Goal: Task Accomplishment & Management: Manage account settings

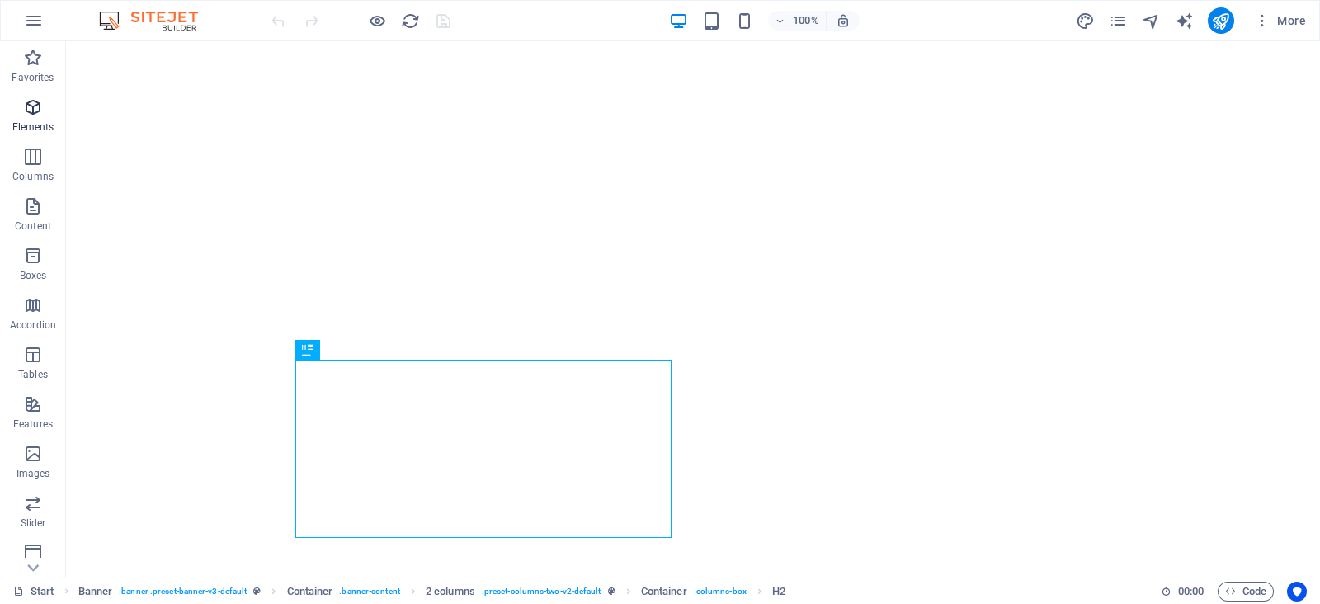
click at [45, 103] on span "Elements" at bounding box center [33, 117] width 66 height 40
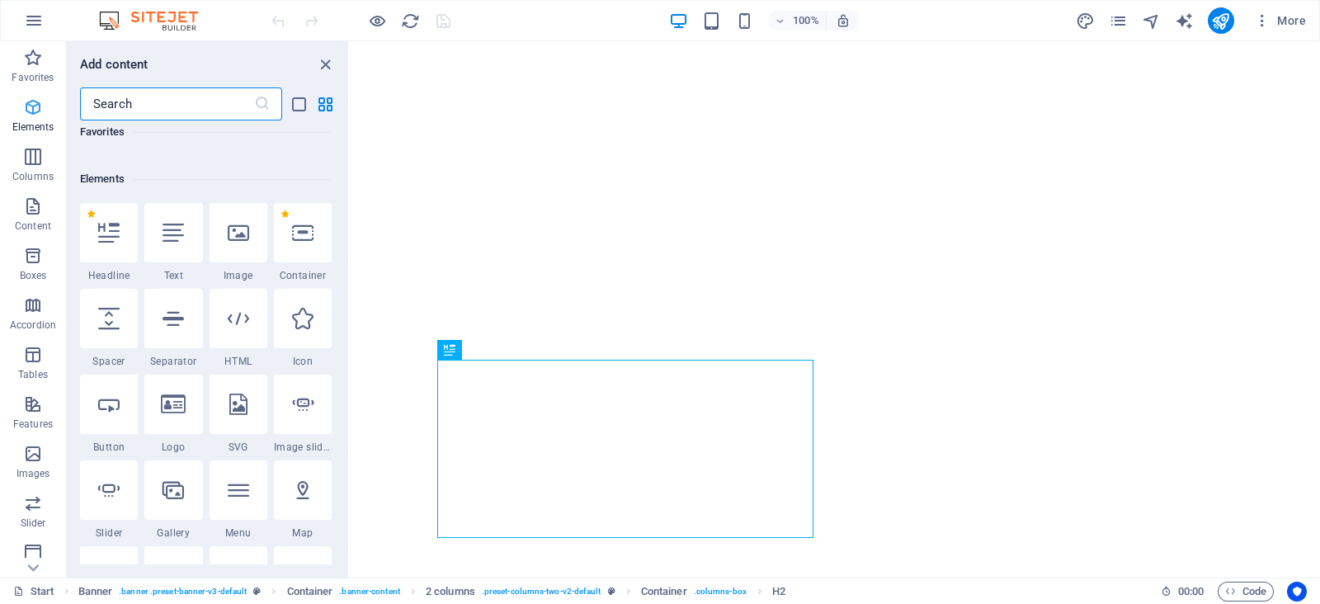
scroll to position [176, 0]
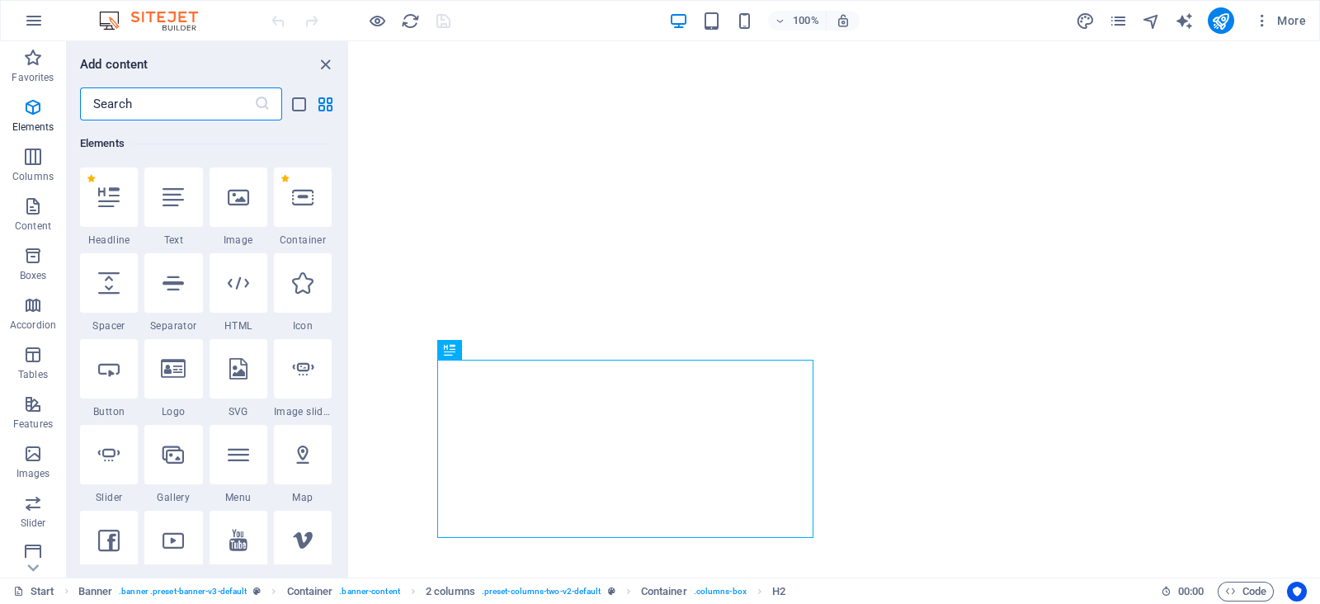
click at [162, 99] on input "text" at bounding box center [167, 103] width 174 height 33
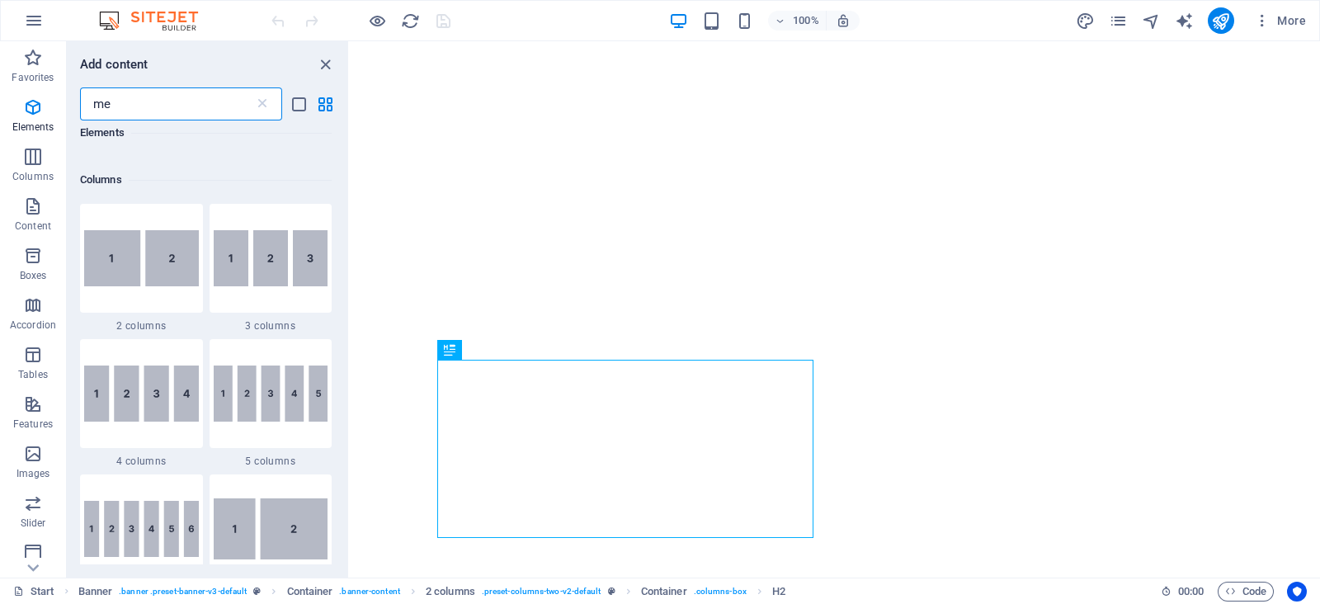
scroll to position [0, 0]
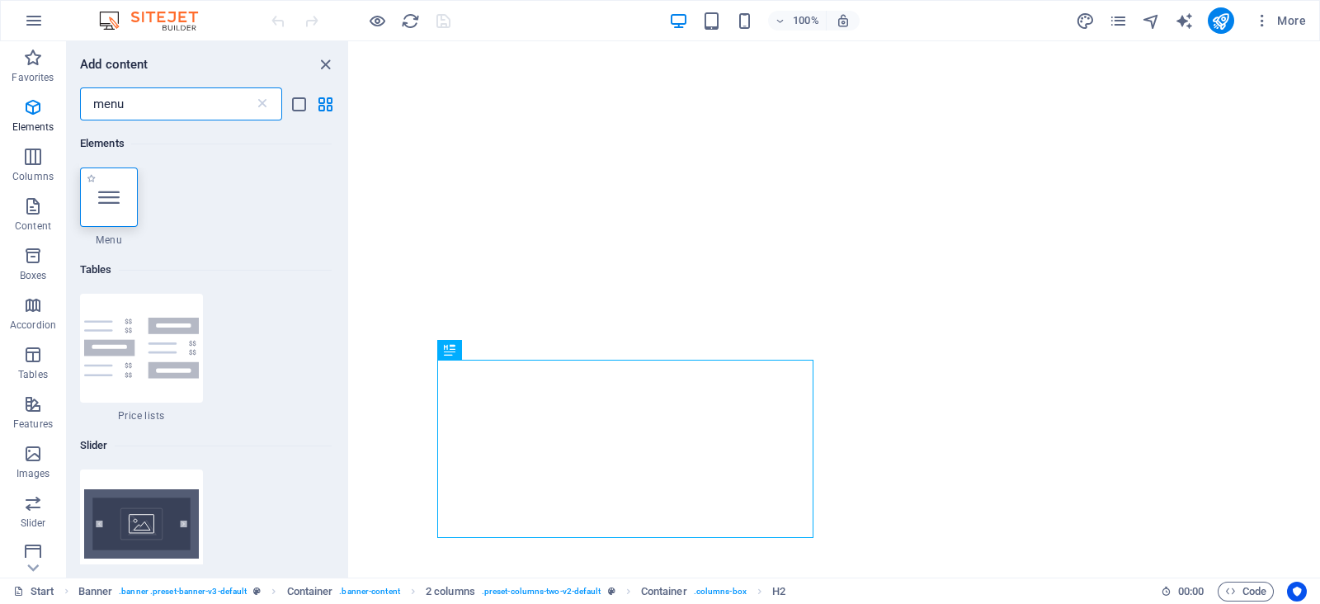
type input "menu"
click at [120, 224] on div at bounding box center [109, 196] width 58 height 59
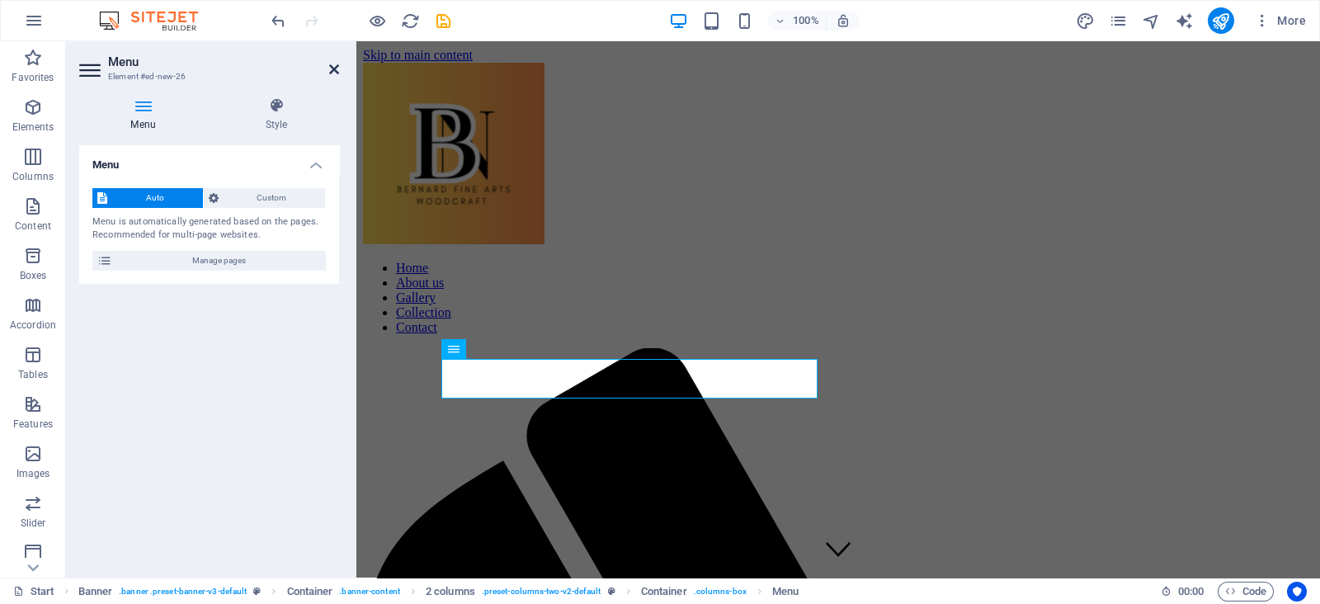
click at [334, 66] on icon at bounding box center [334, 69] width 10 height 13
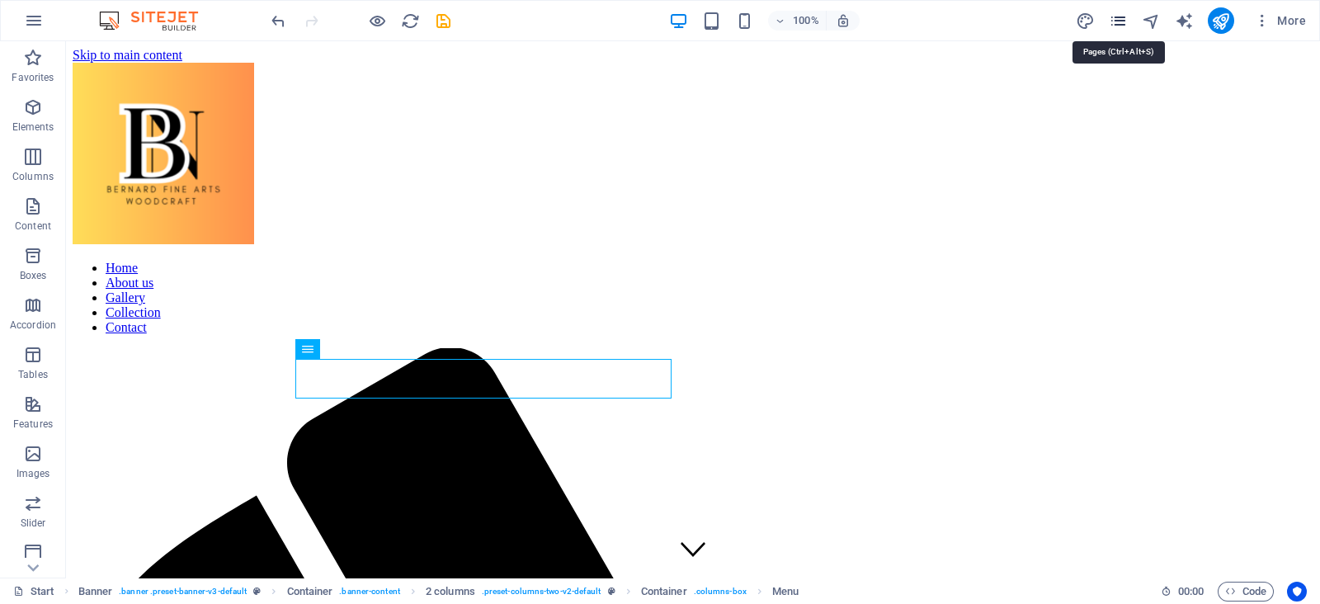
click at [1126, 29] on icon "pages" at bounding box center [1118, 21] width 19 height 19
click at [1118, 22] on icon "pages" at bounding box center [1118, 21] width 19 height 19
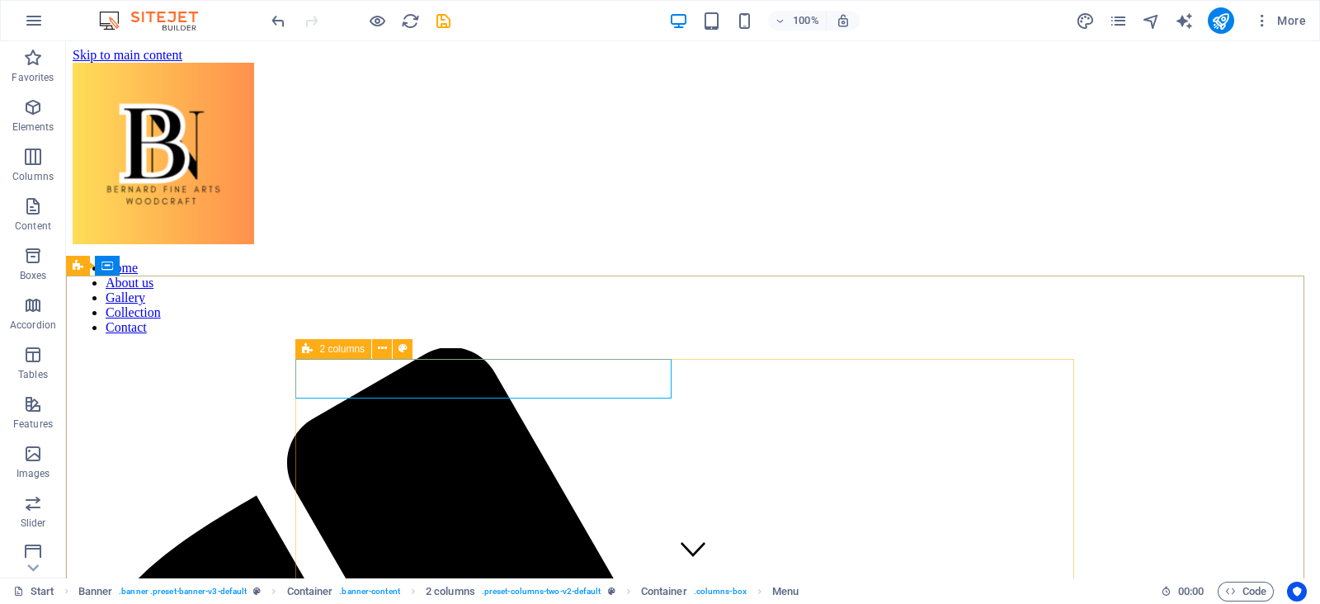
click at [308, 351] on icon at bounding box center [307, 349] width 11 height 20
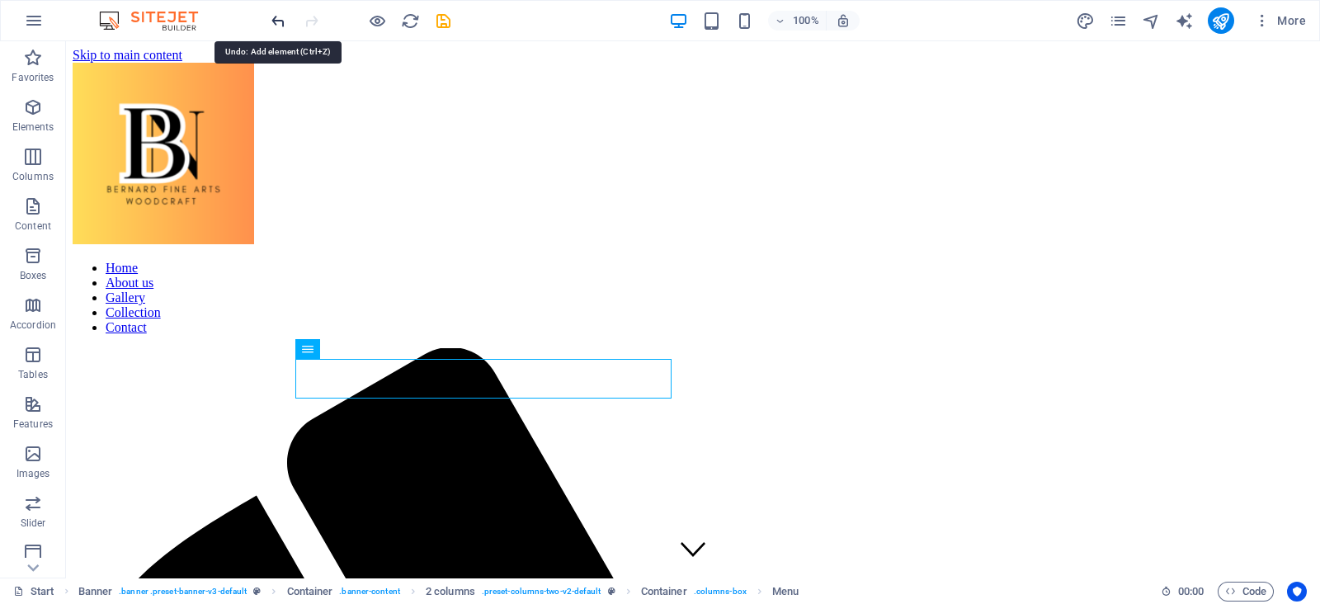
click at [280, 26] on icon "undo" at bounding box center [278, 21] width 19 height 19
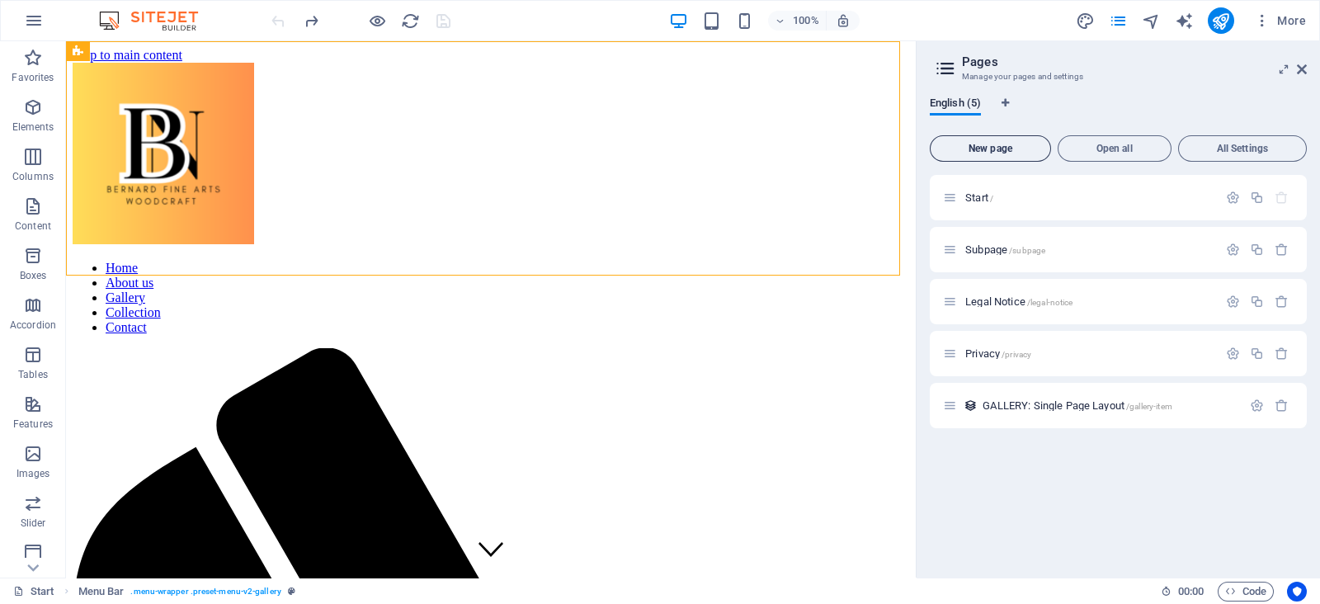
click at [980, 158] on button "New page" at bounding box center [990, 148] width 121 height 26
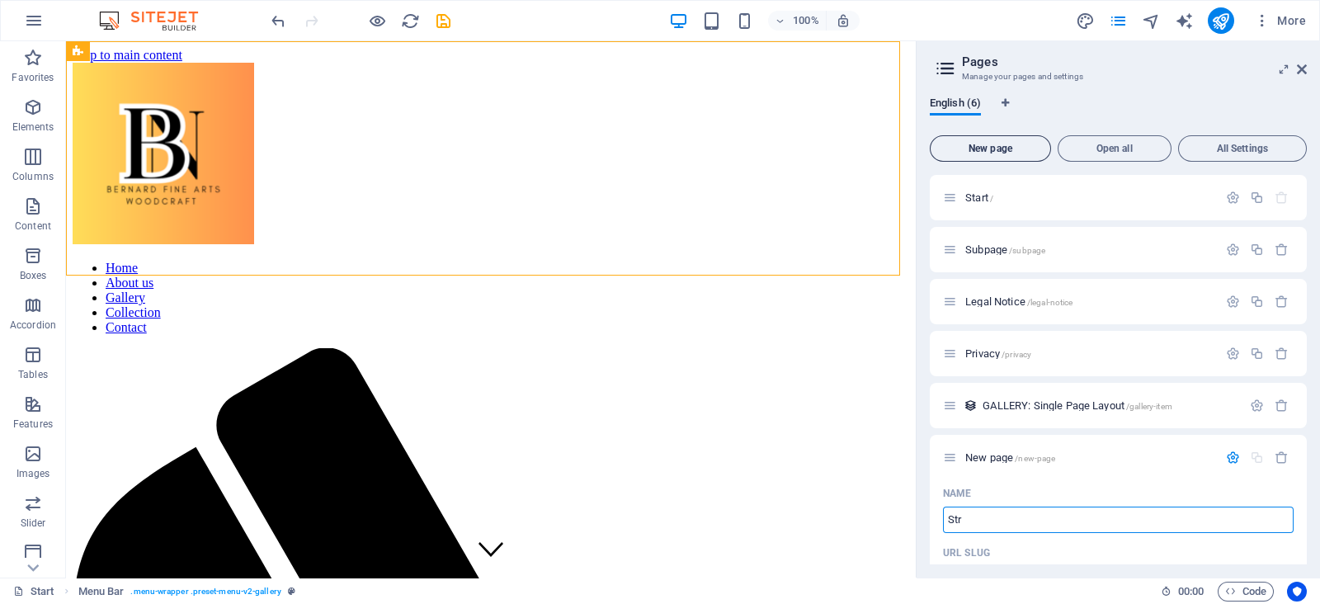
type input "St"
type input "/str"
type input "St"
type input "/st"
type input "Store"
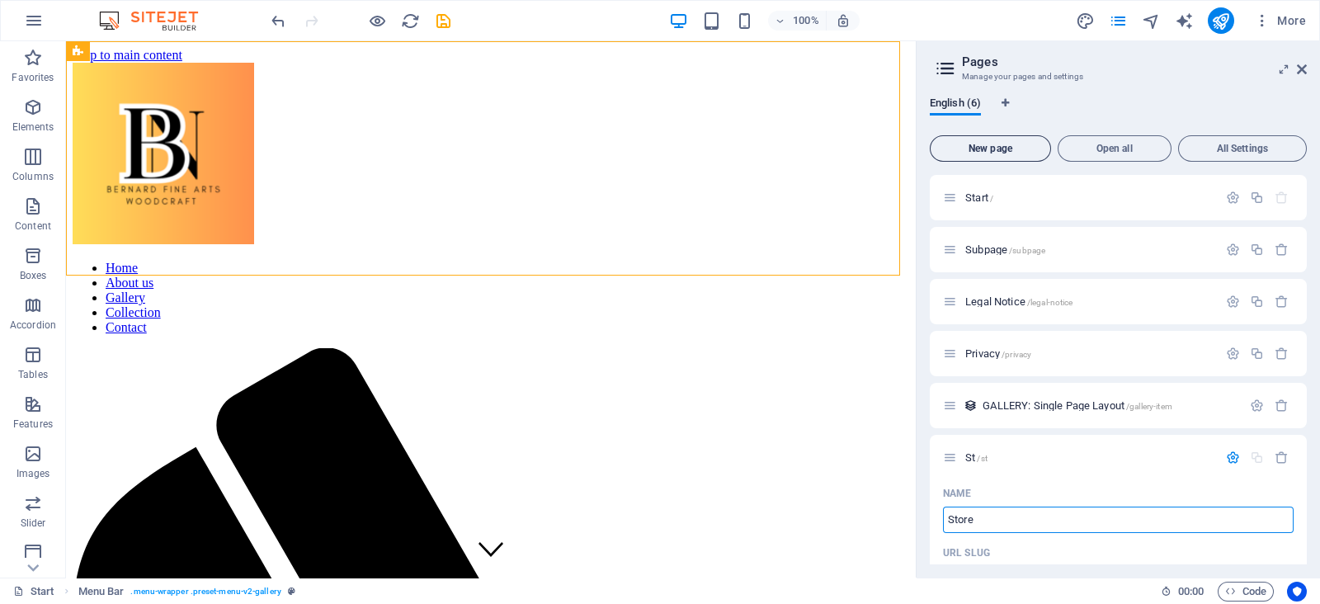
type input "/sto"
type input "Store"
type input "/store"
type input "Store"
drag, startPoint x: 1302, startPoint y: 256, endPoint x: 1316, endPoint y: 313, distance: 58.4
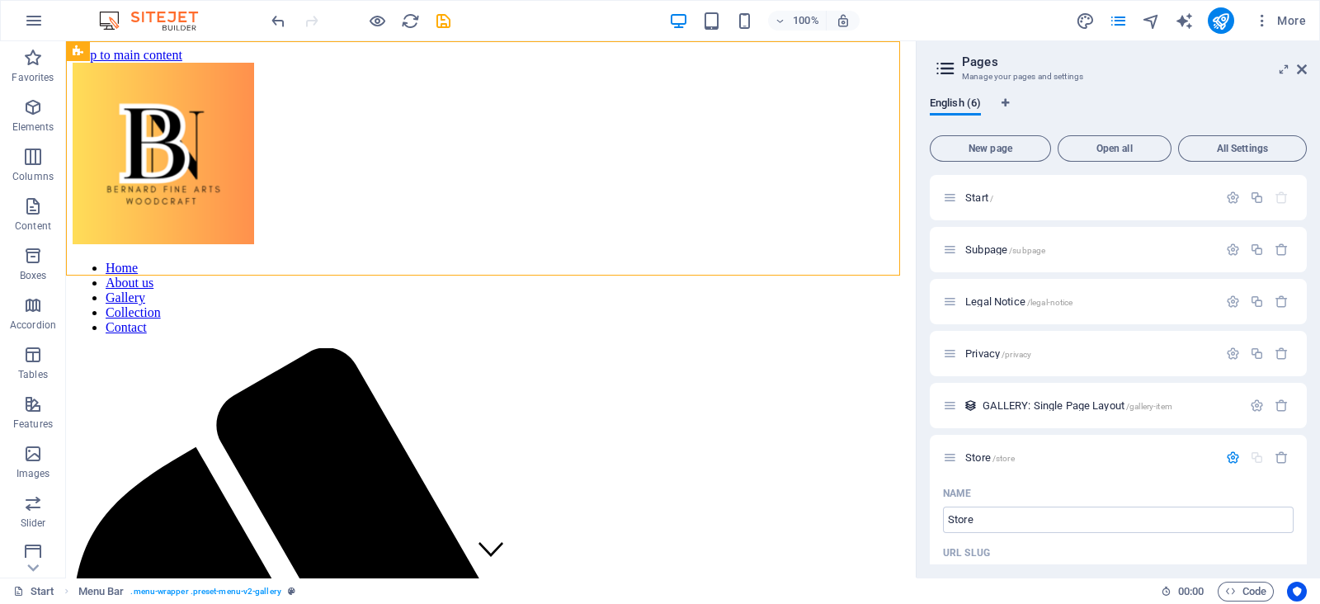
click at [1316, 313] on div "English (6) New page Open all All Settings Start / Subpage /subpage Legal Notic…" at bounding box center [1117, 330] width 403 height 493
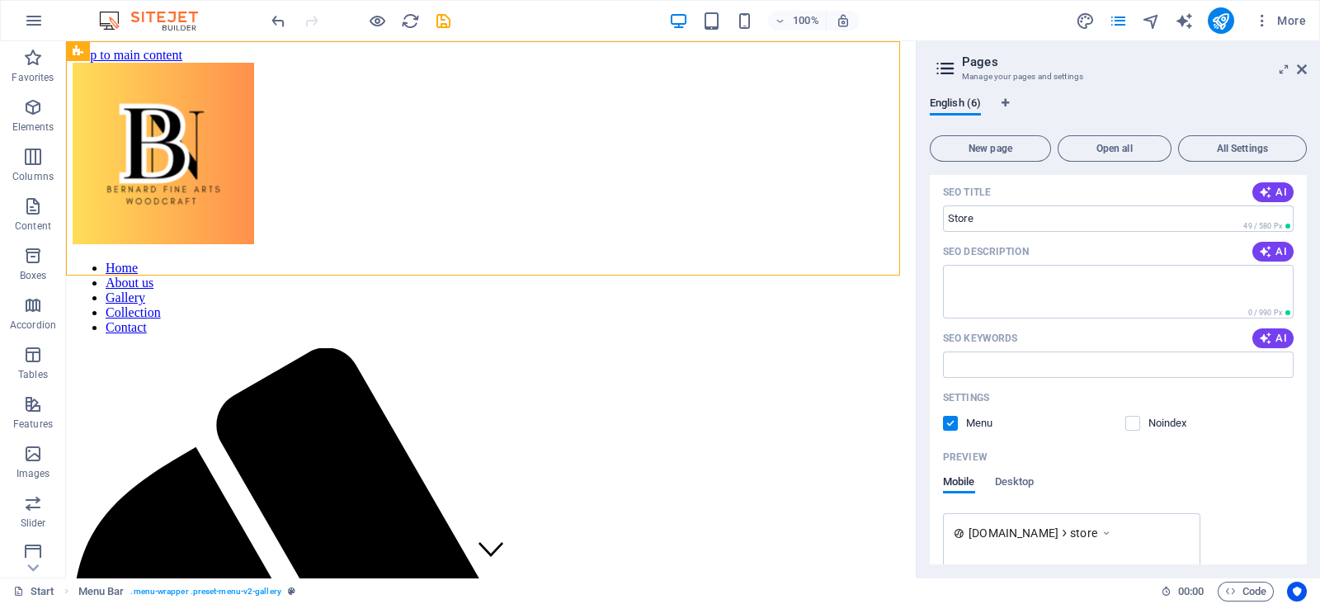
scroll to position [414, 0]
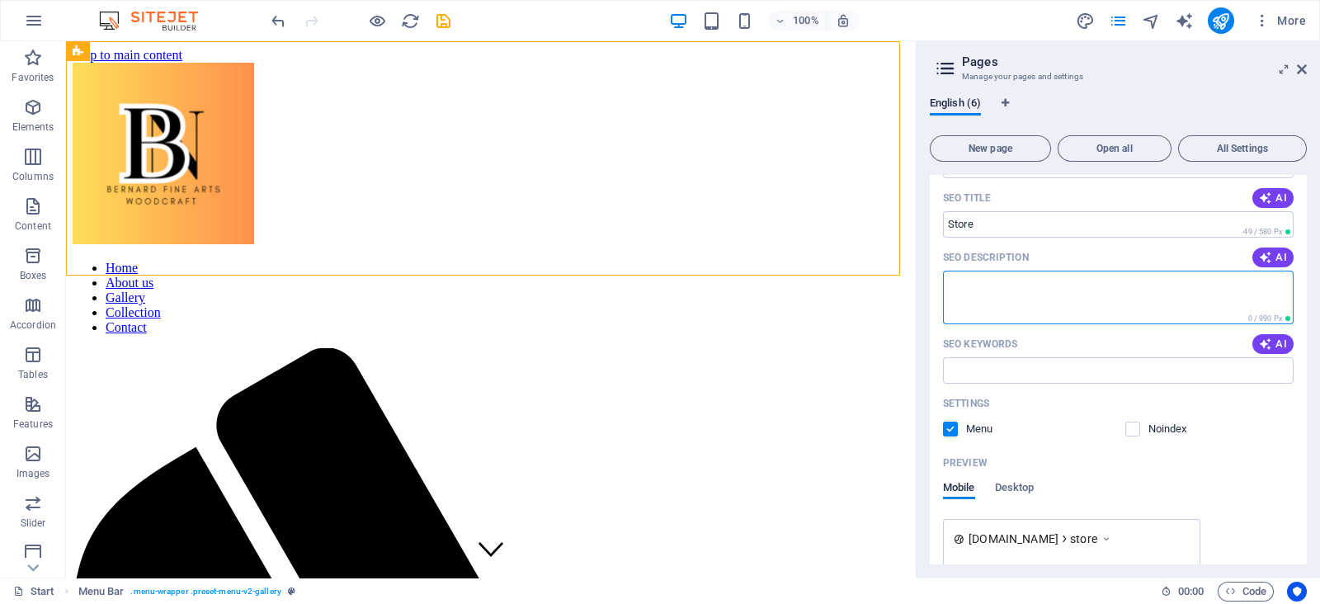
click at [985, 272] on textarea "SEO Description" at bounding box center [1118, 298] width 351 height 54
type textarea "buy the wood art now"
click at [1269, 253] on icon "button" at bounding box center [1265, 257] width 13 height 13
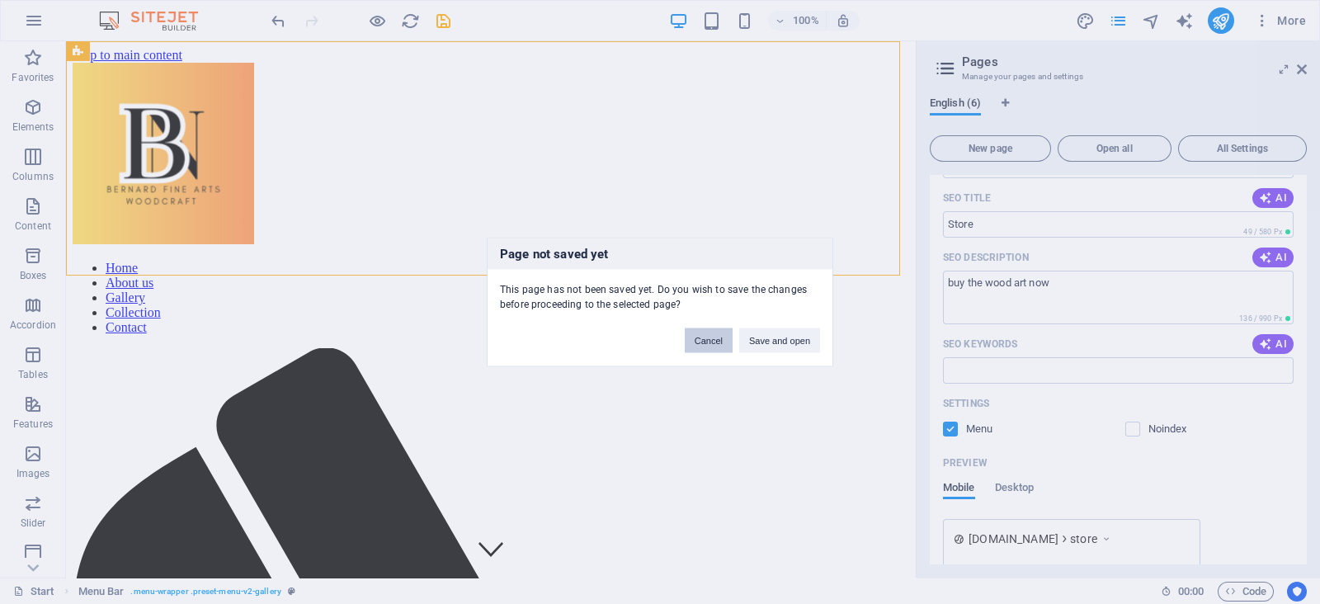
click at [697, 341] on button "Cancel" at bounding box center [709, 340] width 48 height 25
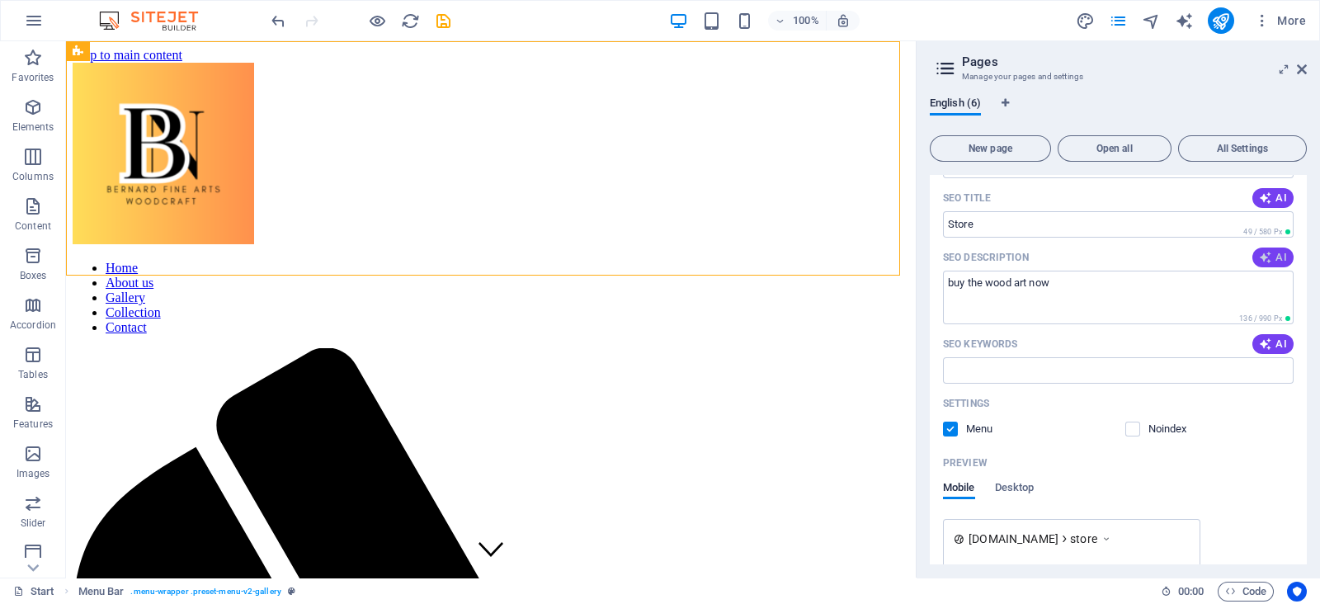
click at [1269, 257] on icon "button" at bounding box center [1265, 257] width 13 height 13
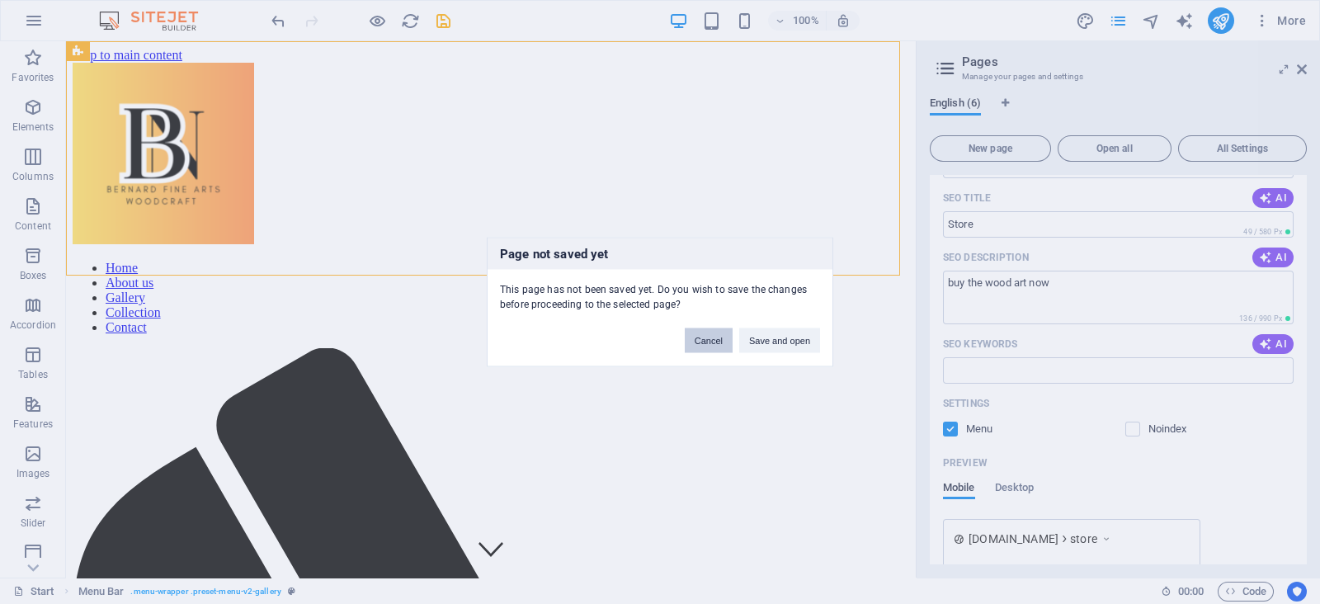
click at [709, 333] on button "Cancel" at bounding box center [709, 340] width 48 height 25
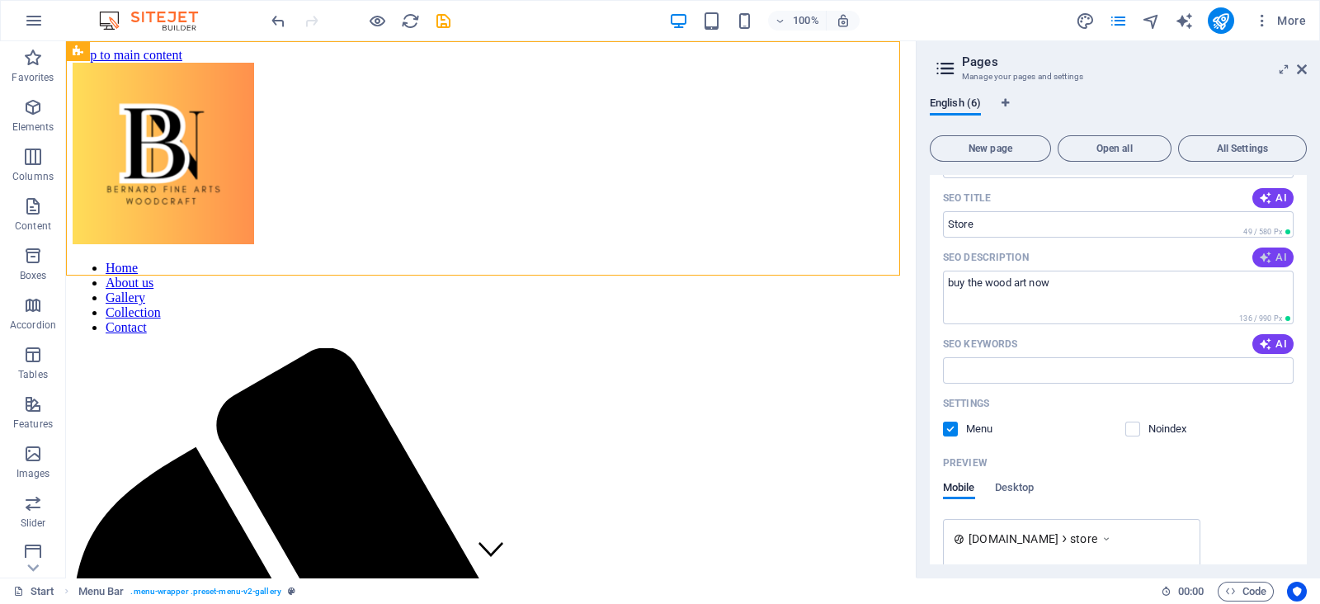
click at [1265, 258] on icon "button" at bounding box center [1265, 257] width 13 height 13
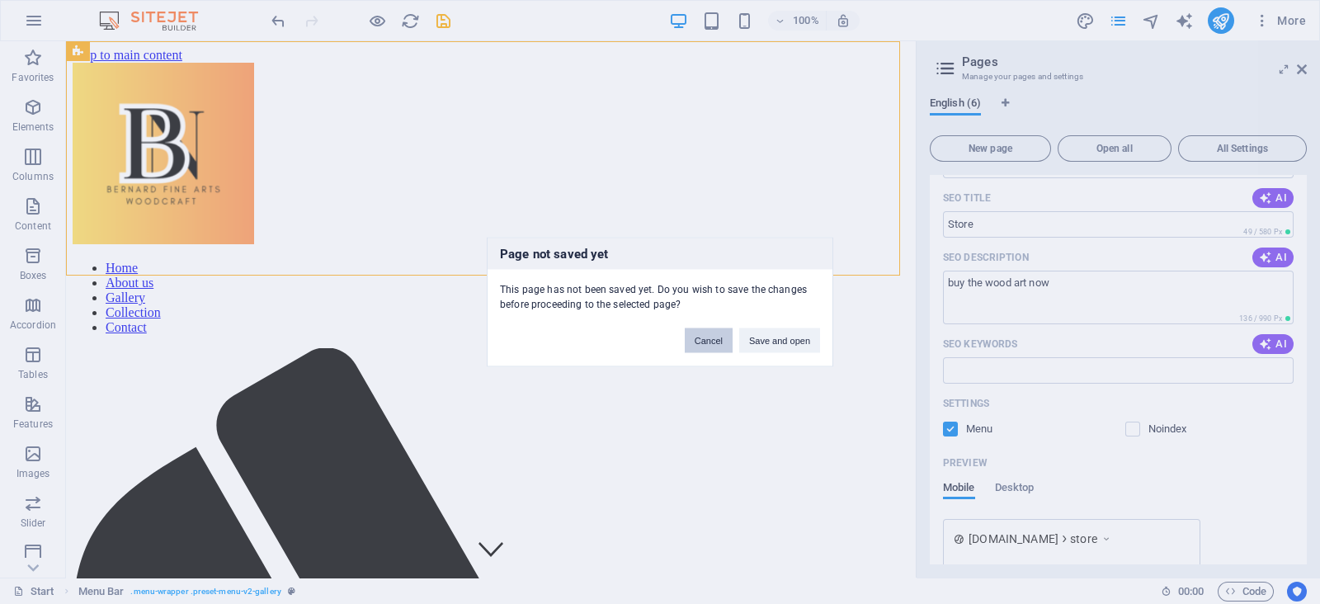
click at [705, 346] on button "Cancel" at bounding box center [709, 340] width 48 height 25
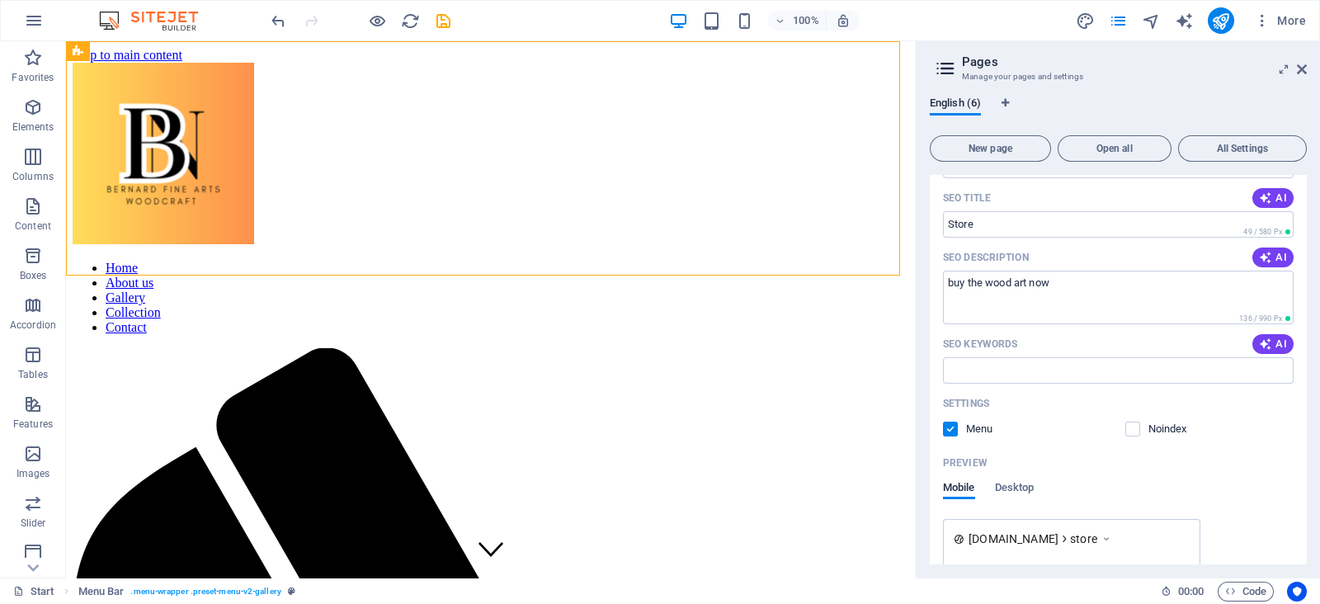
drag, startPoint x: 1308, startPoint y: 410, endPoint x: 1299, endPoint y: 487, distance: 78.1
click at [1299, 487] on div "English (6) New page Open all All Settings Start / Subpage /subpage Legal Notic…" at bounding box center [1117, 330] width 403 height 493
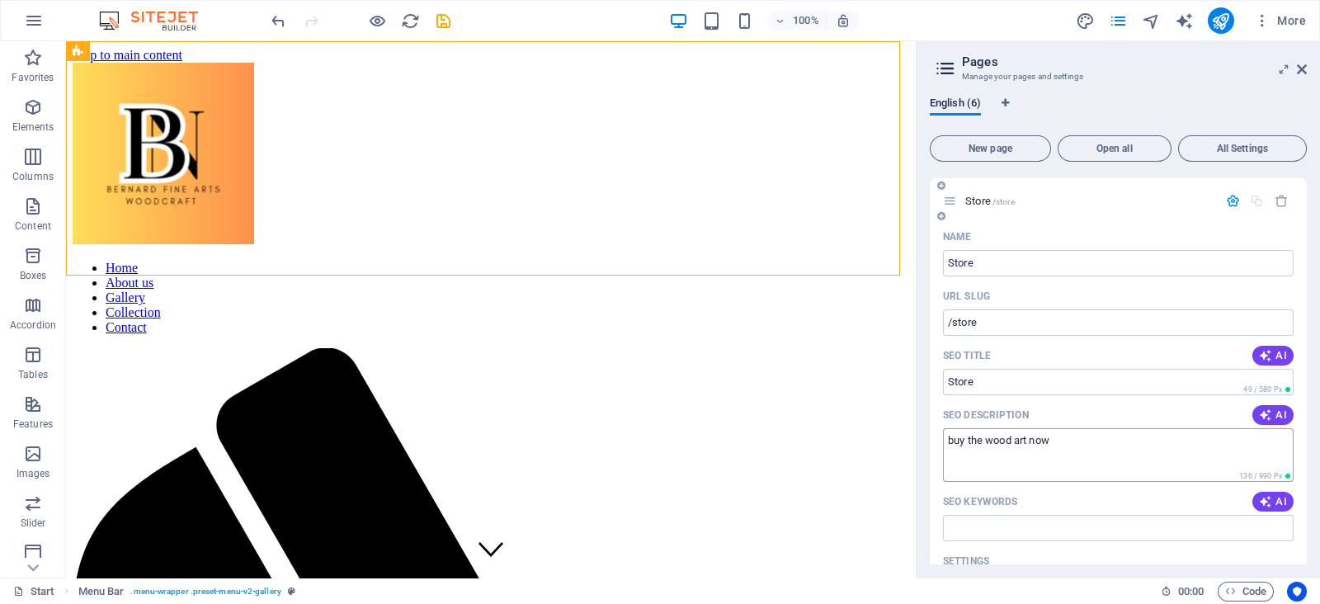
scroll to position [279, 0]
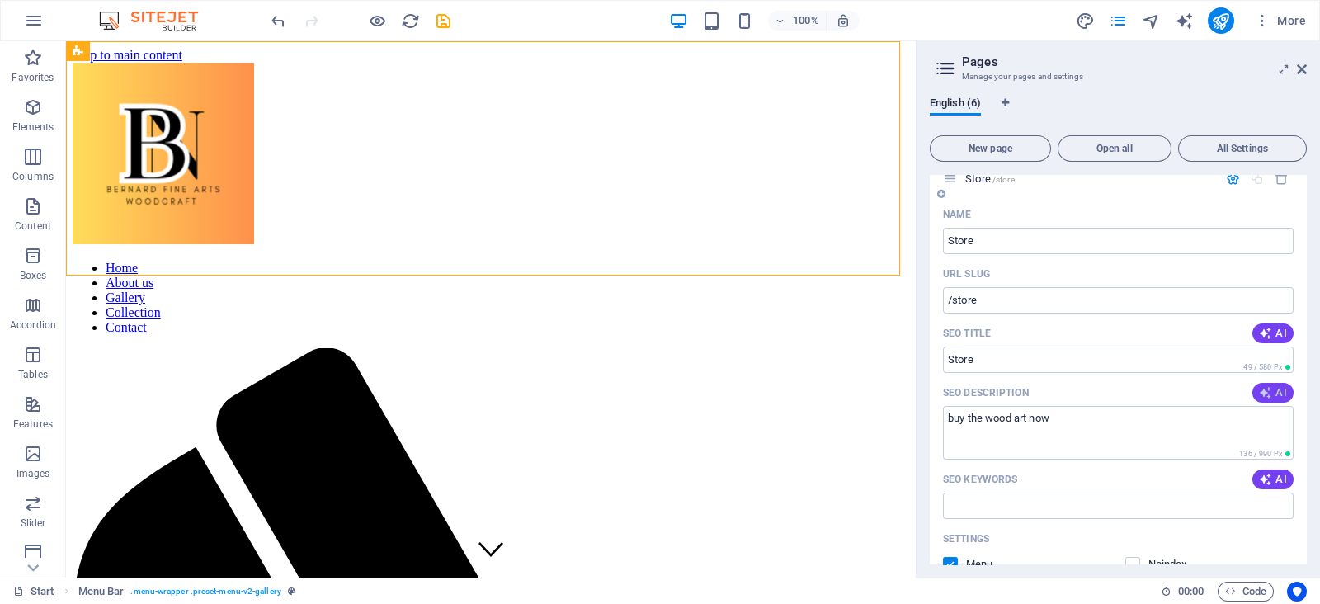
click at [1263, 392] on icon "button" at bounding box center [1265, 392] width 13 height 13
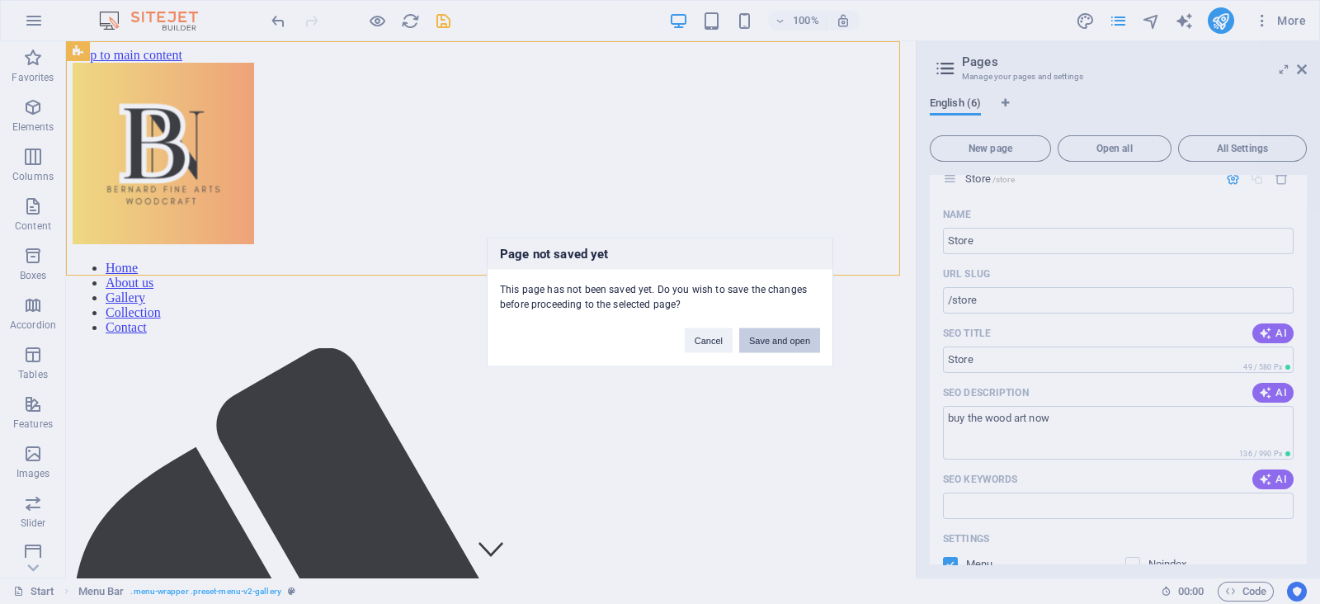
click at [786, 338] on button "Save and open" at bounding box center [779, 340] width 81 height 25
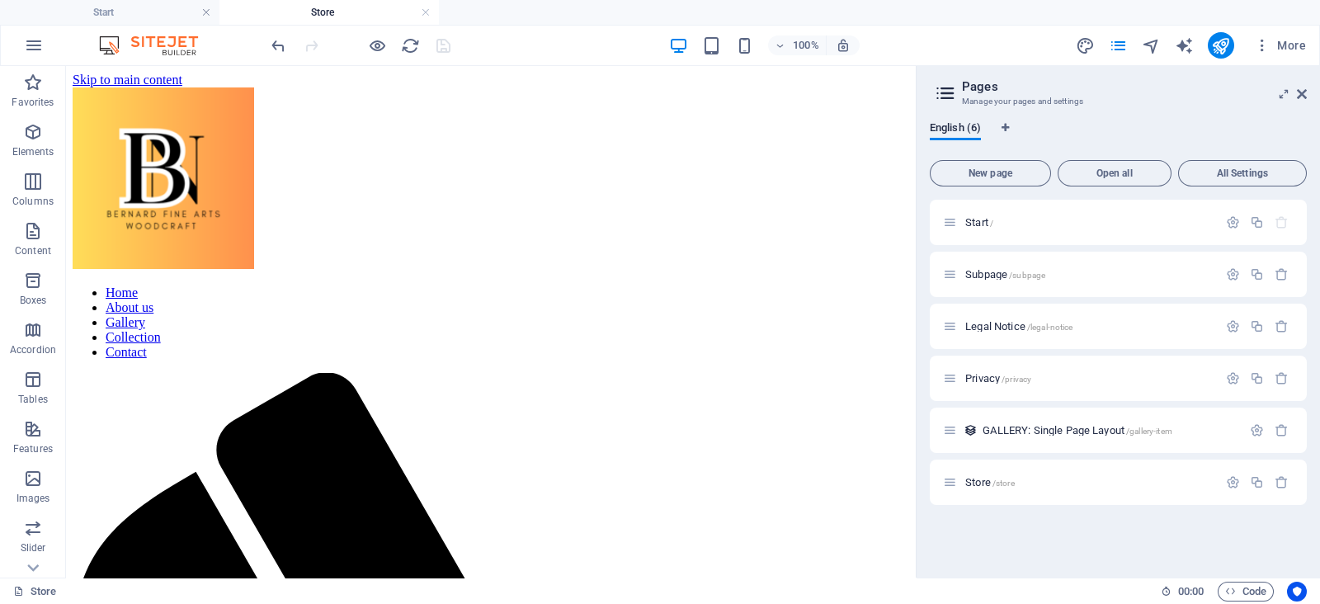
scroll to position [0, 0]
click at [1027, 478] on p "Store /store" at bounding box center [1088, 482] width 247 height 11
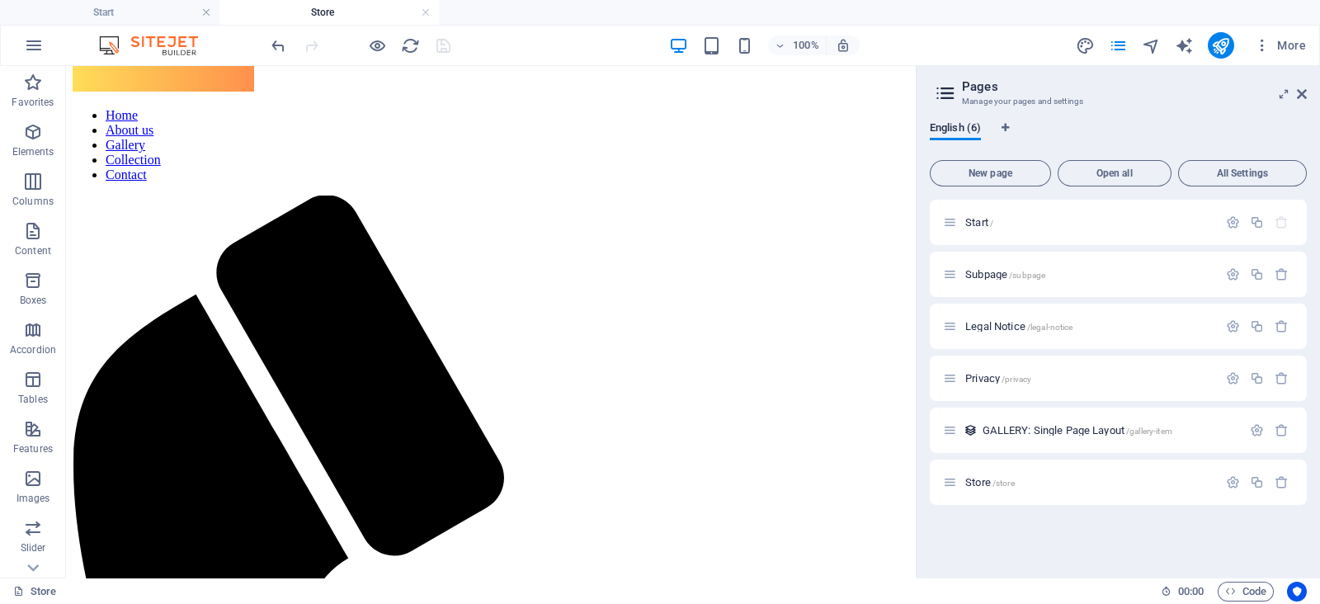
scroll to position [163, 0]
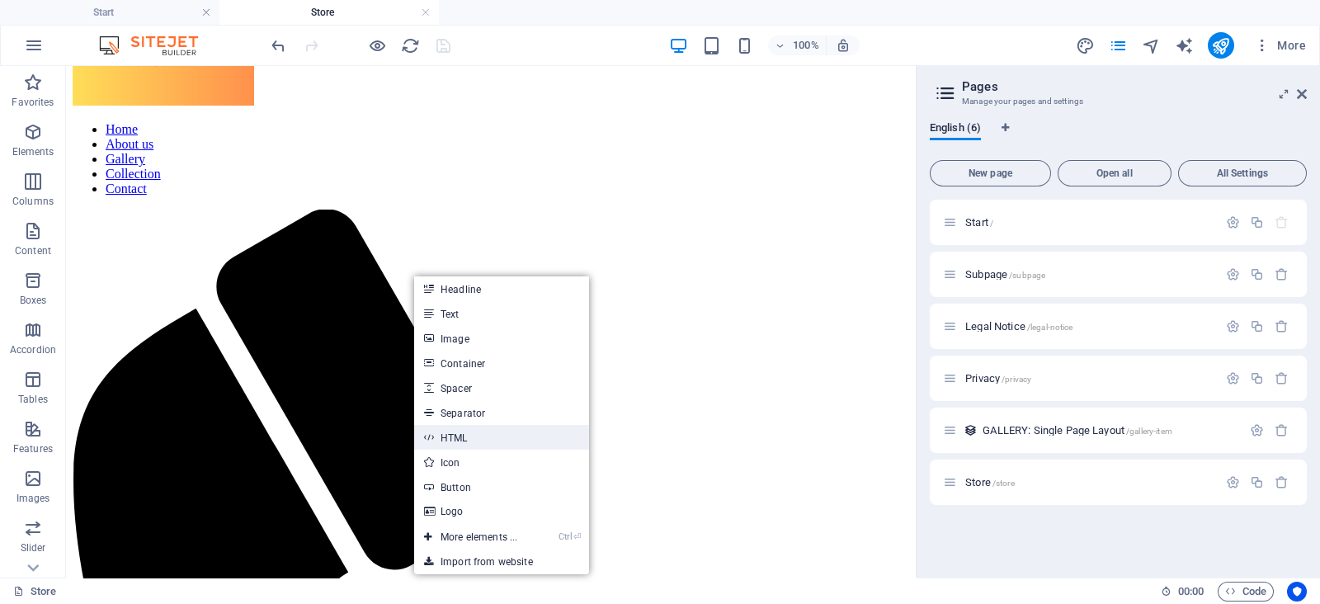
click at [459, 443] on link "HTML" at bounding box center [501, 437] width 175 height 25
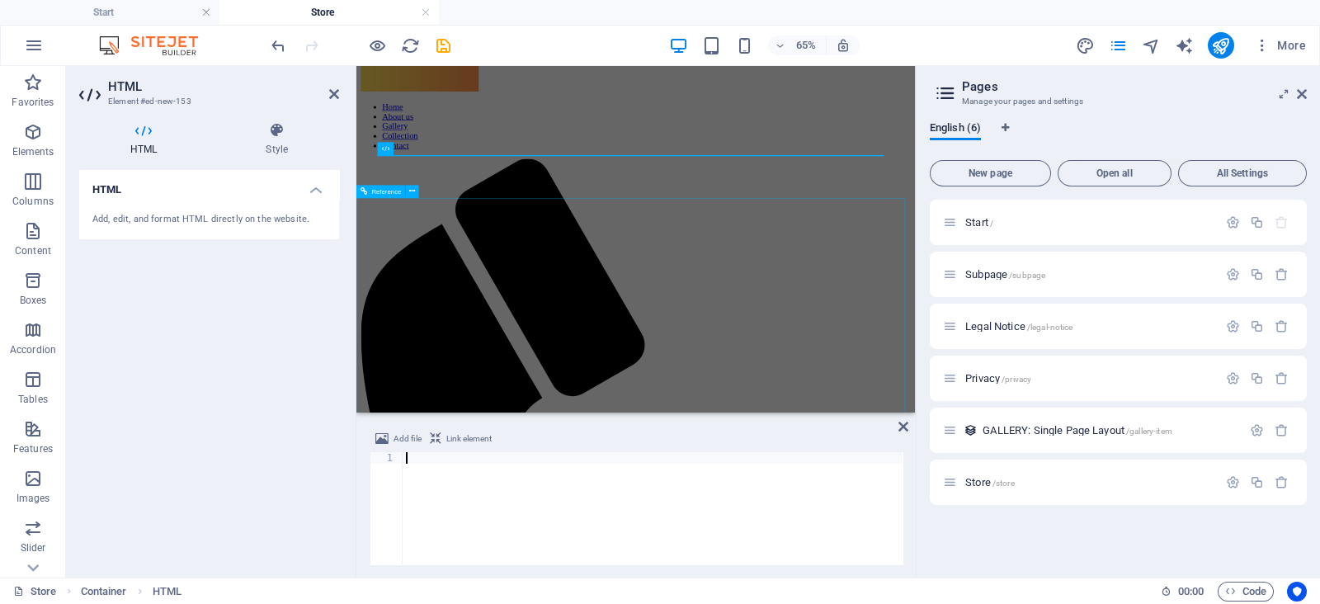
type textarea "</script>"
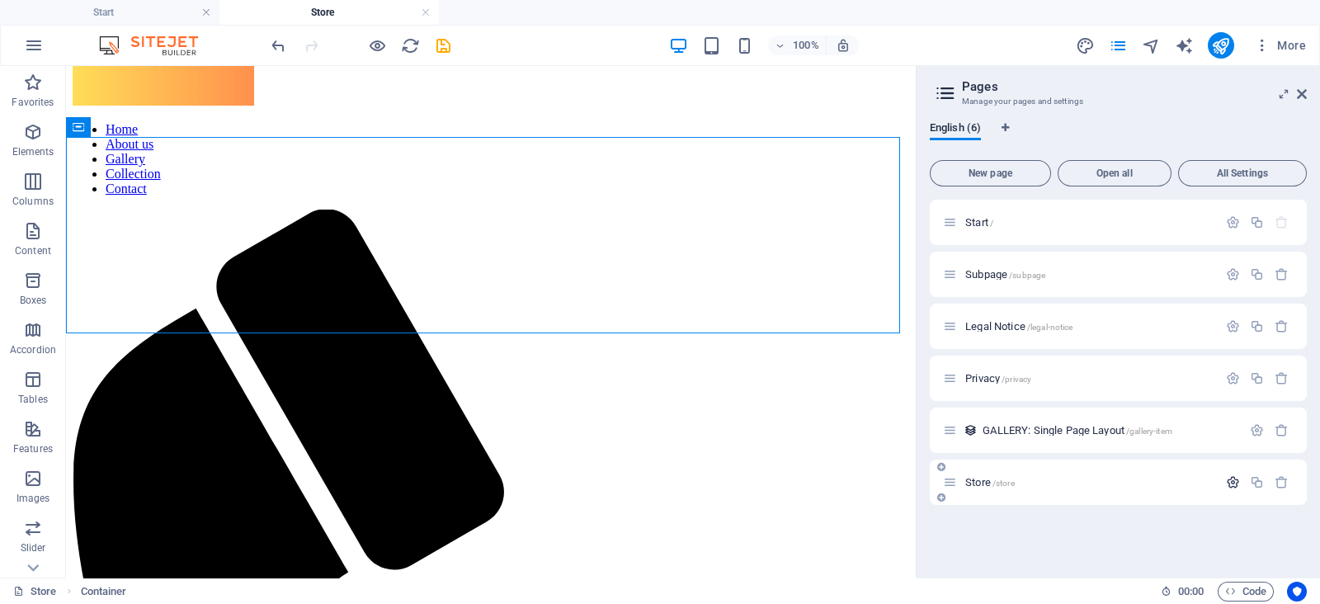
click at [1234, 488] on icon "button" at bounding box center [1233, 482] width 14 height 14
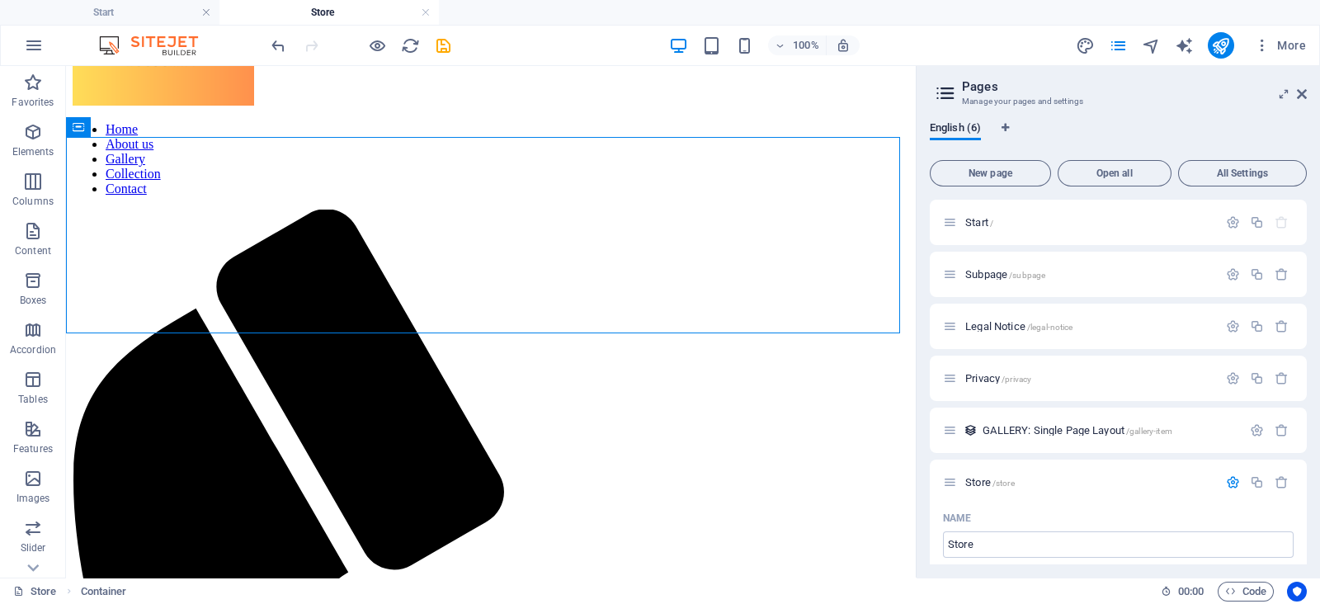
drag, startPoint x: 1302, startPoint y: 280, endPoint x: 1308, endPoint y: 349, distance: 69.5
click at [1308, 349] on div "English (6) New page Open all All Settings Start / Subpage /subpage Legal Notic…" at bounding box center [1117, 343] width 403 height 469
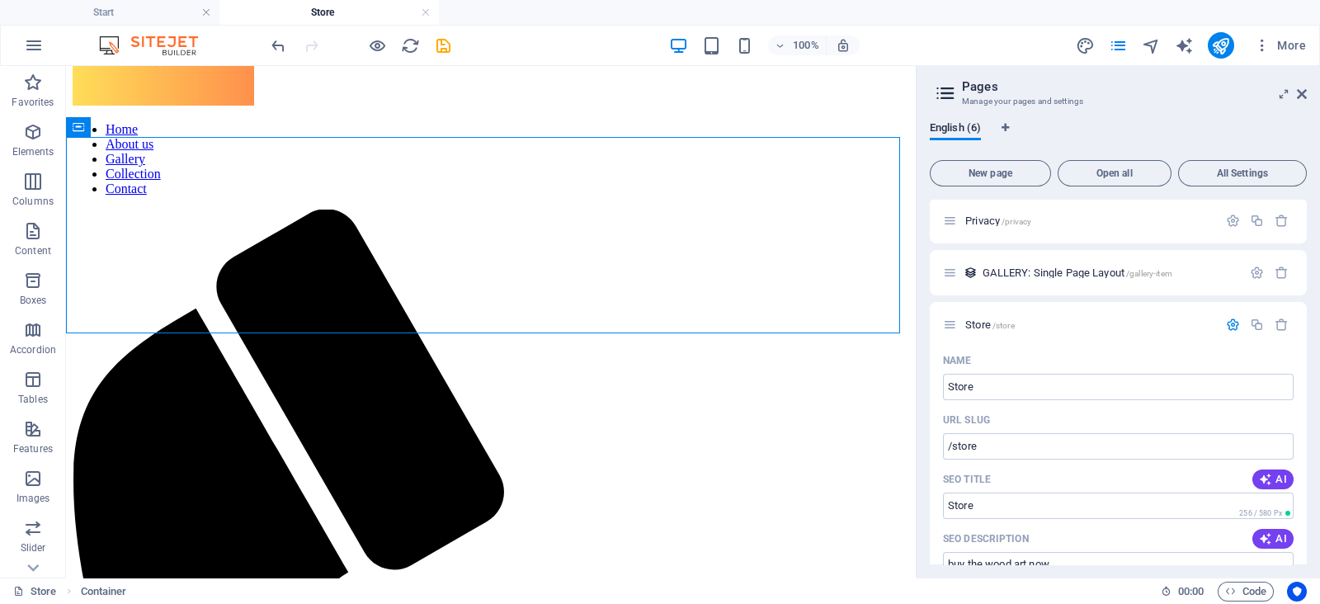
scroll to position [147, 0]
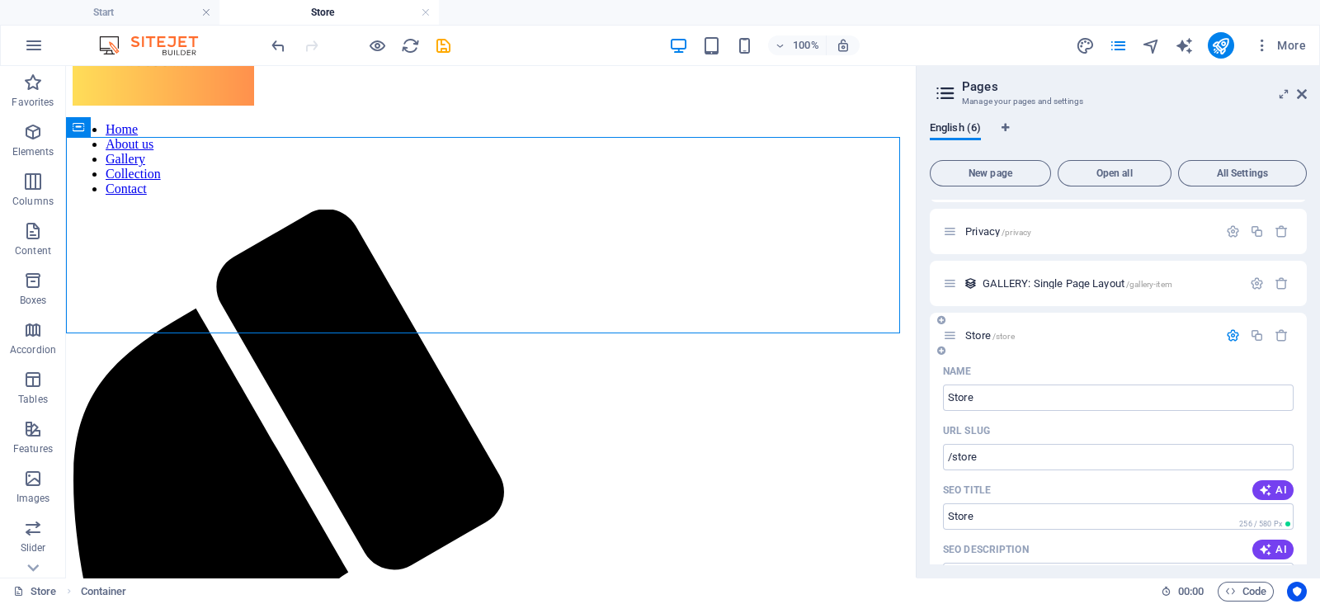
click at [953, 336] on icon at bounding box center [950, 335] width 14 height 14
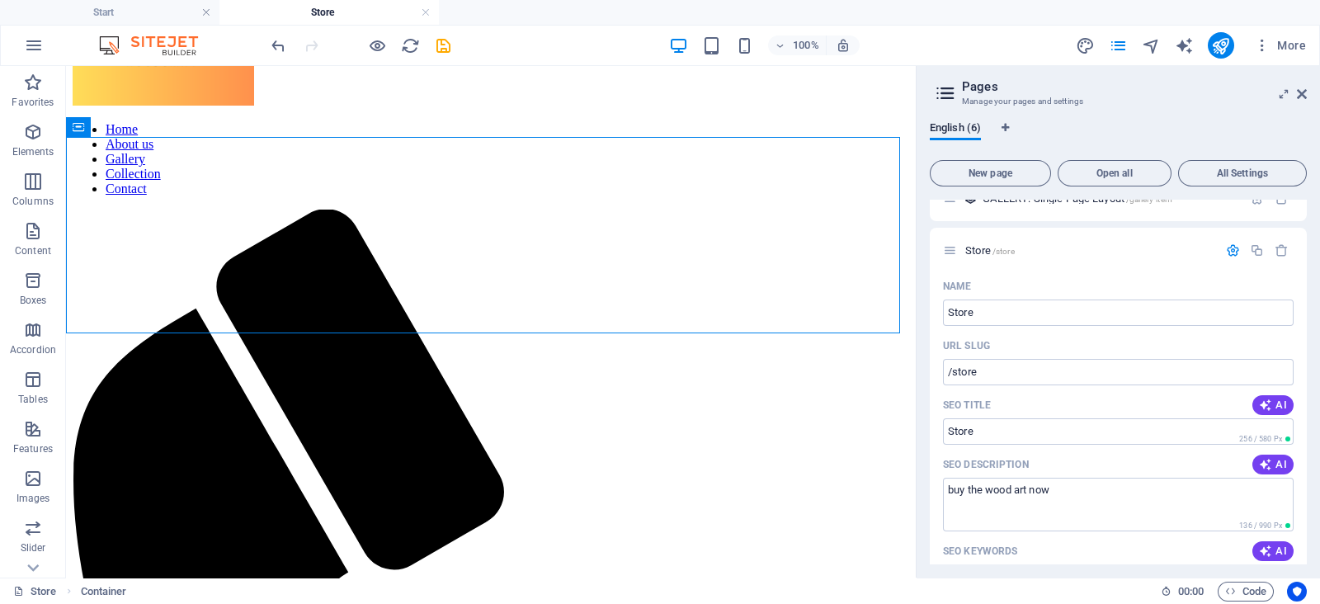
scroll to position [561, 0]
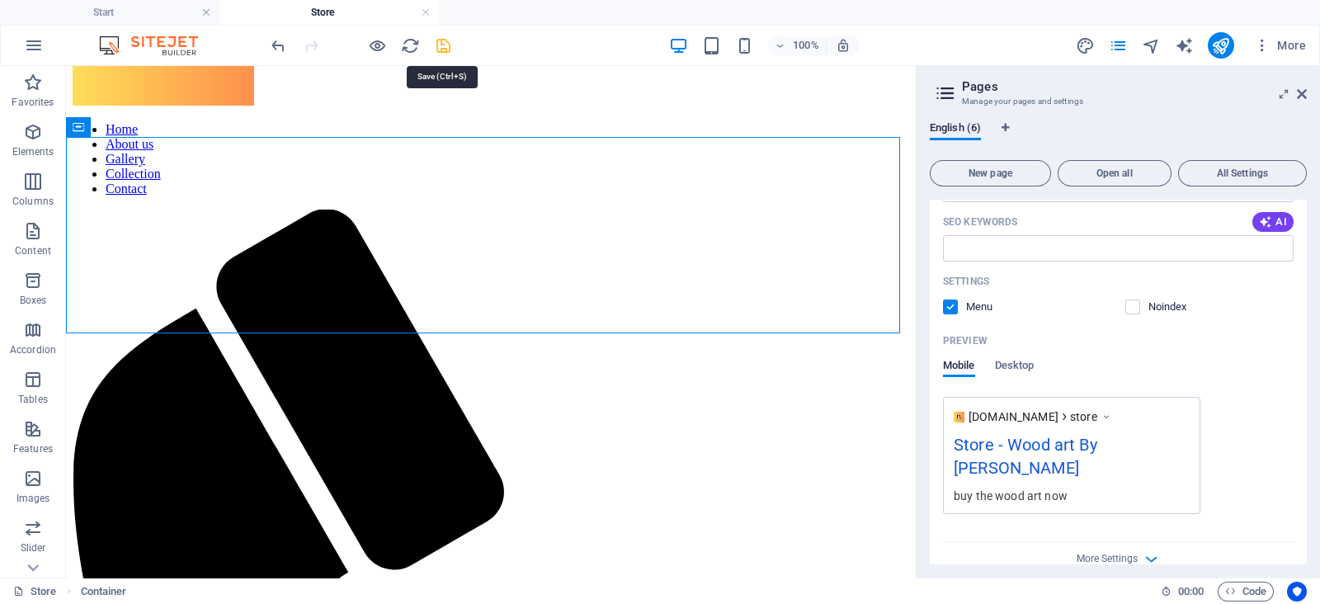
click at [437, 50] on icon "save" at bounding box center [443, 45] width 19 height 19
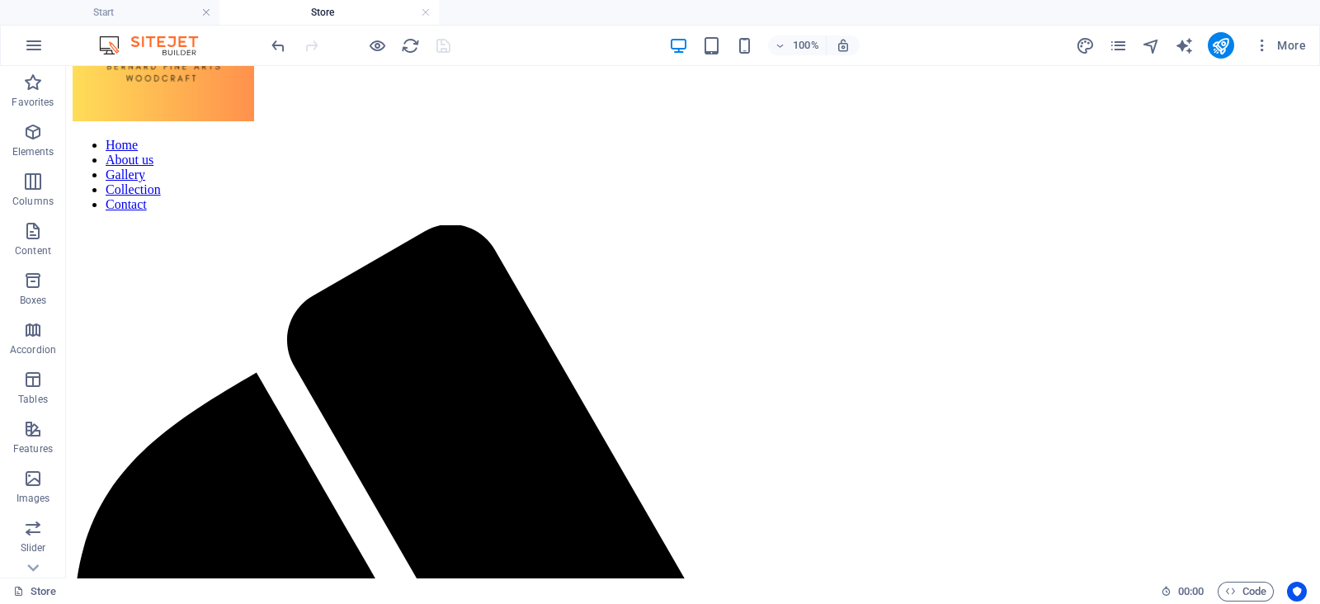
scroll to position [0, 0]
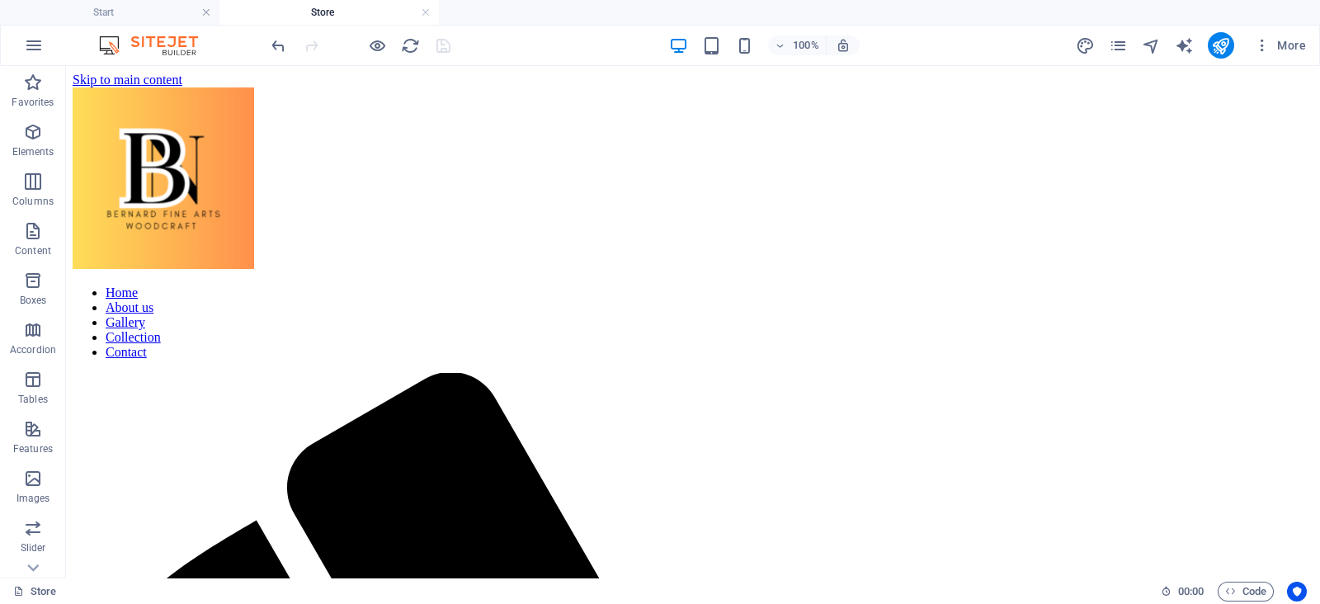
drag, startPoint x: 1312, startPoint y: 148, endPoint x: 1385, endPoint y: 121, distance: 78.0
click at [624, 285] on nav "Home About us Gallery Collection Contact" at bounding box center [693, 322] width 1241 height 74
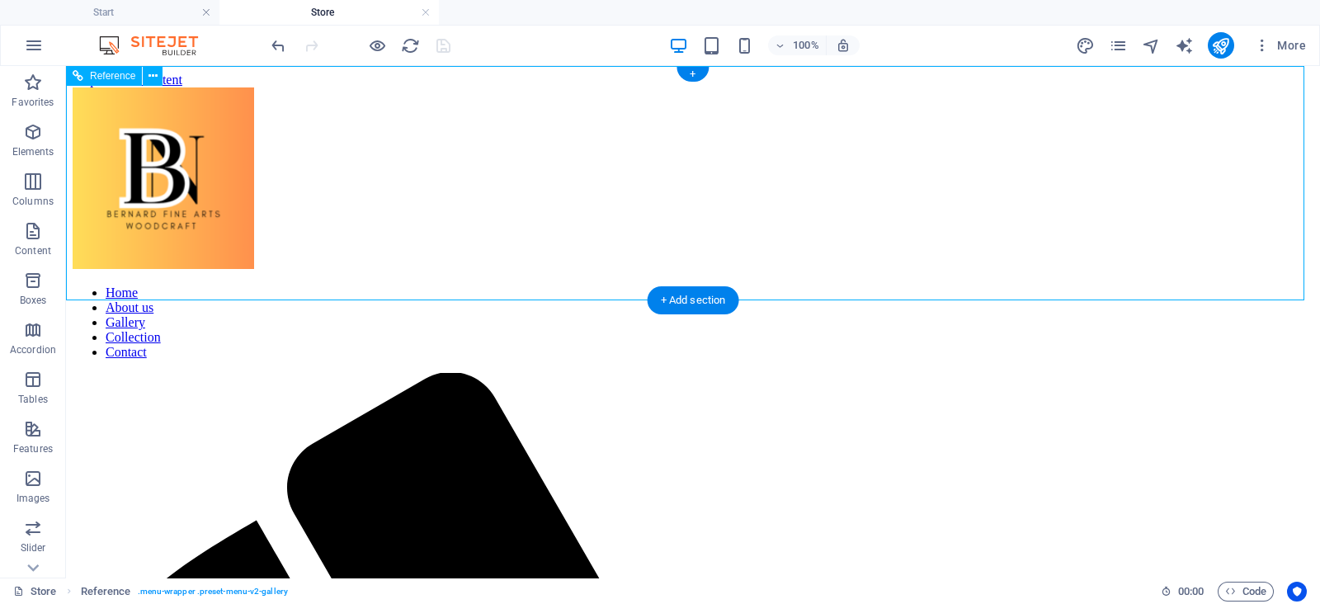
click at [624, 285] on nav "Home About us Gallery Collection Contact" at bounding box center [693, 322] width 1241 height 74
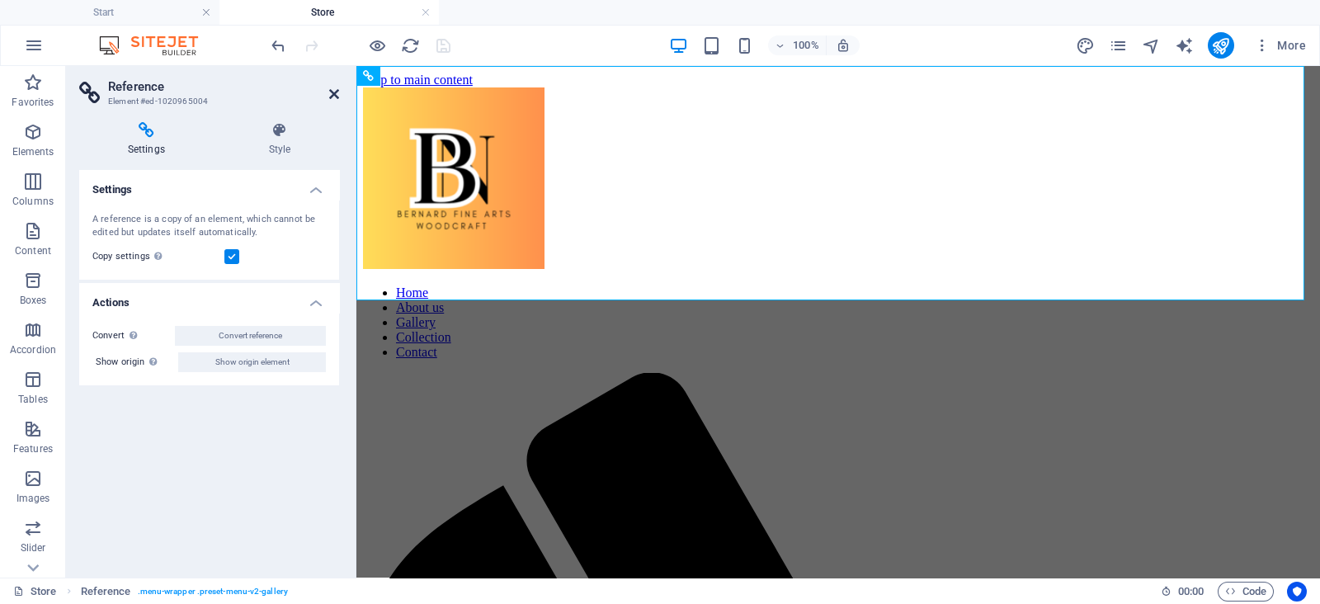
click at [338, 99] on icon at bounding box center [334, 93] width 10 height 13
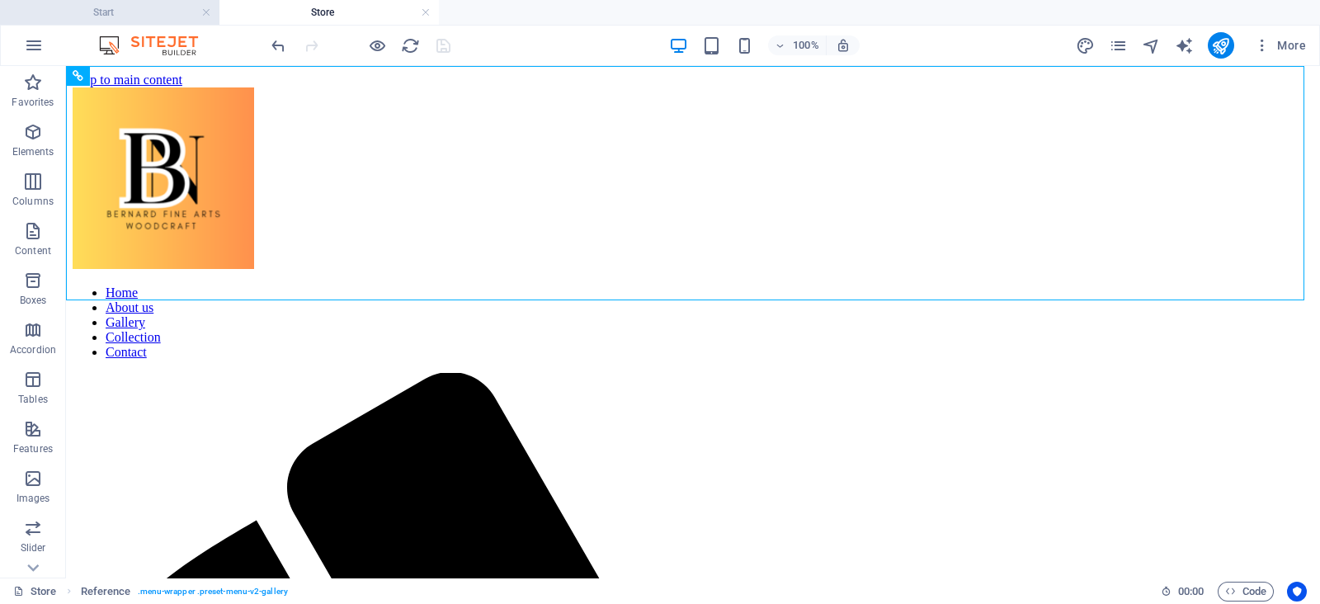
click at [127, 23] on li "Start" at bounding box center [109, 12] width 219 height 25
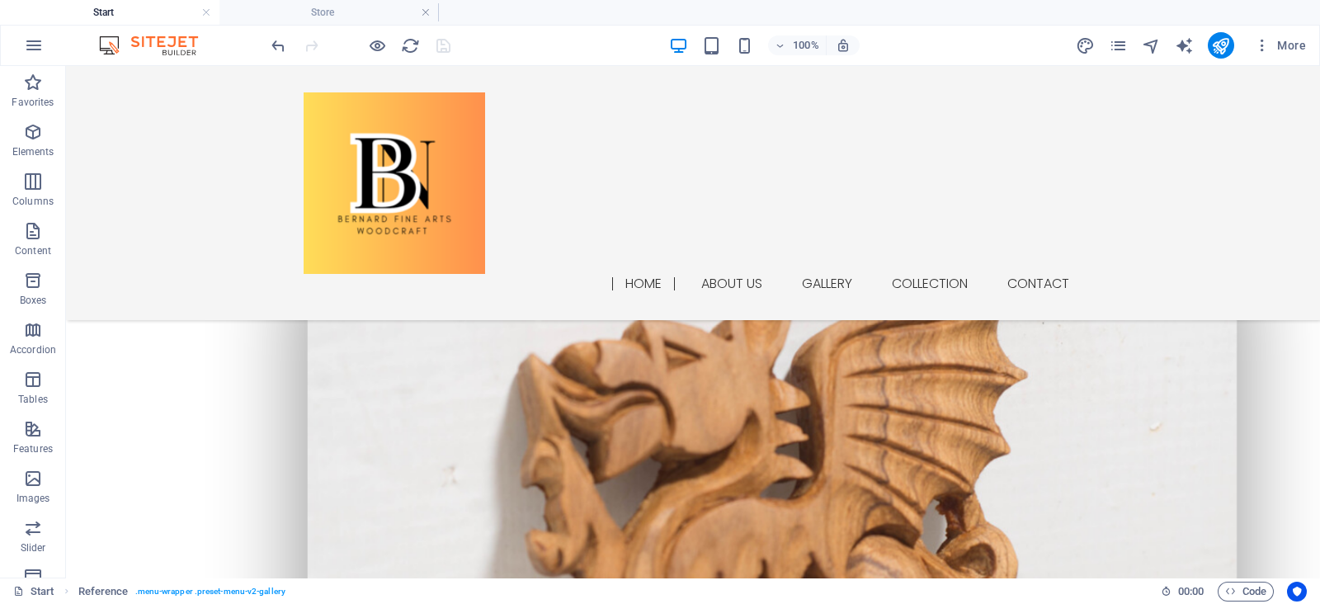
scroll to position [379, 0]
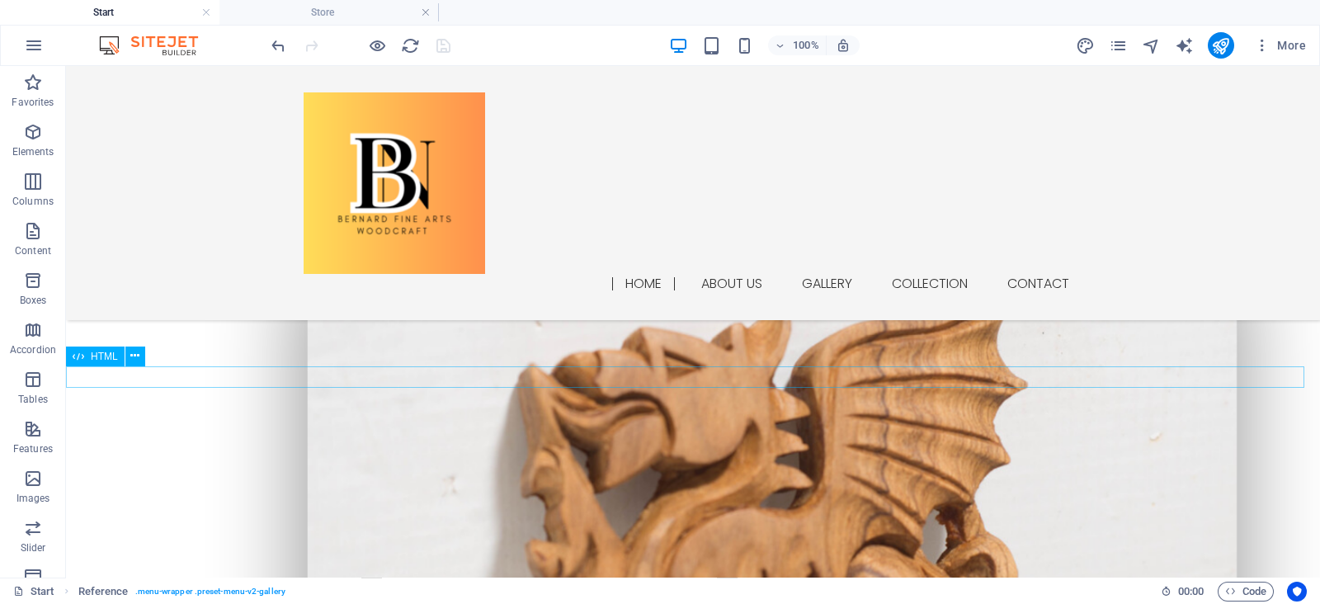
click at [130, 356] on icon at bounding box center [134, 355] width 9 height 17
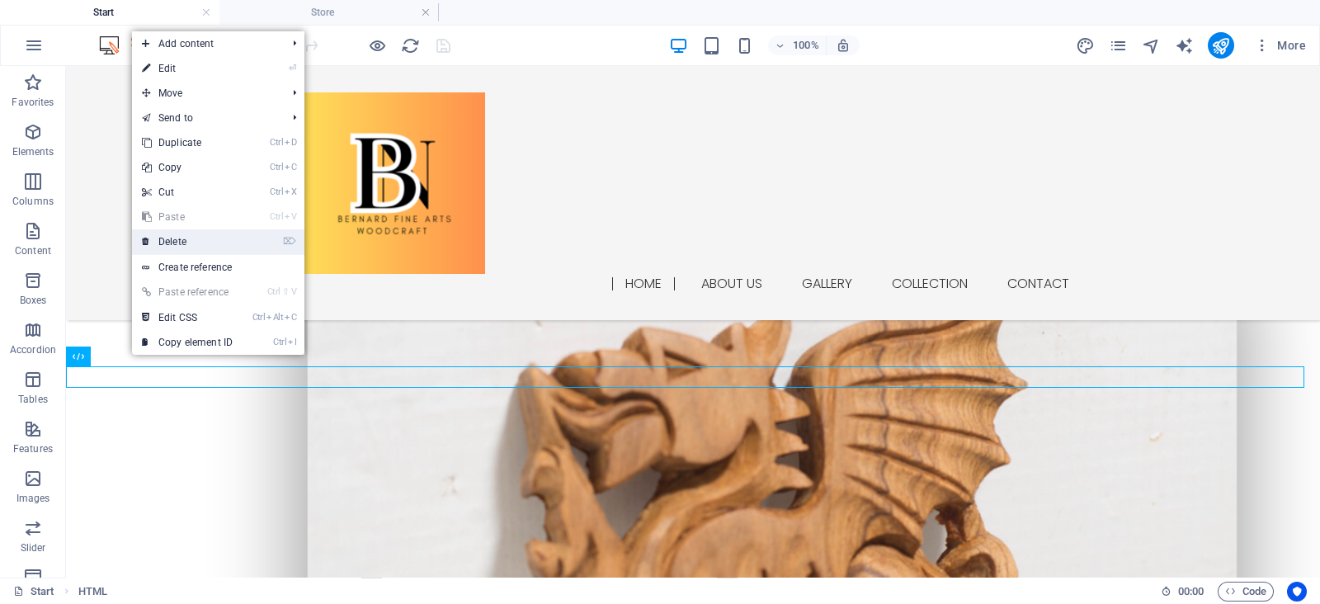
click at [190, 241] on link "⌦ Delete" at bounding box center [187, 241] width 111 height 25
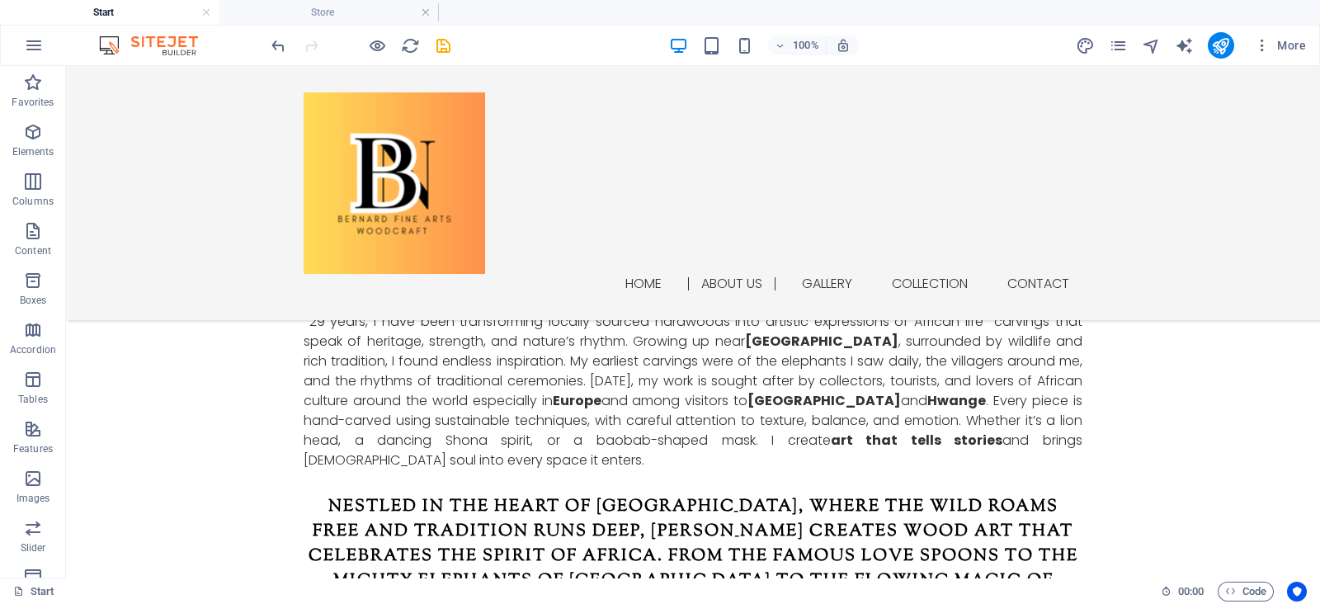
scroll to position [1476, 0]
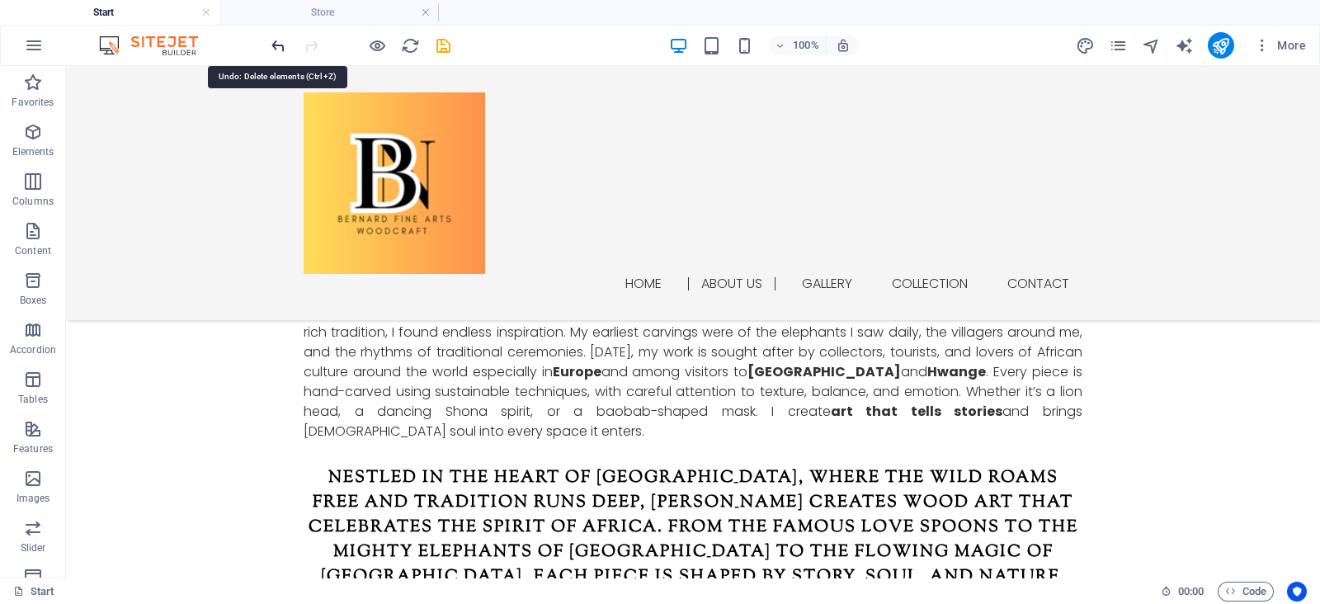
click at [271, 47] on icon "undo" at bounding box center [278, 45] width 19 height 19
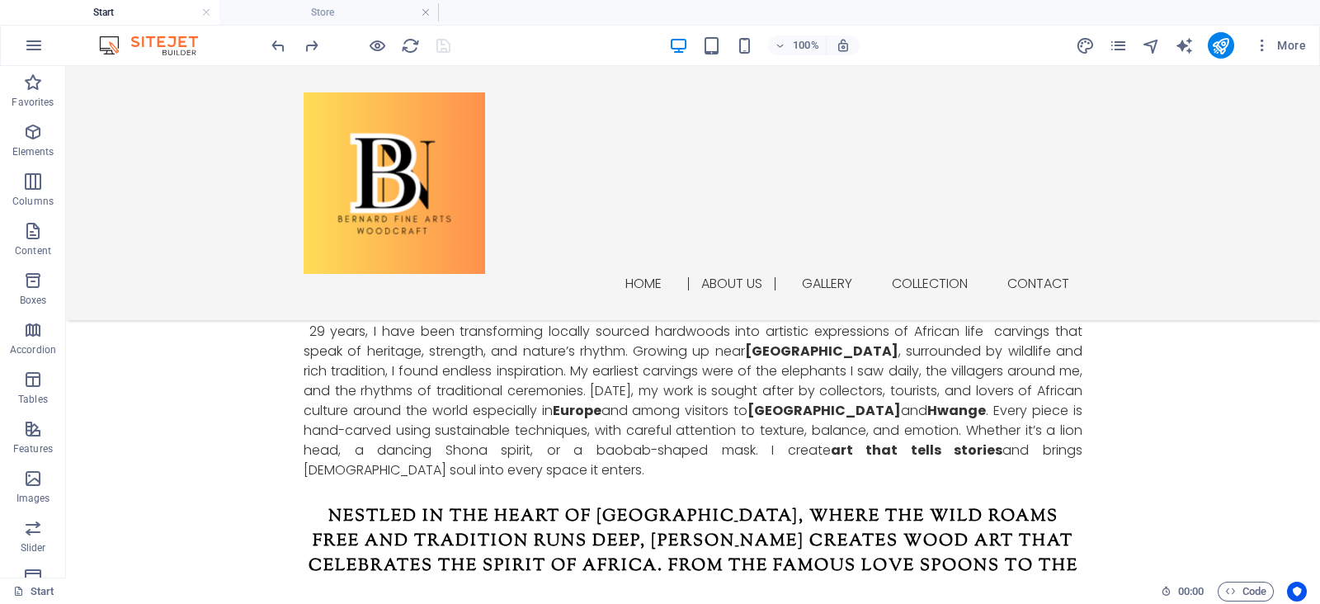
scroll to position [1487, 0]
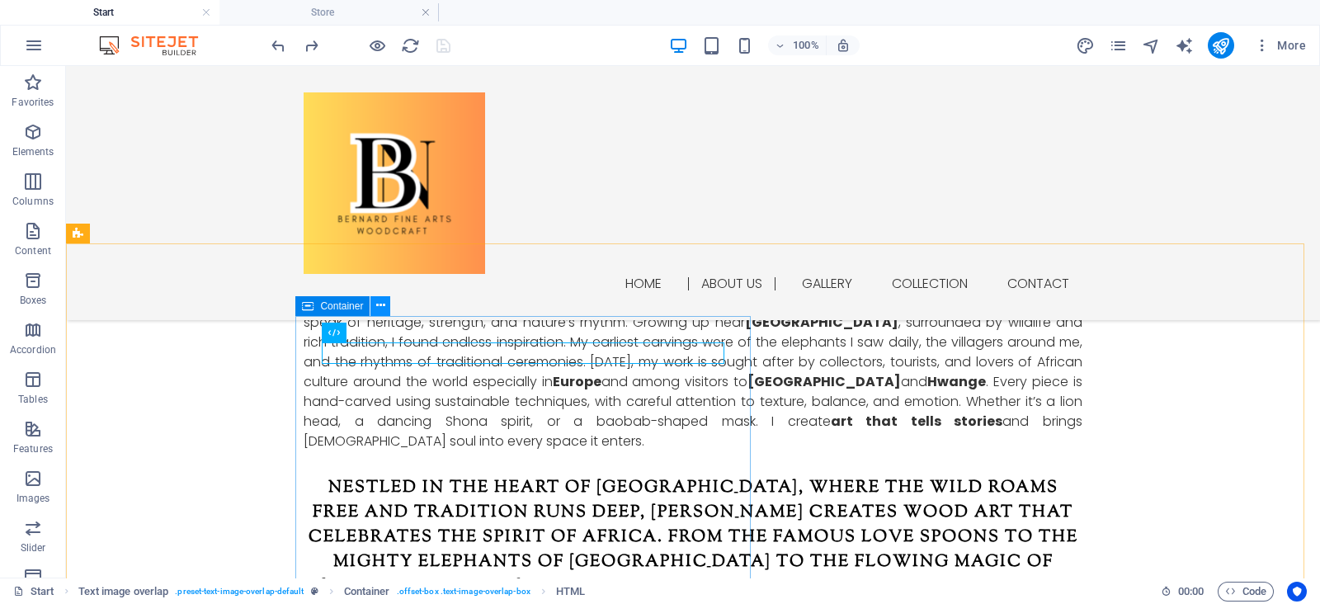
click at [380, 308] on icon at bounding box center [380, 305] width 9 height 17
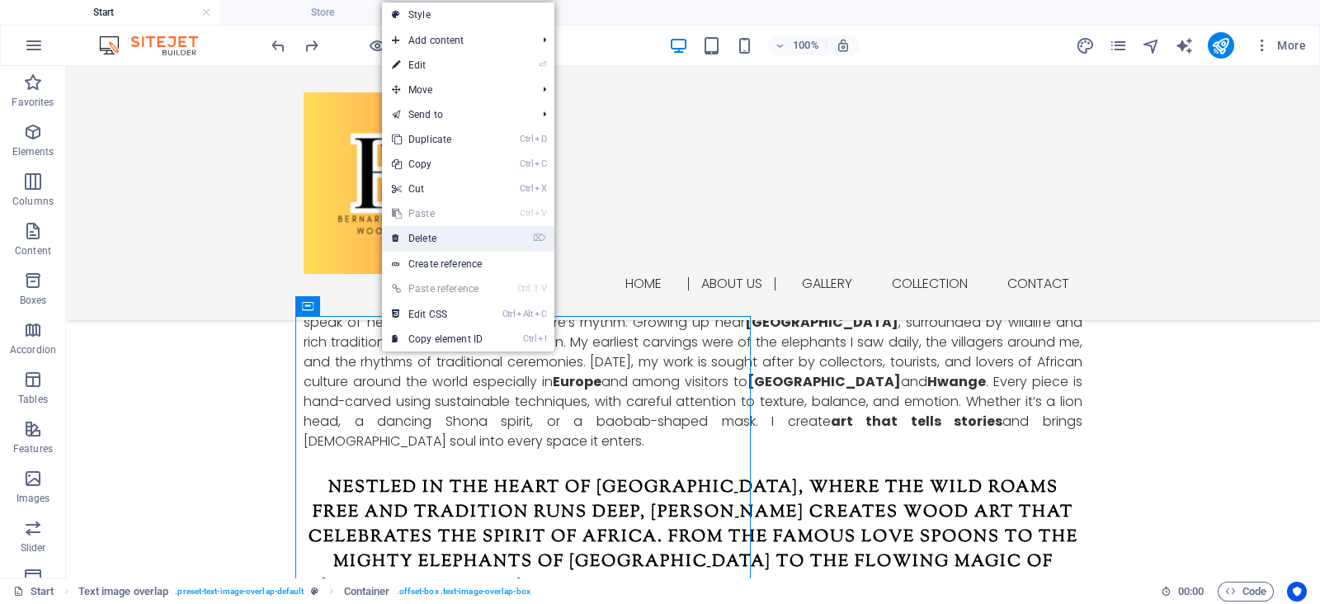
click at [443, 237] on link "⌦ Delete" at bounding box center [437, 238] width 111 height 25
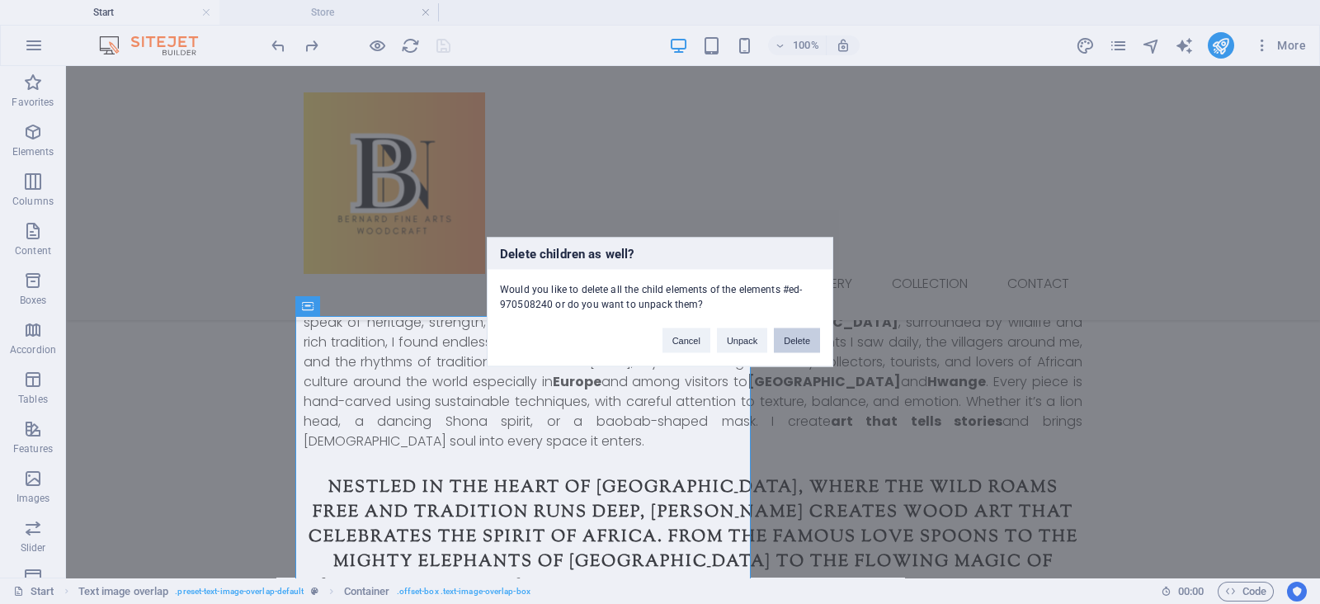
click at [775, 343] on button "Delete" at bounding box center [797, 340] width 46 height 25
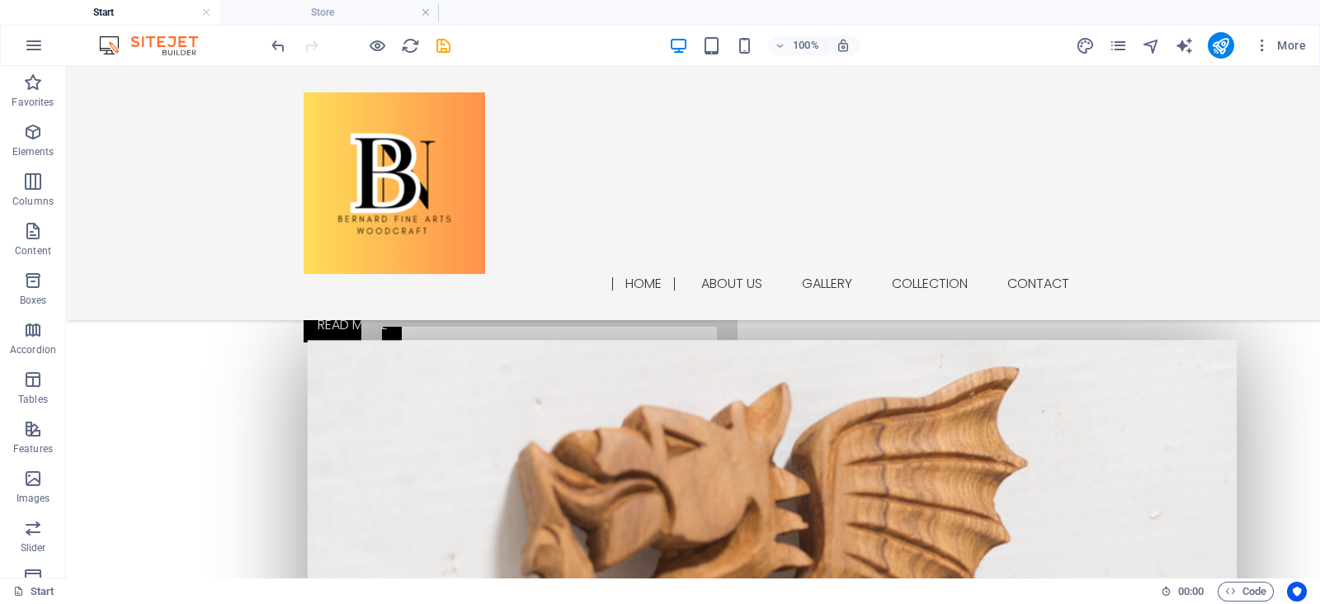
scroll to position [281, 0]
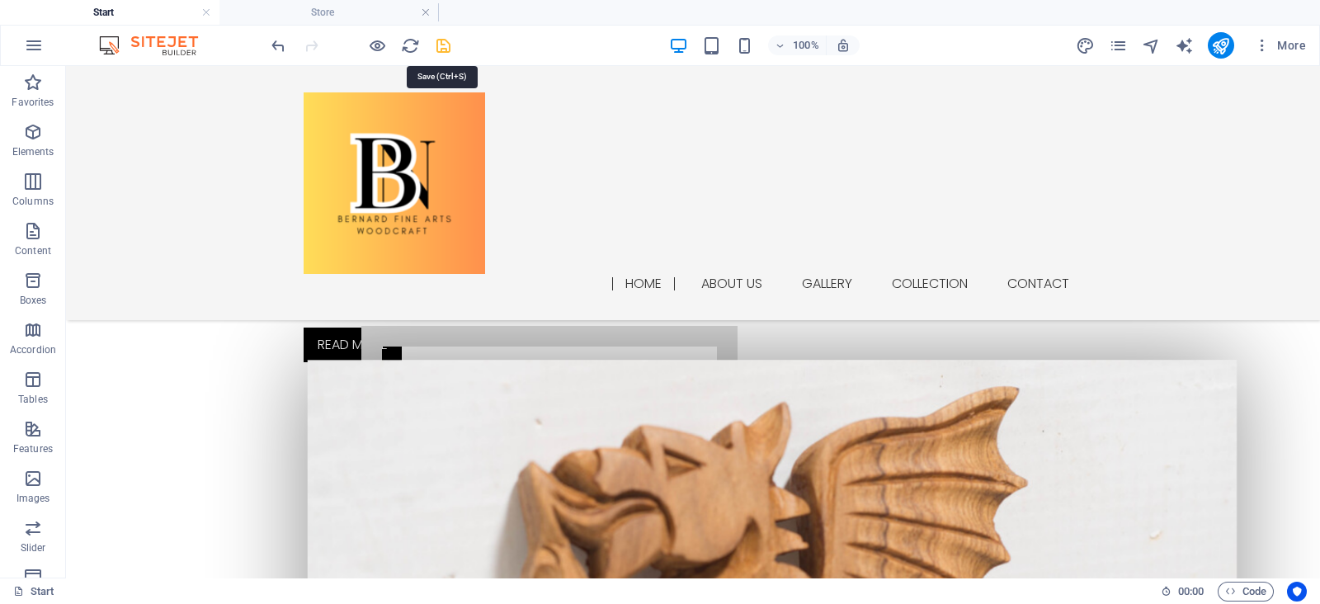
click at [445, 40] on icon "save" at bounding box center [443, 45] width 19 height 19
checkbox input "false"
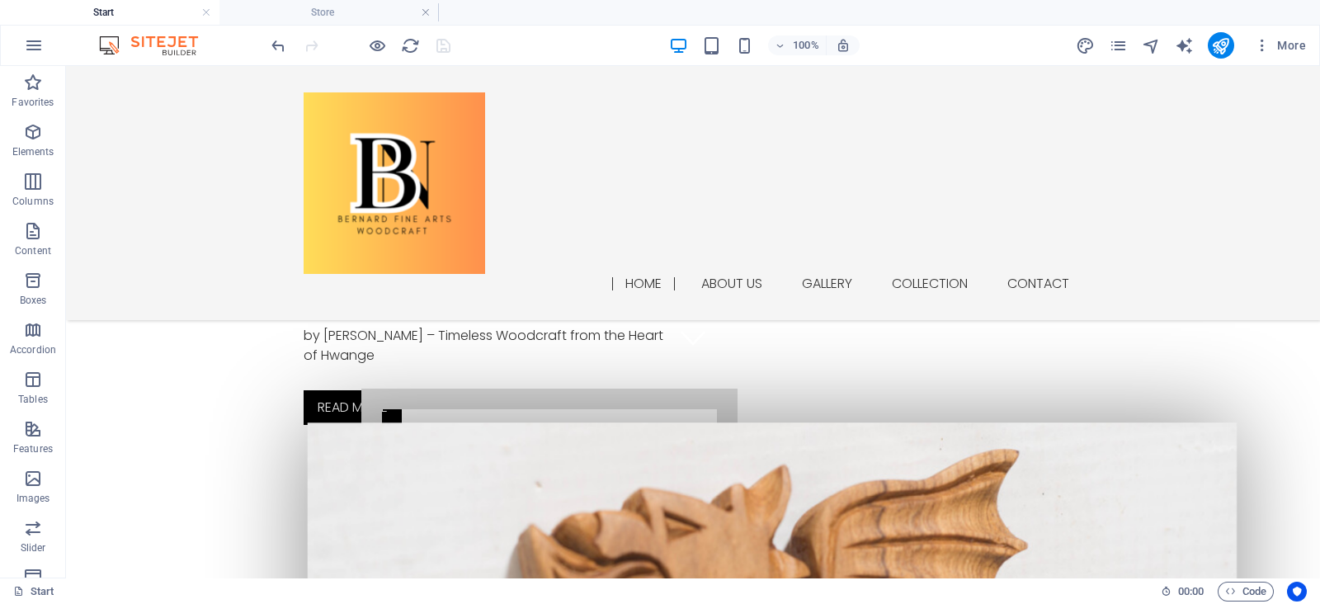
scroll to position [0, 0]
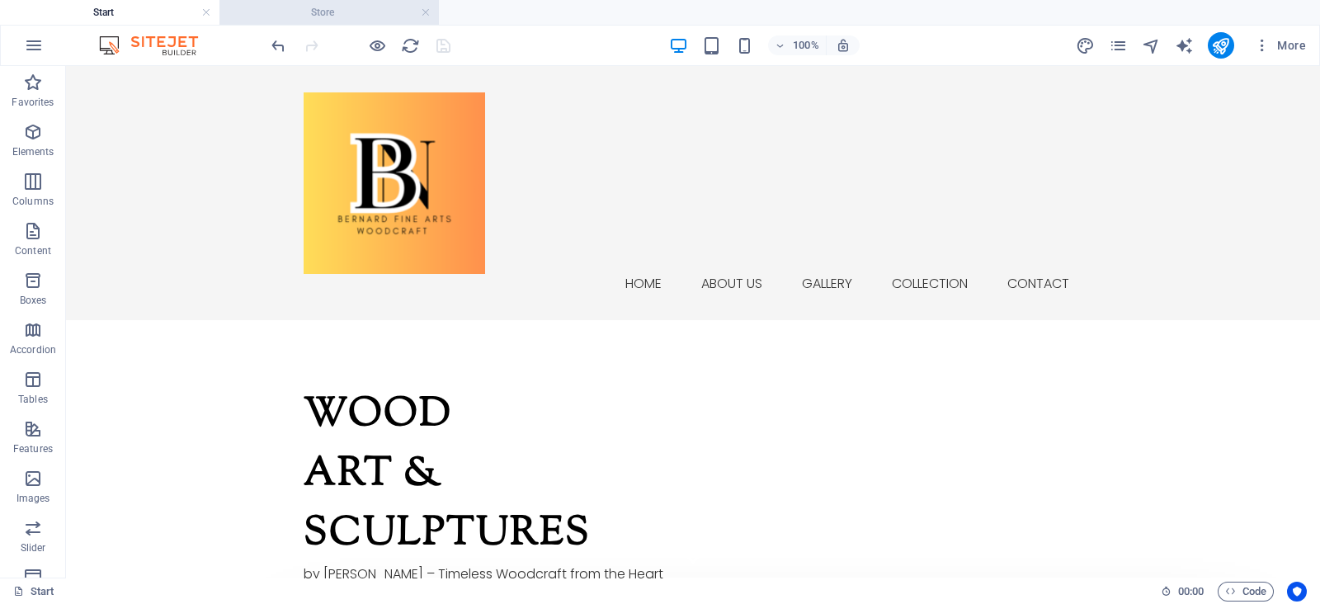
click at [324, 9] on h4 "Store" at bounding box center [328, 12] width 219 height 18
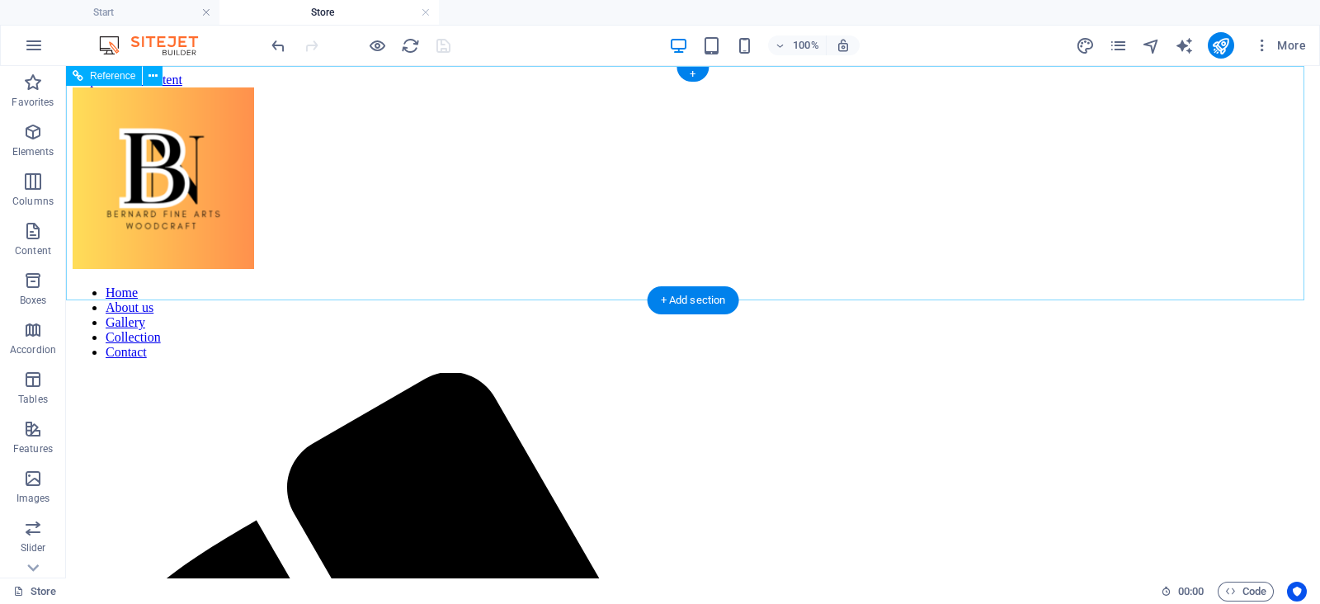
drag, startPoint x: 396, startPoint y: 69, endPoint x: 826, endPoint y: 172, distance: 442.0
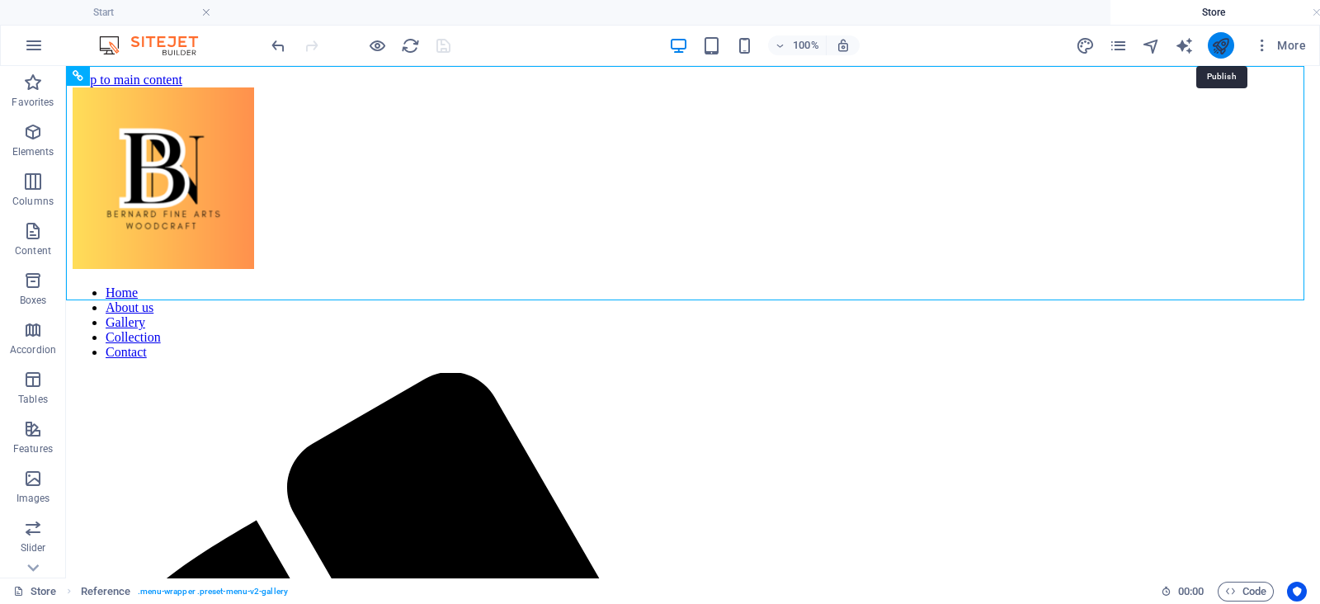
click at [1221, 45] on icon "publish" at bounding box center [1220, 45] width 19 height 19
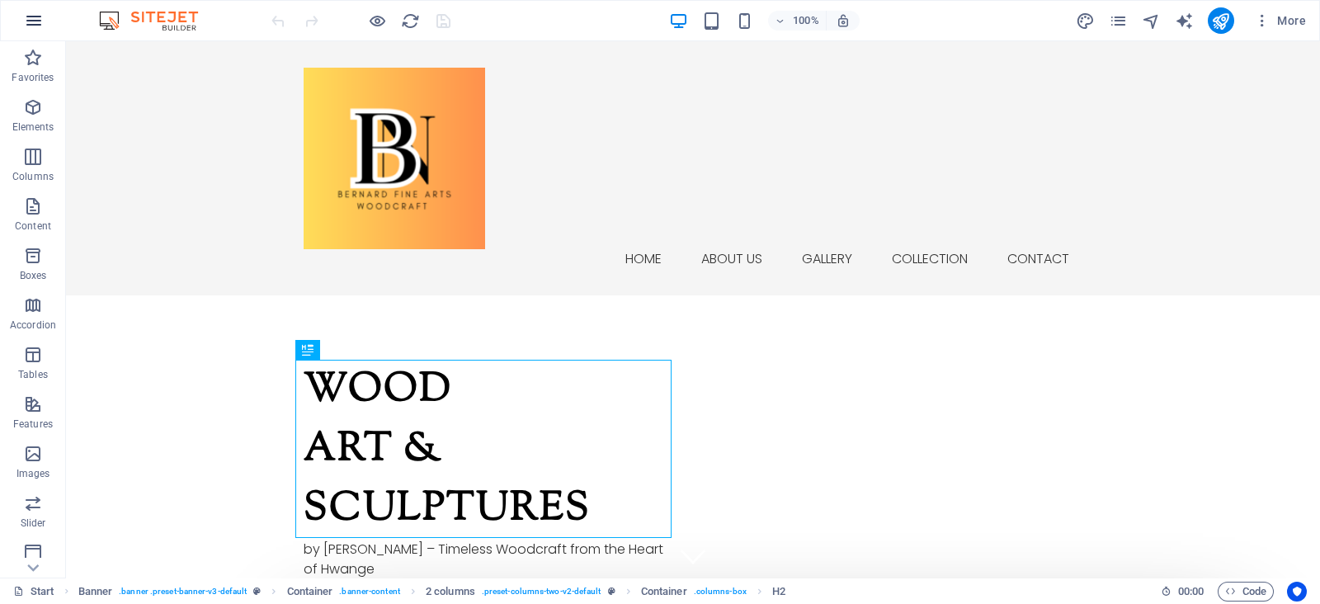
click at [17, 12] on button "button" at bounding box center [34, 21] width 40 height 40
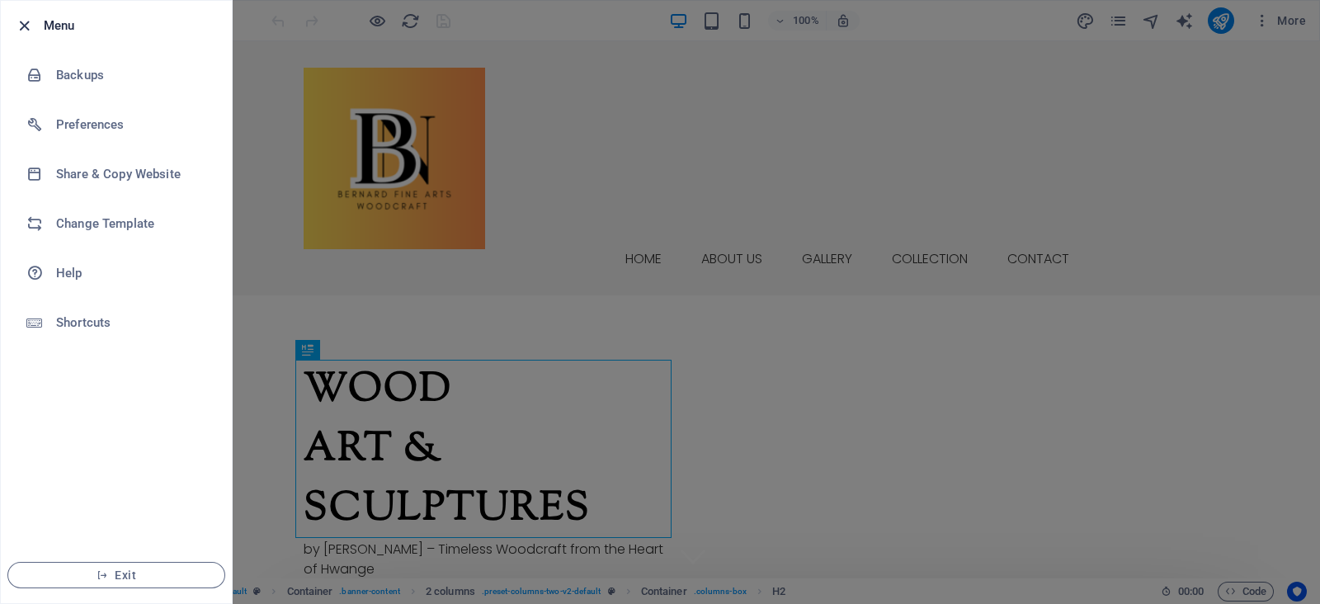
click at [21, 29] on icon "button" at bounding box center [24, 25] width 19 height 19
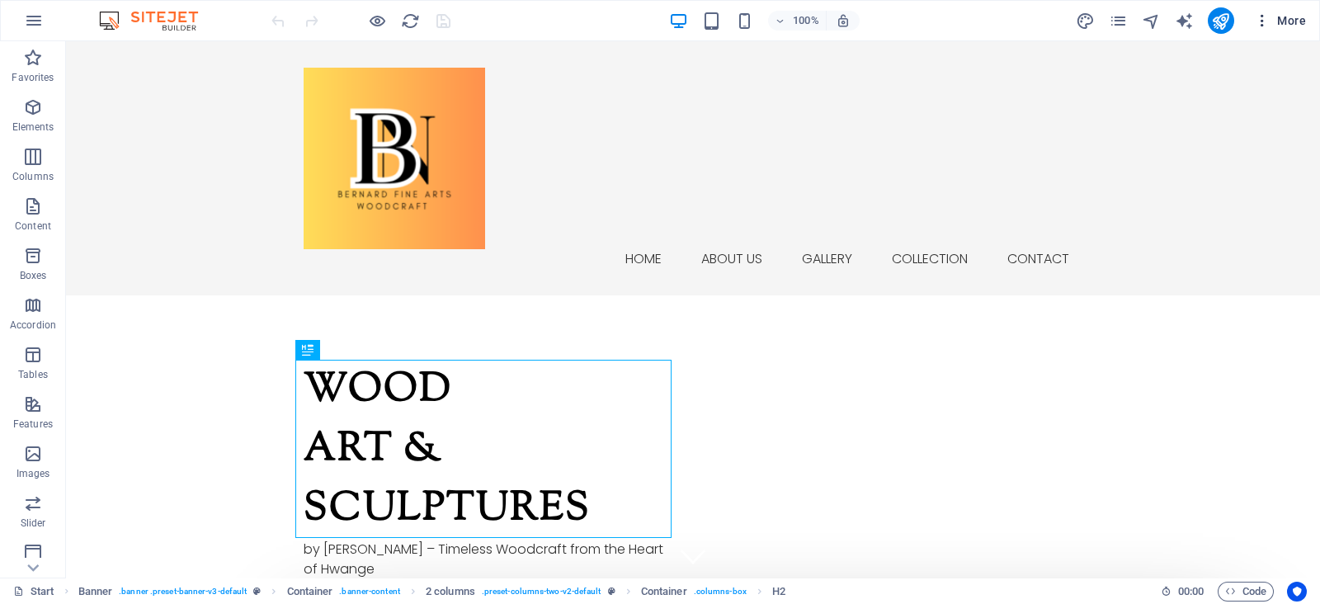
click at [1270, 20] on icon "button" at bounding box center [1262, 20] width 16 height 16
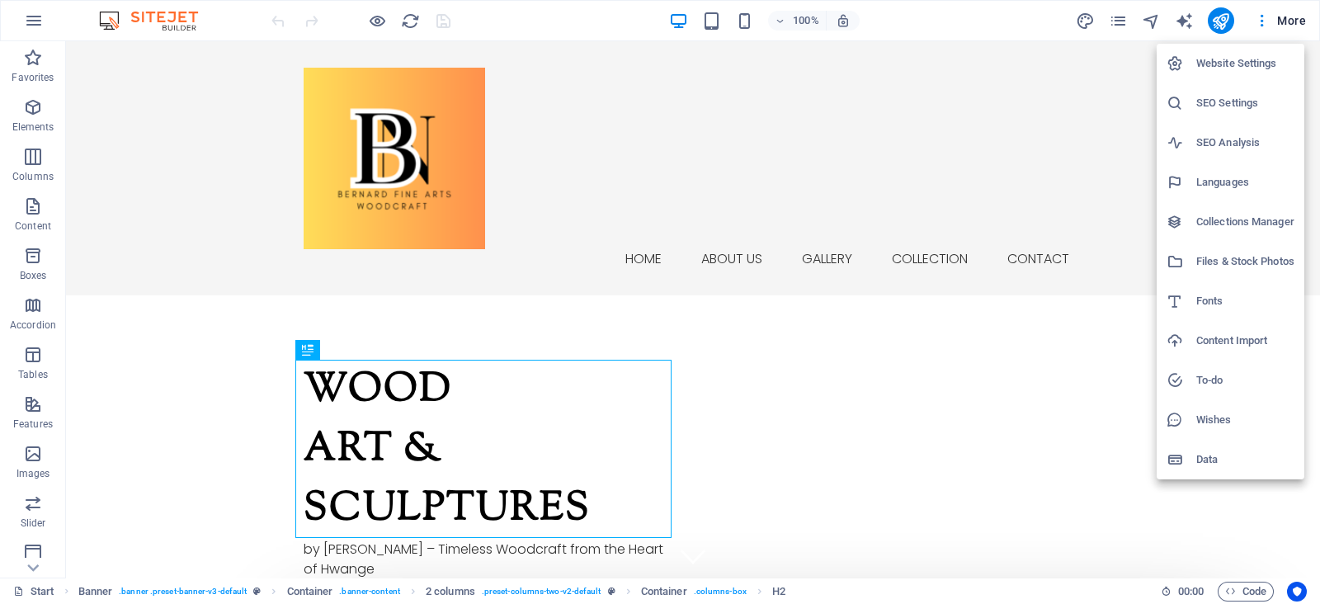
click at [1263, 15] on div at bounding box center [660, 302] width 1320 height 604
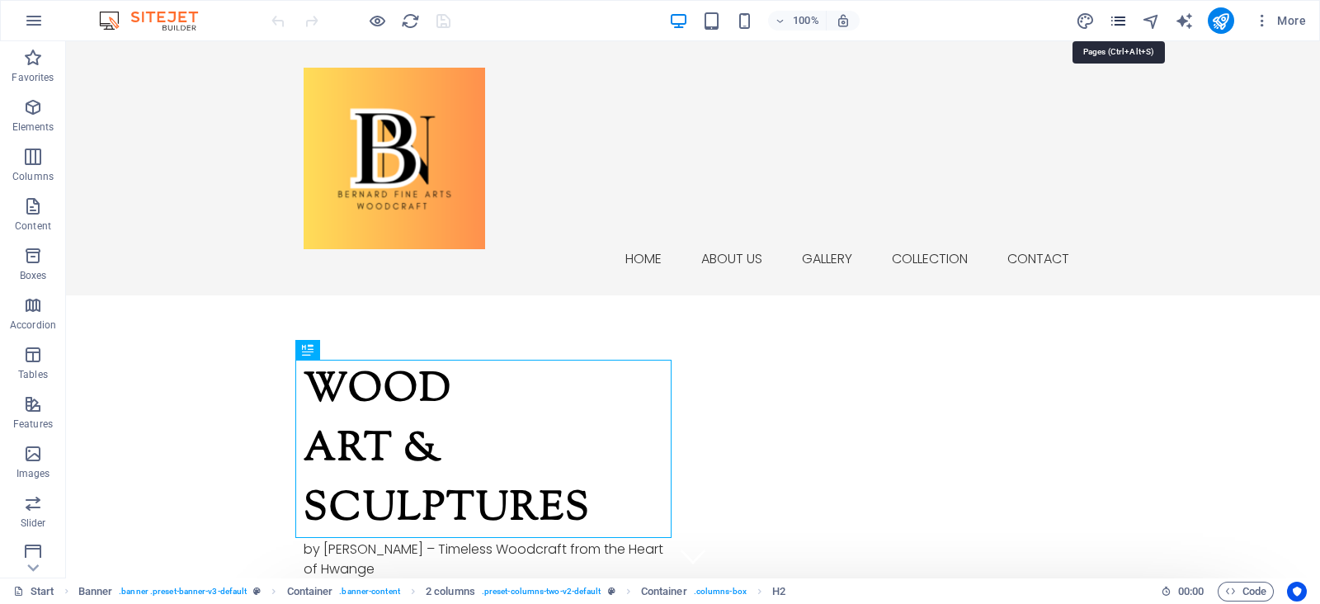
click at [1123, 12] on icon "pages" at bounding box center [1118, 21] width 19 height 19
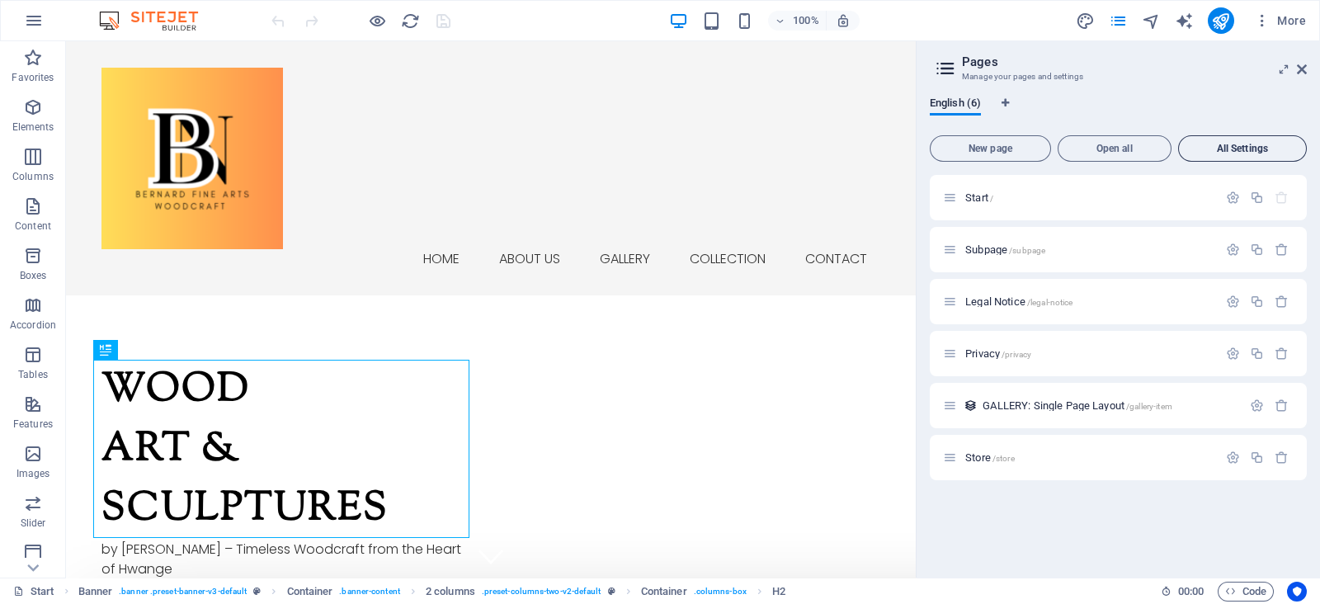
click at [1247, 138] on button "All Settings" at bounding box center [1242, 148] width 129 height 26
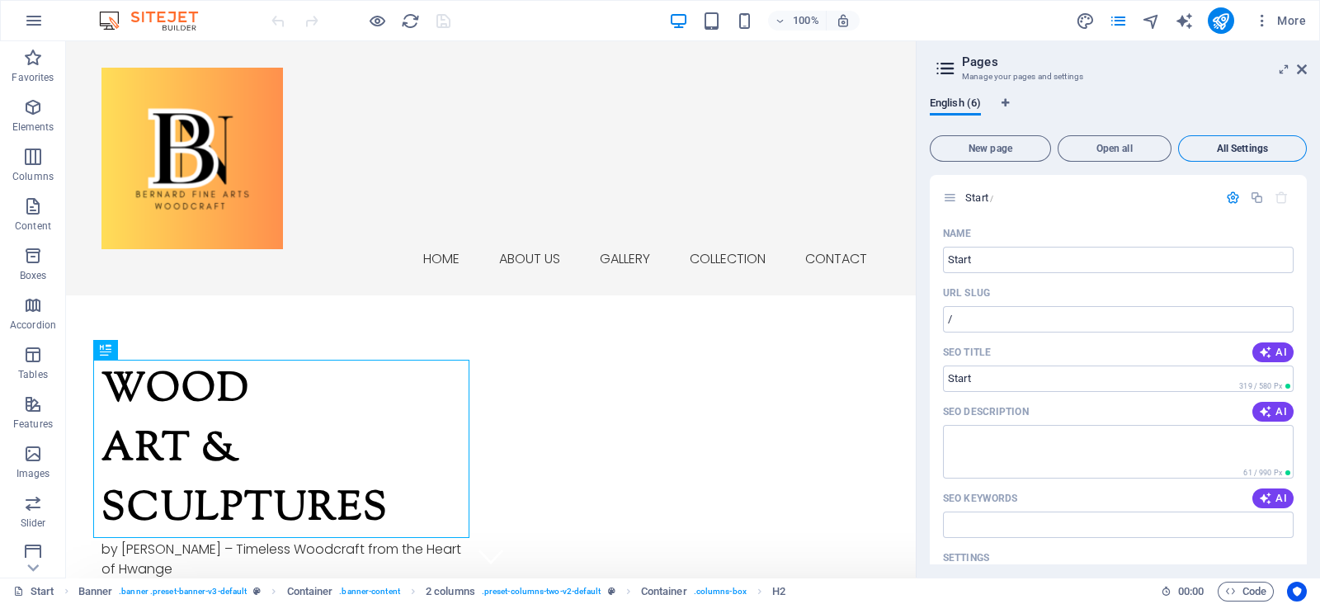
scroll to position [2584, 0]
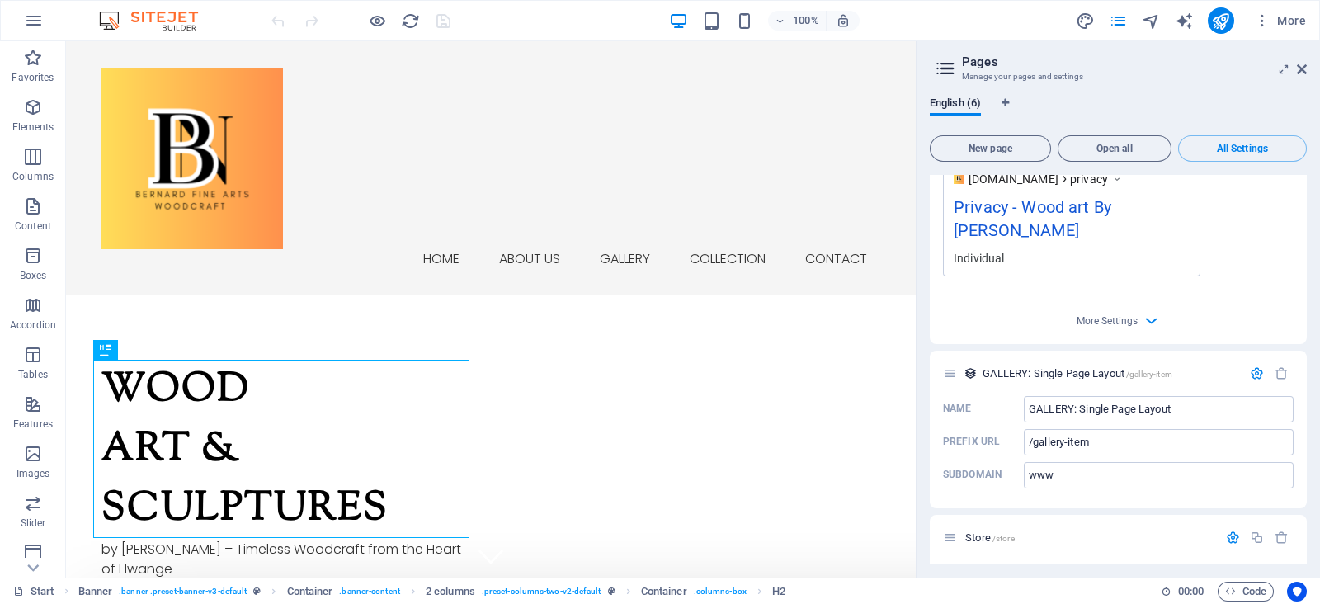
click at [1303, 515] on div "Store /store" at bounding box center [1118, 537] width 377 height 45
click at [29, 16] on icon "button" at bounding box center [34, 21] width 20 height 20
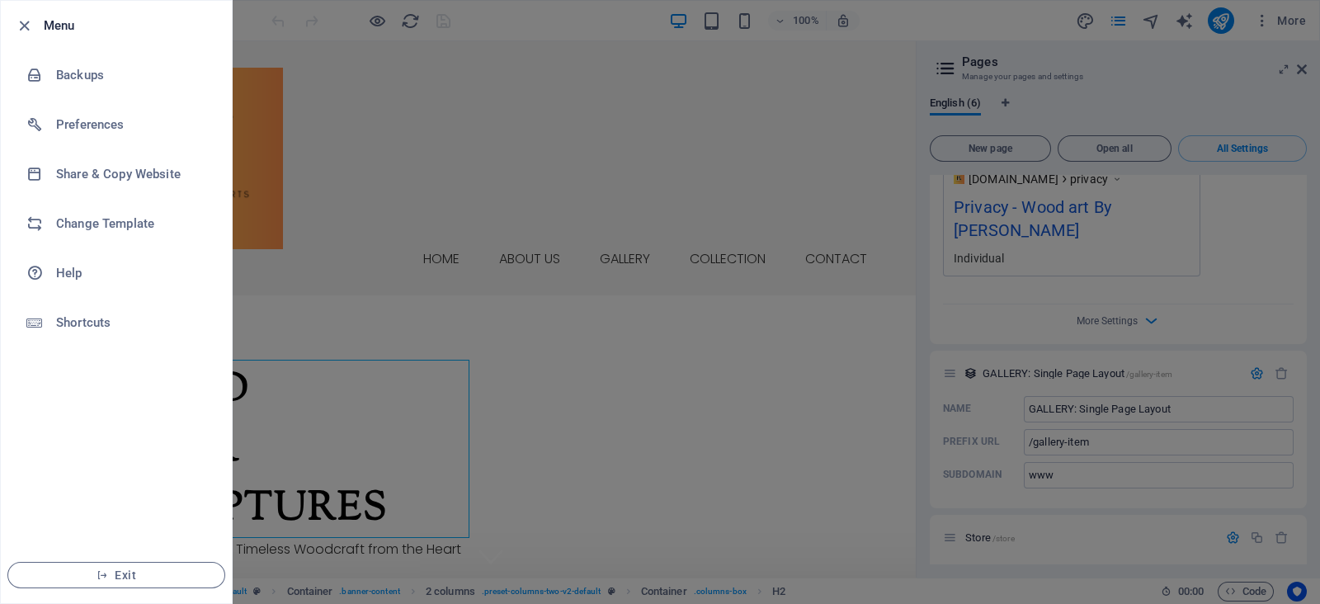
click at [29, 16] on icon "button" at bounding box center [24, 25] width 19 height 19
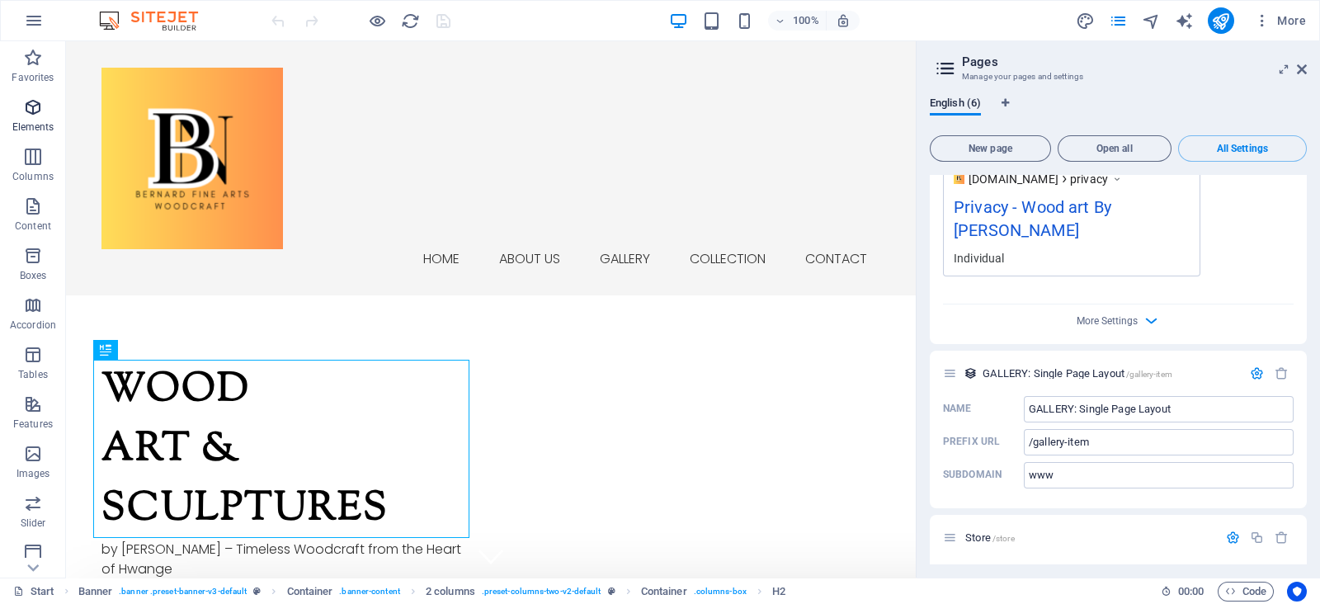
click at [29, 115] on icon "button" at bounding box center [33, 107] width 20 height 20
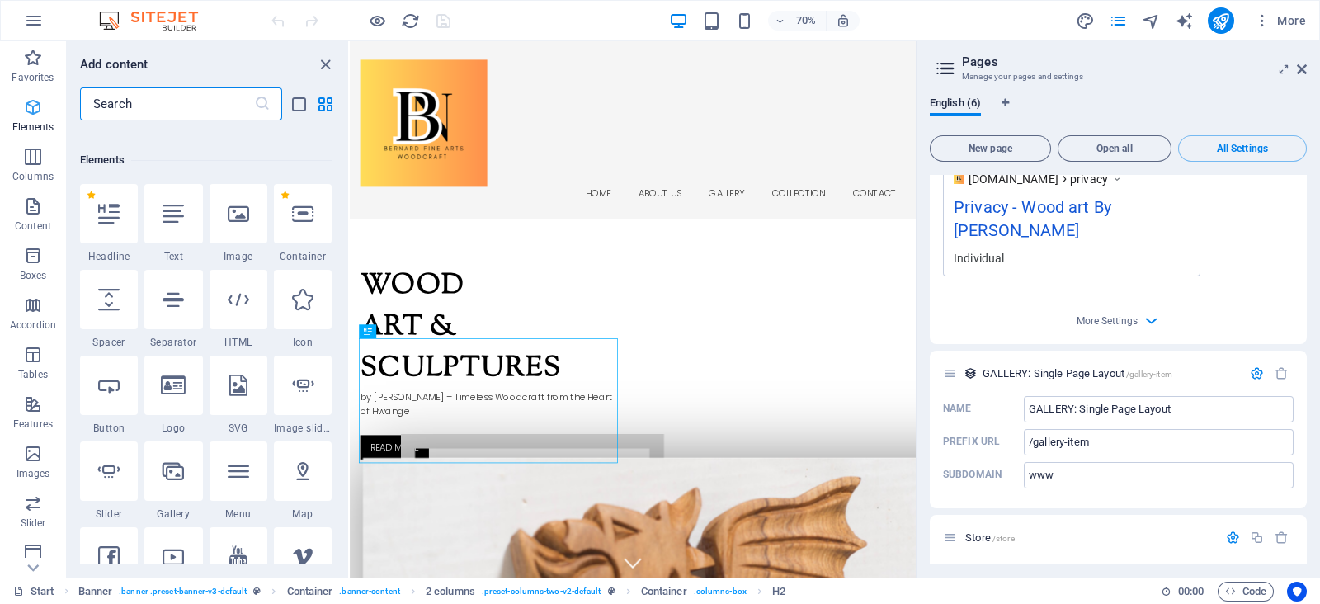
scroll to position [176, 0]
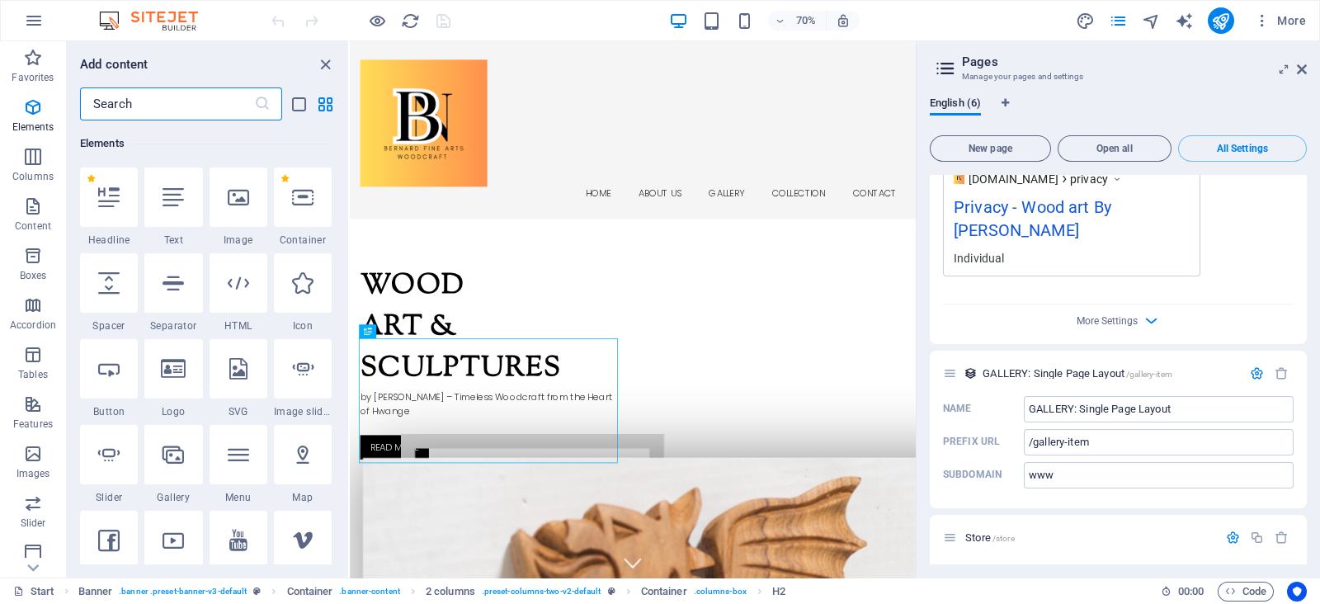
click at [123, 97] on input "text" at bounding box center [167, 103] width 174 height 33
type input "b"
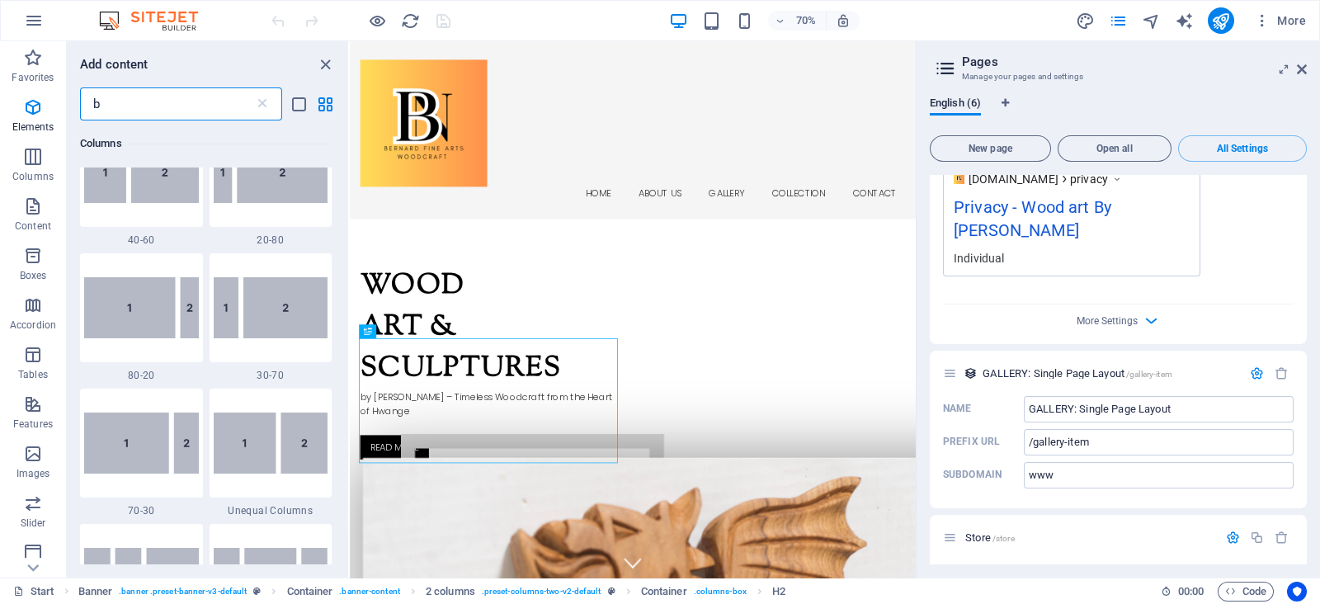
scroll to position [0, 0]
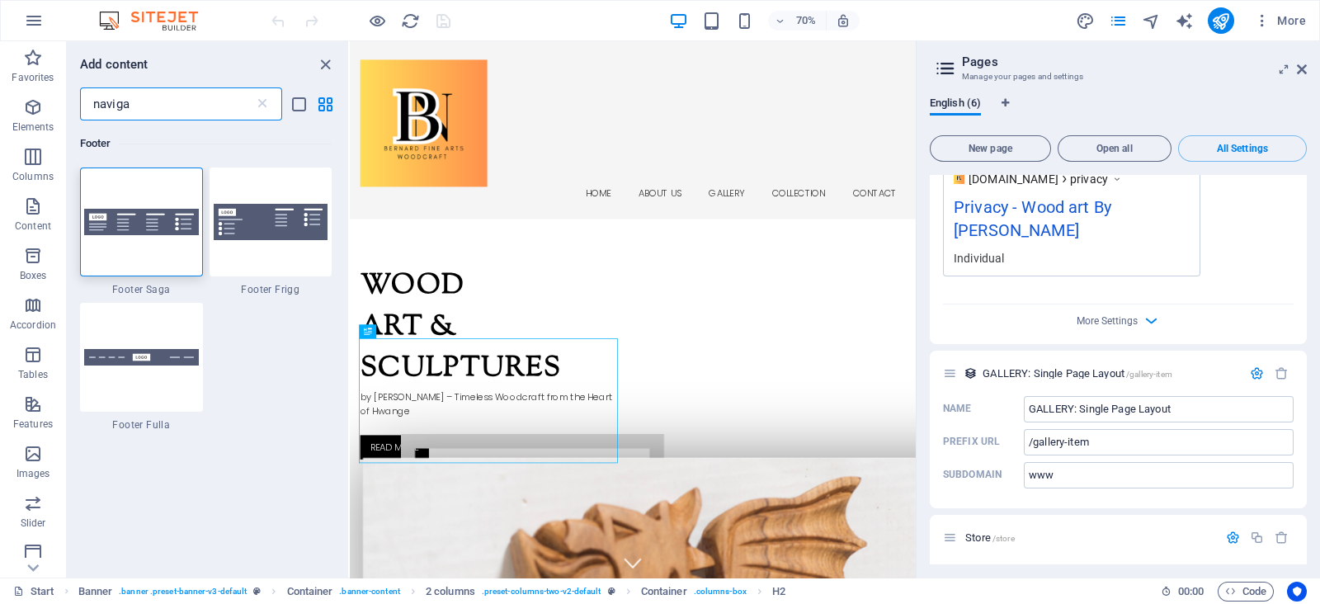
type input "naviga"
click at [1302, 71] on icon at bounding box center [1302, 69] width 10 height 13
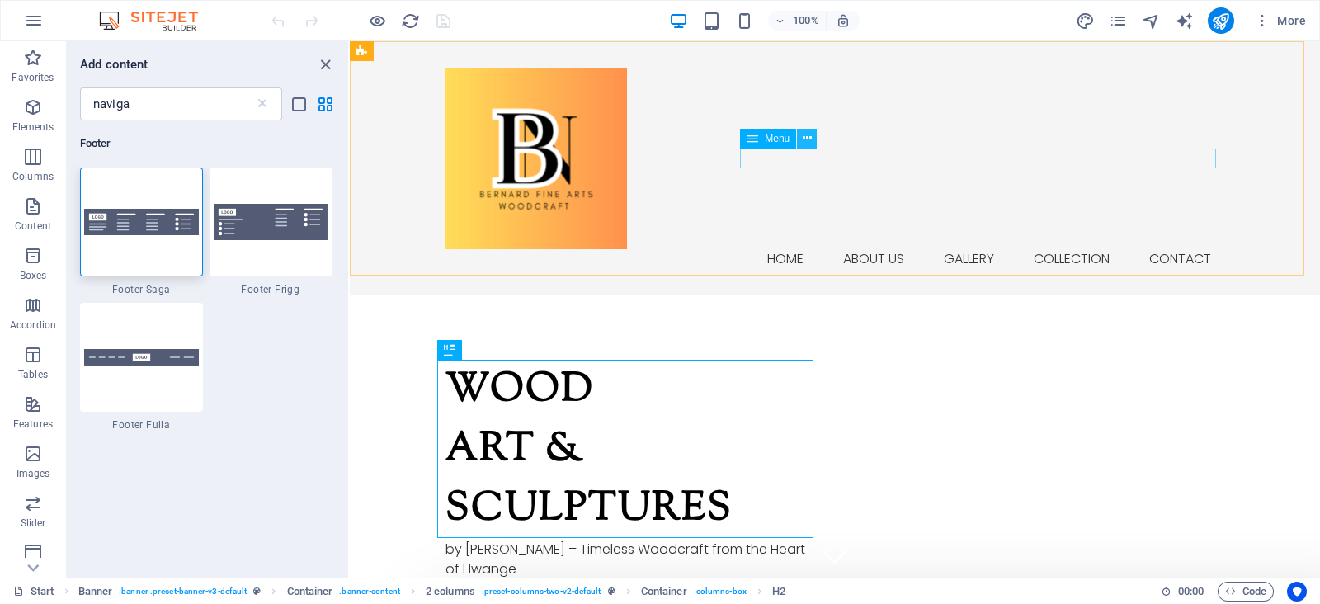
click at [812, 136] on button at bounding box center [807, 139] width 20 height 20
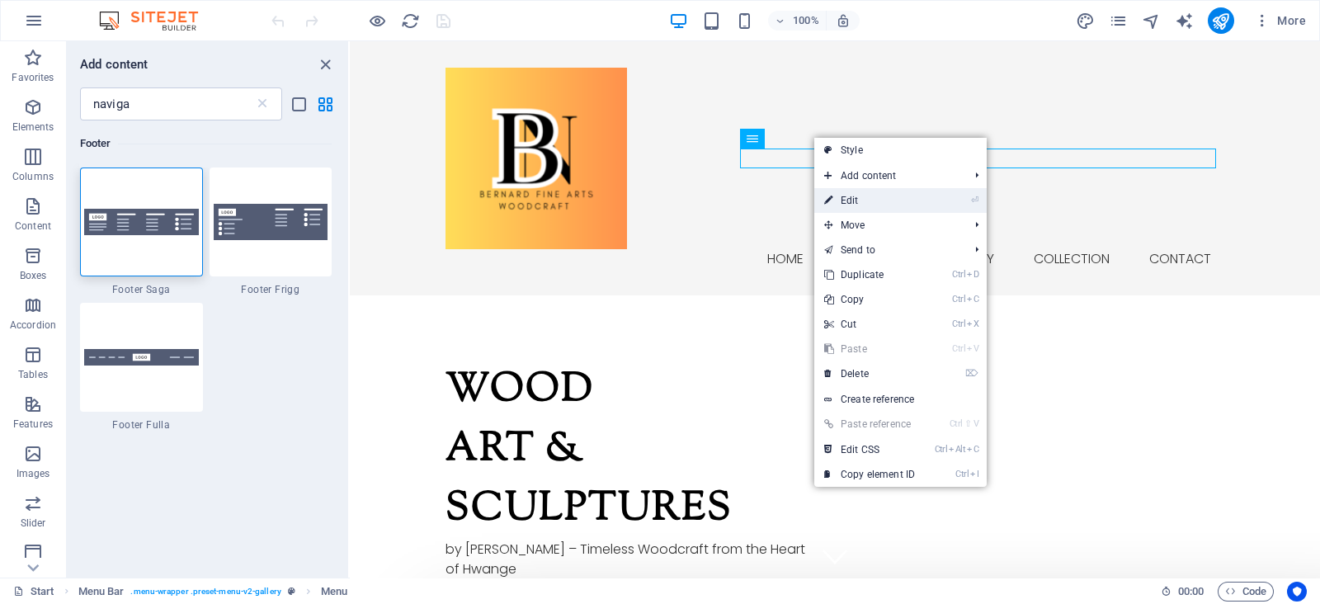
click at [862, 191] on link "⏎ Edit" at bounding box center [869, 200] width 111 height 25
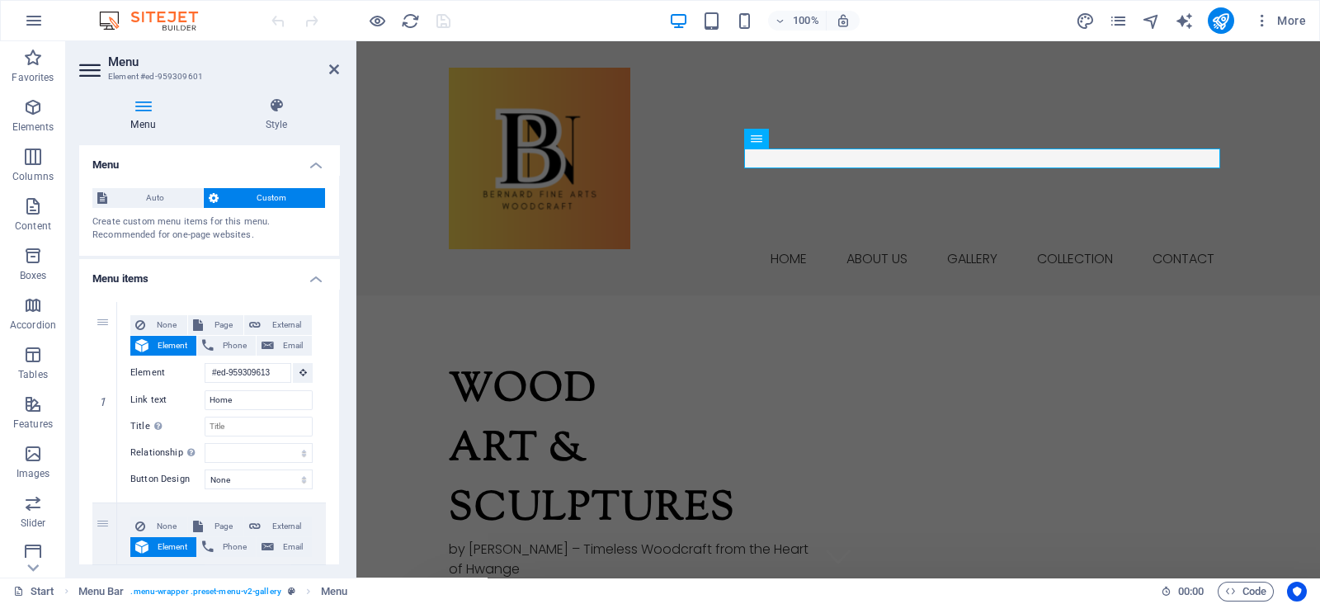
drag, startPoint x: 333, startPoint y: 241, endPoint x: 340, endPoint y: 327, distance: 86.0
click at [340, 327] on div "Menu Style Menu Auto Custom Create custom menu items for this menu. Recommended…" at bounding box center [209, 330] width 286 height 493
drag, startPoint x: 337, startPoint y: 274, endPoint x: 327, endPoint y: 370, distance: 96.9
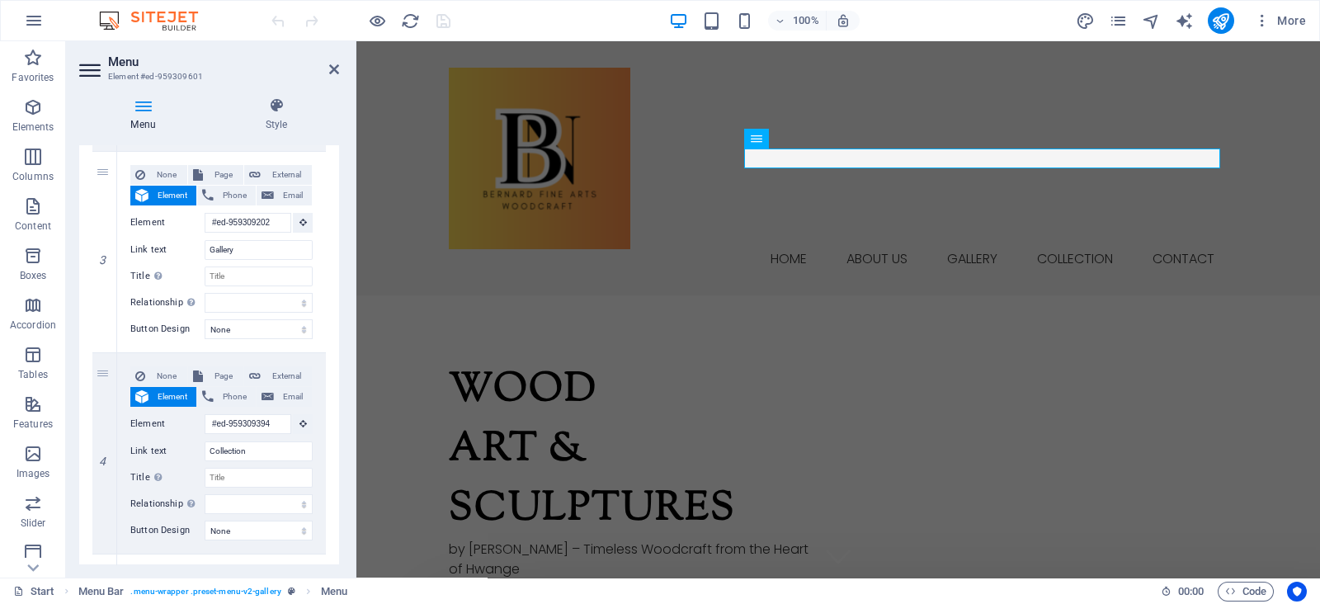
scroll to position [788, 0]
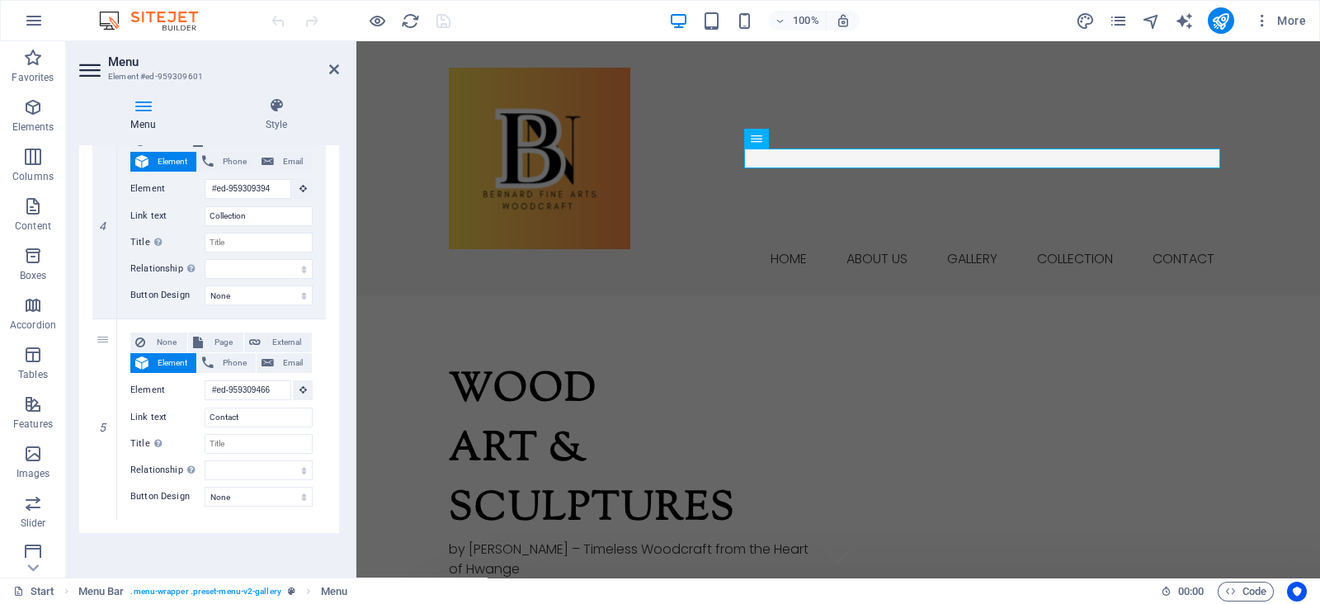
drag, startPoint x: 337, startPoint y: 323, endPoint x: 0, endPoint y: 459, distance: 363.3
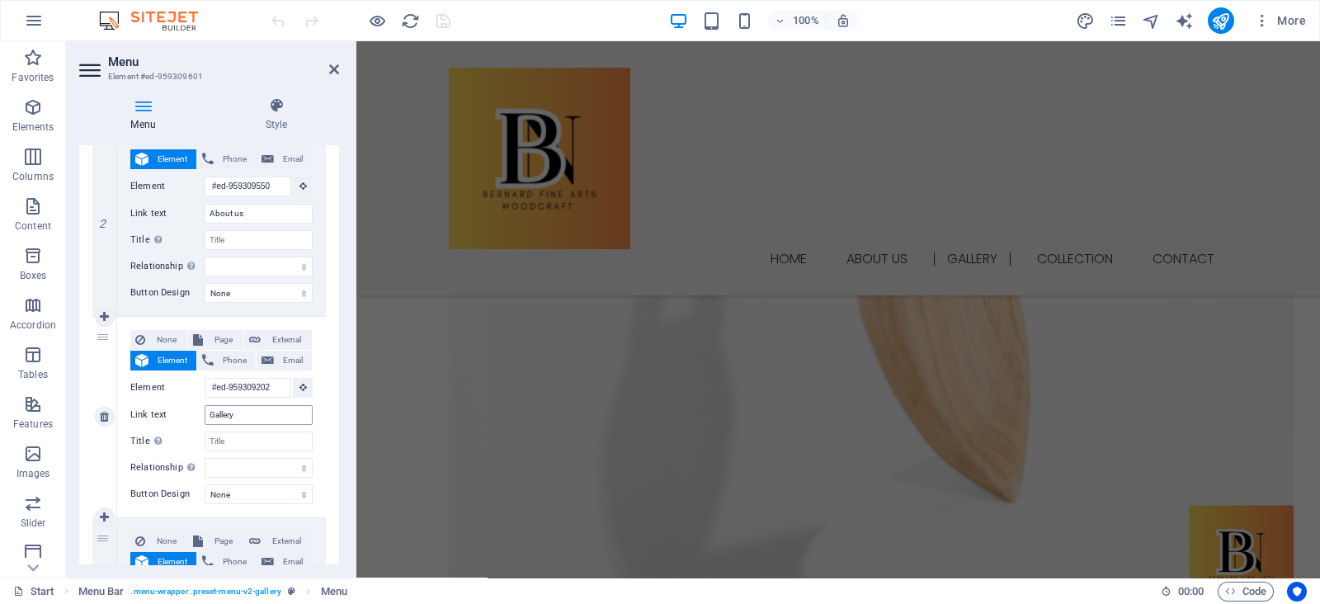
scroll to position [0, 0]
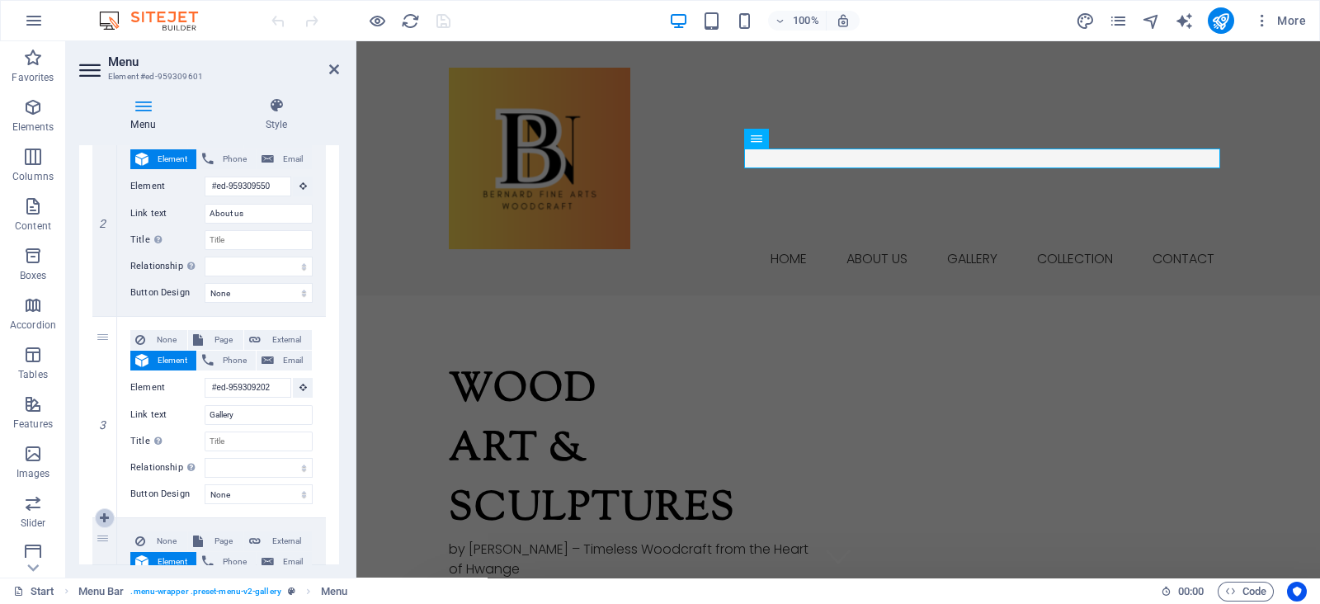
click at [103, 512] on icon at bounding box center [104, 518] width 9 height 12
select select
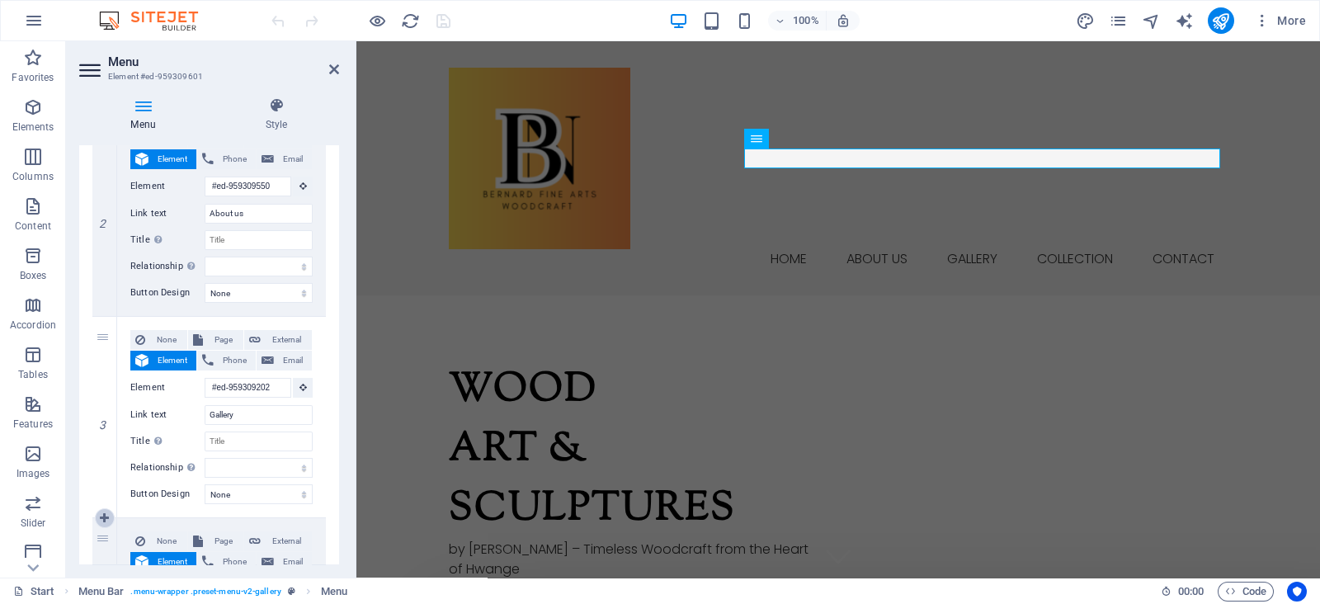
type input "#ed-959309394"
type input "Collection"
select select
click at [338, 356] on div "Menu Auto Custom Create custom menu items for this menu. Recommended for one-pa…" at bounding box center [209, 354] width 260 height 419
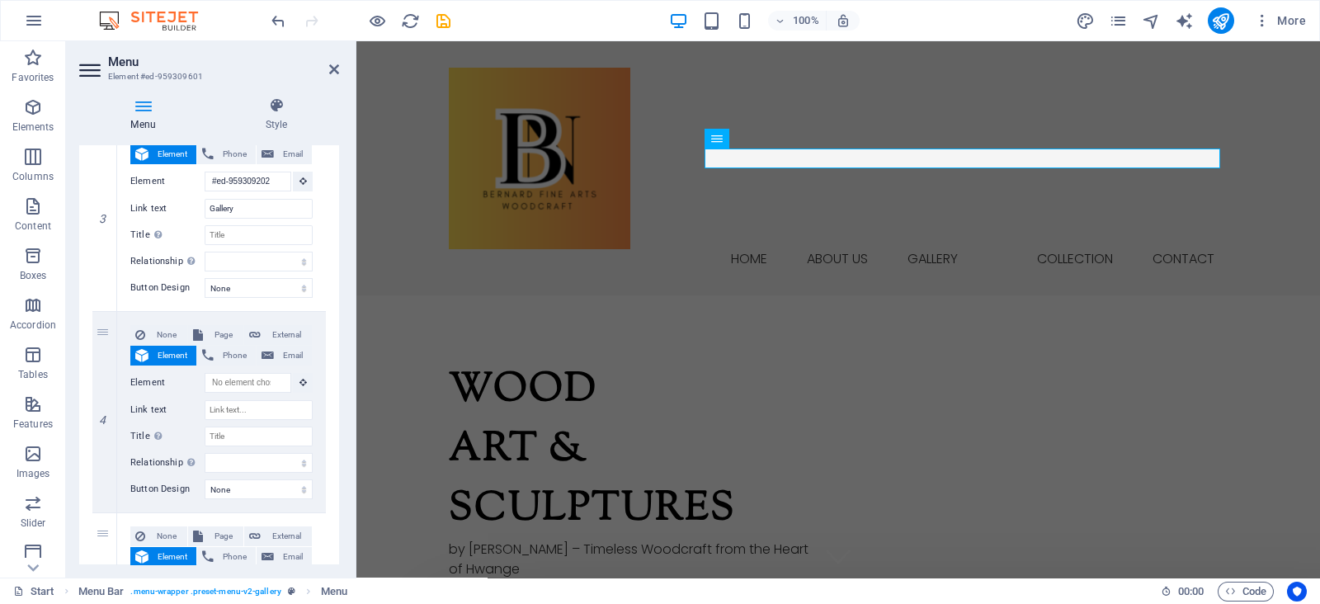
scroll to position [596, 0]
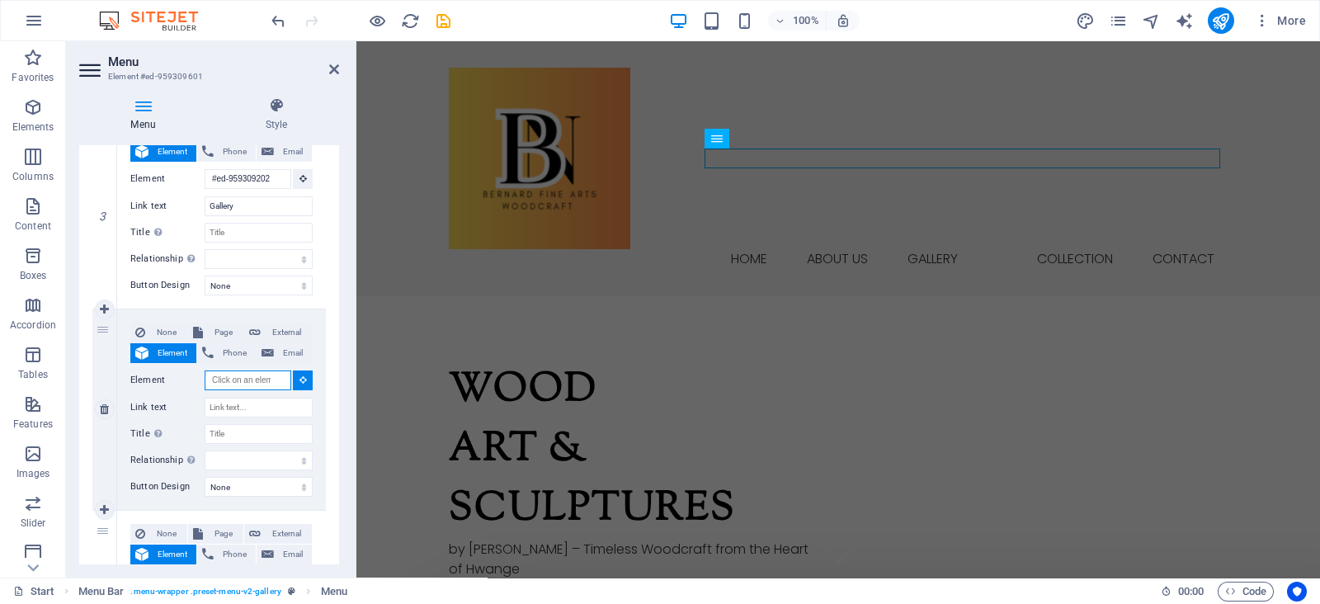
click at [249, 381] on input "Element" at bounding box center [248, 380] width 87 height 20
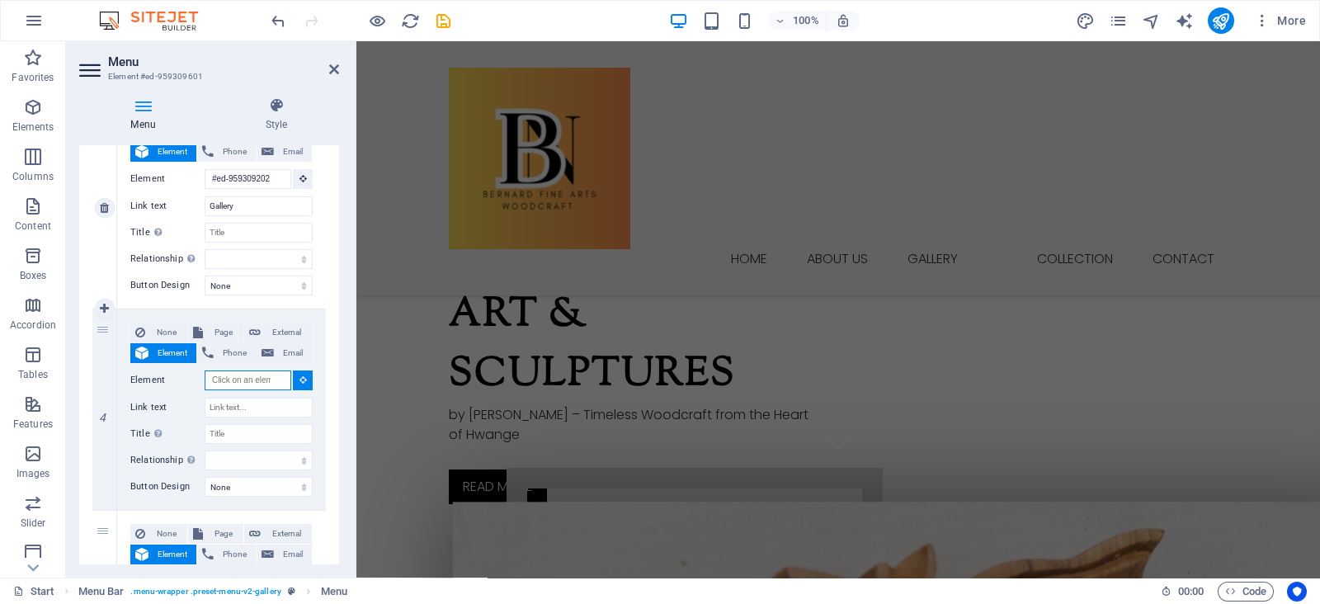
scroll to position [0, 0]
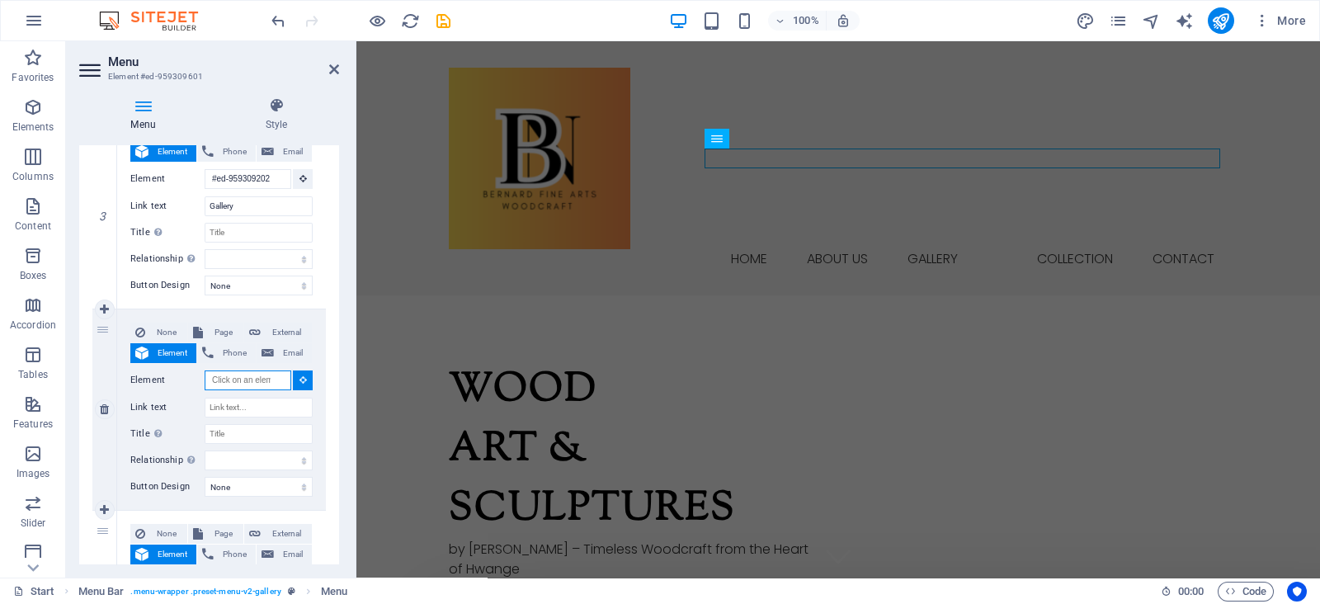
click at [283, 385] on input "Element" at bounding box center [248, 380] width 87 height 20
click at [223, 458] on select "alternate author bookmark external help license next nofollow noreferrer noopen…" at bounding box center [259, 460] width 108 height 20
click at [231, 485] on select "None Default Primary Secondary" at bounding box center [259, 487] width 108 height 20
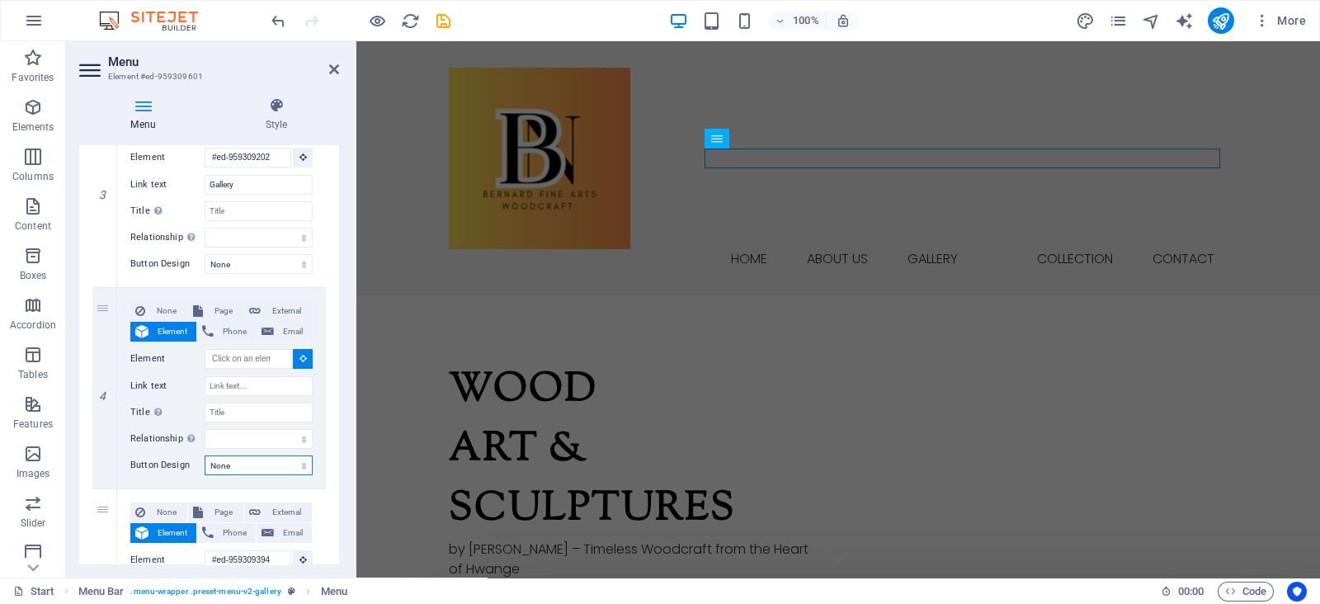
scroll to position [619, 0]
click at [264, 359] on input "Element" at bounding box center [248, 358] width 87 height 20
click at [300, 360] on button at bounding box center [303, 358] width 20 height 20
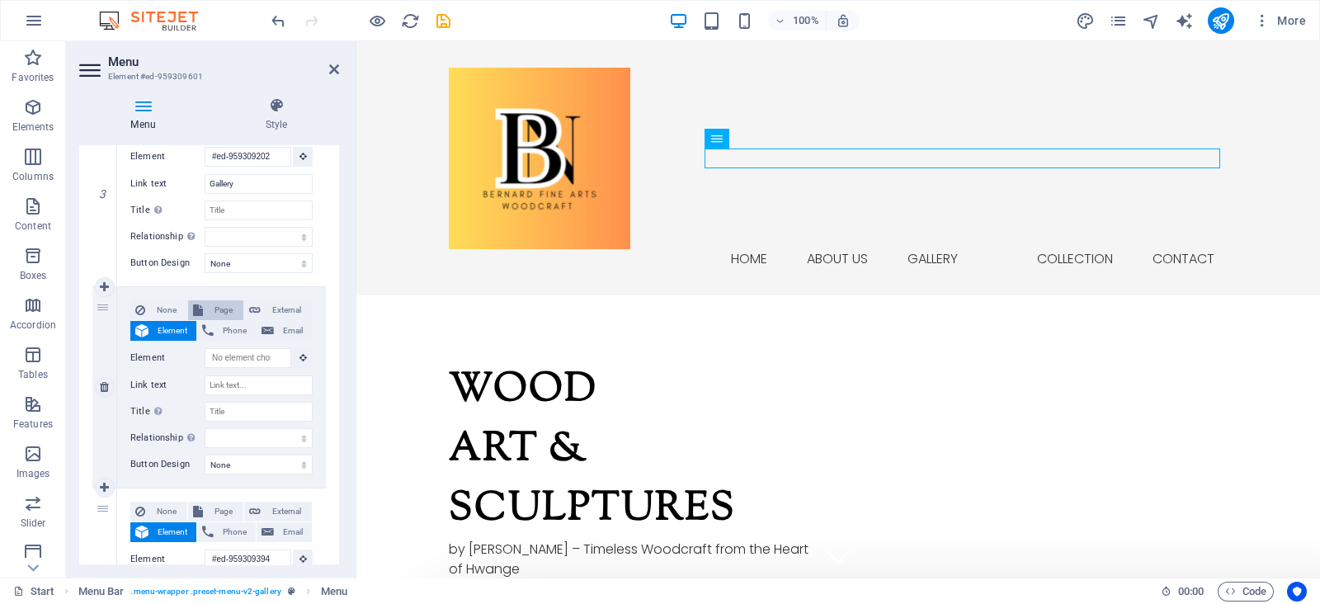
click at [209, 307] on span "Page" at bounding box center [223, 310] width 31 height 20
select select
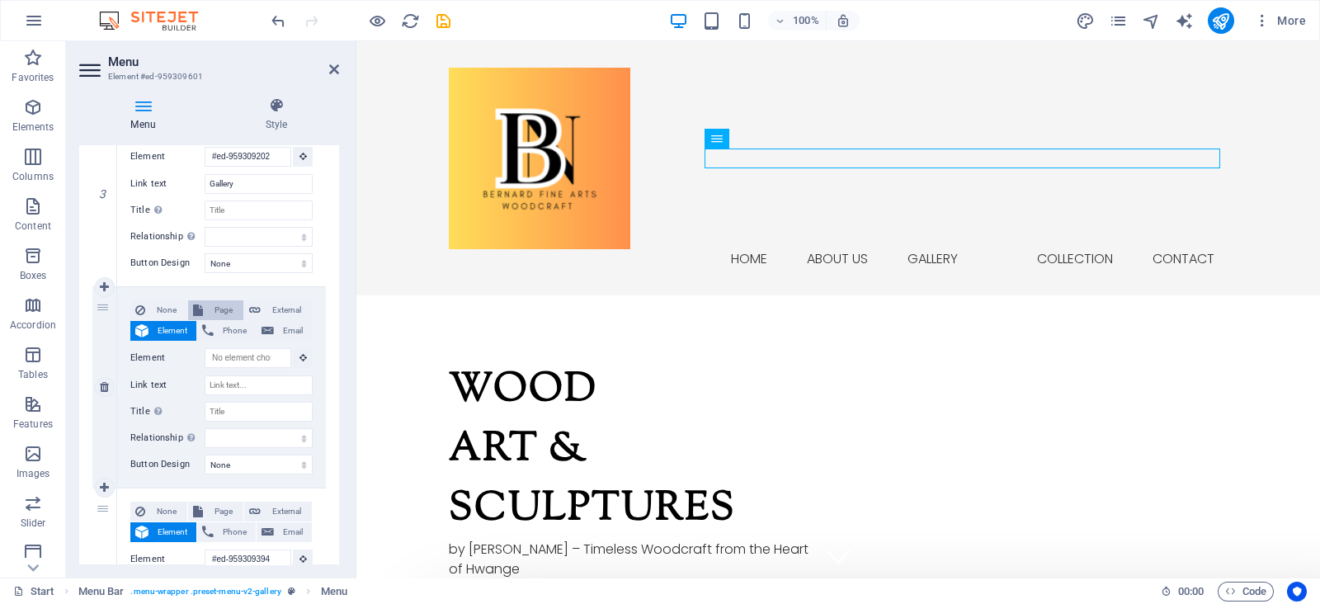
select select
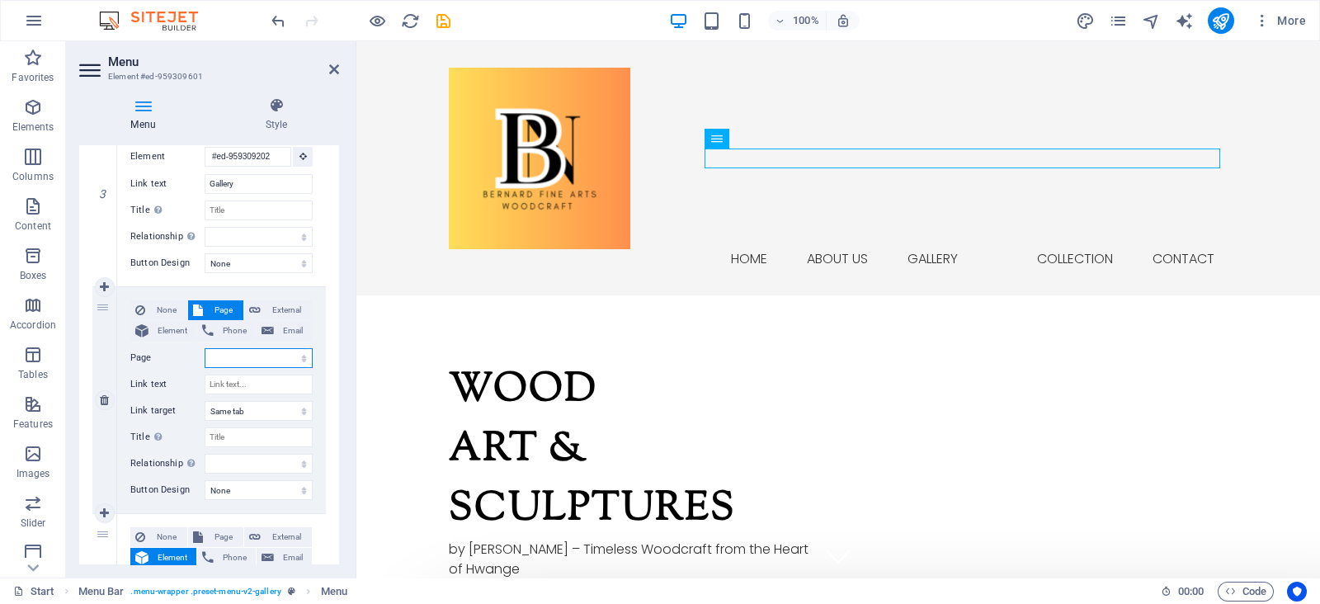
click at [258, 354] on select "Start Subpage Legal Notice Privacy Store" at bounding box center [259, 358] width 108 height 20
select select "4"
click at [205, 348] on select "Start Subpage Legal Notice Privacy Store" at bounding box center [259, 358] width 108 height 20
select select
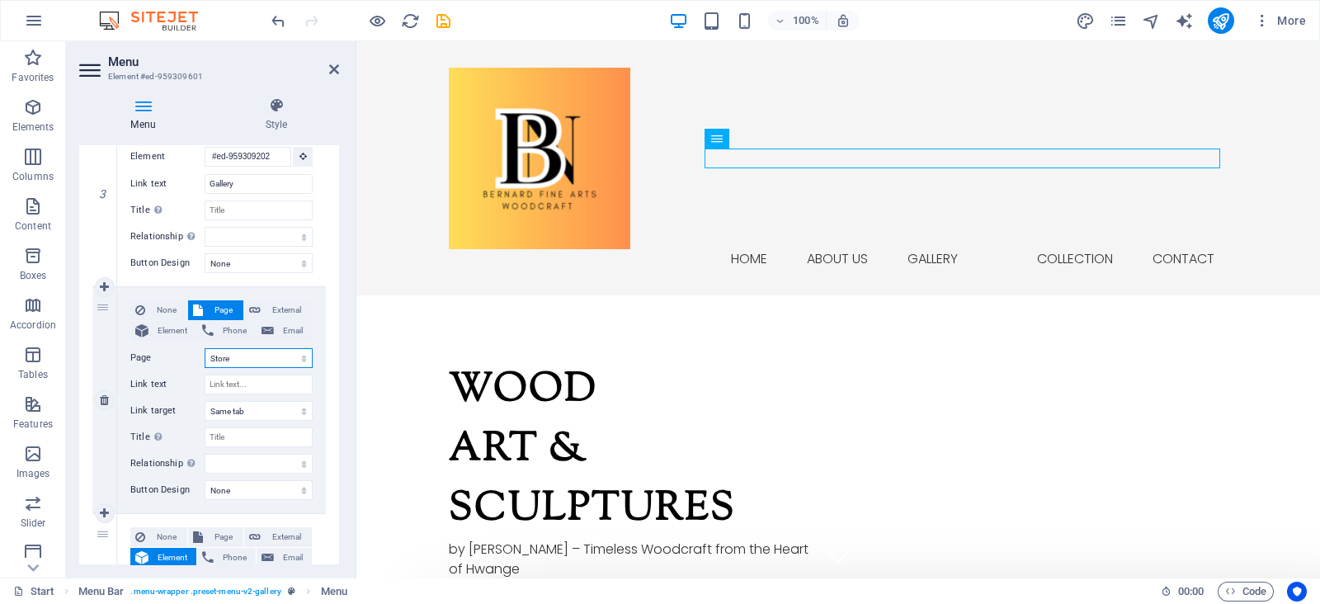
select select
click at [255, 389] on input "Link text" at bounding box center [259, 384] width 108 height 20
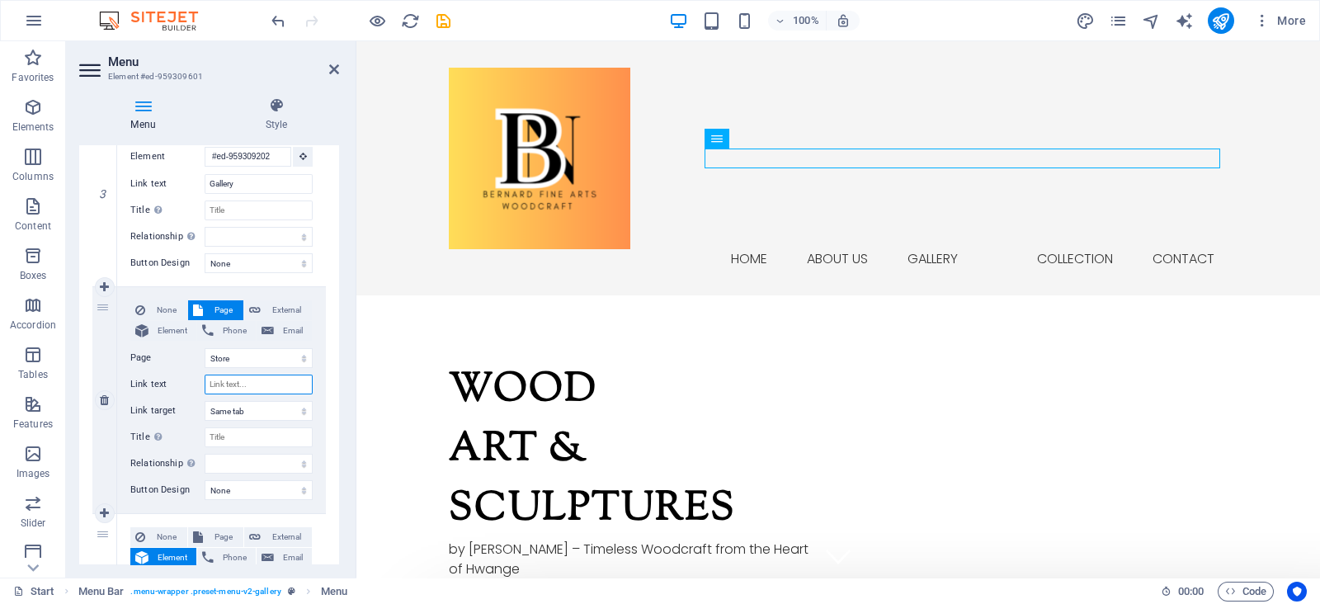
type input "S"
select select
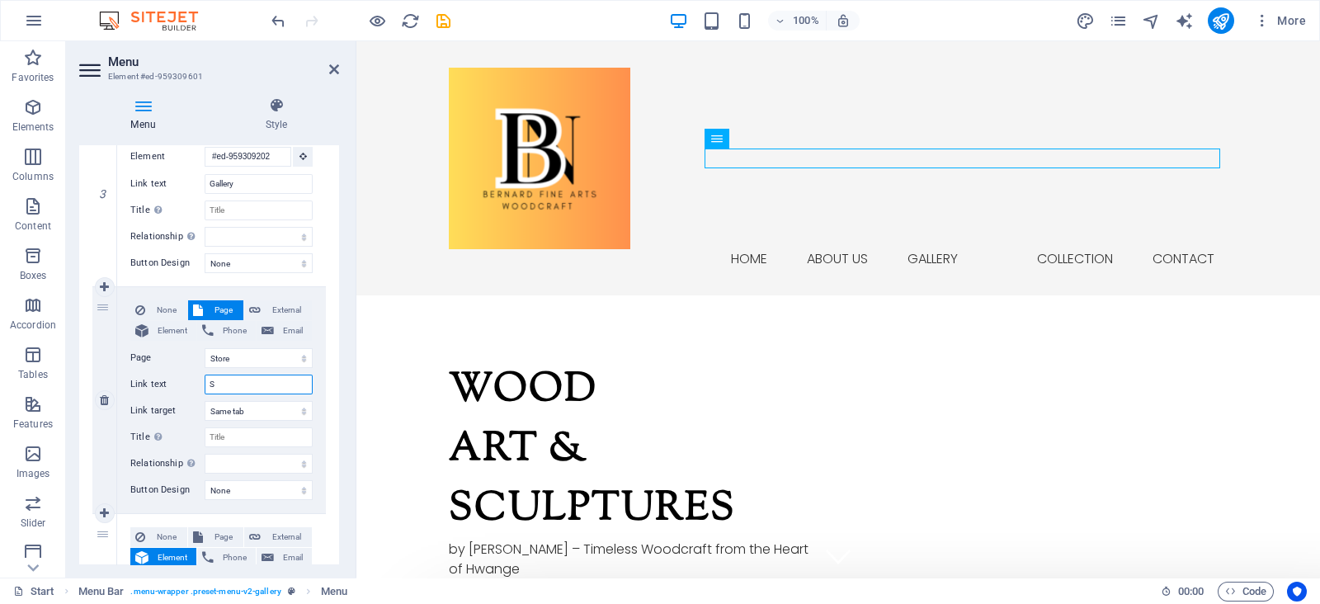
select select
type input "Store"
select select
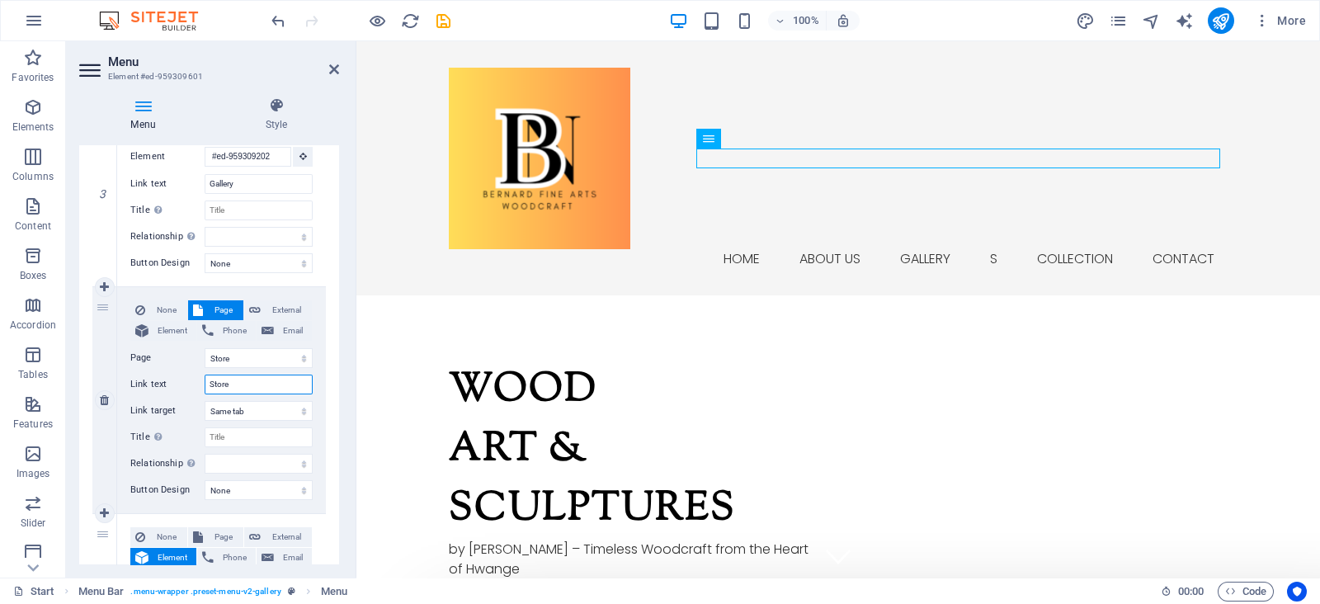
select select
click at [212, 389] on input "Store" at bounding box center [259, 384] width 108 height 20
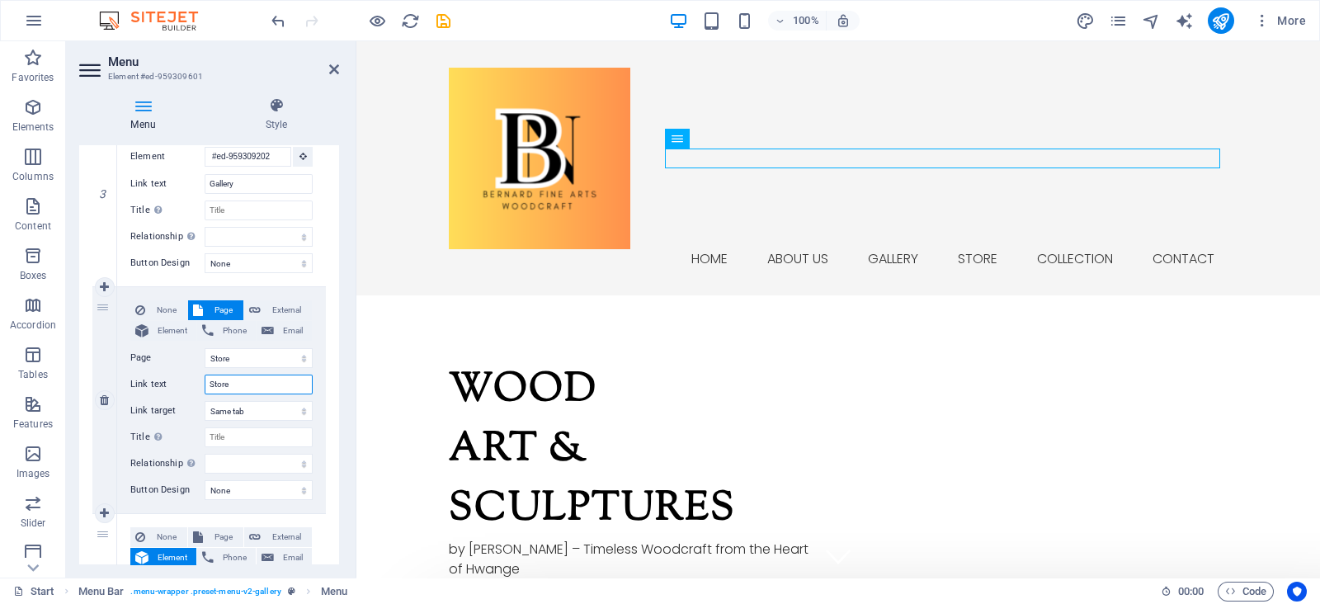
click at [207, 387] on input "Store" at bounding box center [259, 384] width 108 height 20
type input "OnlineStore"
select select
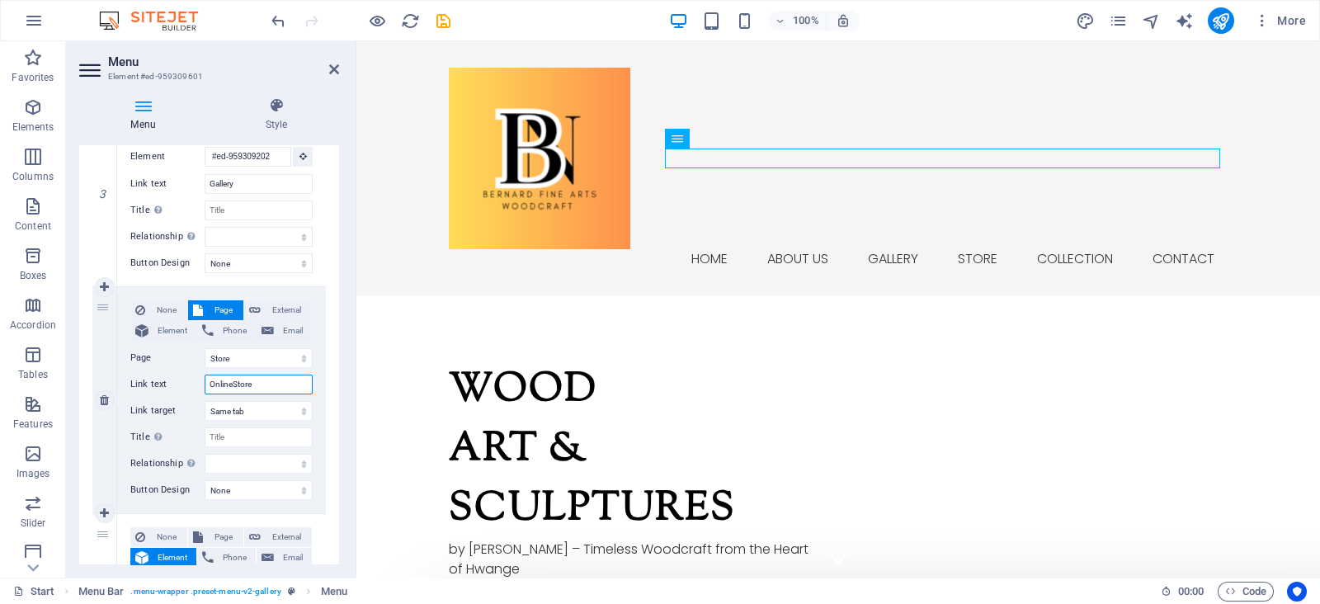
select select
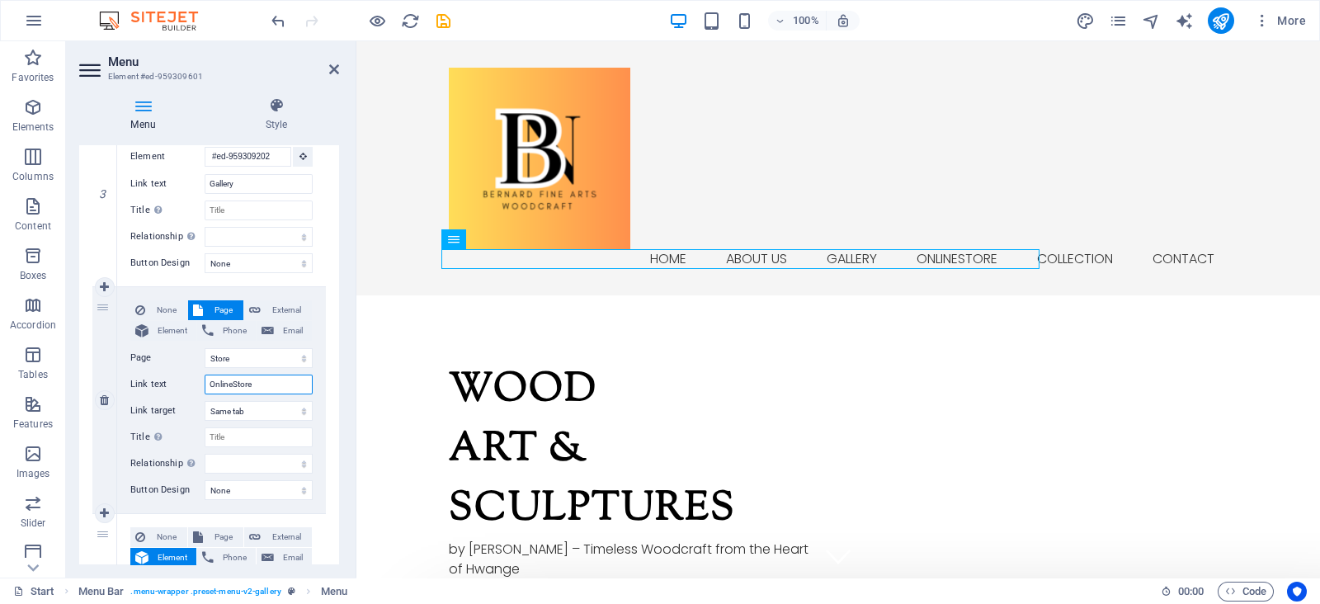
type input "Online Store"
select select
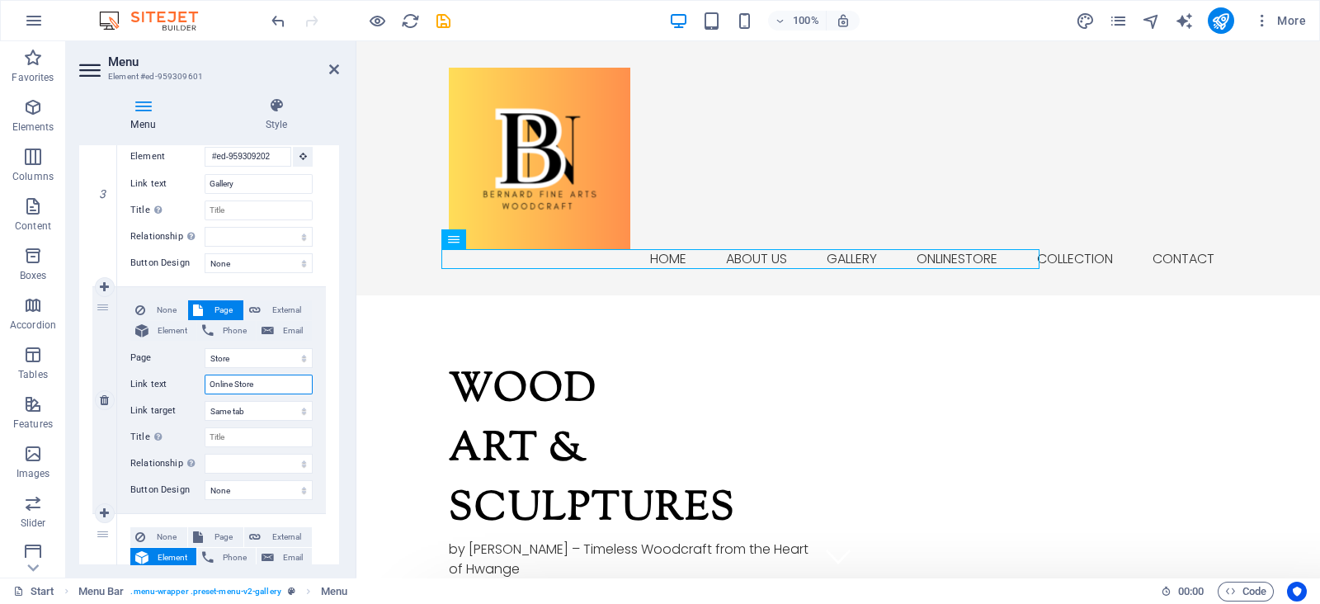
select select
click at [228, 382] on input "Online Store" at bounding box center [259, 384] width 108 height 20
type input "Onlie Store"
select select
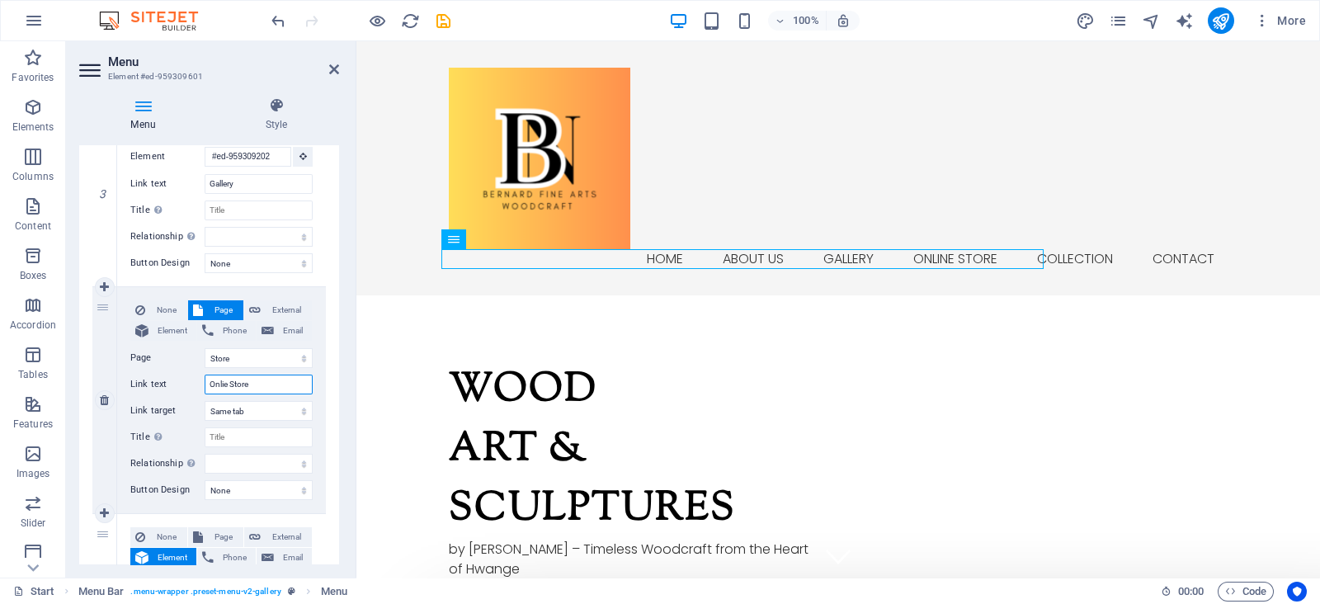
select select
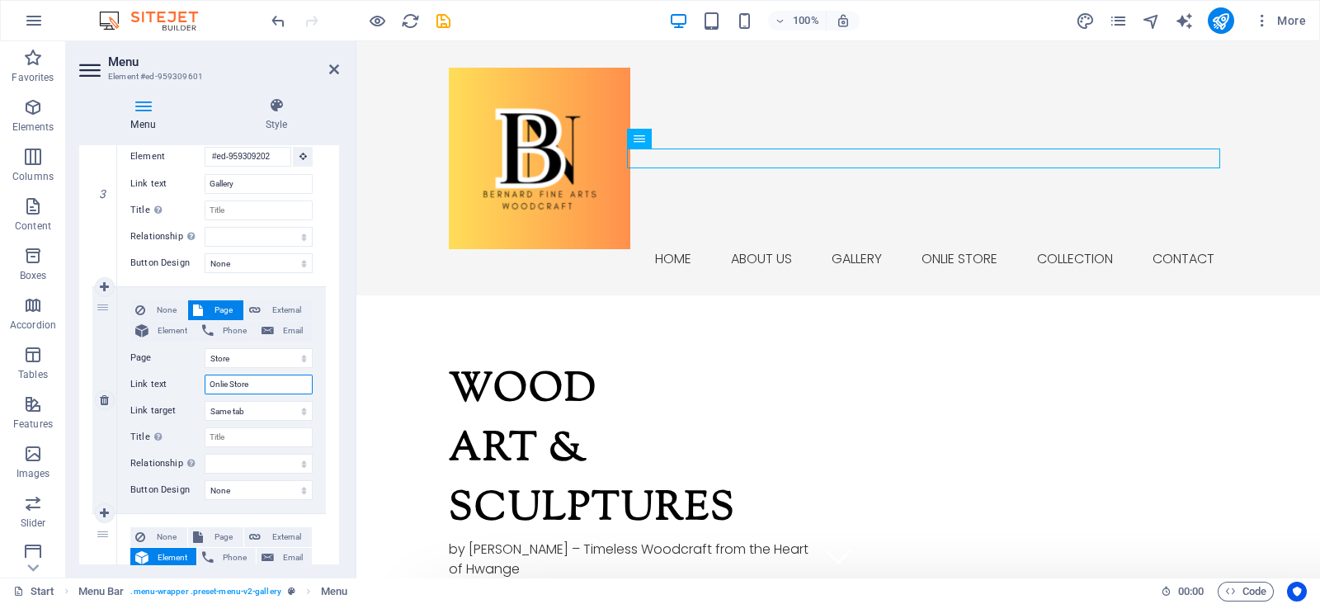
type input "Online Store"
select select
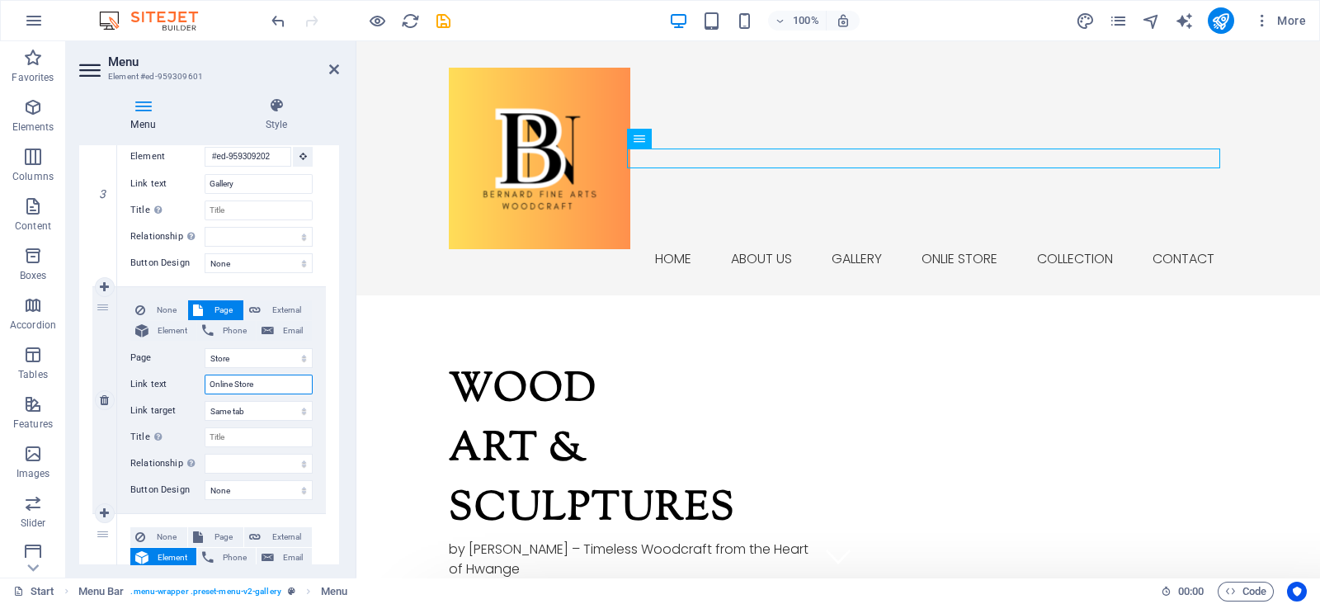
select select
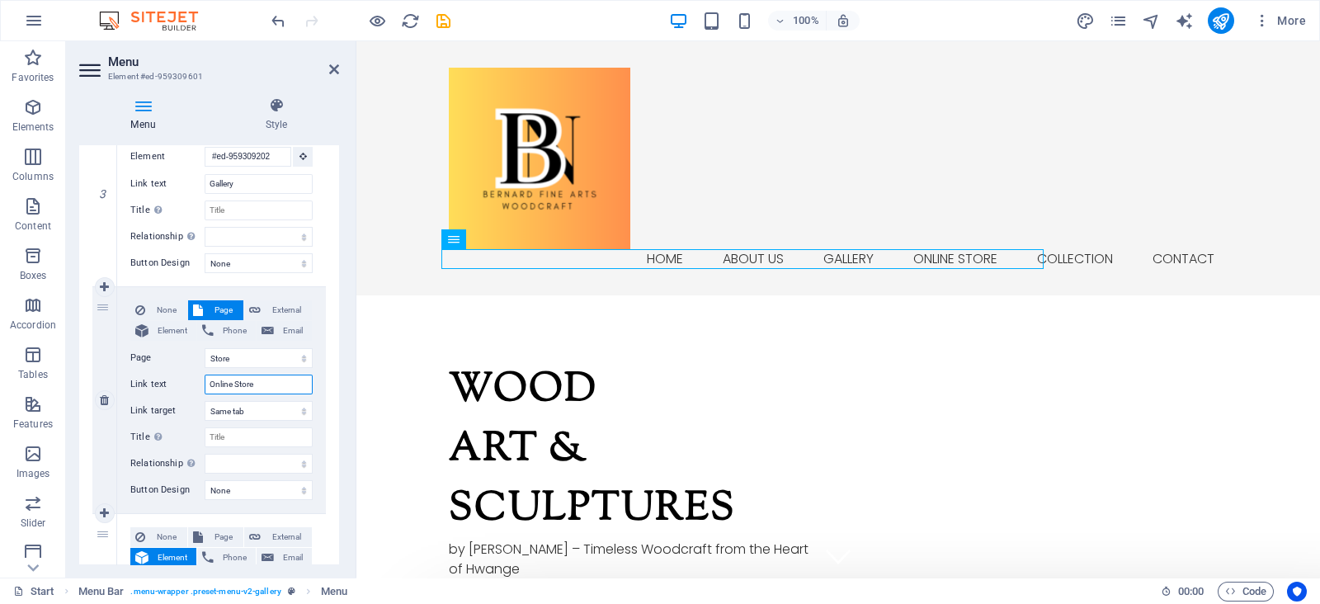
click at [273, 376] on input "Online Store" at bounding box center [259, 384] width 108 height 20
drag, startPoint x: 261, startPoint y: 384, endPoint x: 180, endPoint y: 381, distance: 81.7
click at [180, 381] on div "Link text Online Store" at bounding box center [221, 384] width 182 height 20
type input "BUY"
select select
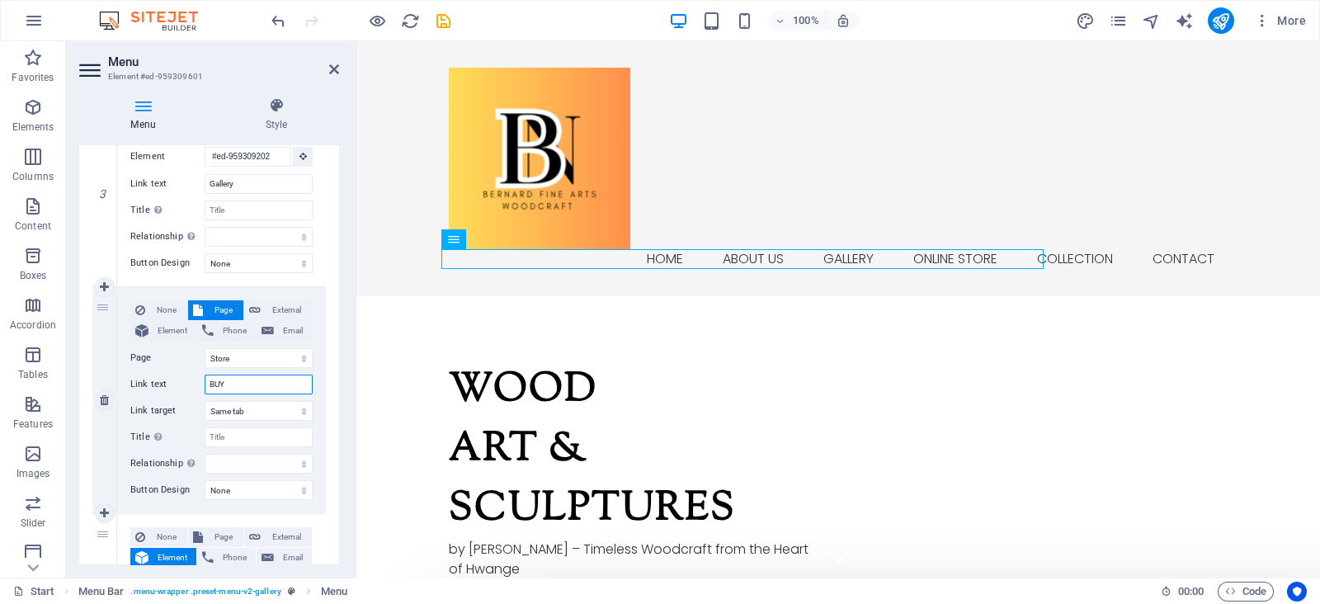
select select
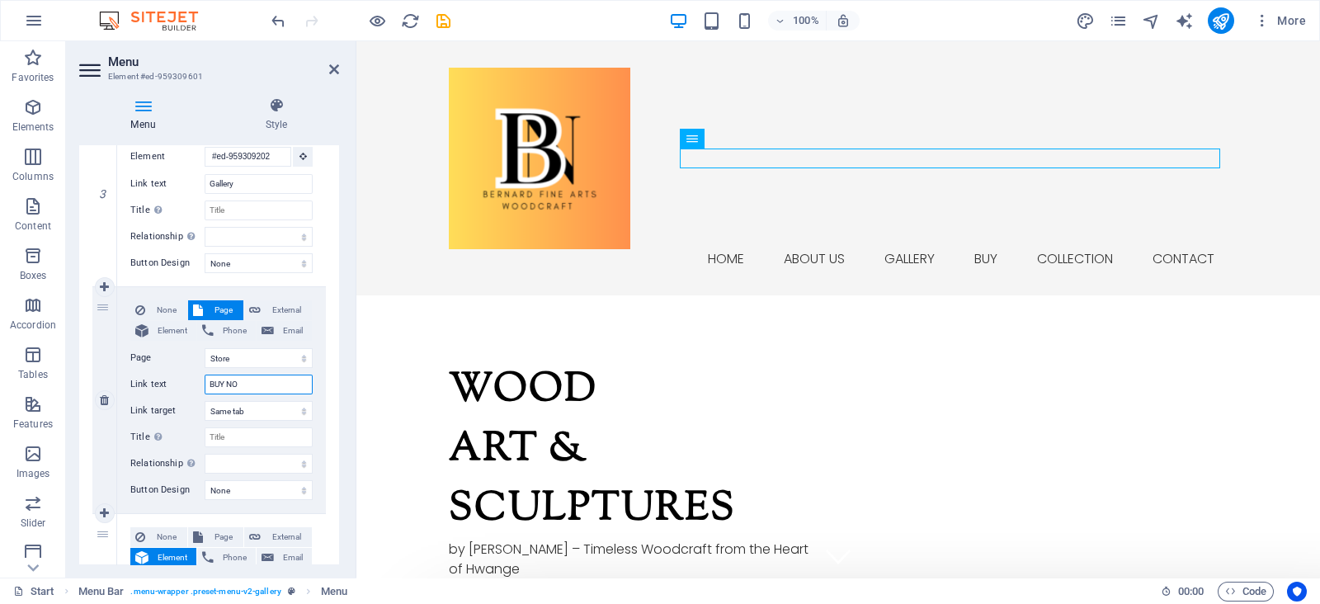
type input "BUY NOW"
select select
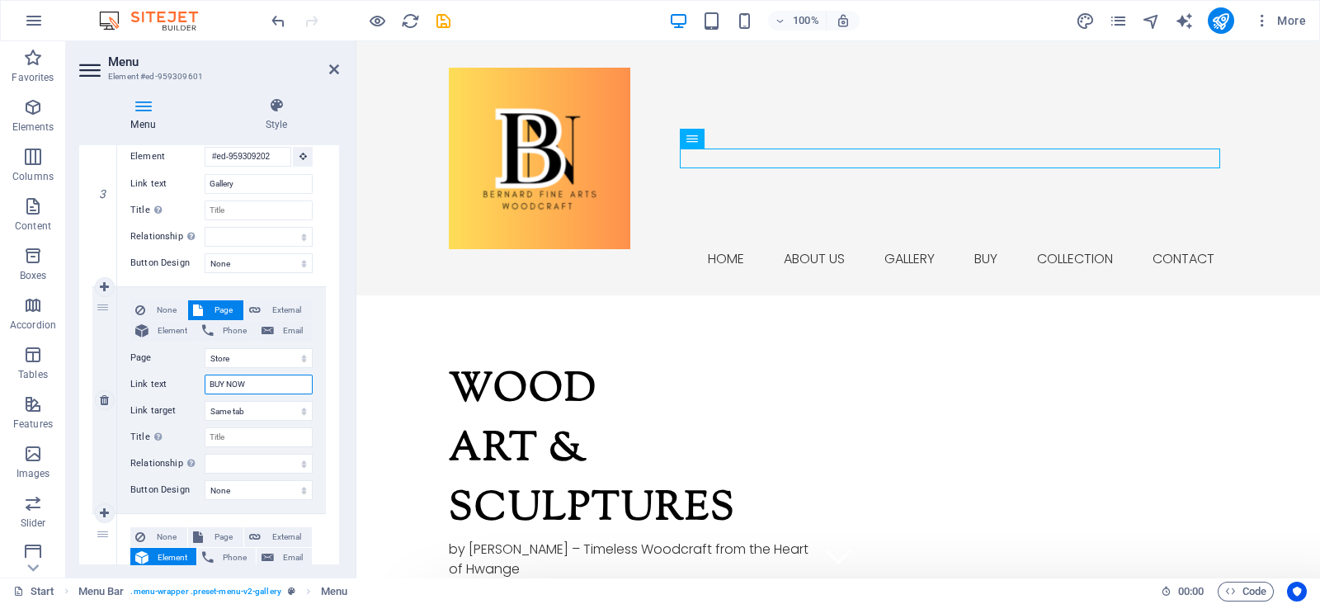
select select
drag, startPoint x: 255, startPoint y: 378, endPoint x: 193, endPoint y: 395, distance: 64.2
click at [193, 395] on div "None Page External Element Phone Email Page Start Subpage Legal Notice Privacy …" at bounding box center [221, 386] width 182 height 173
type input "S"
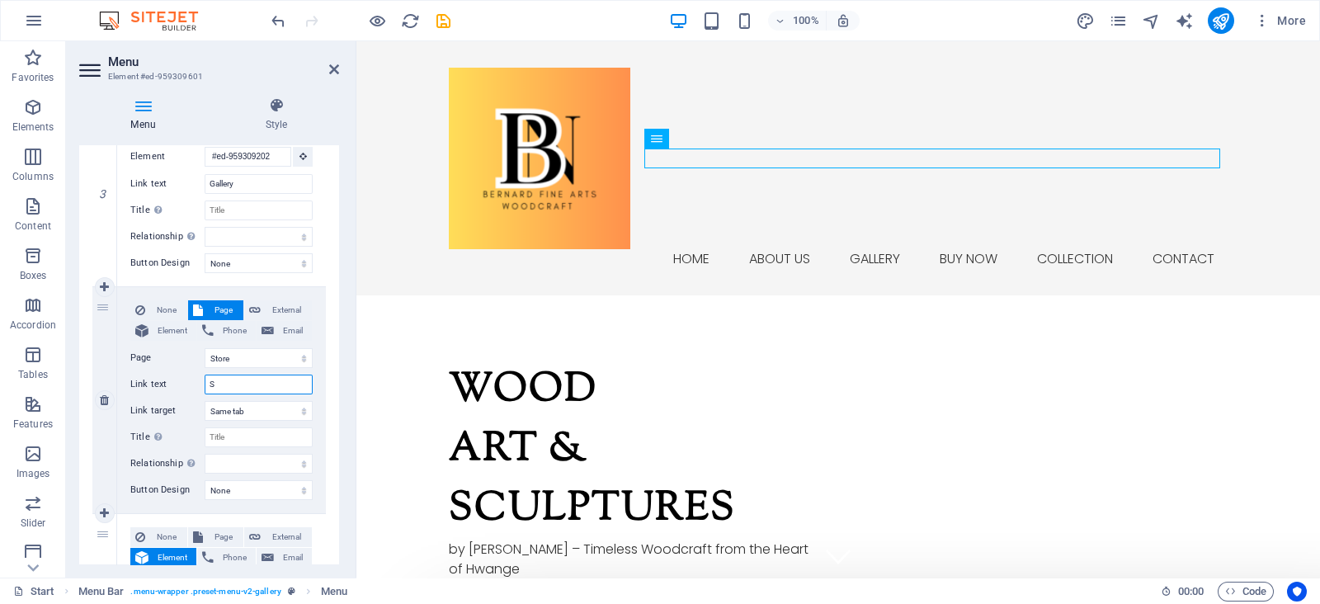
select select
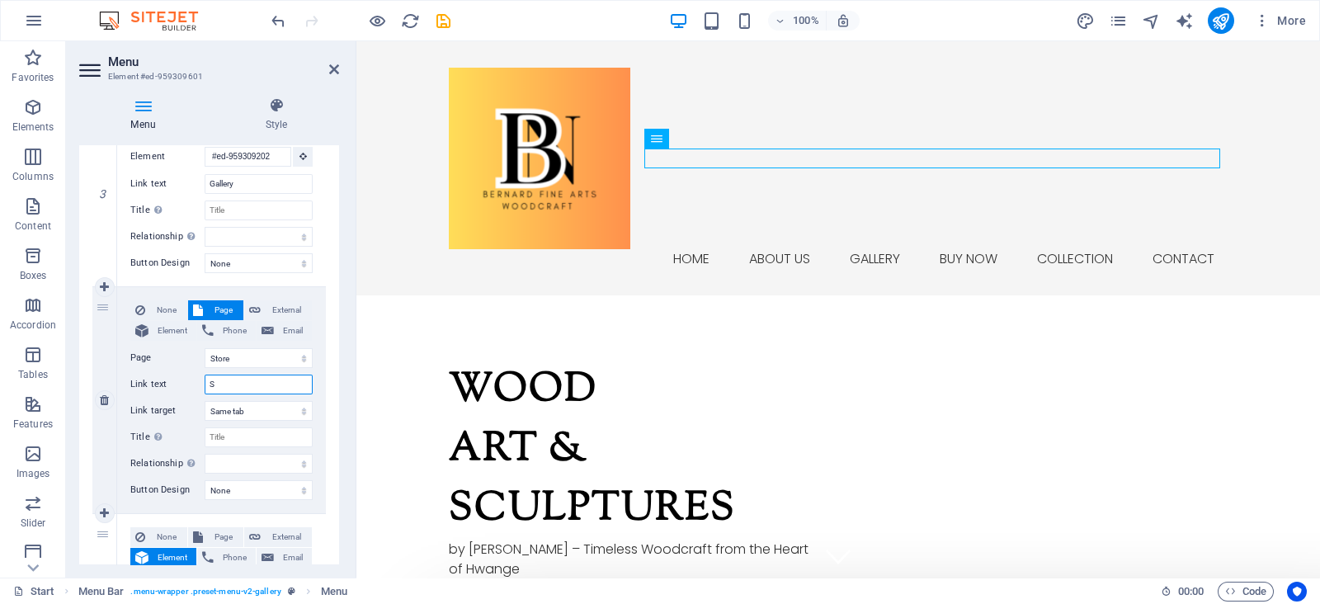
select select
type input "SORE"
select select
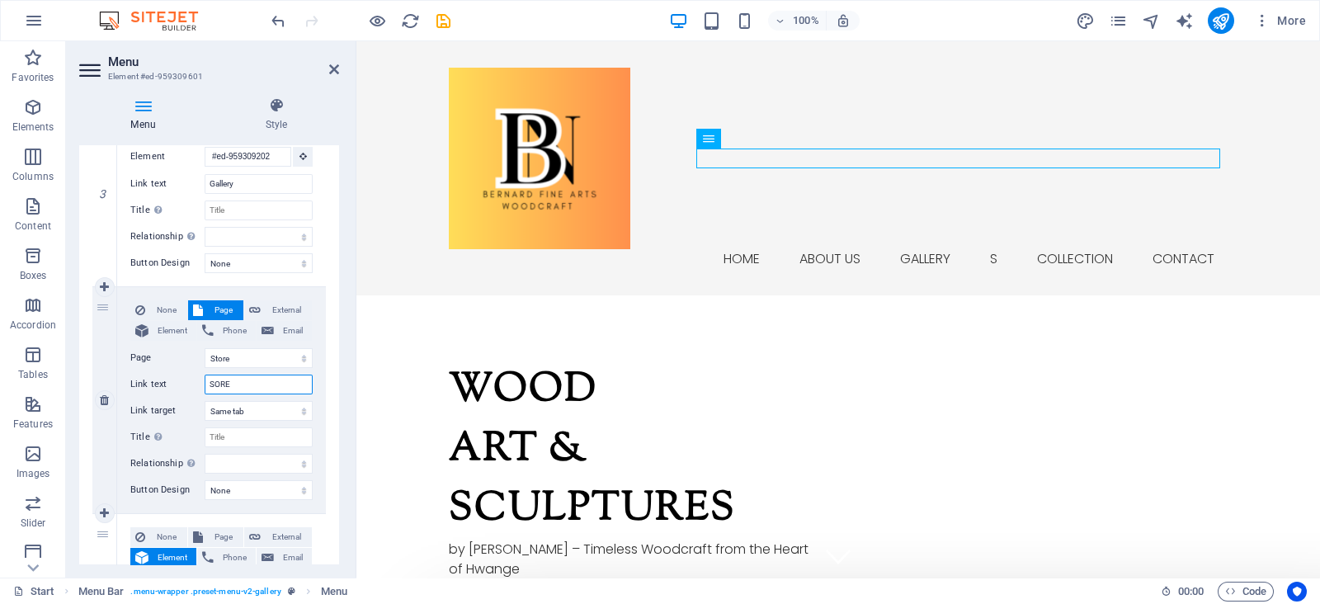
select select
click at [215, 389] on input "SORE" at bounding box center [259, 384] width 108 height 20
type input "STORE"
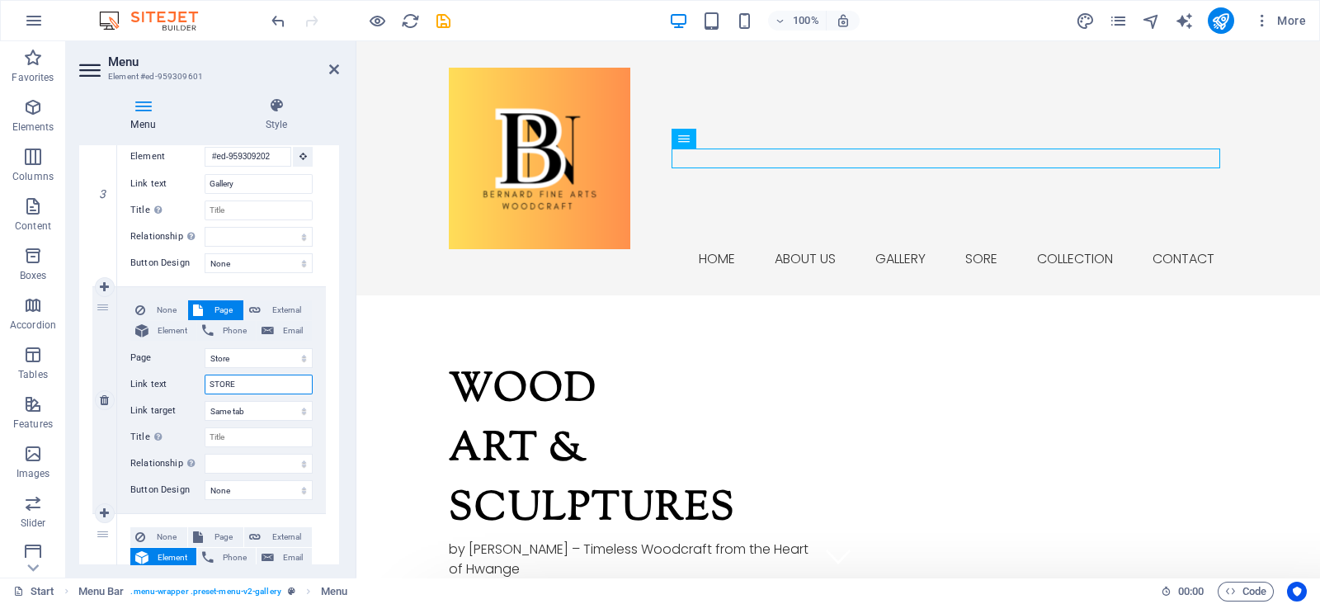
select select
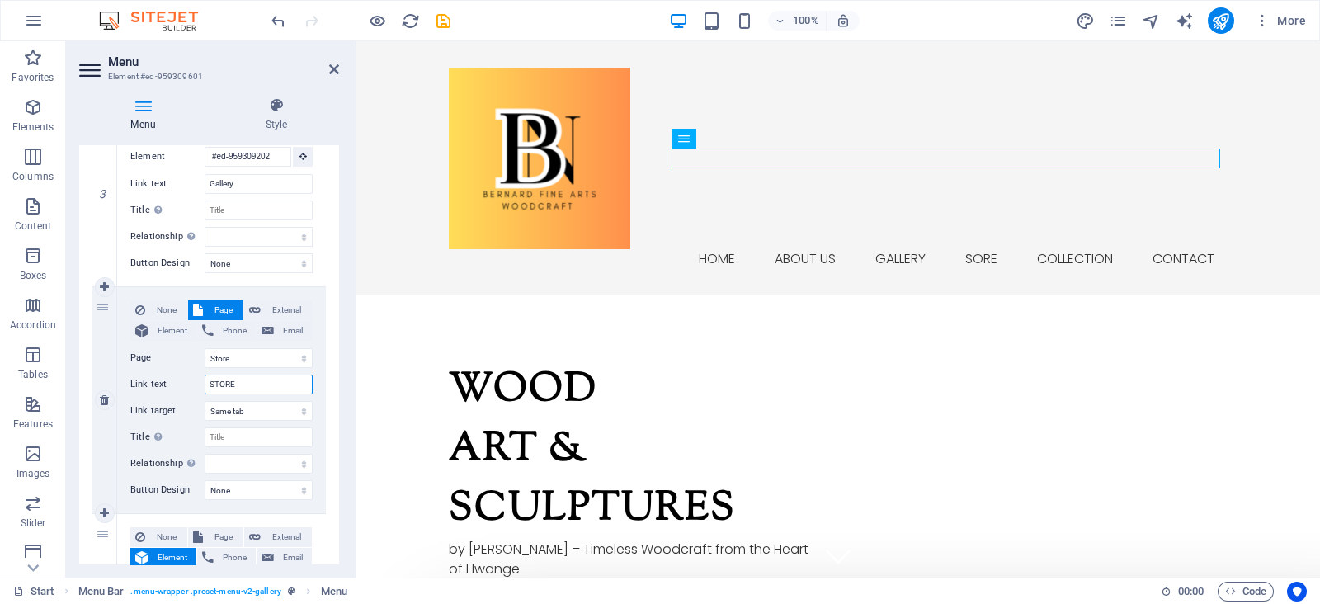
select select
type input "STORE"
click at [285, 468] on select "alternate author bookmark external help license next nofollow noreferrer noopen…" at bounding box center [259, 464] width 108 height 20
click at [451, 16] on icon "save" at bounding box center [443, 21] width 19 height 19
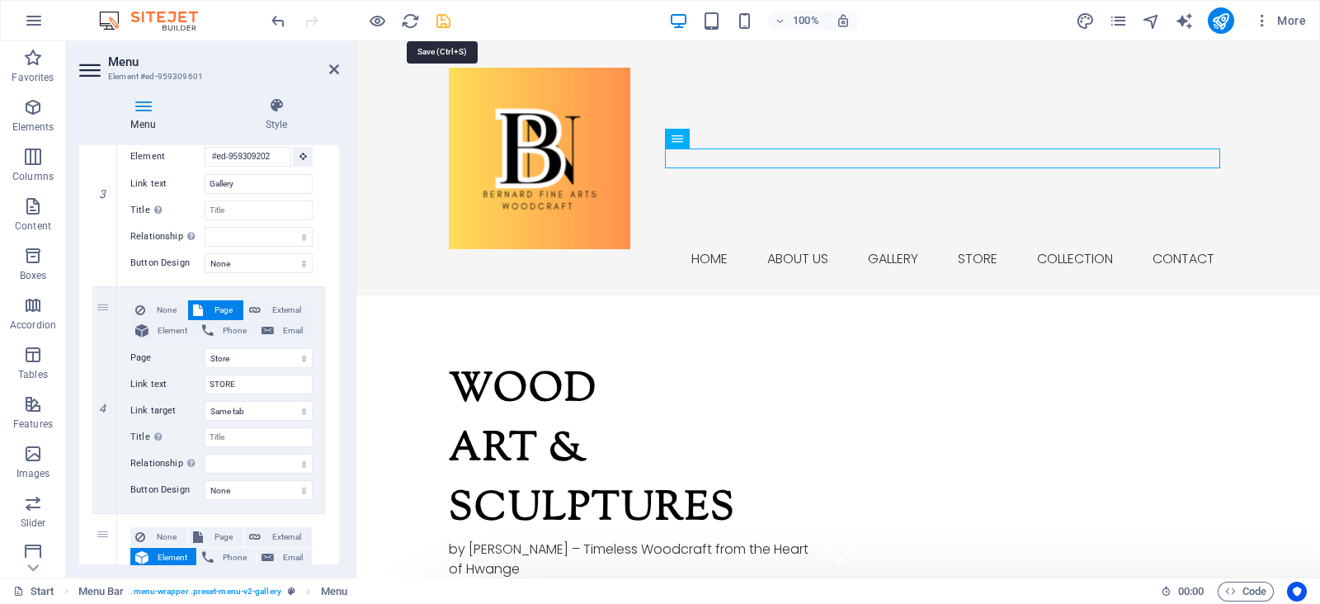
checkbox input "false"
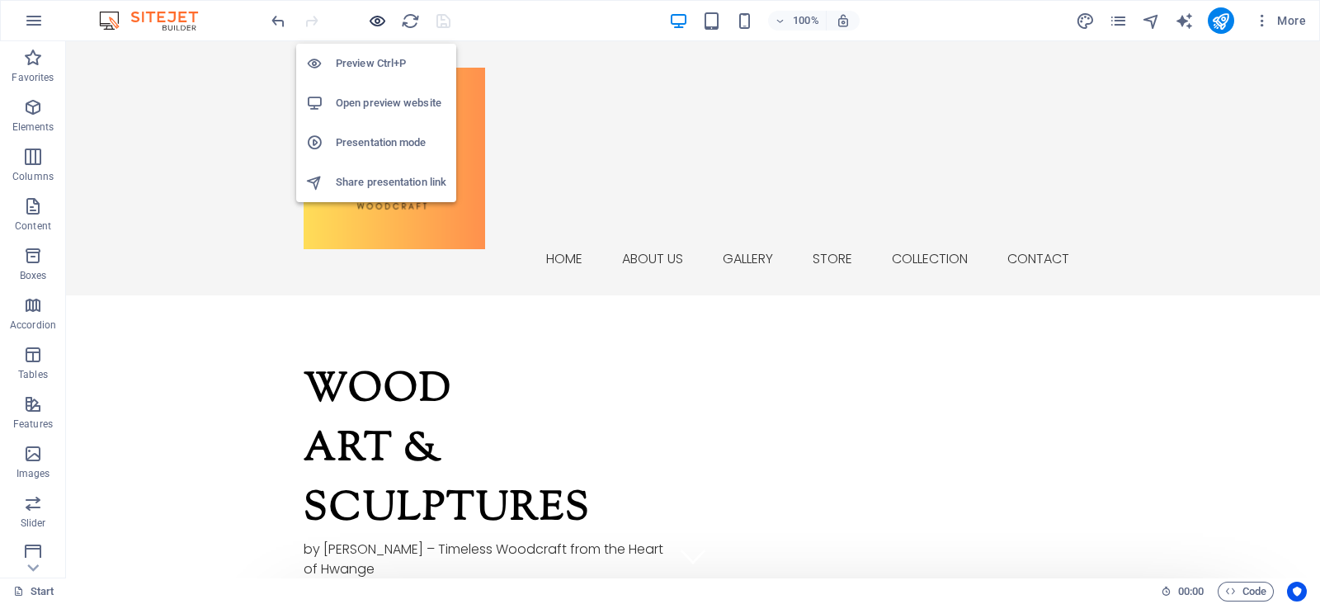
click at [379, 14] on icon "button" at bounding box center [377, 21] width 19 height 19
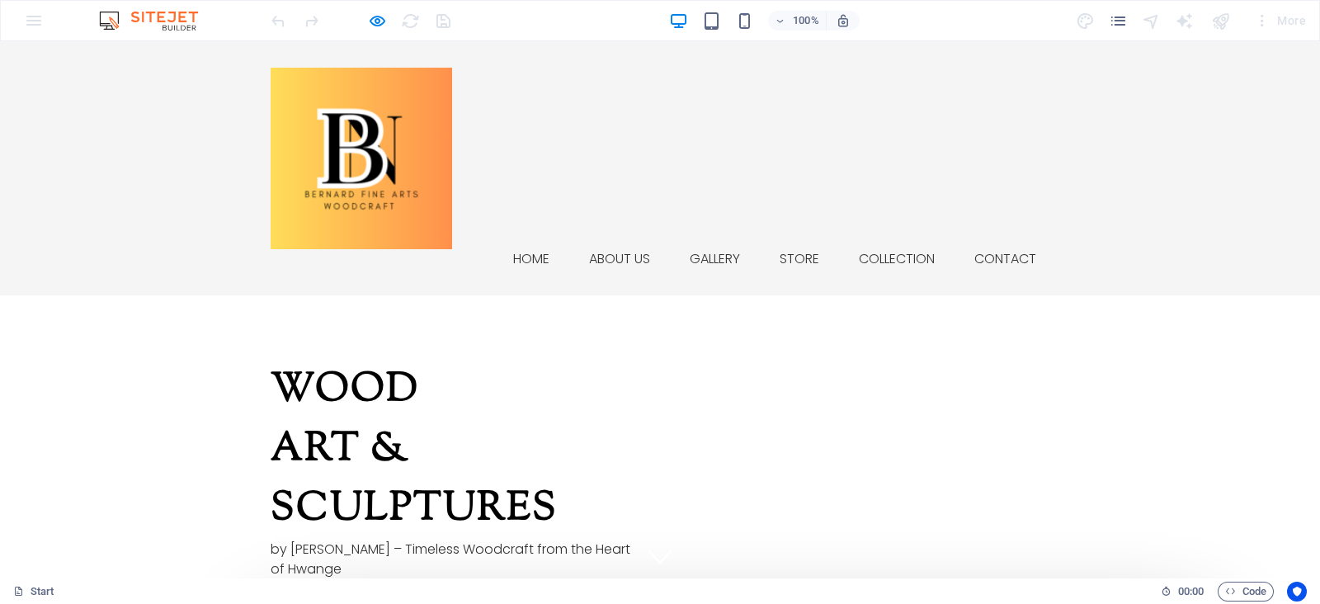
drag, startPoint x: 788, startPoint y: 158, endPoint x: 697, endPoint y: 154, distance: 90.8
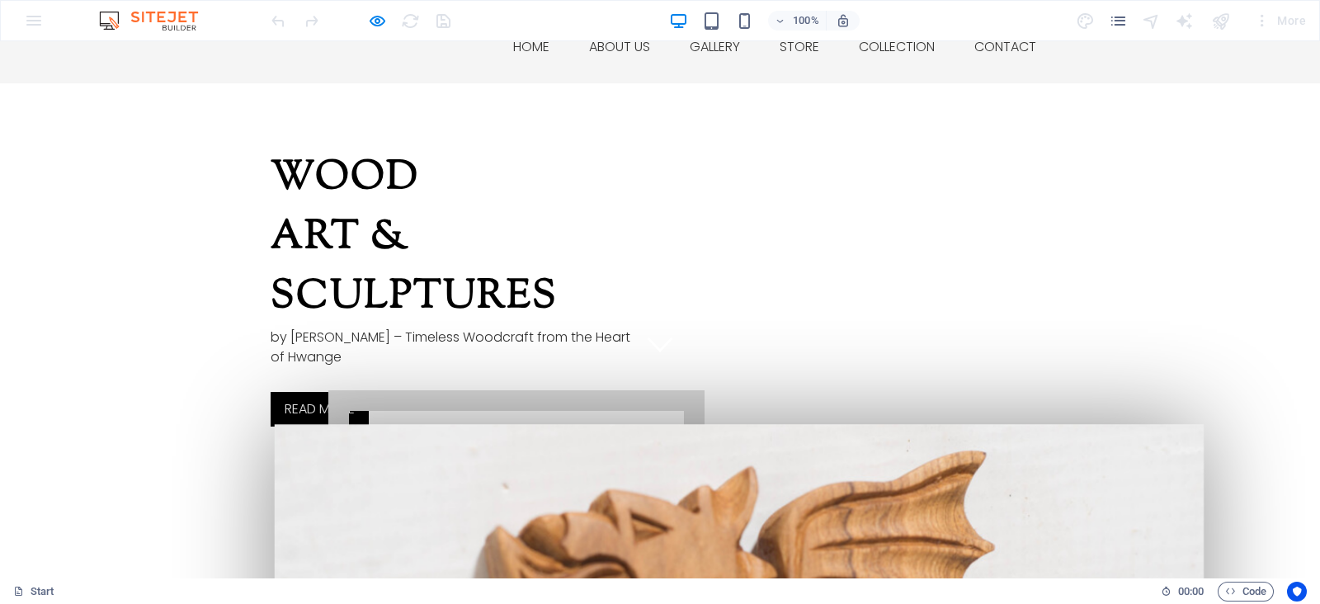
scroll to position [0, 0]
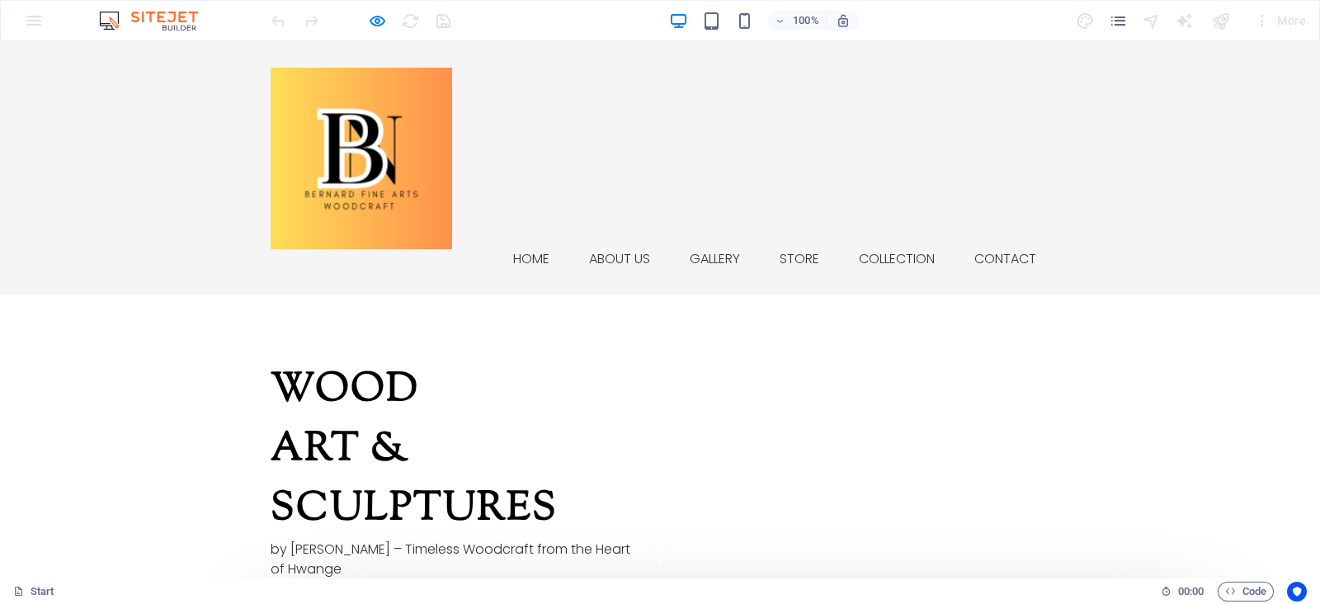
click at [389, 13] on div at bounding box center [360, 20] width 185 height 26
click at [387, 14] on div at bounding box center [360, 20] width 185 height 26
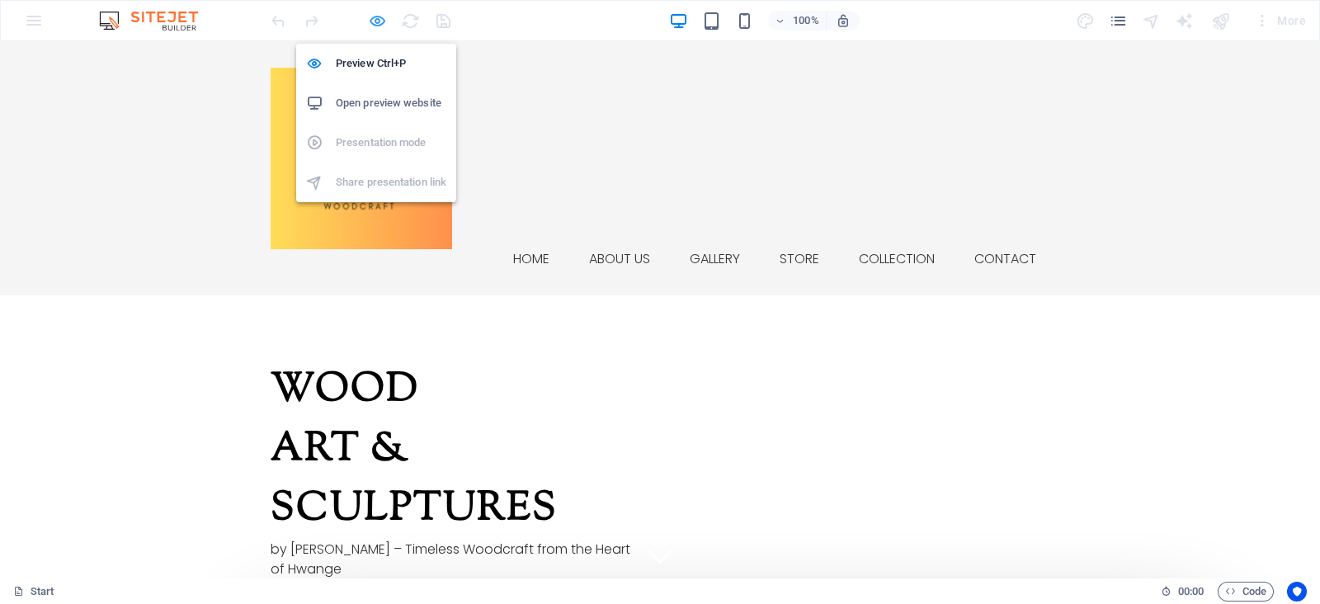
click at [380, 20] on icon "button" at bounding box center [377, 21] width 19 height 19
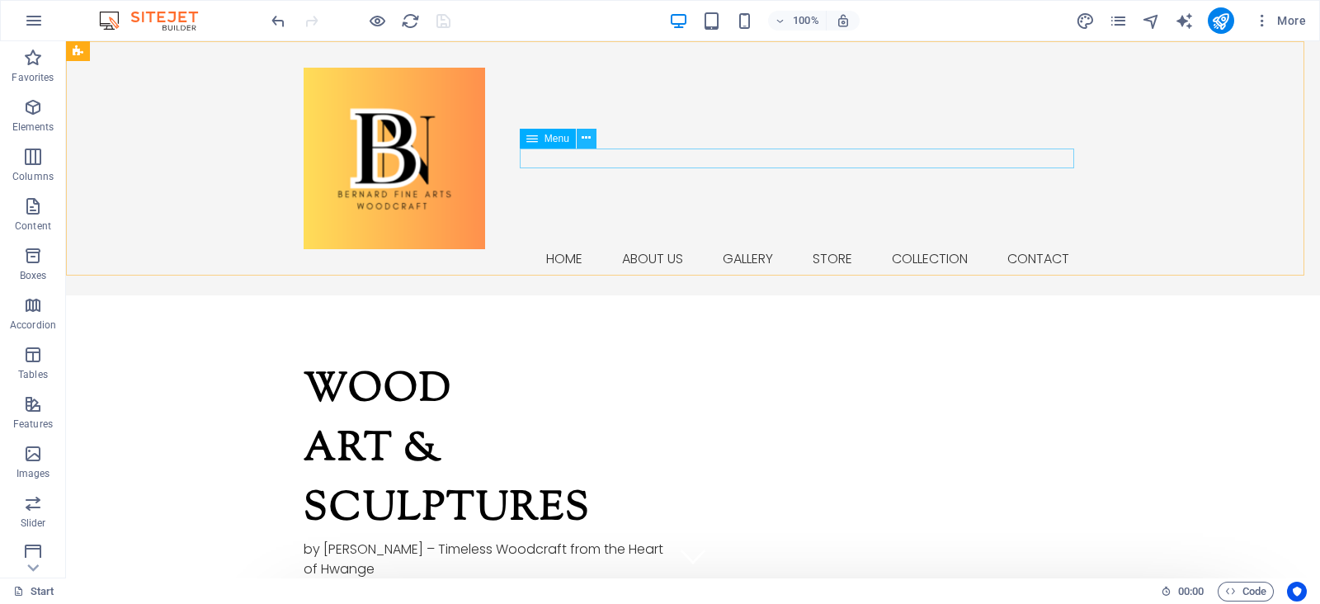
click at [589, 140] on icon at bounding box center [586, 138] width 9 height 17
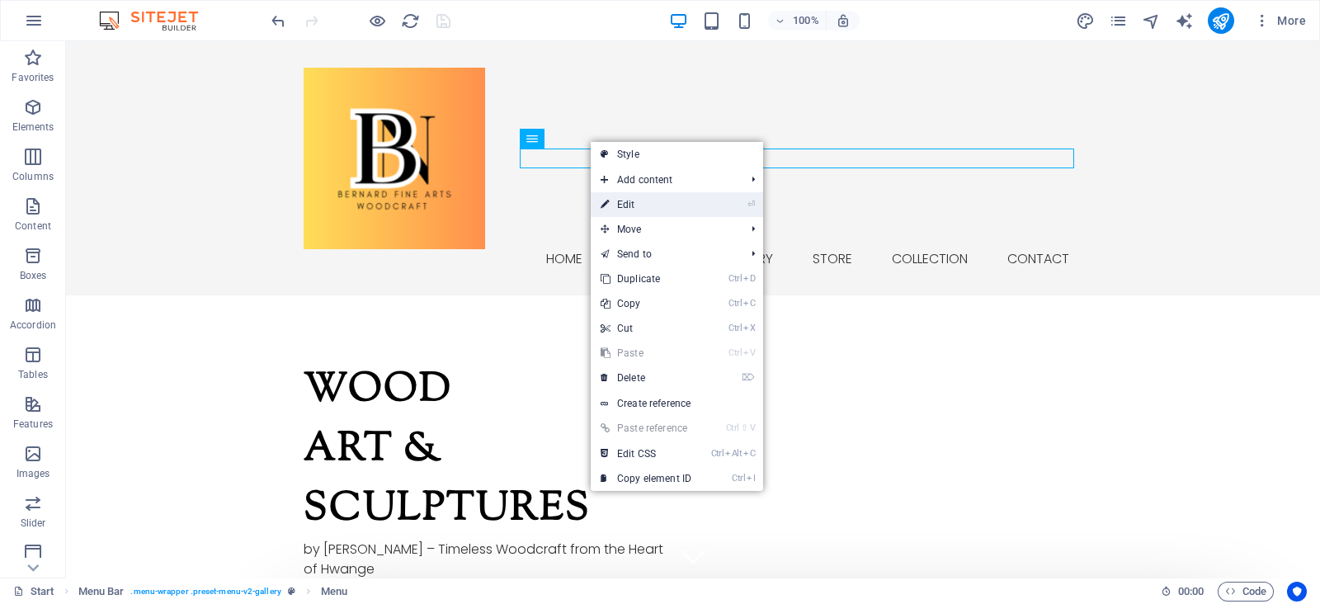
click at [643, 209] on link "⏎ Edit" at bounding box center [646, 204] width 111 height 25
select select "4"
select select
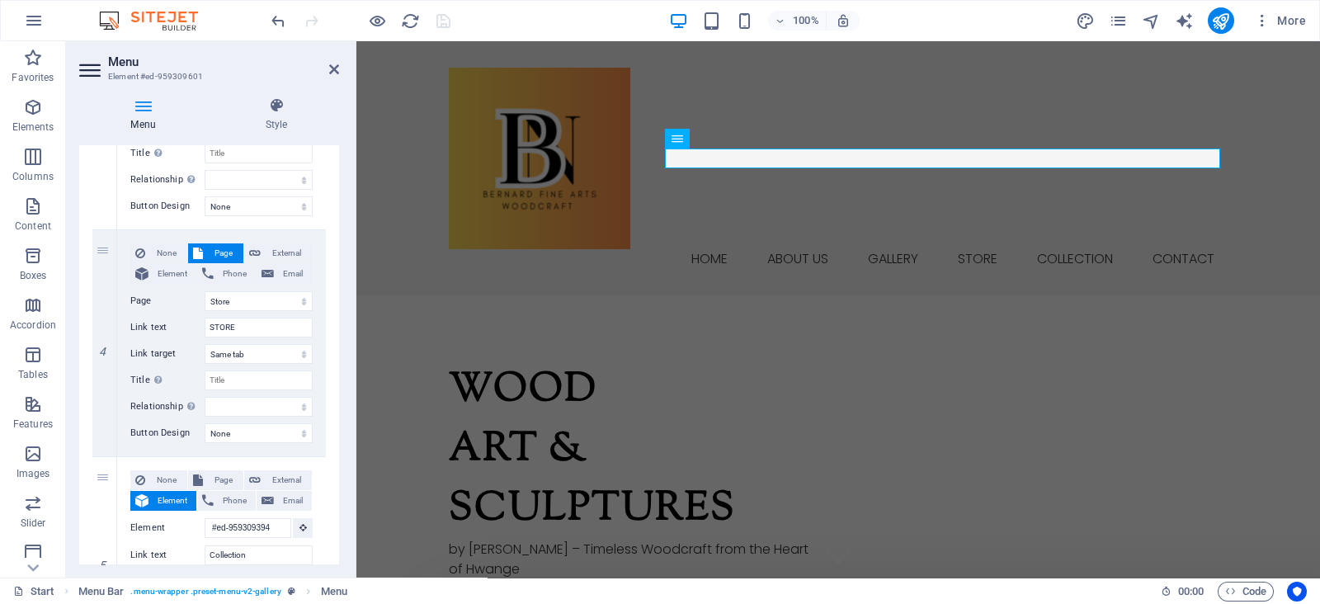
scroll to position [678, 0]
drag, startPoint x: 270, startPoint y: 326, endPoint x: 181, endPoint y: 327, distance: 89.1
click at [181, 327] on div "Link text STORE" at bounding box center [221, 325] width 182 height 20
type input "ORDER NOW"
select select
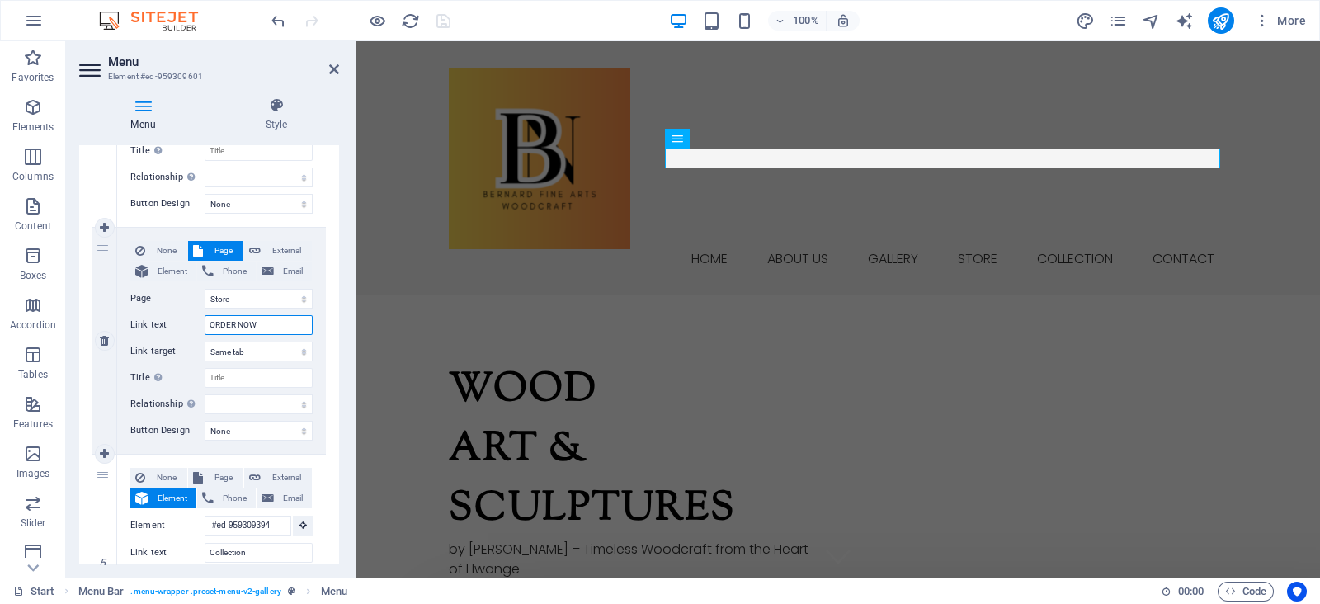
select select
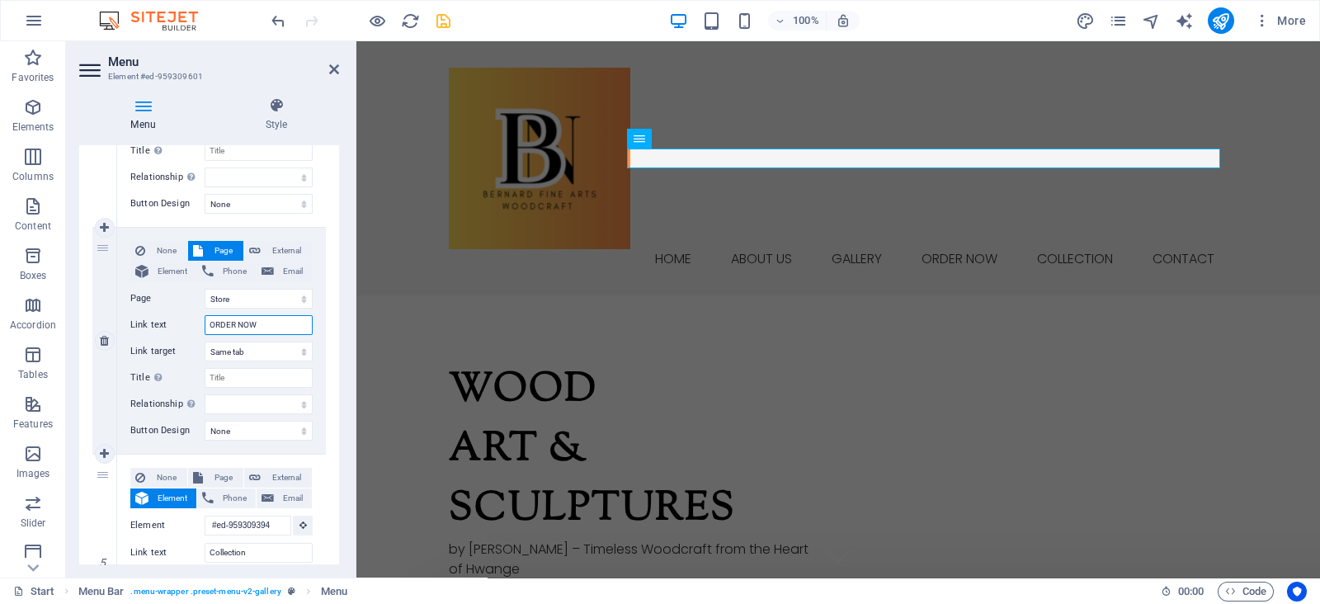
type input "ORDER NOW"
drag, startPoint x: 100, startPoint y: 243, endPoint x: 107, endPoint y: 509, distance: 265.7
click at [107, 509] on div "1 None Page External Element Phone Email Page Start Subpage Legal Notice Privac…" at bounding box center [208, 240] width 233 height 1233
select select
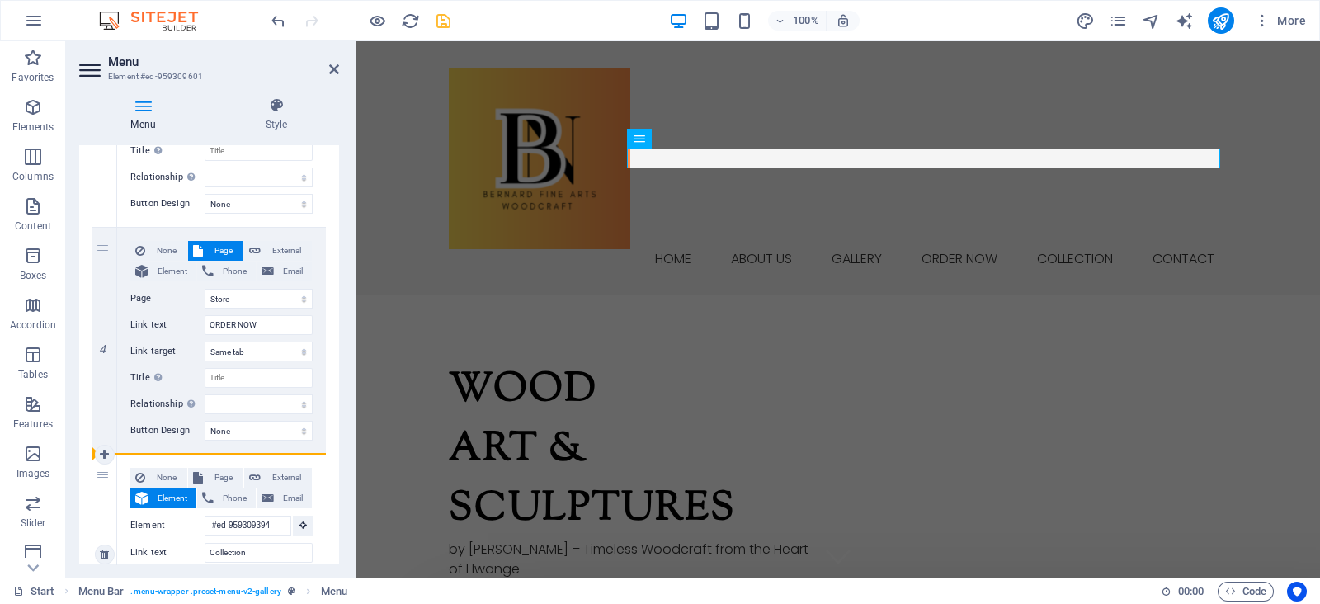
select select
drag, startPoint x: 338, startPoint y: 406, endPoint x: 338, endPoint y: 449, distance: 42.9
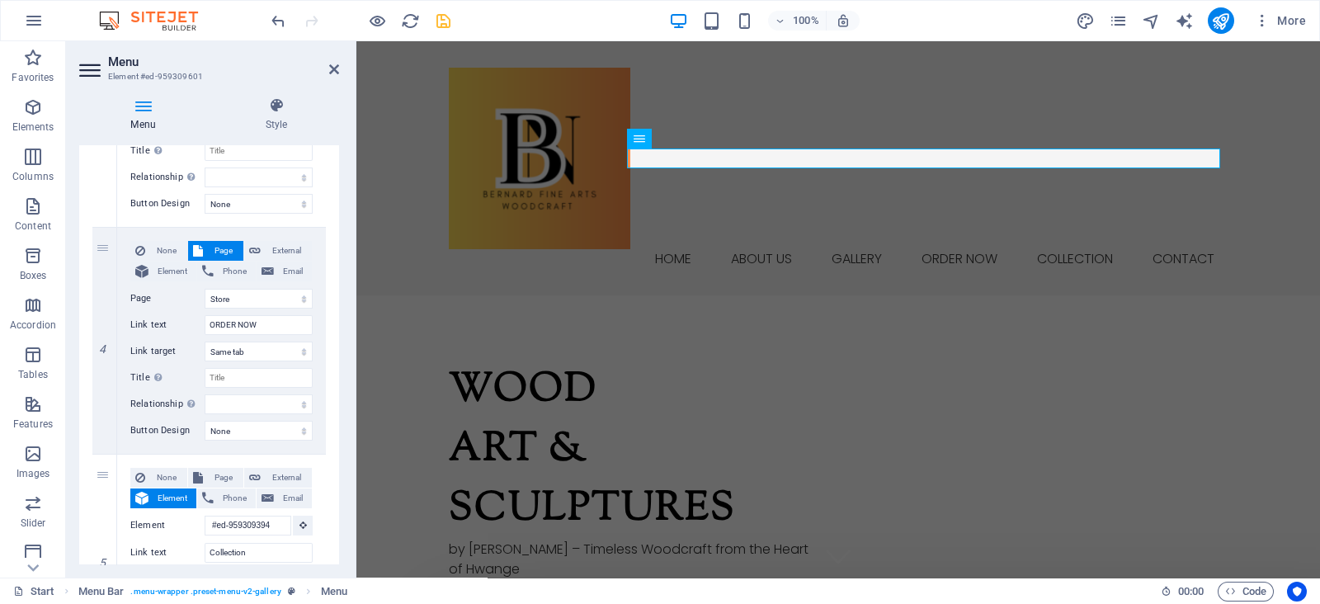
click at [338, 449] on div "Menu Auto Custom Create custom menu items for this menu. Recommended for one-pa…" at bounding box center [209, 354] width 260 height 419
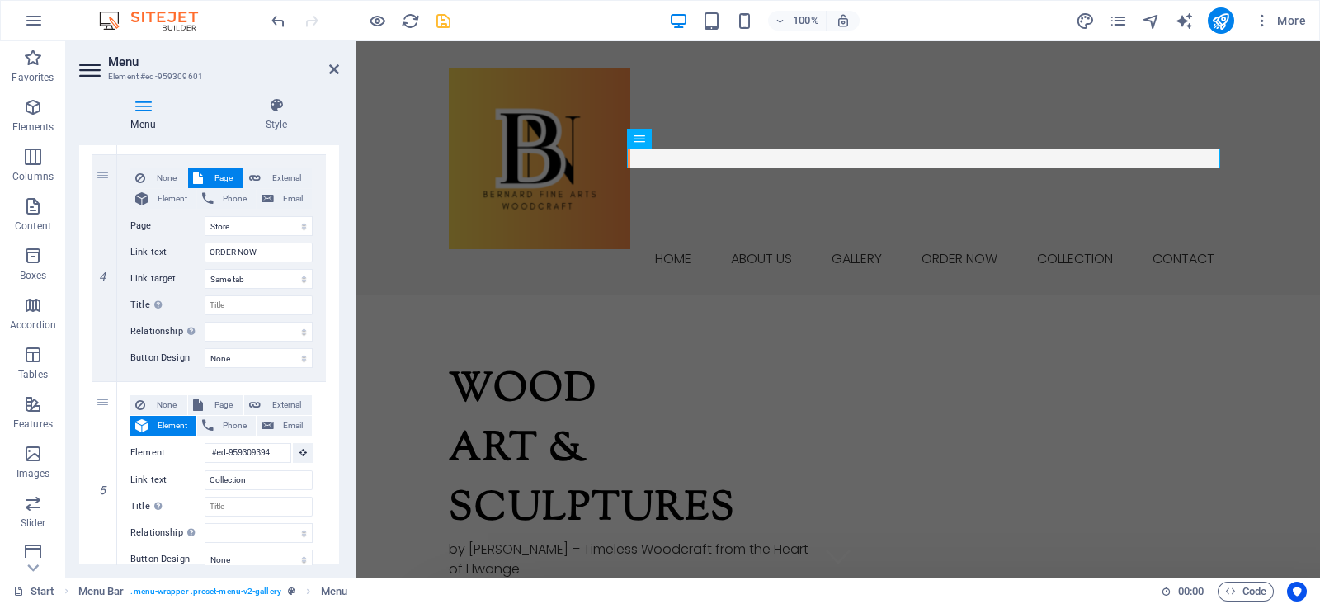
scroll to position [723, 0]
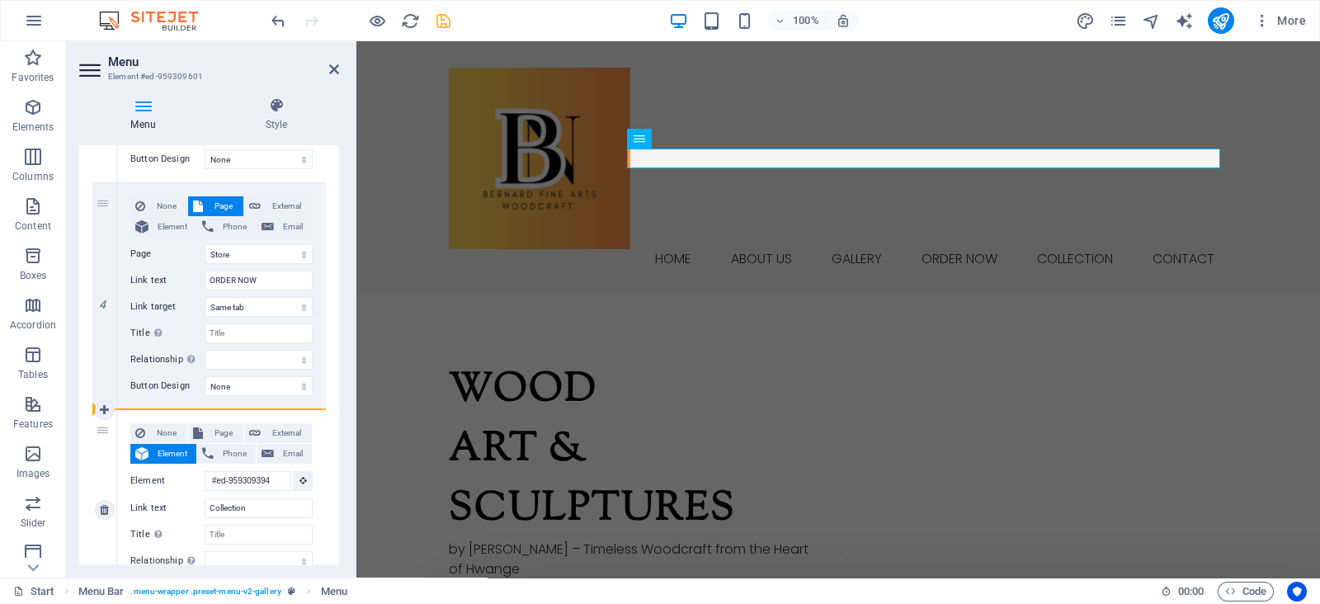
drag, startPoint x: 97, startPoint y: 207, endPoint x: 134, endPoint y: 451, distance: 246.8
click at [134, 451] on div "1 None Page External Element Phone Email Page Start Subpage Legal Notice Privac…" at bounding box center [208, 195] width 233 height 1233
select select
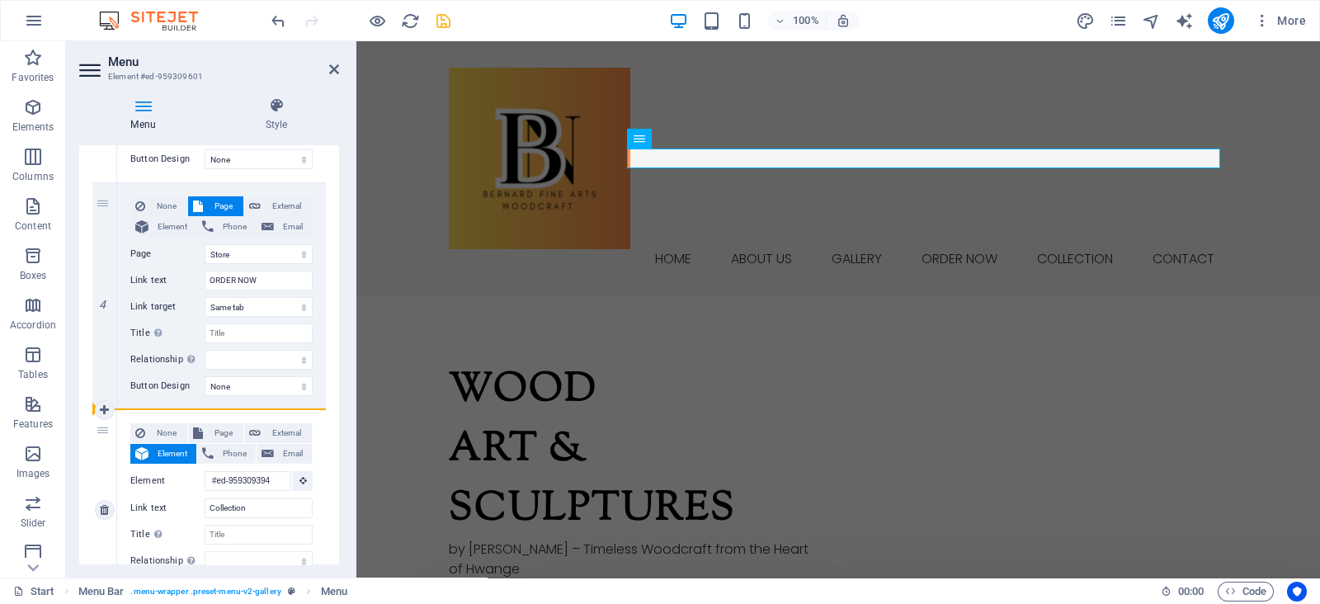
select select
click at [337, 425] on div "Menu Style Menu Auto Custom Create custom menu items for this menu. Recommended…" at bounding box center [209, 330] width 286 height 493
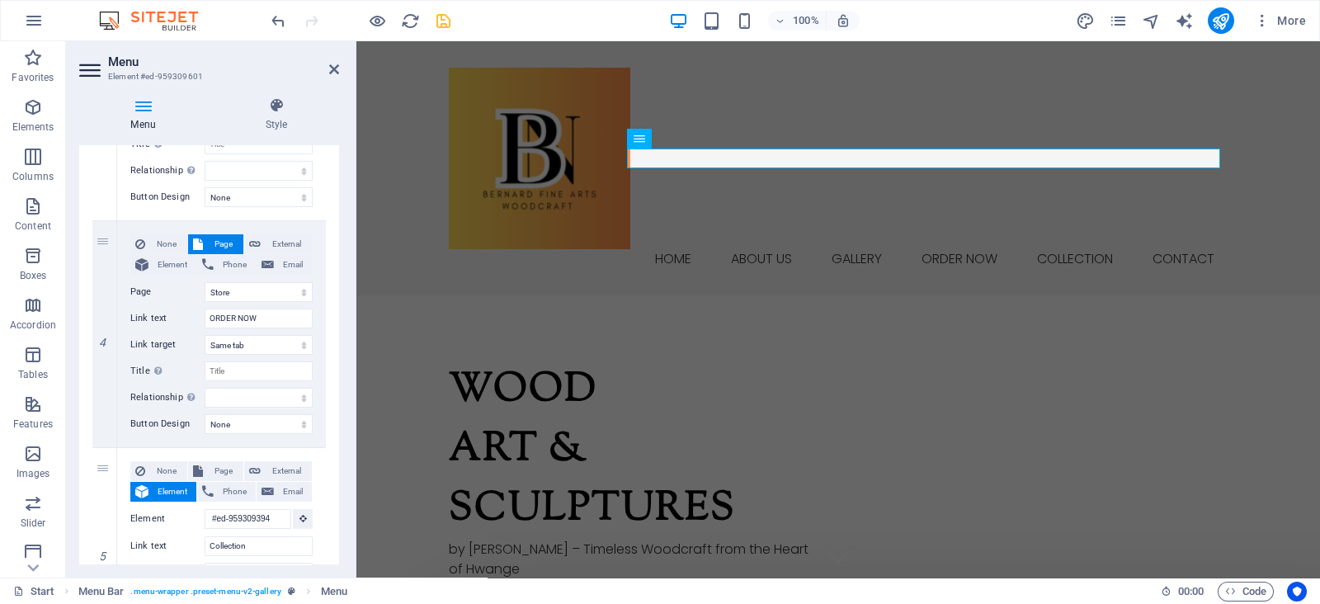
scroll to position [697, 0]
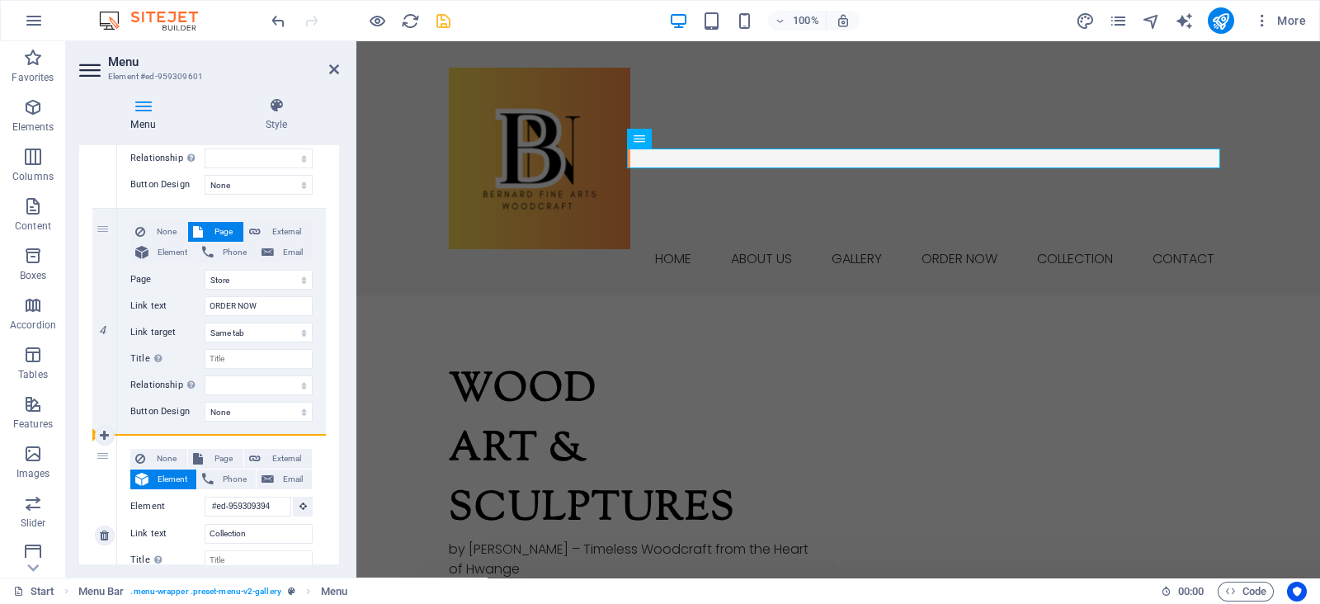
drag, startPoint x: 95, startPoint y: 224, endPoint x: 125, endPoint y: 501, distance: 277.9
click at [125, 501] on div "1 None Page External Element Phone Email Page Start Subpage Legal Notice Privac…" at bounding box center [208, 221] width 233 height 1233
select select
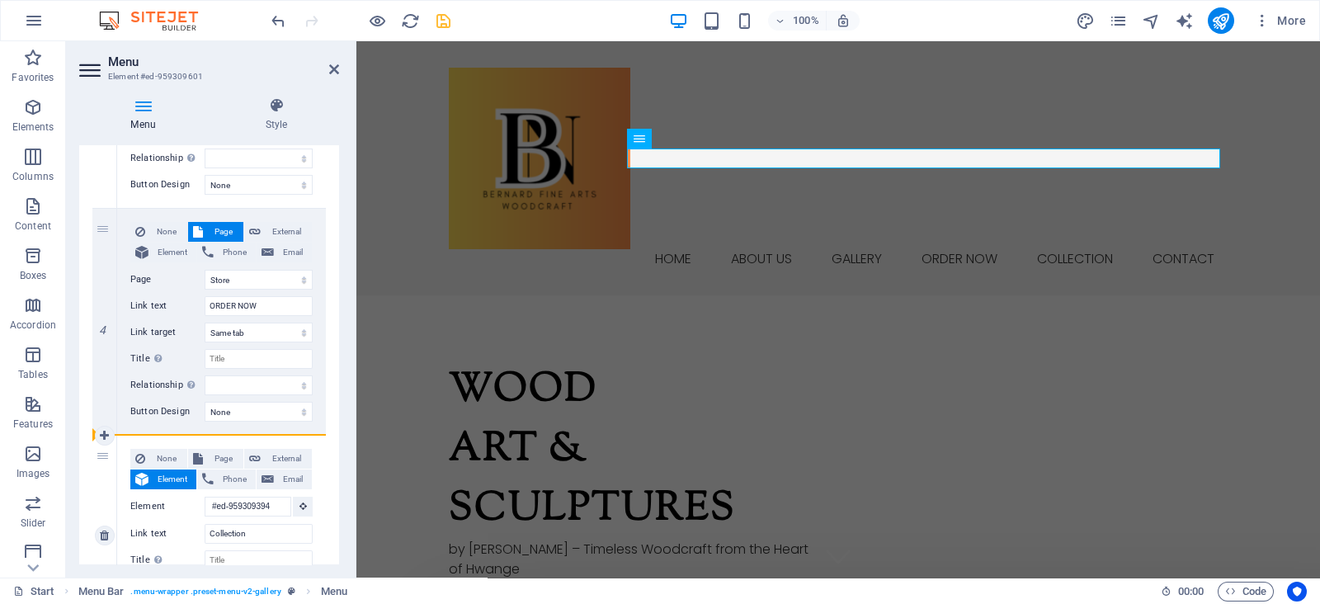
select select
drag, startPoint x: 103, startPoint y: 219, endPoint x: 330, endPoint y: 465, distance: 335.1
click at [330, 465] on div "1 None Page External Element Phone Email Page Start Subpage Legal Notice Privac…" at bounding box center [209, 222] width 260 height 1260
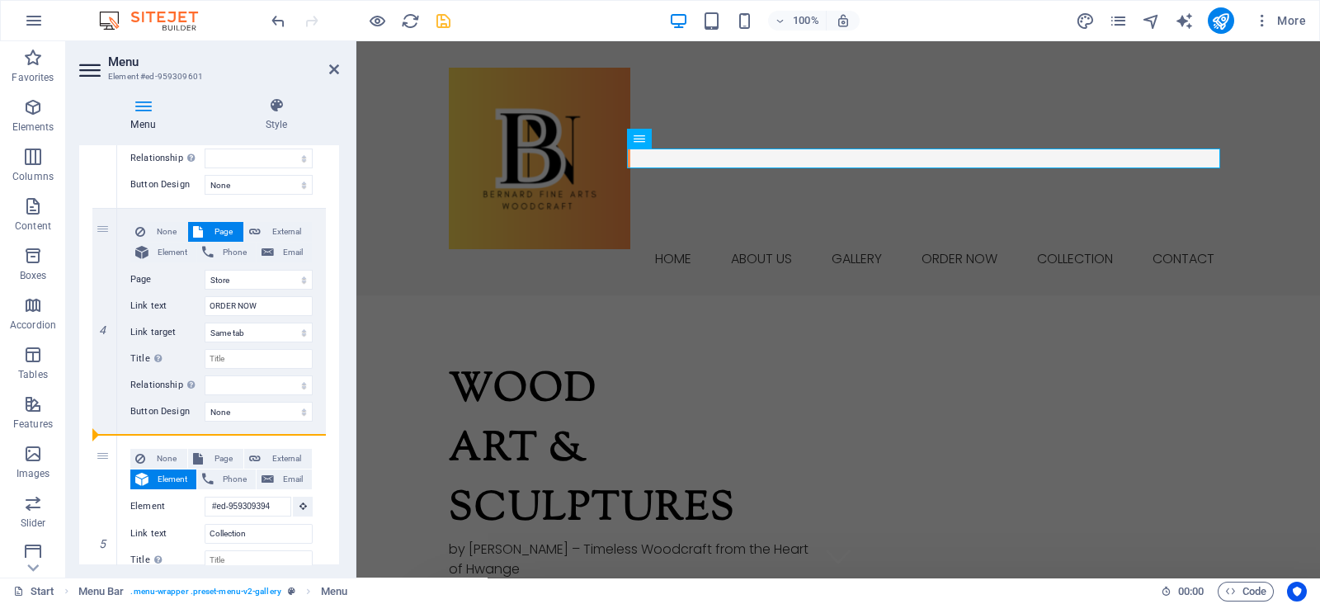
select select
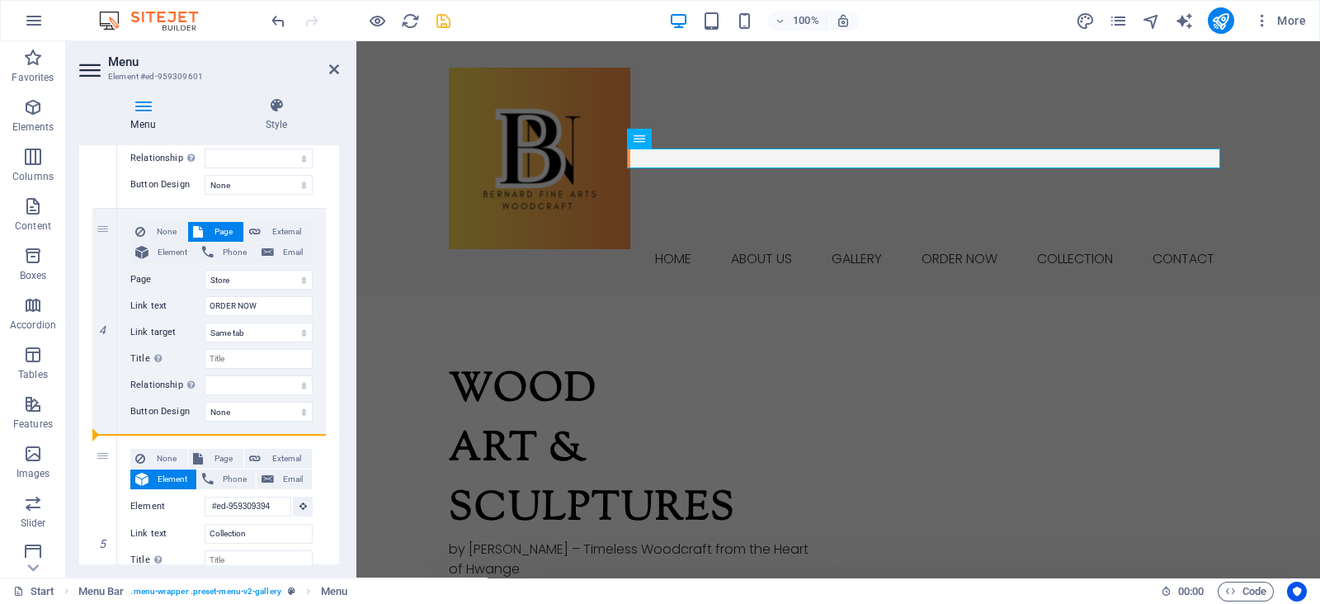
select select
drag, startPoint x: 338, startPoint y: 443, endPoint x: 338, endPoint y: 462, distance: 19.0
click at [338, 462] on div "Menu Auto Custom Create custom menu items for this menu. Recommended for one-pa…" at bounding box center [209, 354] width 260 height 419
drag, startPoint x: 335, startPoint y: 469, endPoint x: 336, endPoint y: 490, distance: 21.5
click at [336, 490] on div "1 None Page External Element Phone Email Page Start Subpage Legal Notice Privac…" at bounding box center [209, 221] width 260 height 1259
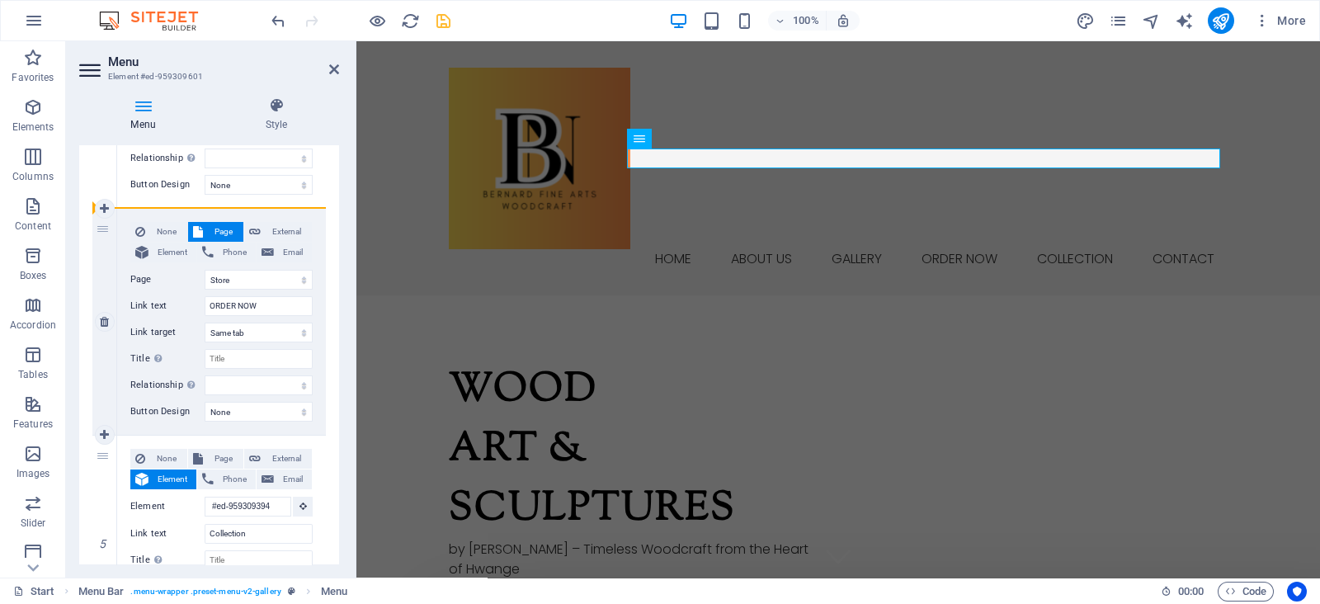
drag, startPoint x: 109, startPoint y: 451, endPoint x: 126, endPoint y: 227, distance: 225.0
click at [126, 227] on div "1 None Page External Element Phone Email Page Start Subpage Legal Notice Privac…" at bounding box center [208, 221] width 233 height 1233
select select
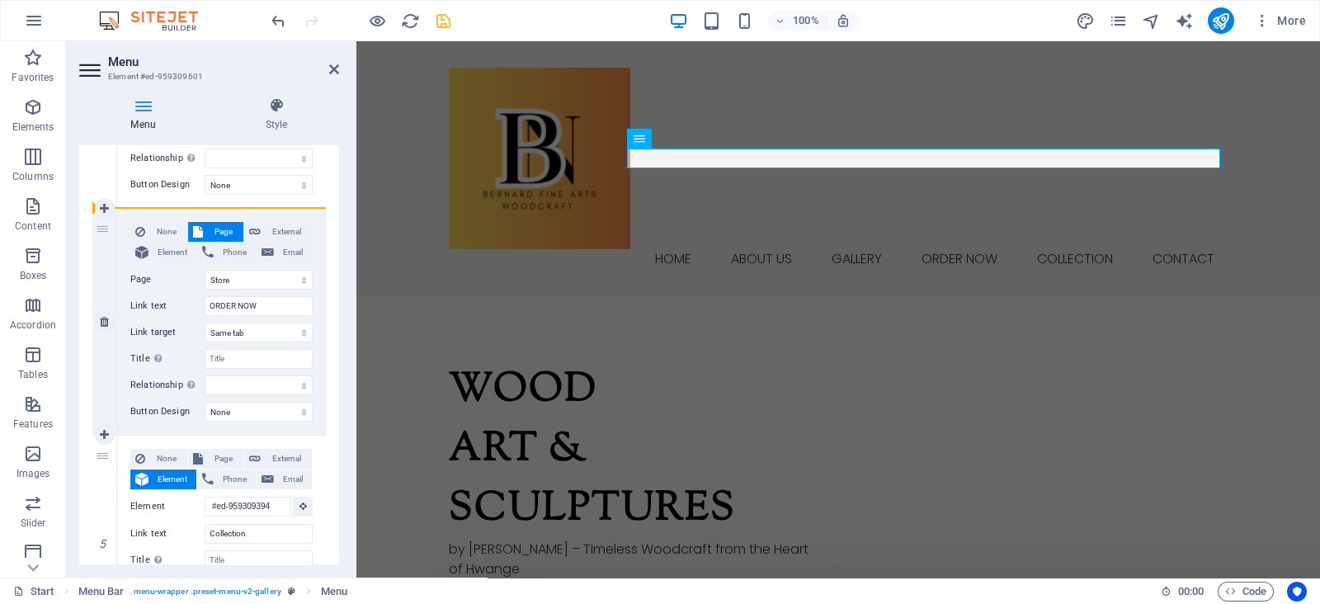
type input "#ed-959309394"
type input "Collection"
select select
select select "4"
type input "ORDER NOW"
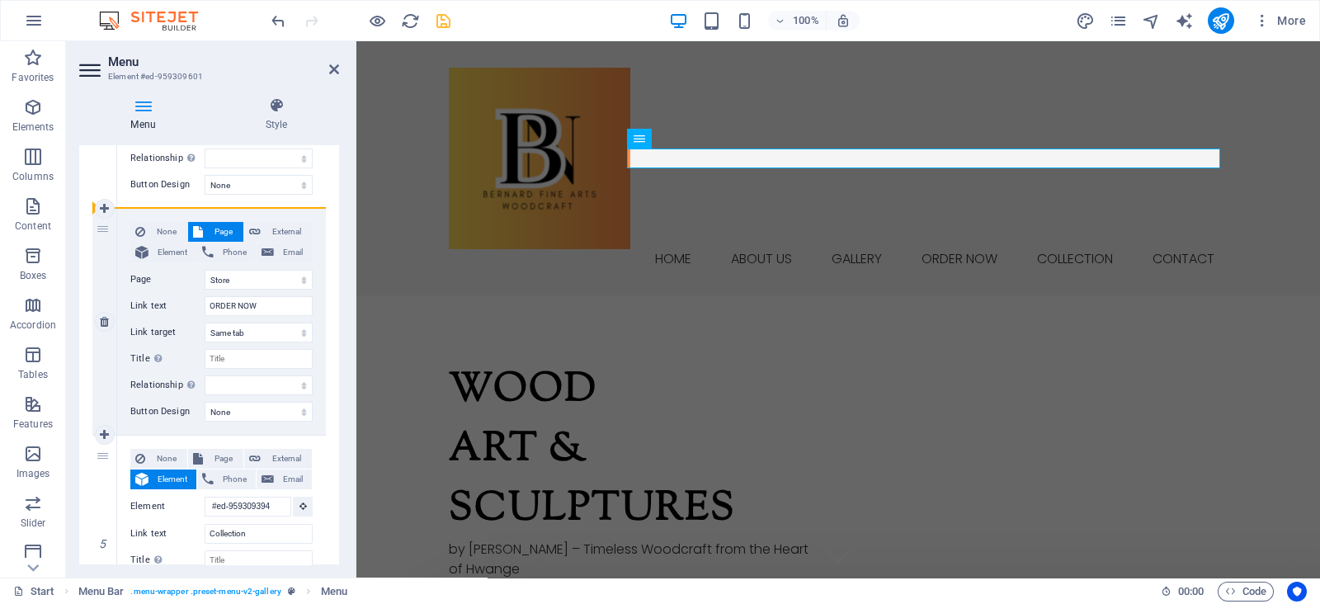
select select
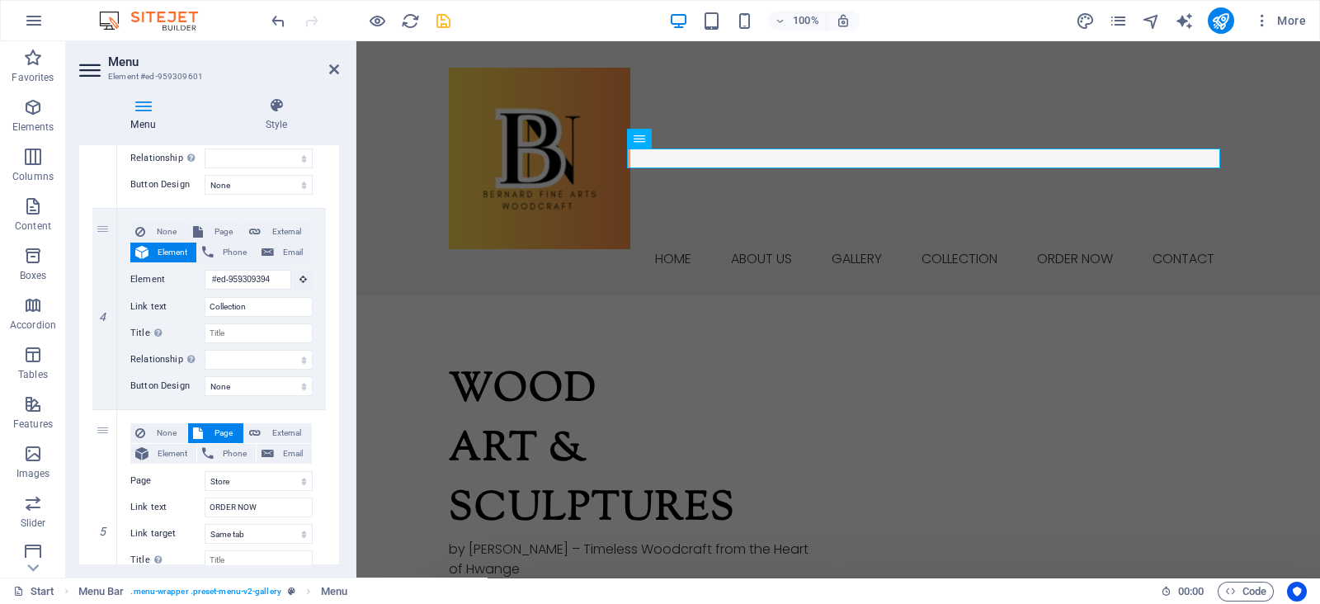
drag, startPoint x: 336, startPoint y: 405, endPoint x: 338, endPoint y: 441, distance: 36.4
click at [338, 441] on div "Menu Auto Custom Create custom menu items for this menu. Recommended for one-pa…" at bounding box center [209, 354] width 260 height 419
click at [444, 16] on icon "save" at bounding box center [443, 21] width 19 height 19
checkbox input "false"
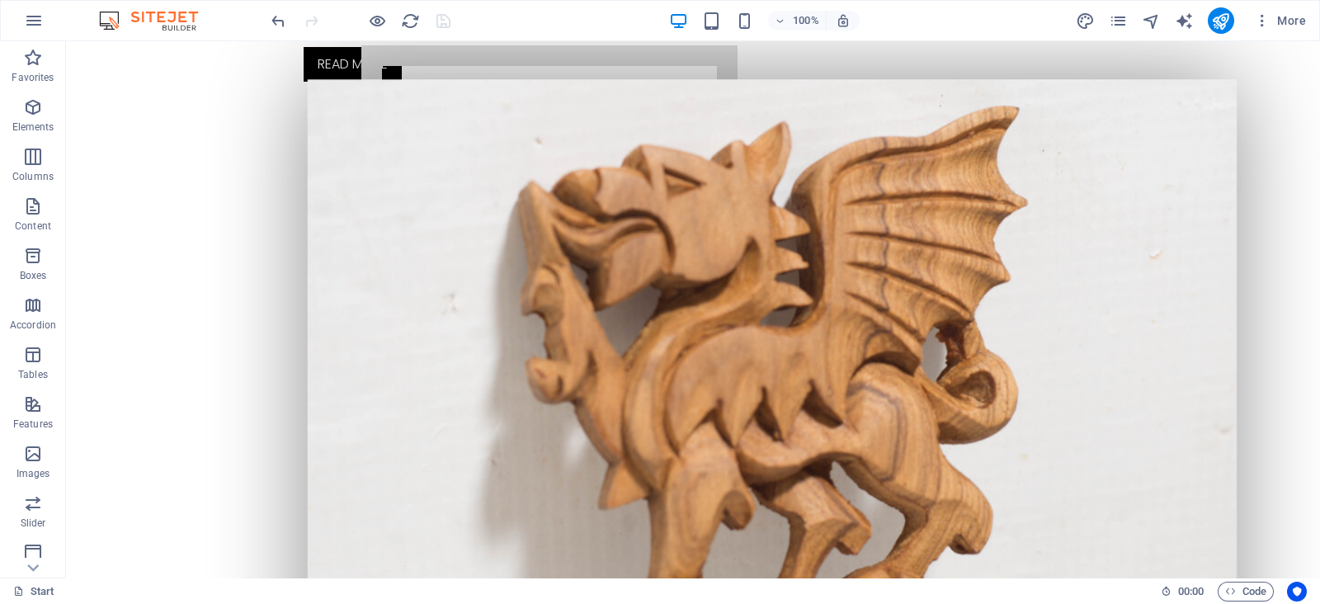
scroll to position [0, 0]
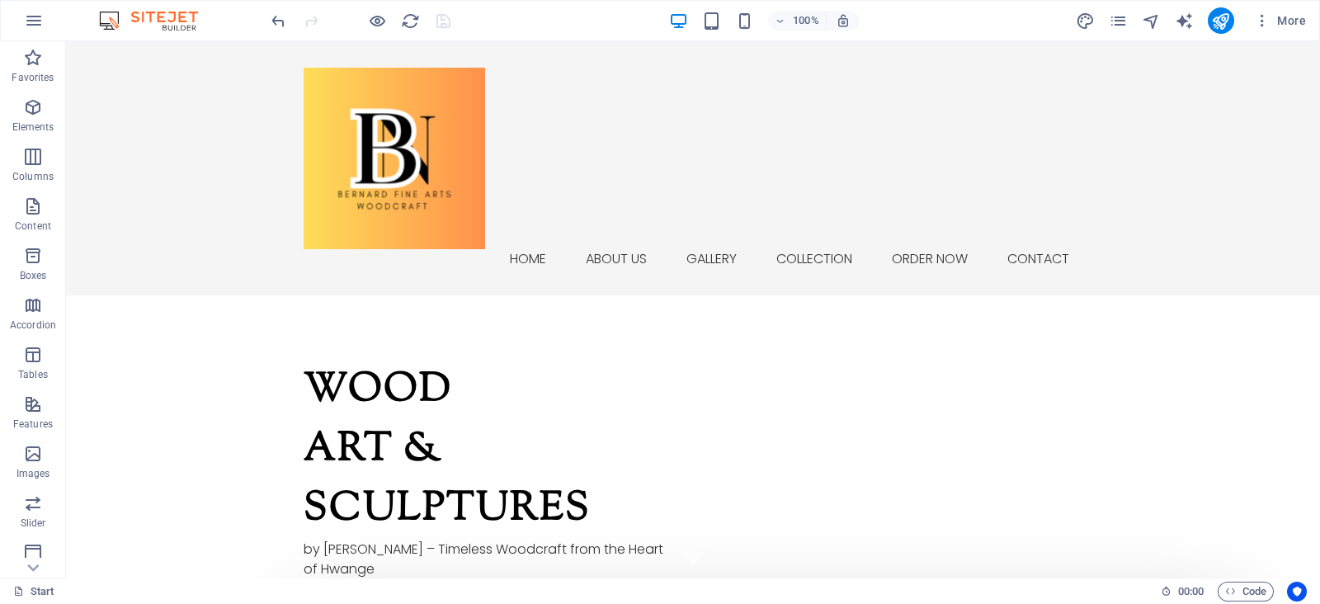
drag, startPoint x: 1312, startPoint y: 78, endPoint x: 1385, endPoint y: 53, distance: 77.0
click at [1228, 24] on icon "publish" at bounding box center [1220, 21] width 19 height 19
click at [1123, 21] on icon "pages" at bounding box center [1118, 21] width 19 height 19
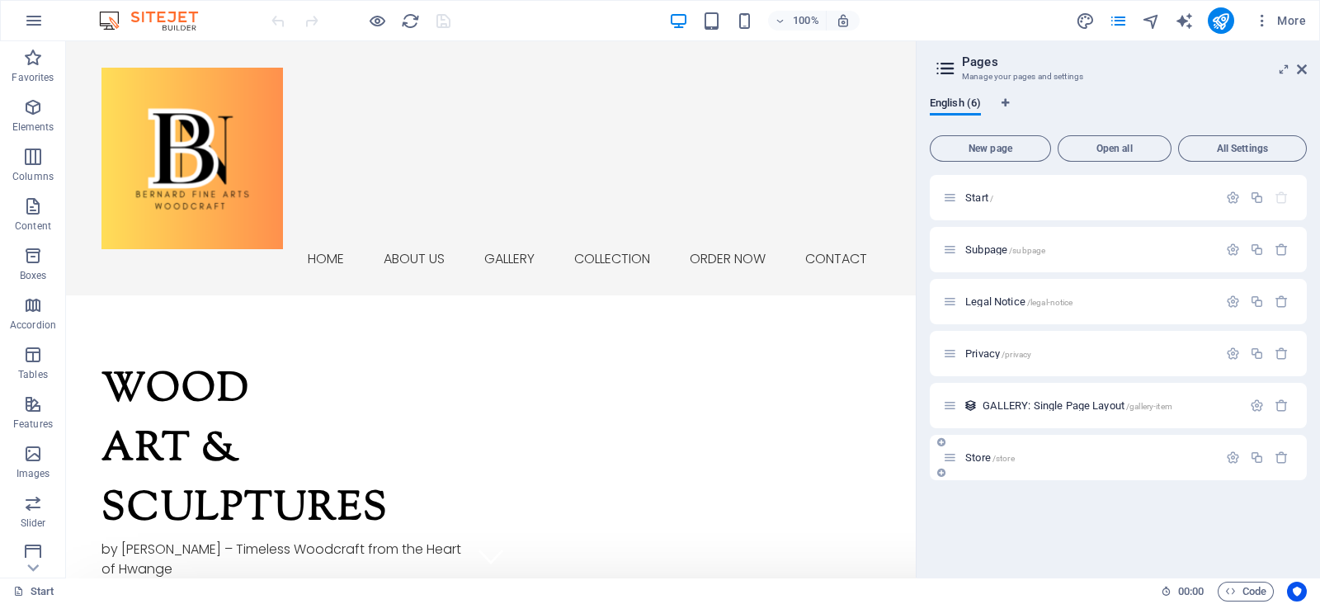
click at [1076, 443] on div "Store /store" at bounding box center [1118, 457] width 377 height 45
click at [1068, 462] on p "Store /store" at bounding box center [1088, 457] width 247 height 11
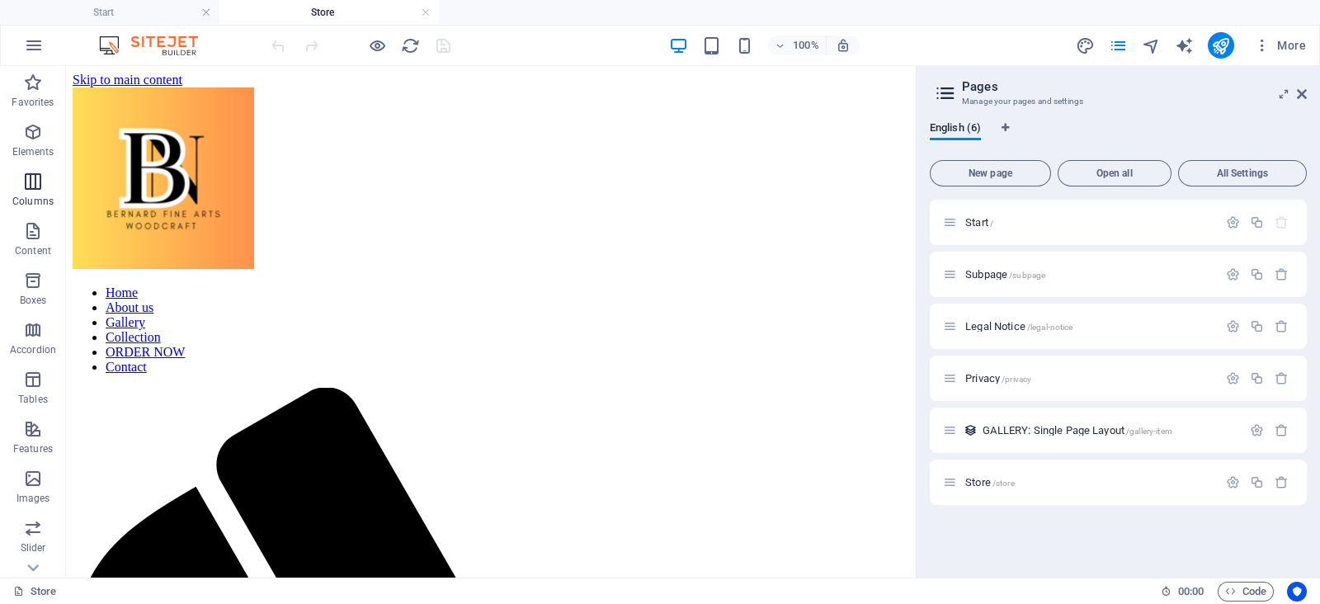
click at [15, 177] on span "Columns" at bounding box center [33, 192] width 66 height 40
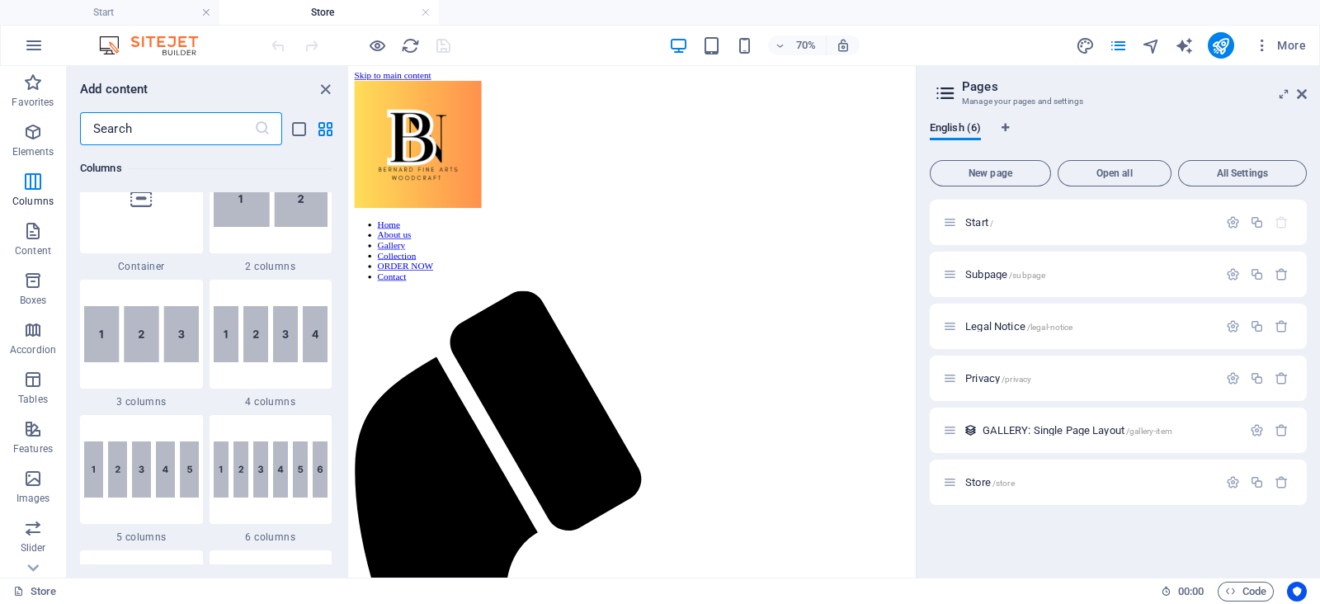
scroll to position [836, 0]
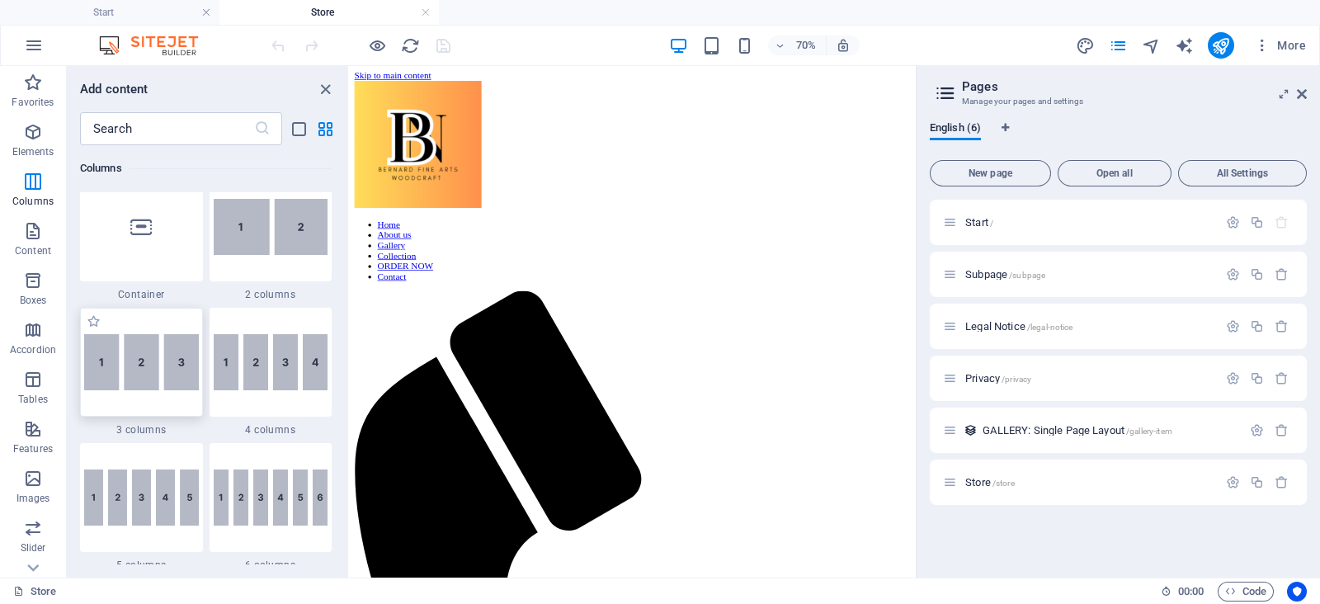
click at [120, 378] on img at bounding box center [141, 362] width 115 height 56
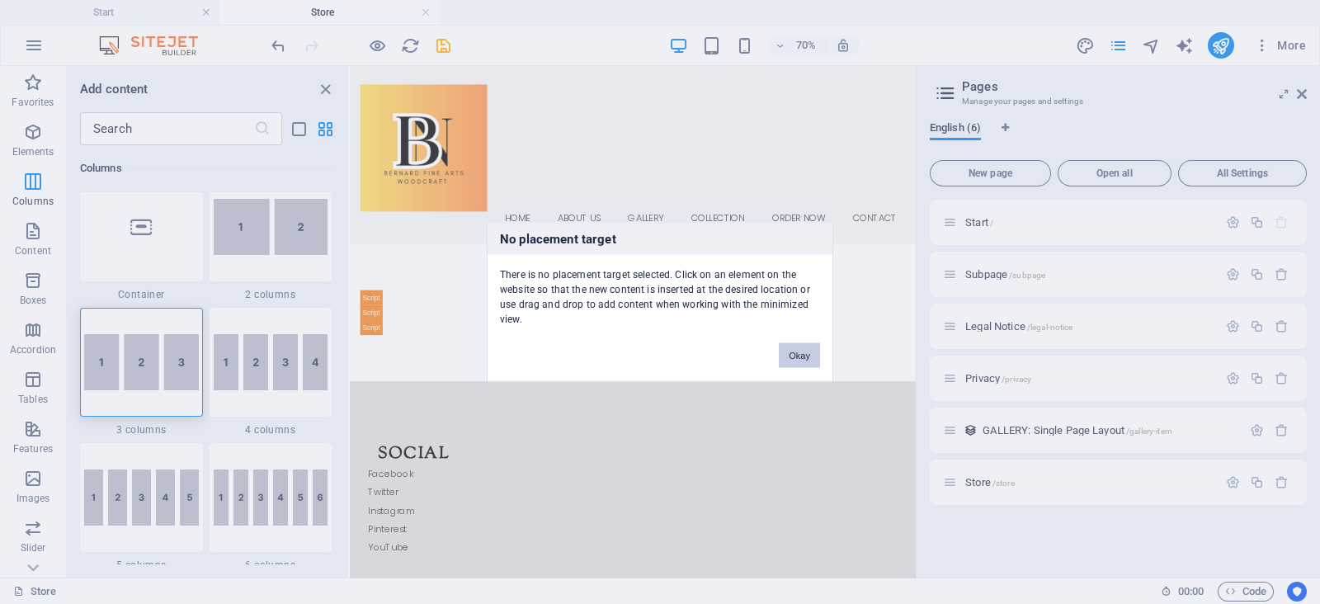
click at [780, 349] on button "Okay" at bounding box center [799, 355] width 41 height 25
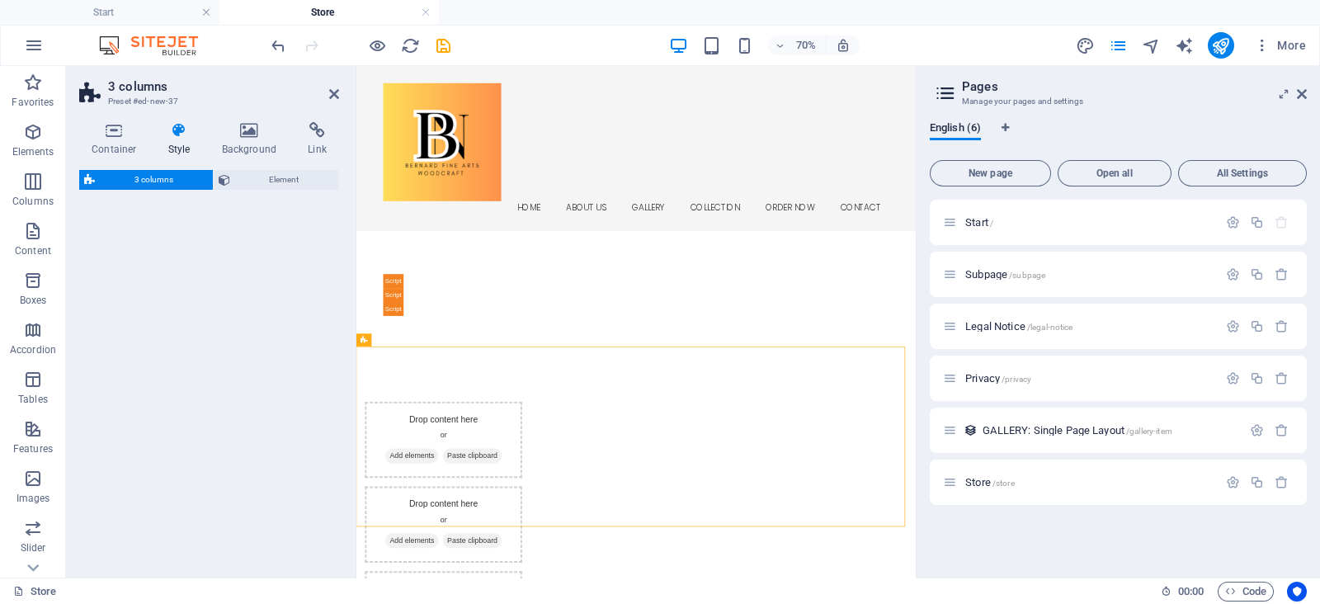
select select "rem"
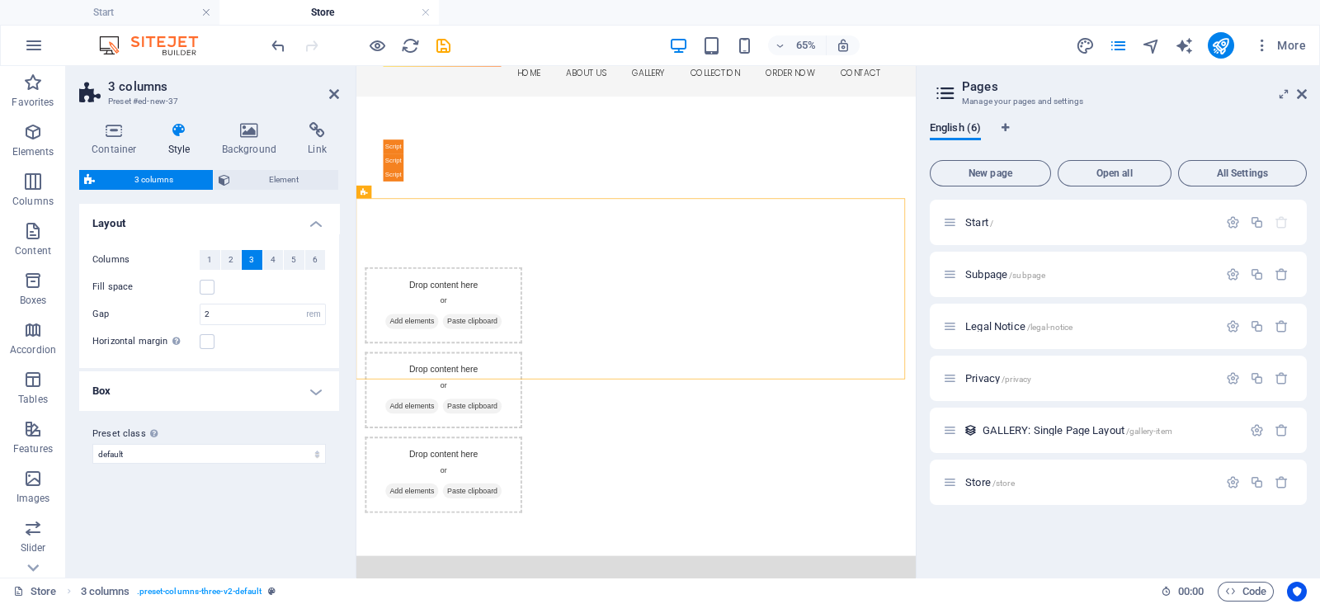
scroll to position [229, 0]
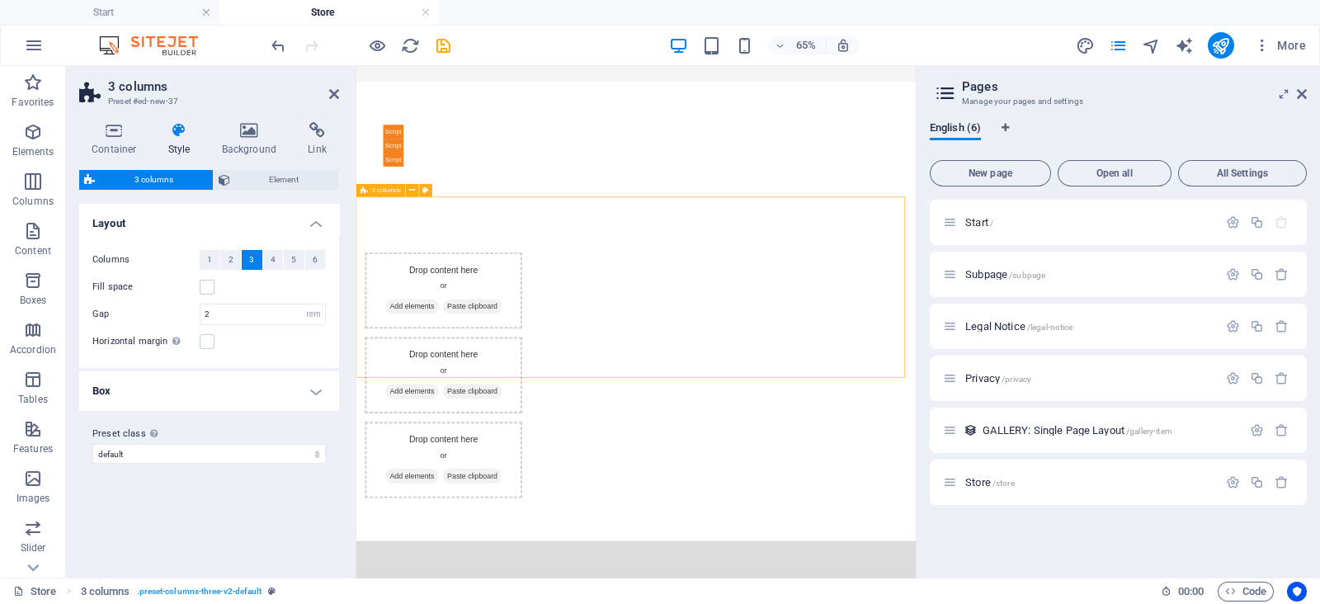
click at [699, 287] on div "Drop content here or Add elements Paste clipboard Drop content here or Add elem…" at bounding box center [786, 542] width 860 height 510
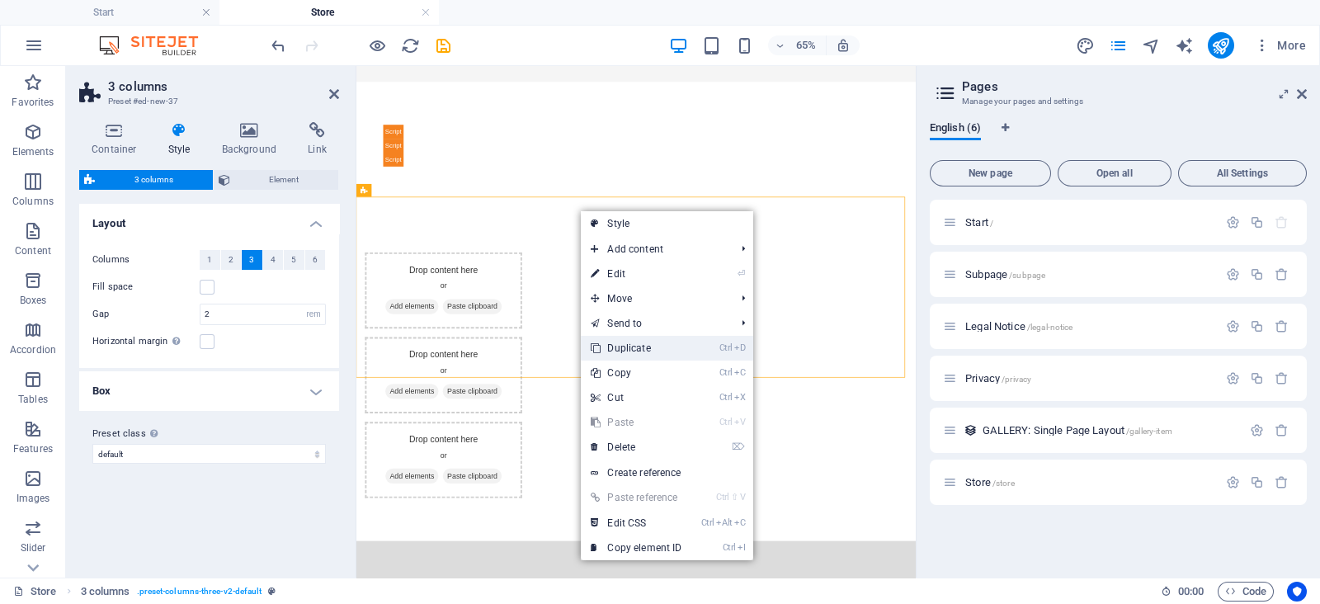
click at [624, 356] on link "Ctrl D Duplicate" at bounding box center [636, 348] width 111 height 25
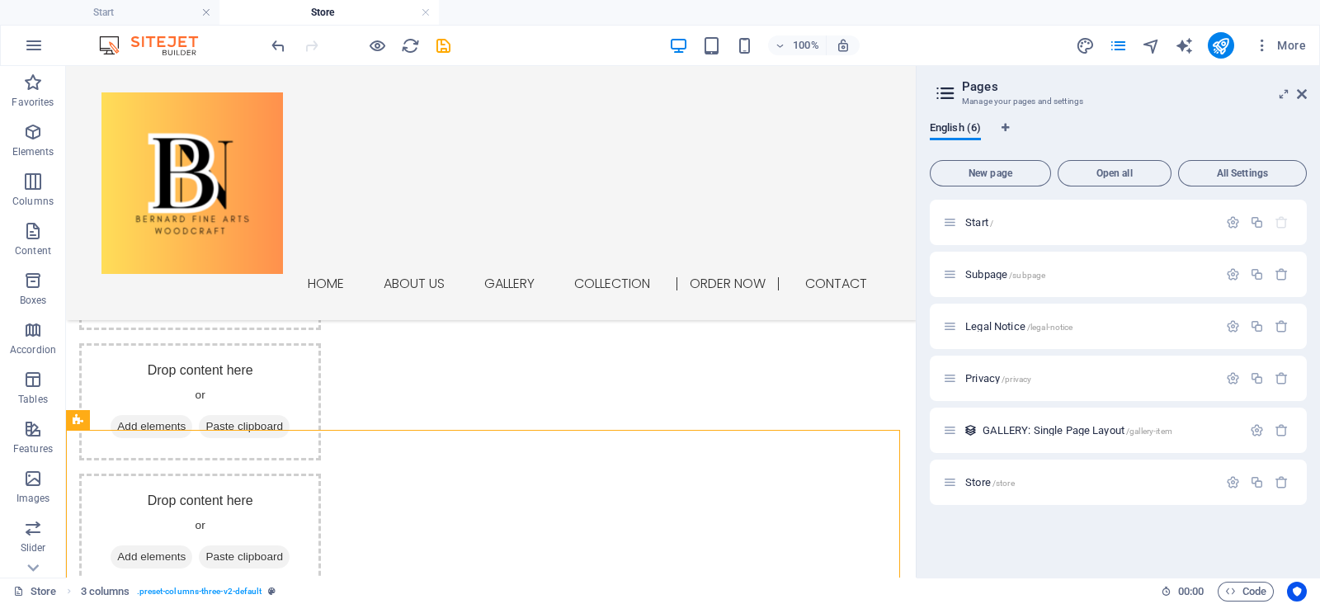
scroll to position [354, 0]
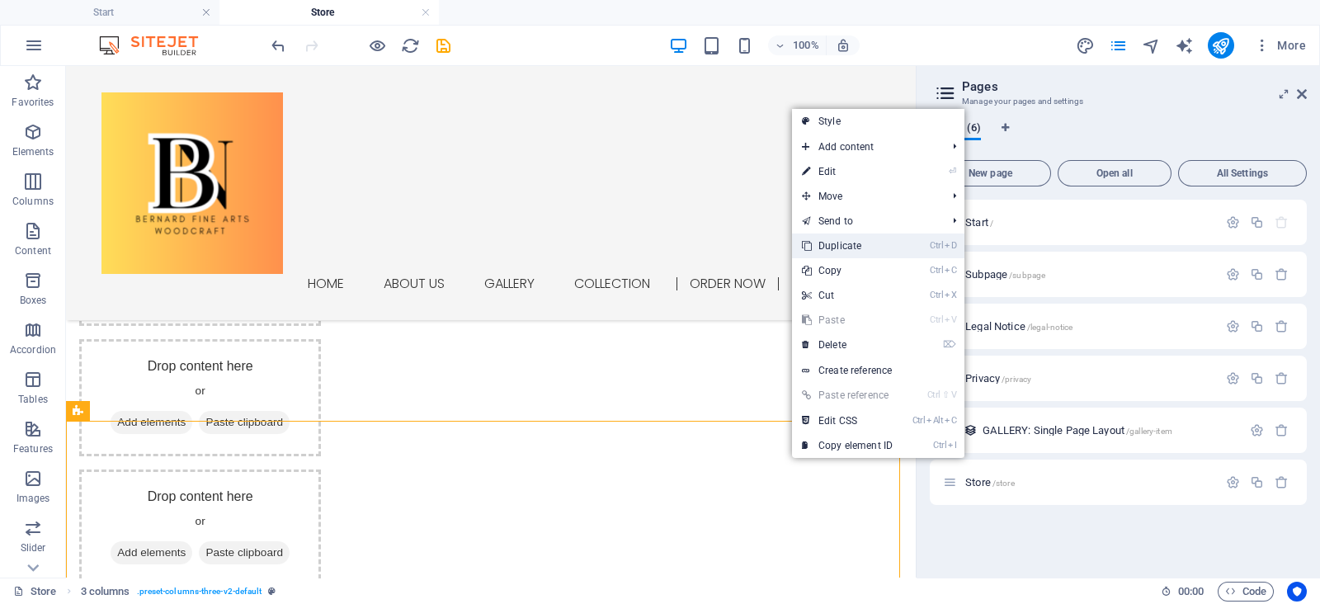
click at [877, 251] on link "Ctrl D Duplicate" at bounding box center [847, 245] width 111 height 25
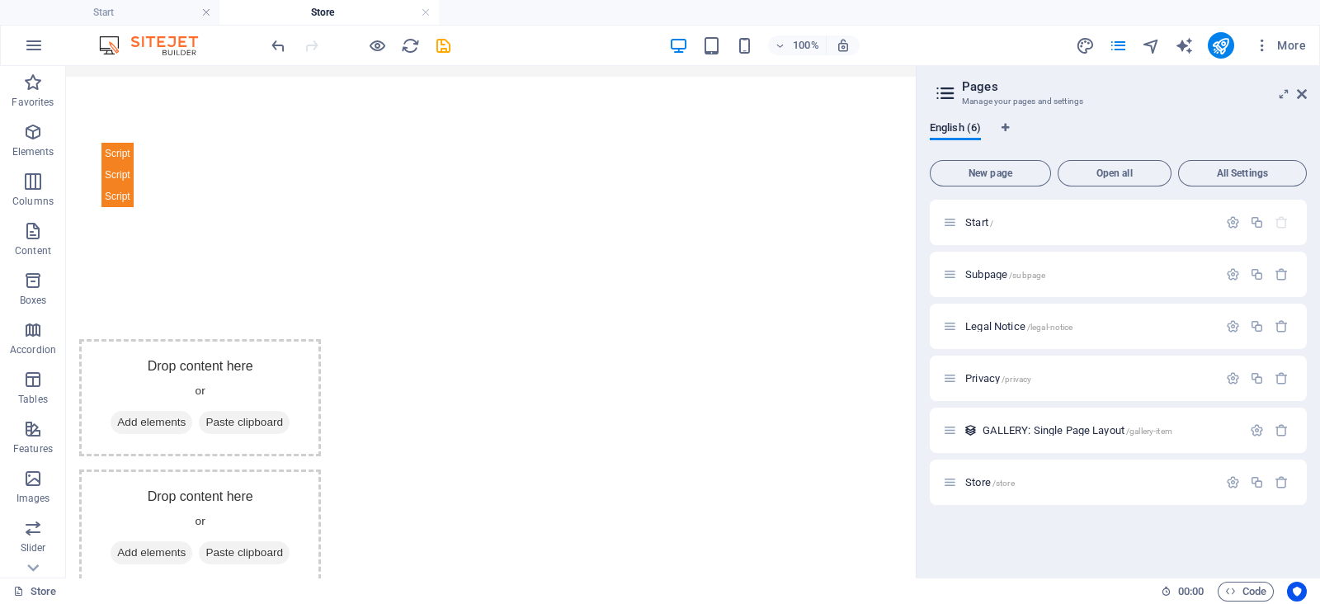
scroll to position [0, 0]
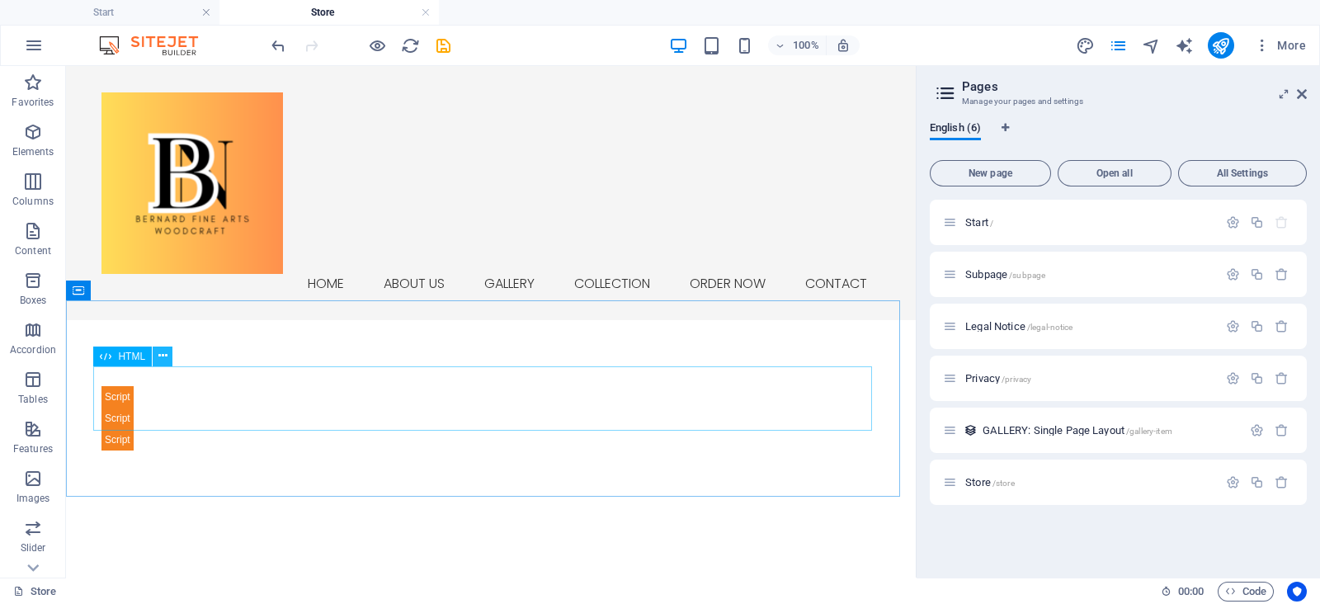
click at [155, 364] on button at bounding box center [163, 356] width 20 height 20
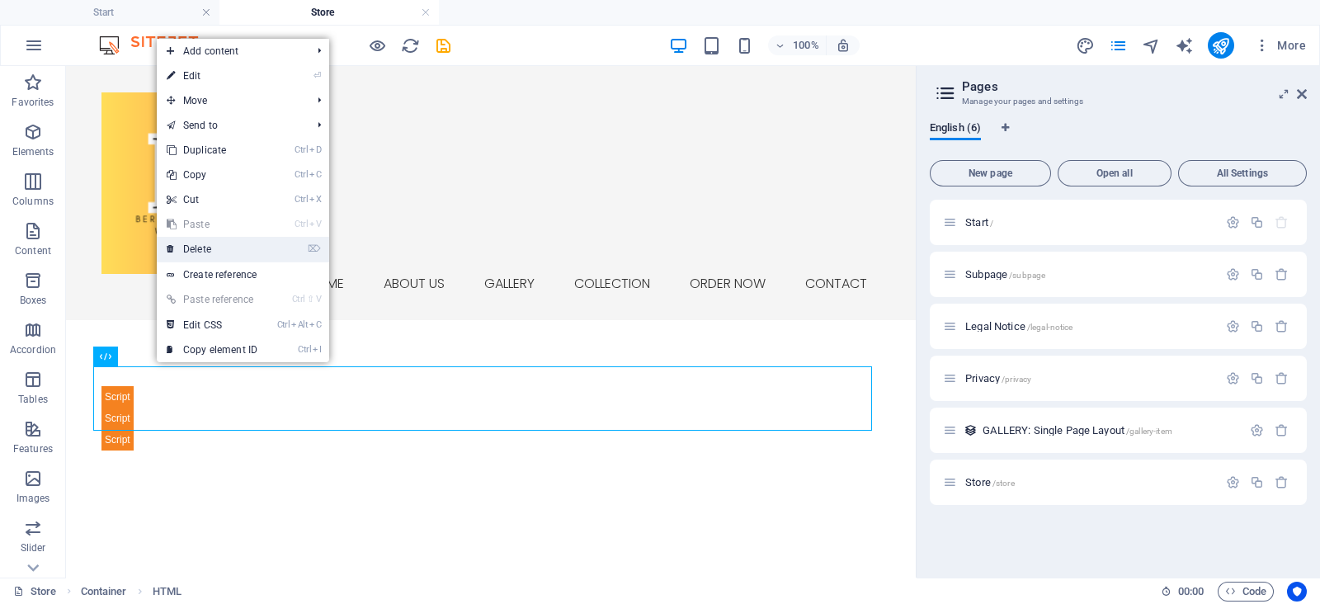
click at [215, 252] on link "⌦ Delete" at bounding box center [212, 249] width 111 height 25
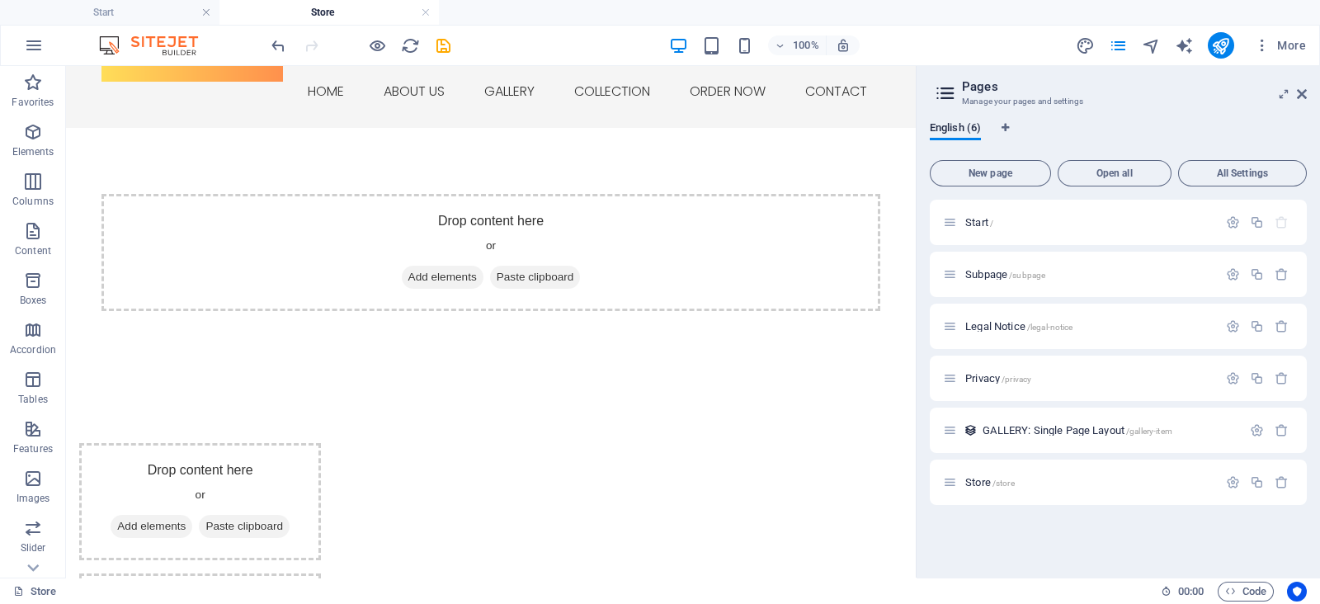
scroll to position [189, 0]
drag, startPoint x: 908, startPoint y: 134, endPoint x: 983, endPoint y: 237, distance: 126.9
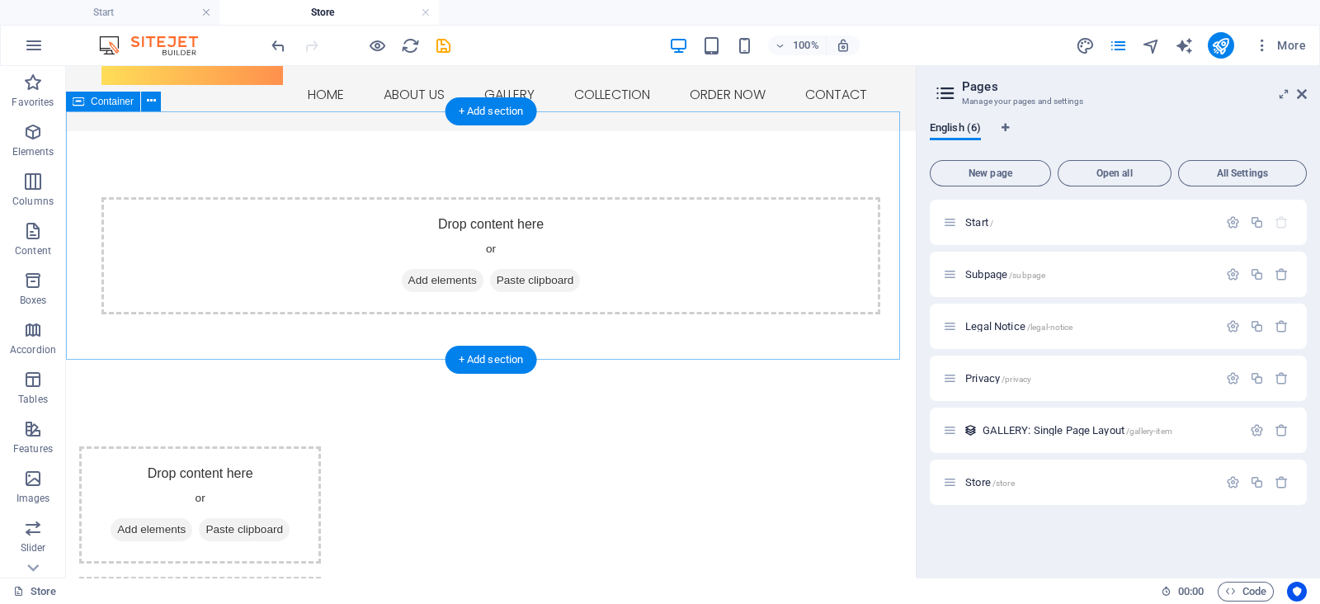
click at [615, 158] on div "Drop content here or Add elements Paste clipboard" at bounding box center [491, 255] width 850 height 249
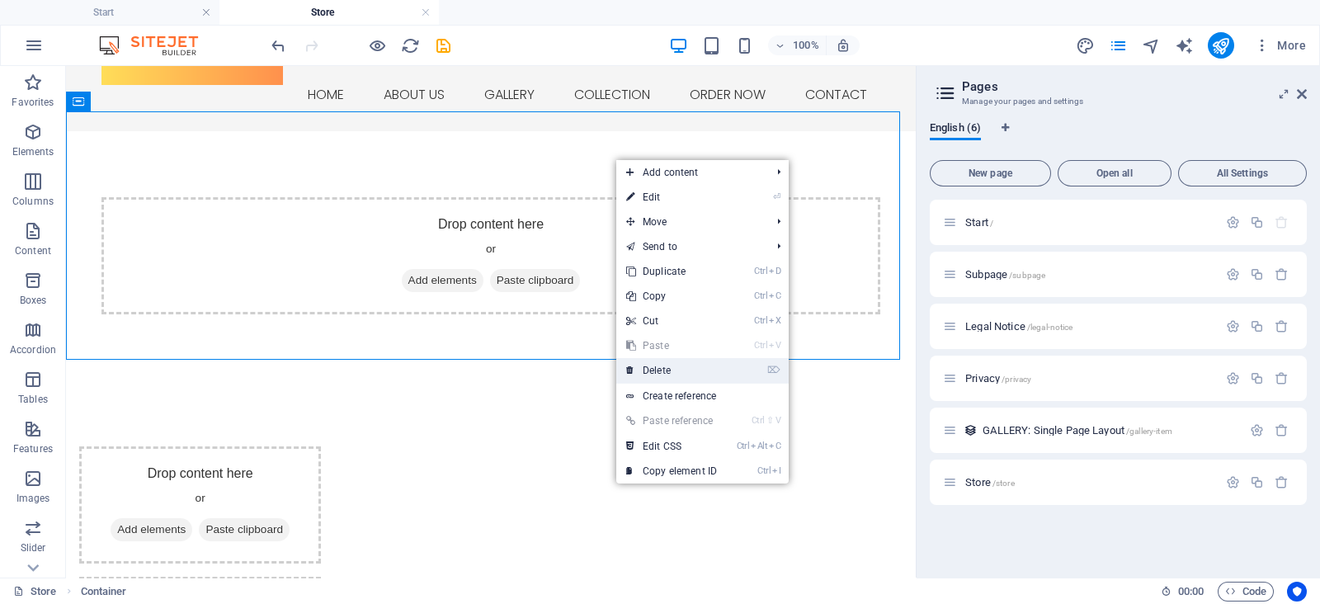
click at [671, 377] on link "⌦ Delete" at bounding box center [671, 370] width 111 height 25
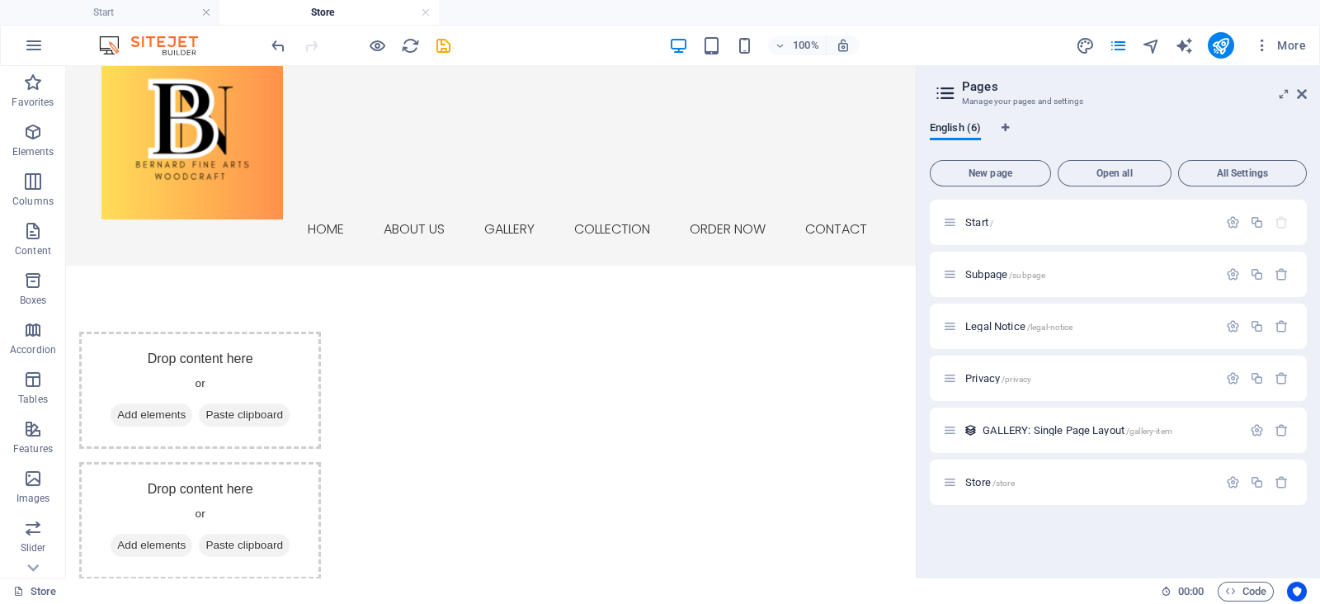
drag, startPoint x: 903, startPoint y: 198, endPoint x: 988, endPoint y: 236, distance: 93.0
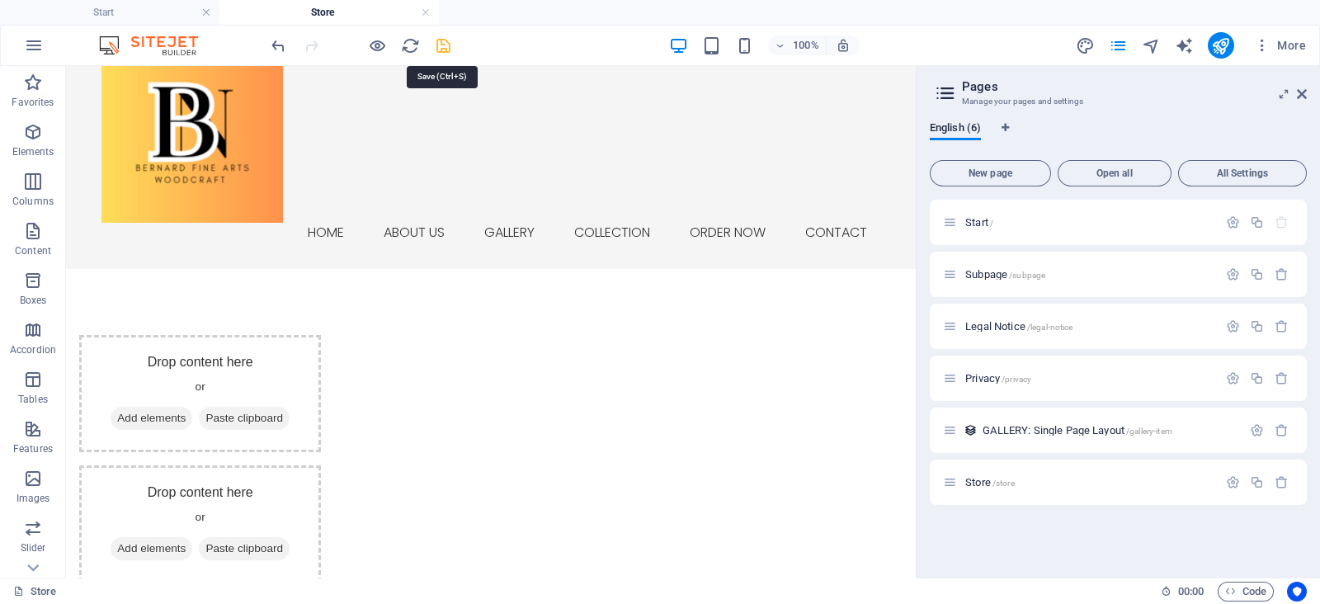
click at [445, 48] on icon "save" at bounding box center [443, 45] width 19 height 19
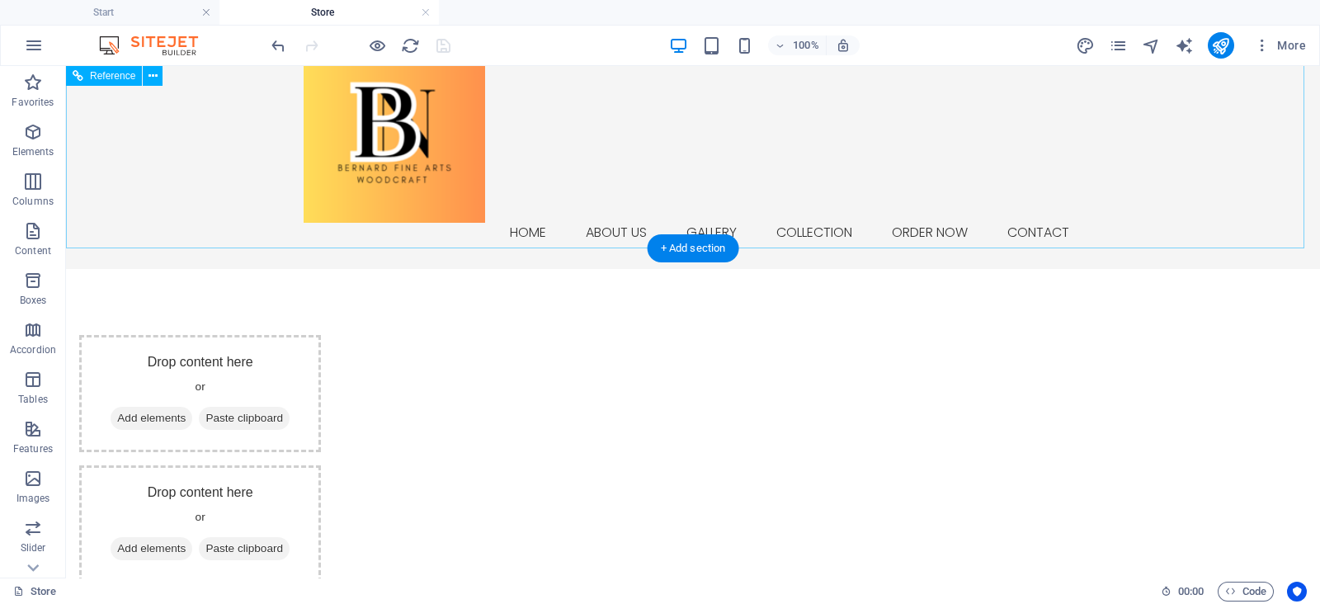
click at [883, 118] on div "Home About us Gallery Collection ORDER NOW Contact Menu" at bounding box center [693, 142] width 1254 height 254
click at [791, 223] on nav "Home About us Gallery Collection ORDER NOW Contact" at bounding box center [693, 233] width 779 height 20
click at [476, 148] on div at bounding box center [693, 131] width 779 height 181
click at [685, 223] on nav "Home About us Gallery Collection ORDER NOW Contact" at bounding box center [693, 233] width 779 height 20
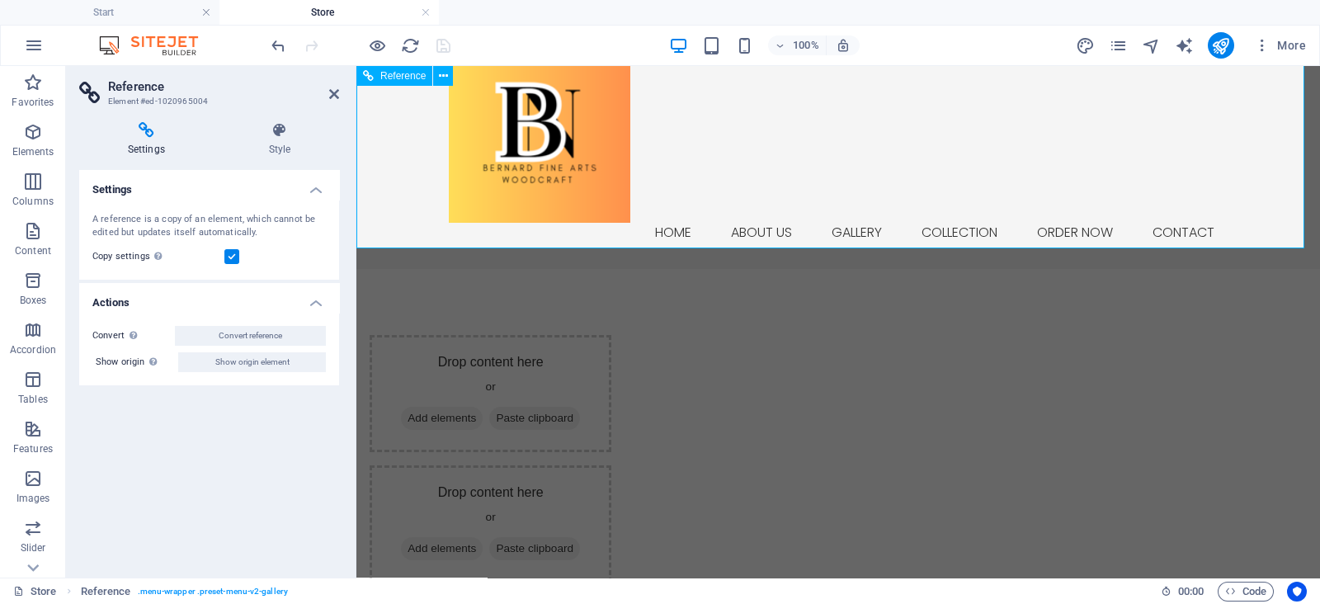
click at [825, 120] on div "Home About us Gallery Collection ORDER NOW Contact Menu" at bounding box center [837, 142] width 963 height 254
click at [107, 13] on h4 "Start" at bounding box center [109, 12] width 219 height 18
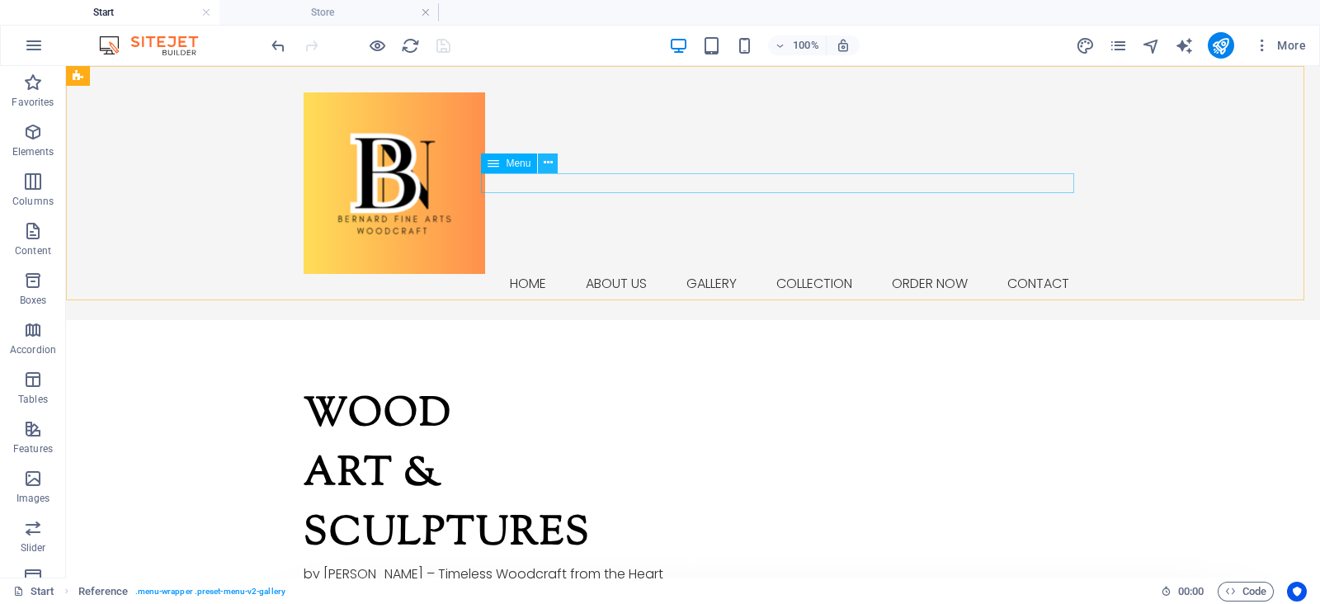
click at [544, 158] on icon at bounding box center [548, 162] width 9 height 17
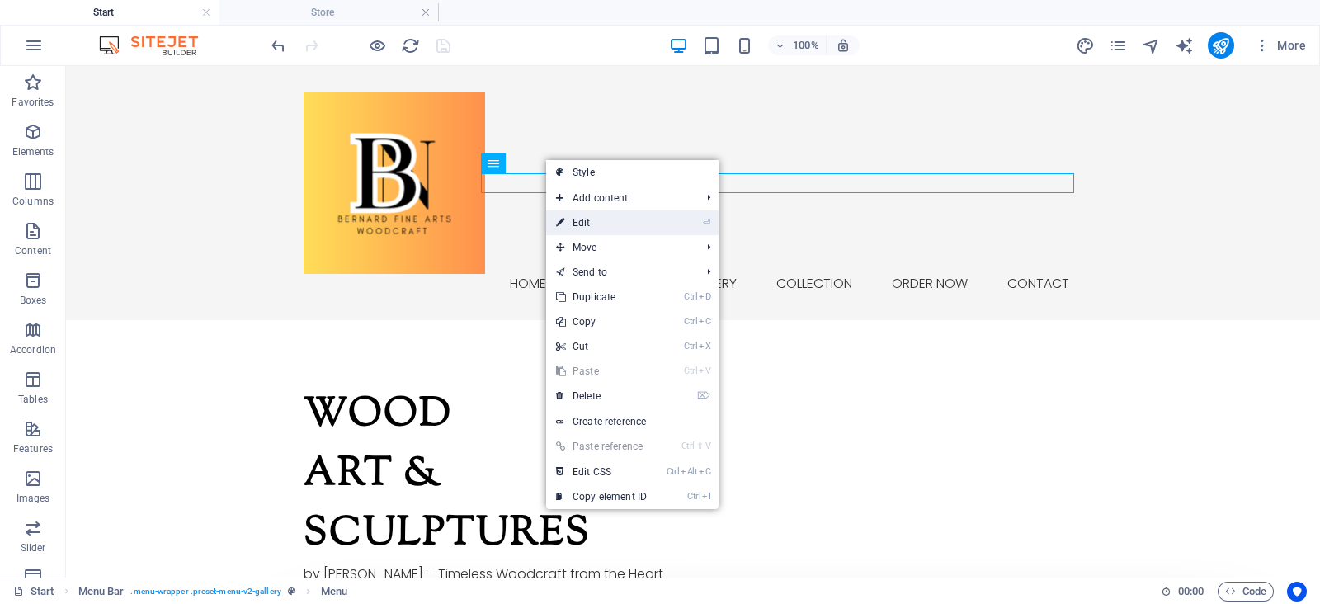
click at [587, 221] on link "⏎ Edit" at bounding box center [601, 222] width 111 height 25
select select "4"
select select
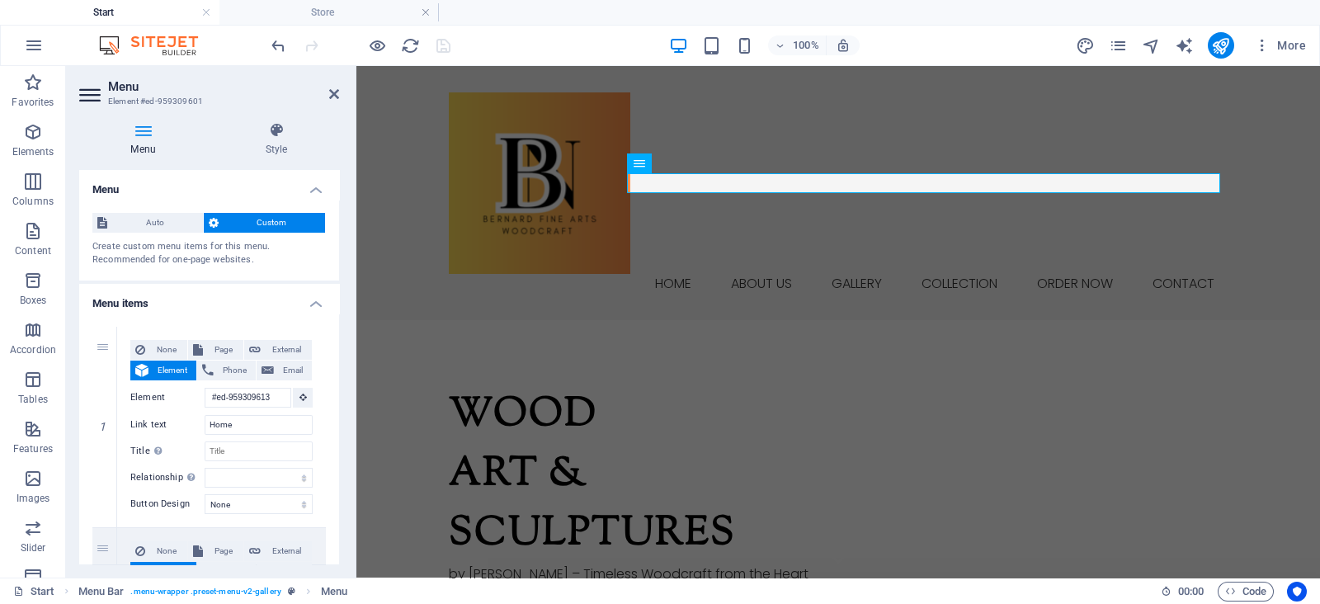
drag, startPoint x: 334, startPoint y: 263, endPoint x: 342, endPoint y: 311, distance: 48.5
click at [342, 311] on div "Menu Style Menu Auto Custom Create custom menu items for this menu. Recommended…" at bounding box center [209, 343] width 286 height 469
click at [335, 308] on h4 "Menu items" at bounding box center [209, 299] width 260 height 30
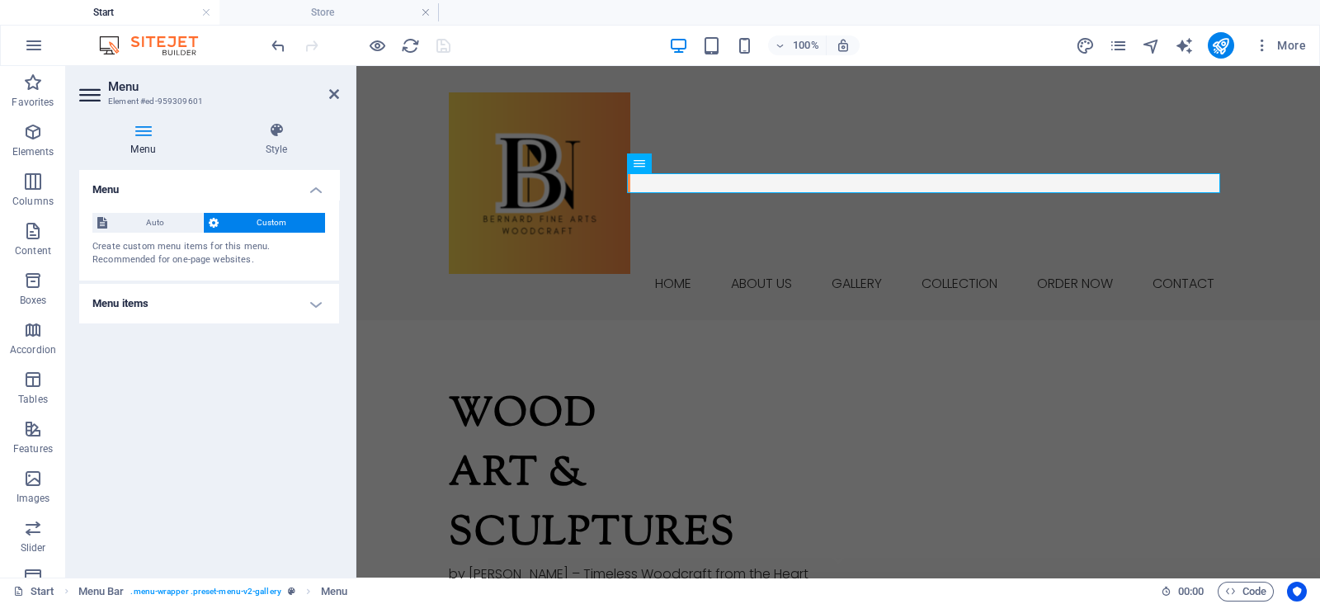
click at [321, 303] on h4 "Menu items" at bounding box center [209, 304] width 260 height 40
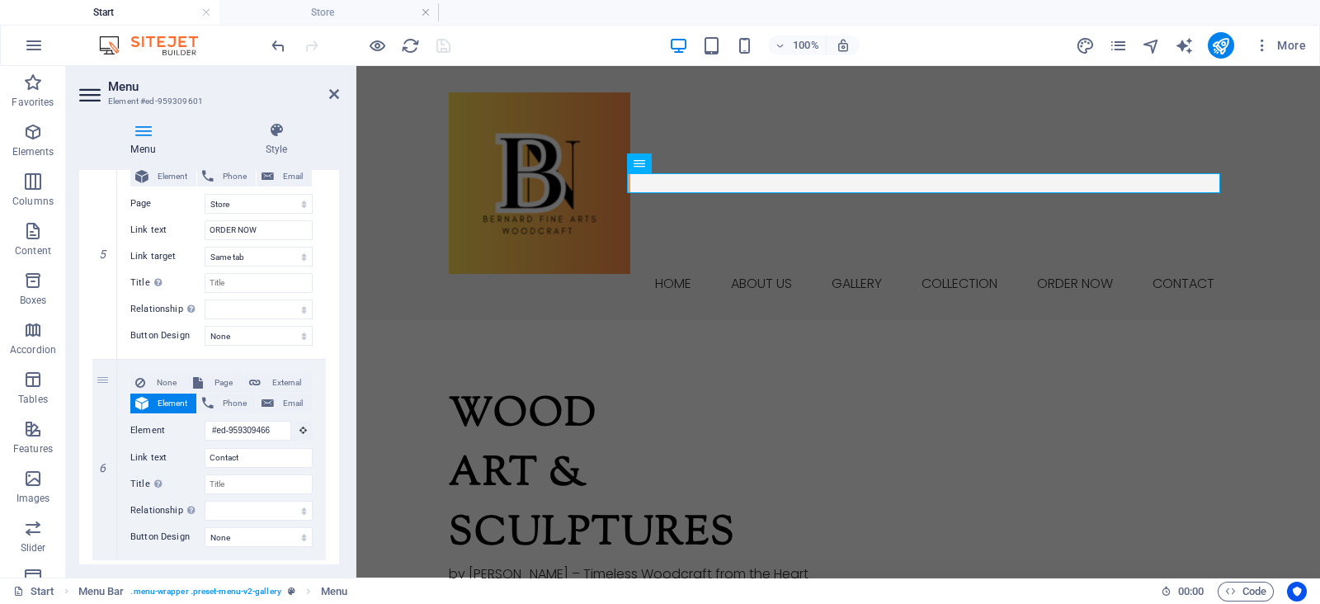
scroll to position [964, 0]
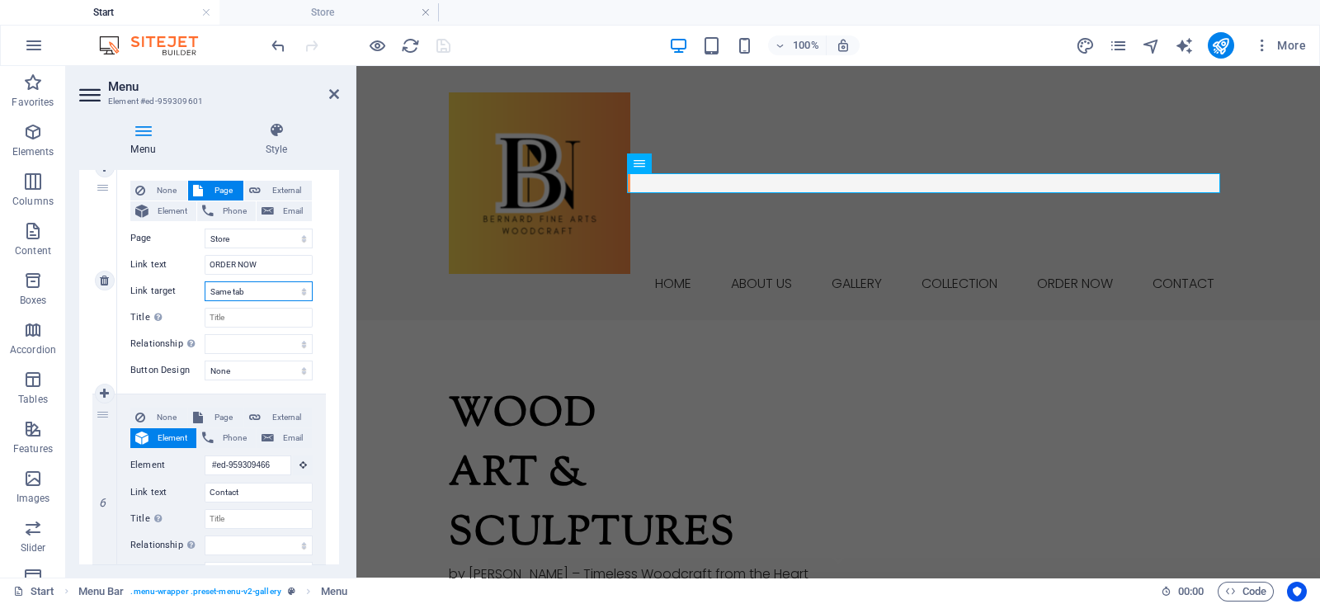
click at [276, 288] on select "New tab Same tab Overlay" at bounding box center [259, 291] width 108 height 20
click at [292, 365] on select "None Default Primary Secondary" at bounding box center [259, 370] width 108 height 20
drag, startPoint x: 334, startPoint y: 451, endPoint x: 332, endPoint y: 471, distance: 19.9
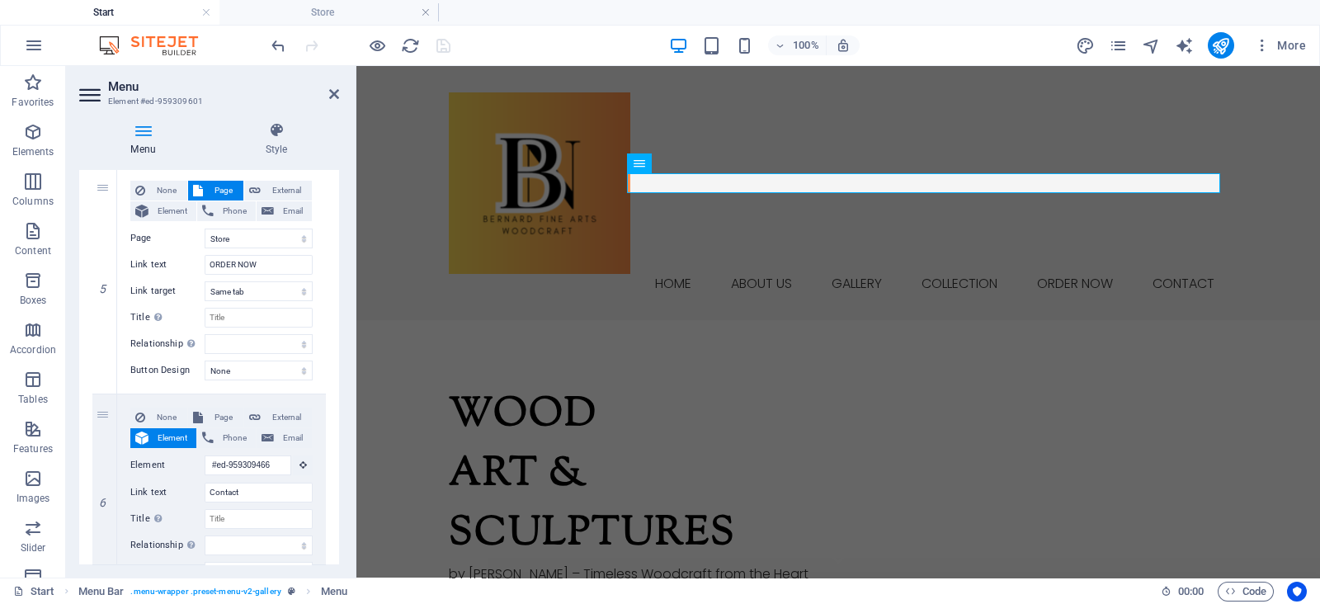
drag, startPoint x: 338, startPoint y: 459, endPoint x: 330, endPoint y: 487, distance: 29.2
click at [330, 487] on div "Menu Auto Custom Create custom menu items for this menu. Recommended for one-pa…" at bounding box center [209, 367] width 260 height 394
drag, startPoint x: 334, startPoint y: 493, endPoint x: 338, endPoint y: 511, distance: 18.6
click at [338, 511] on div "Menu Auto Custom Create custom menu items for this menu. Recommended for one-pa…" at bounding box center [209, 367] width 260 height 394
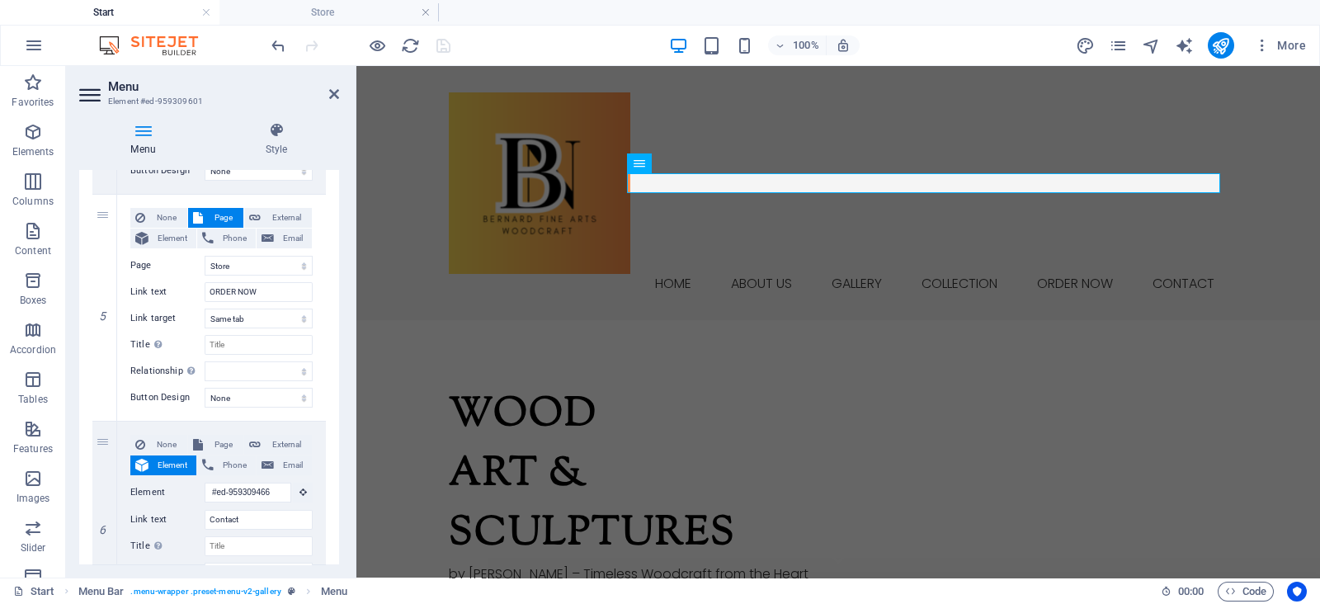
scroll to position [871, 0]
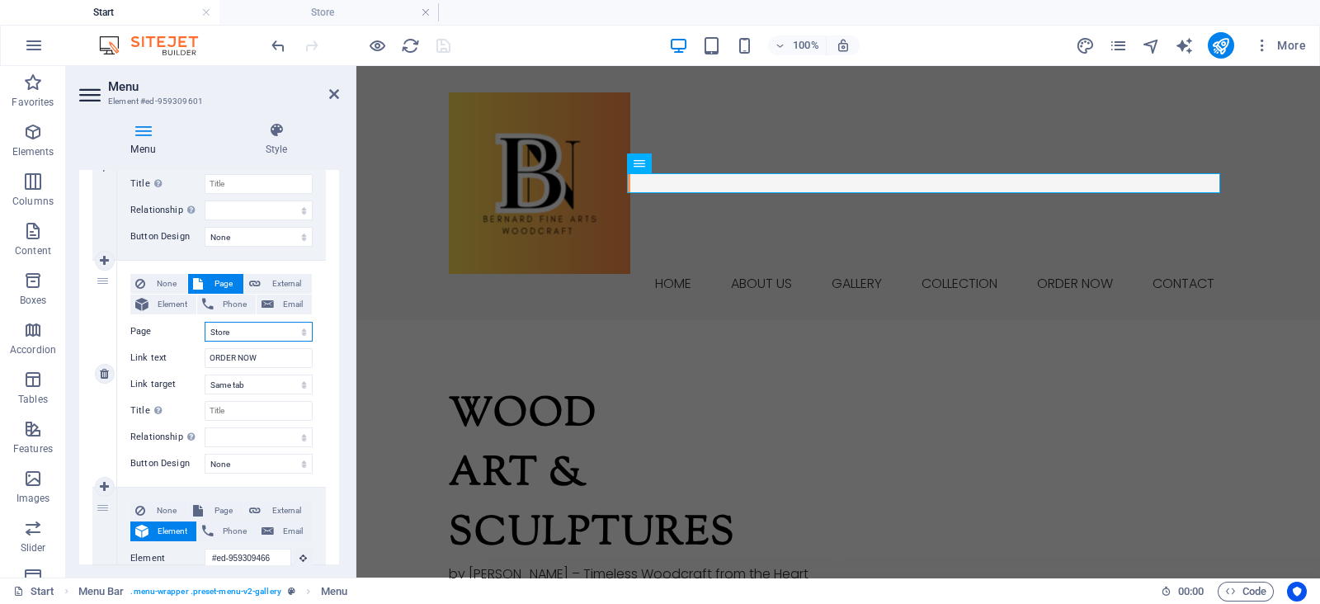
click at [282, 334] on select "Start Subpage Legal Notice Privacy Store" at bounding box center [259, 332] width 108 height 20
click at [205, 322] on select "Start Subpage Legal Notice Privacy Store" at bounding box center [259, 332] width 108 height 20
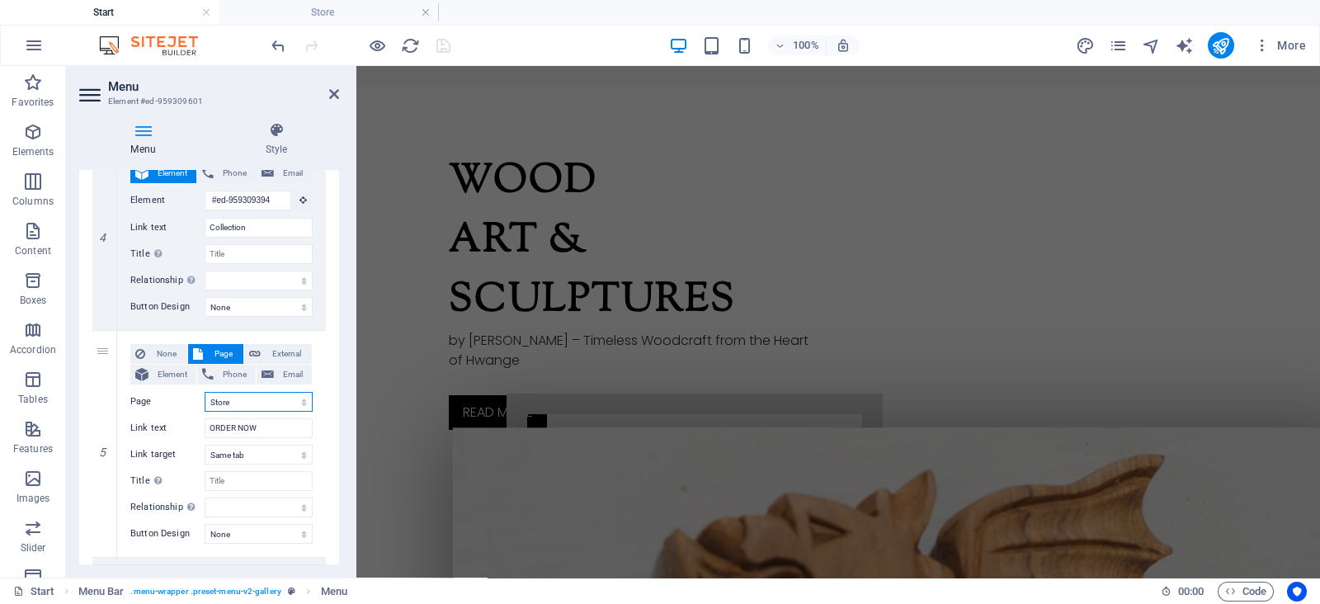
scroll to position [0, 0]
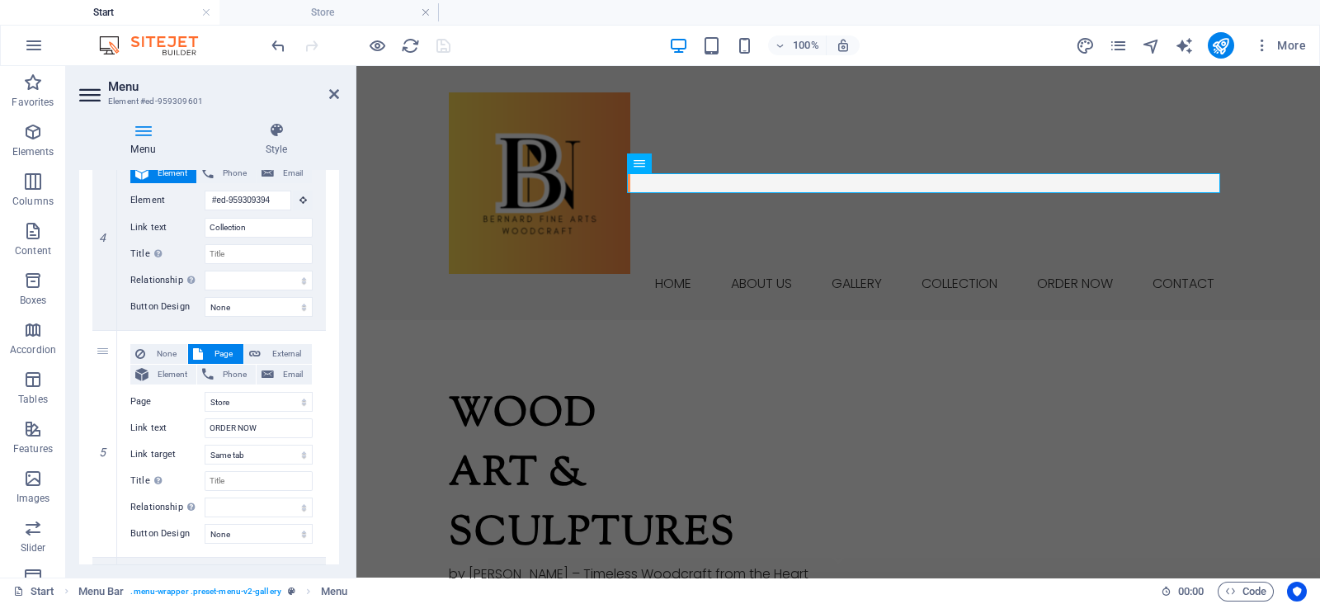
click at [332, 207] on div "1 None Page External Element Phone Email Page Start Subpage Legal Notice Privac…" at bounding box center [209, 142] width 260 height 1259
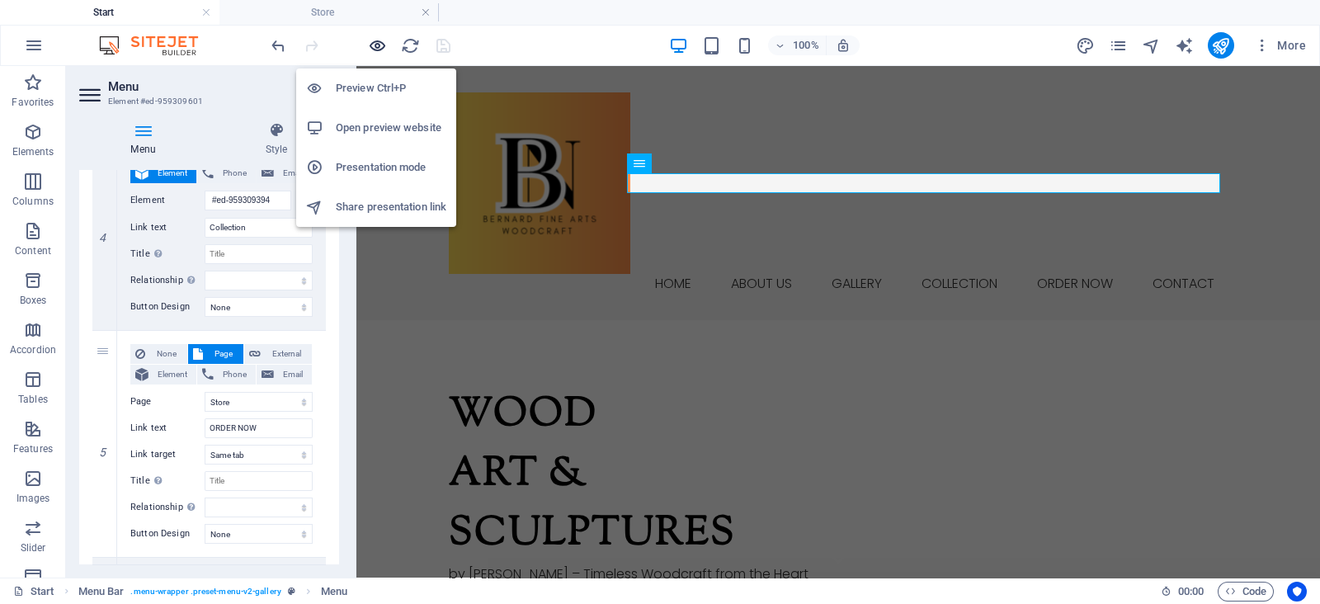
click at [375, 43] on icon "button" at bounding box center [377, 45] width 19 height 19
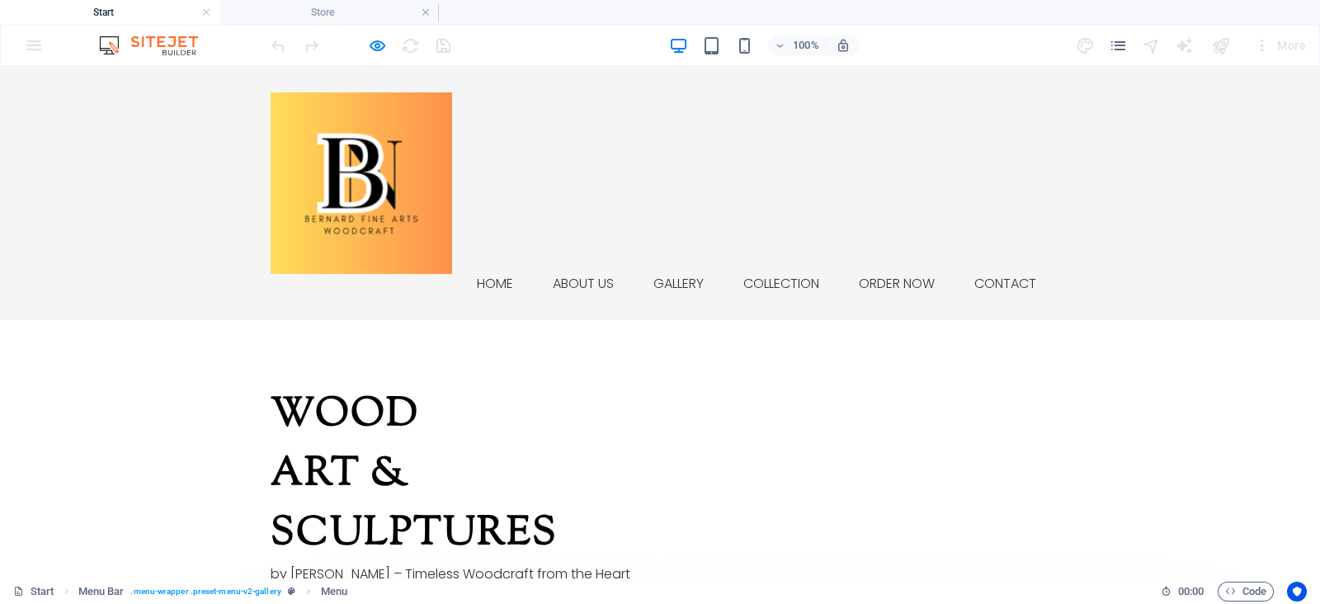
click at [313, 6] on h4 "Store" at bounding box center [328, 12] width 219 height 18
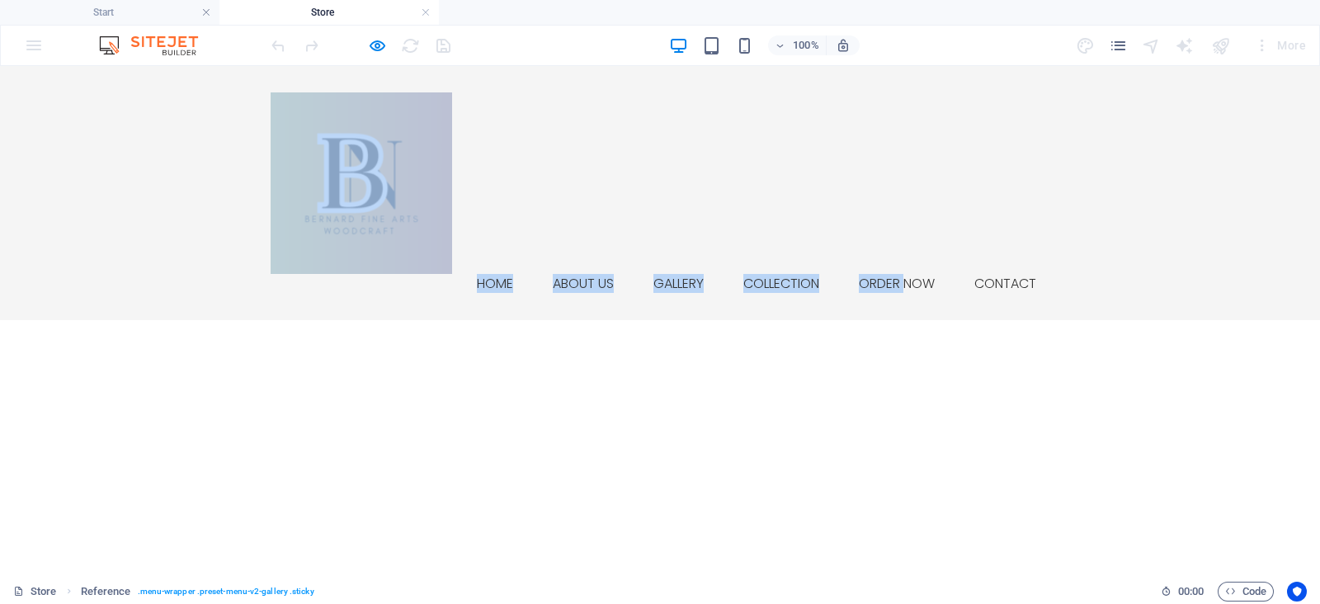
drag, startPoint x: 894, startPoint y: 180, endPoint x: 381, endPoint y: 39, distance: 532.1
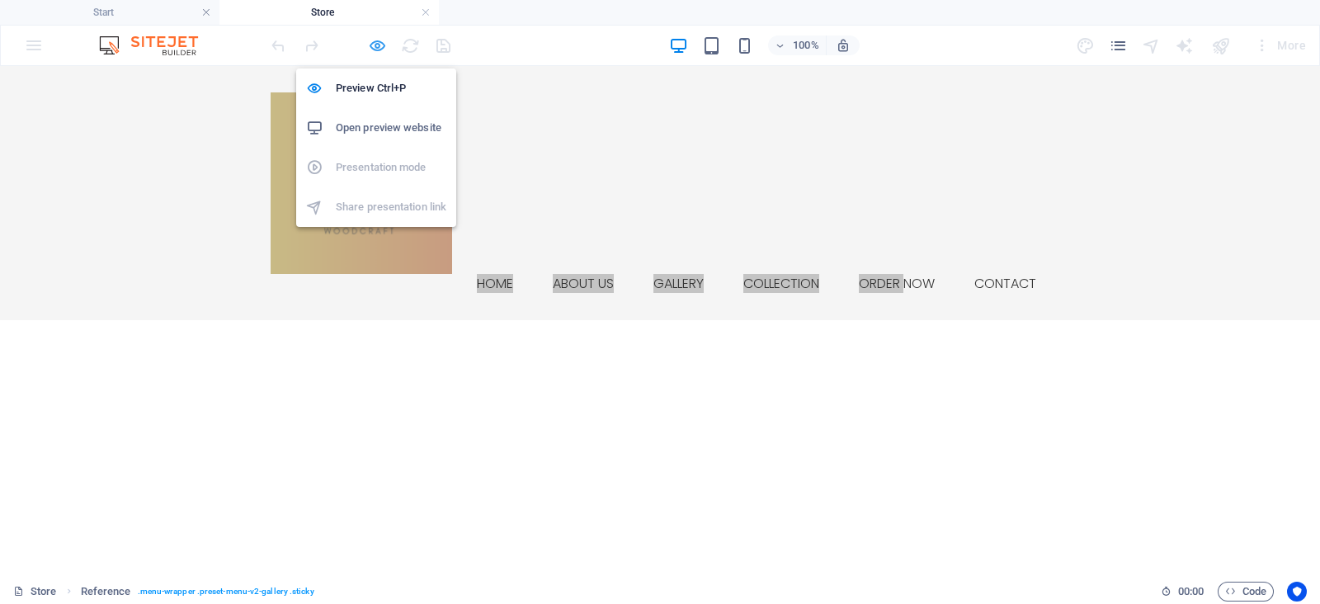
click at [381, 39] on icon "button" at bounding box center [377, 45] width 19 height 19
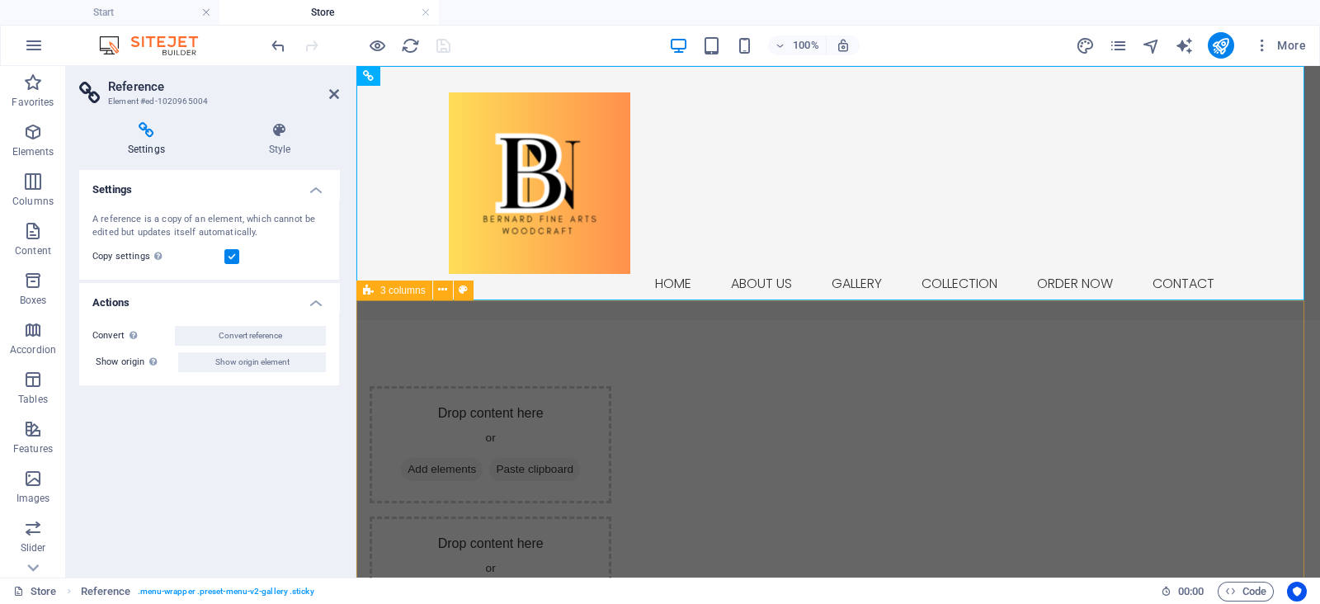
click at [829, 320] on div "Drop content here or Add elements Paste clipboard Drop content here or Add elem…" at bounding box center [837, 575] width 963 height 510
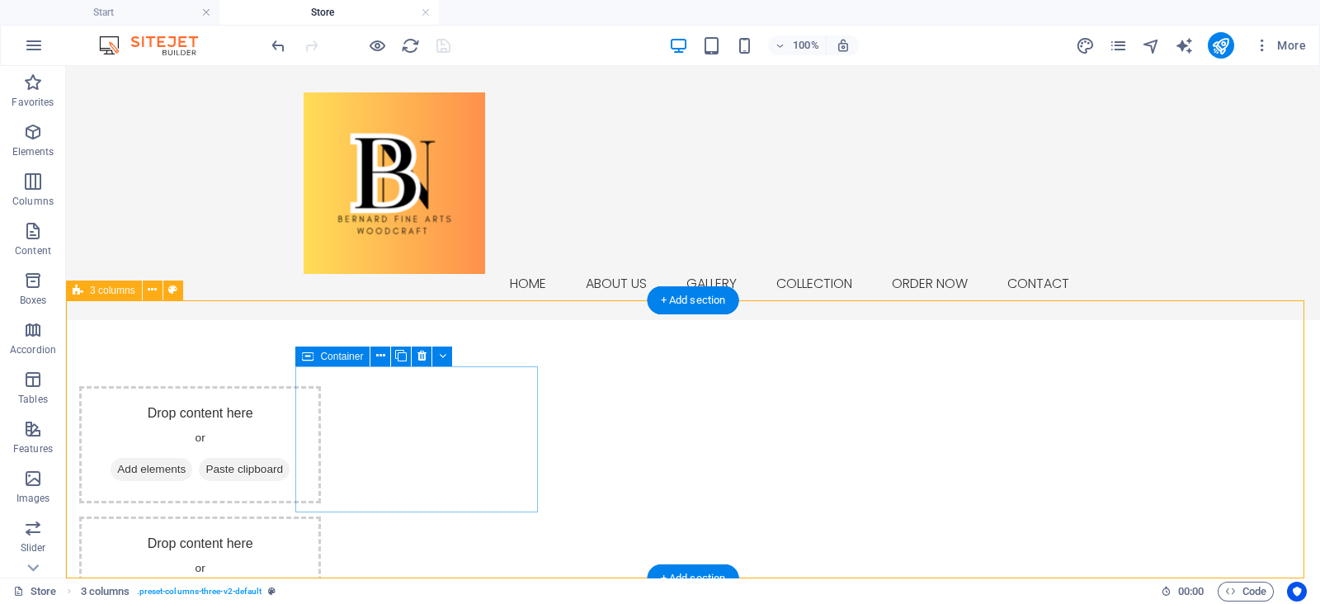
click at [192, 458] on span "Add elements" at bounding box center [152, 469] width 82 height 23
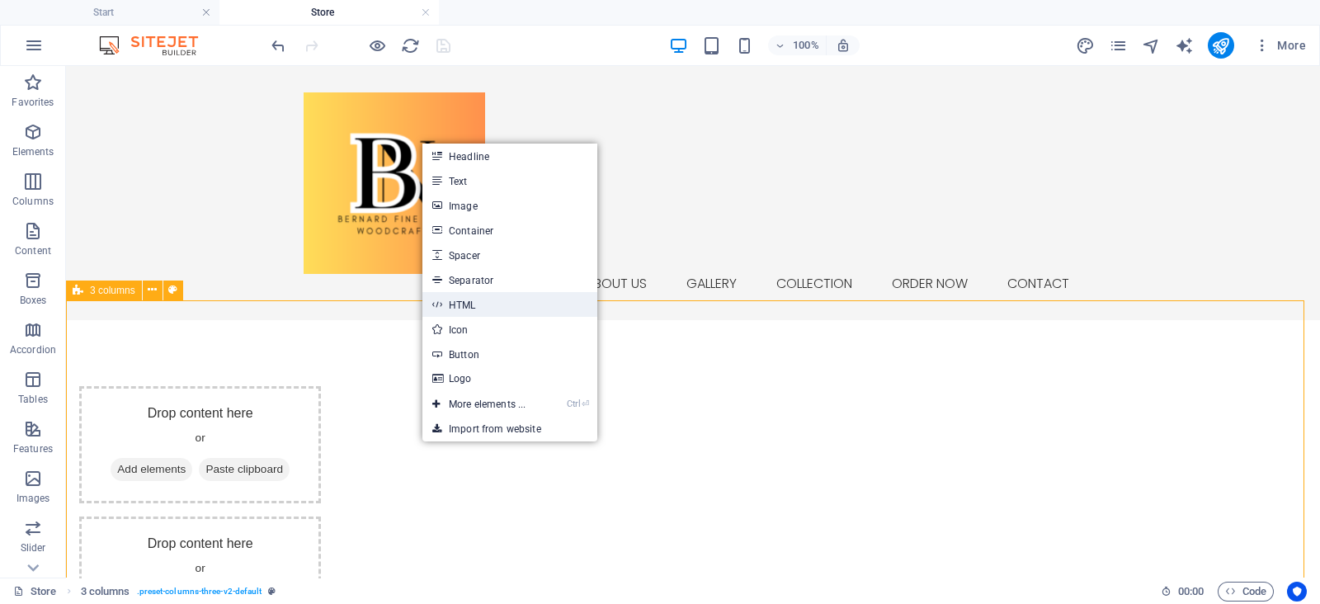
click at [467, 298] on link "HTML" at bounding box center [509, 304] width 175 height 25
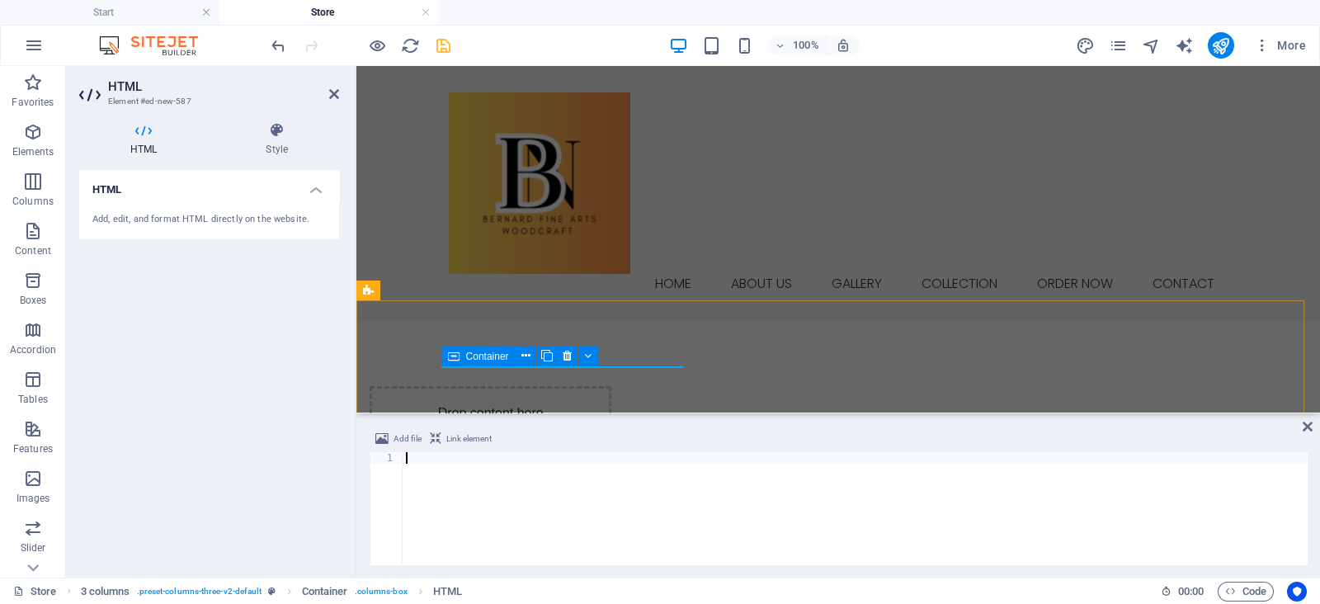
type textarea "</script>"
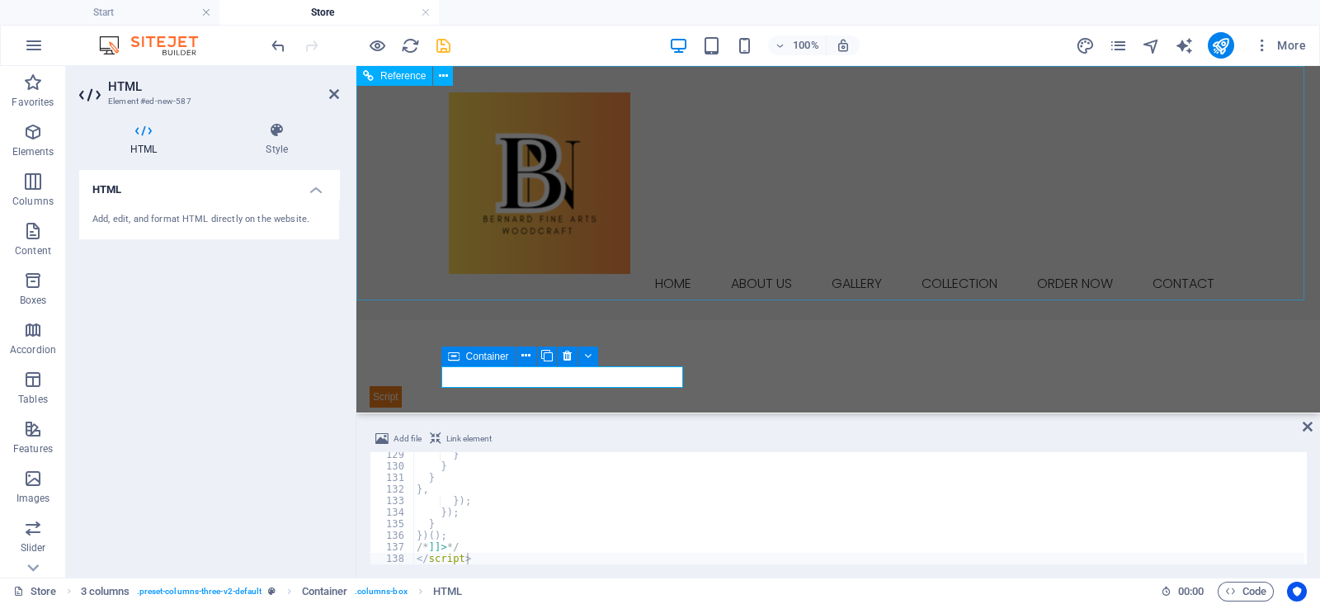
click at [873, 225] on div "Home About us Gallery Collection ORDER NOW Contact Menu" at bounding box center [837, 193] width 963 height 254
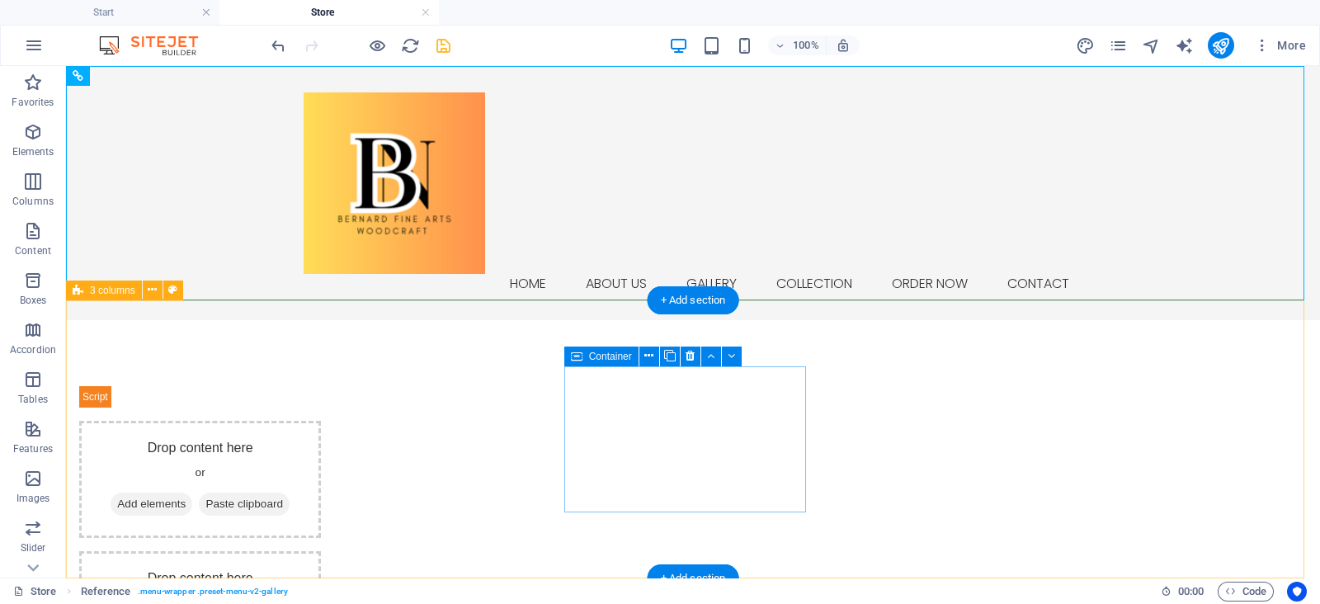
click at [192, 492] on span "Add elements" at bounding box center [152, 503] width 82 height 23
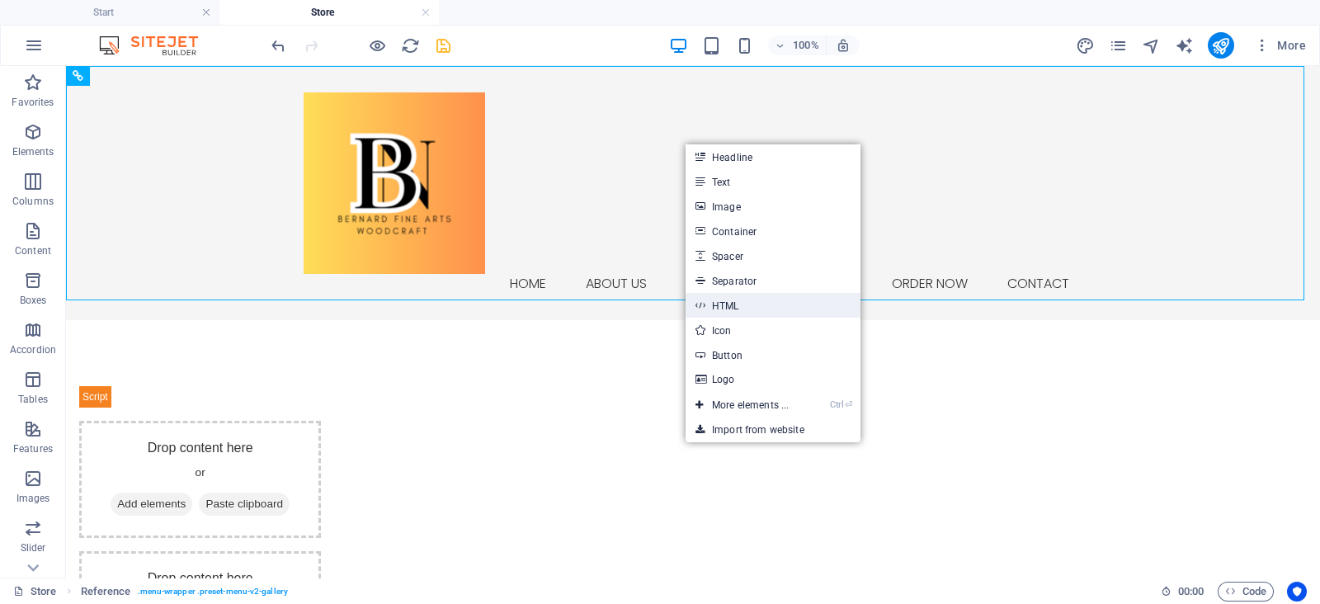
click at [738, 315] on link "HTML" at bounding box center [772, 305] width 175 height 25
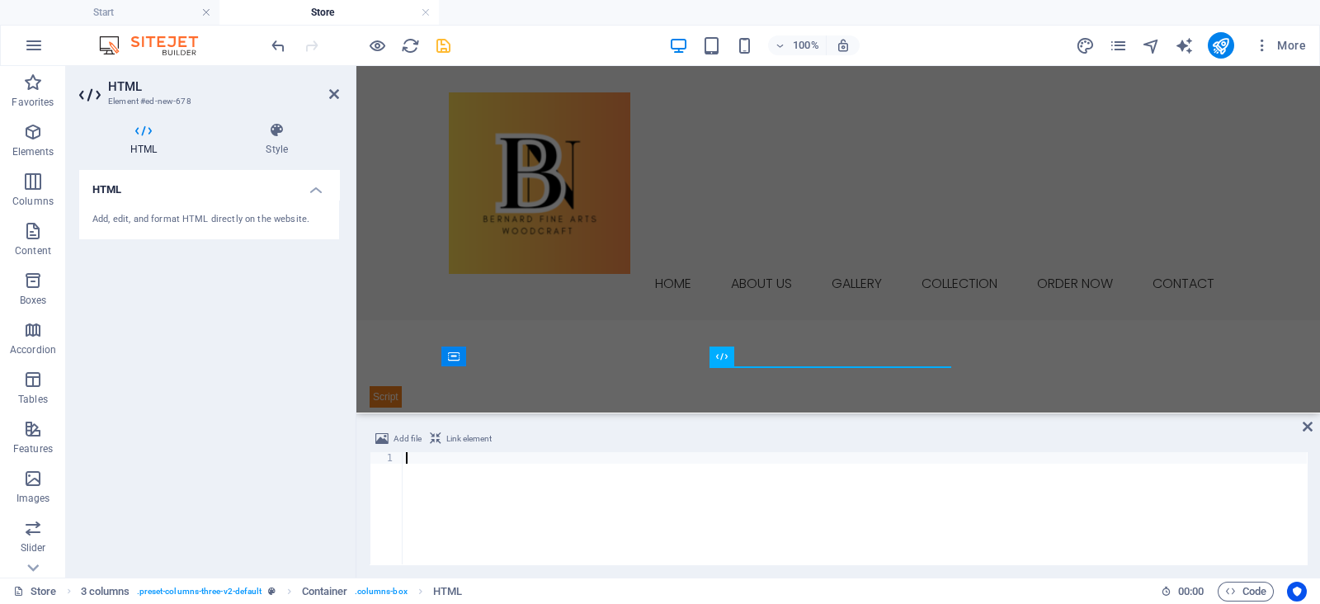
type textarea "</script>"
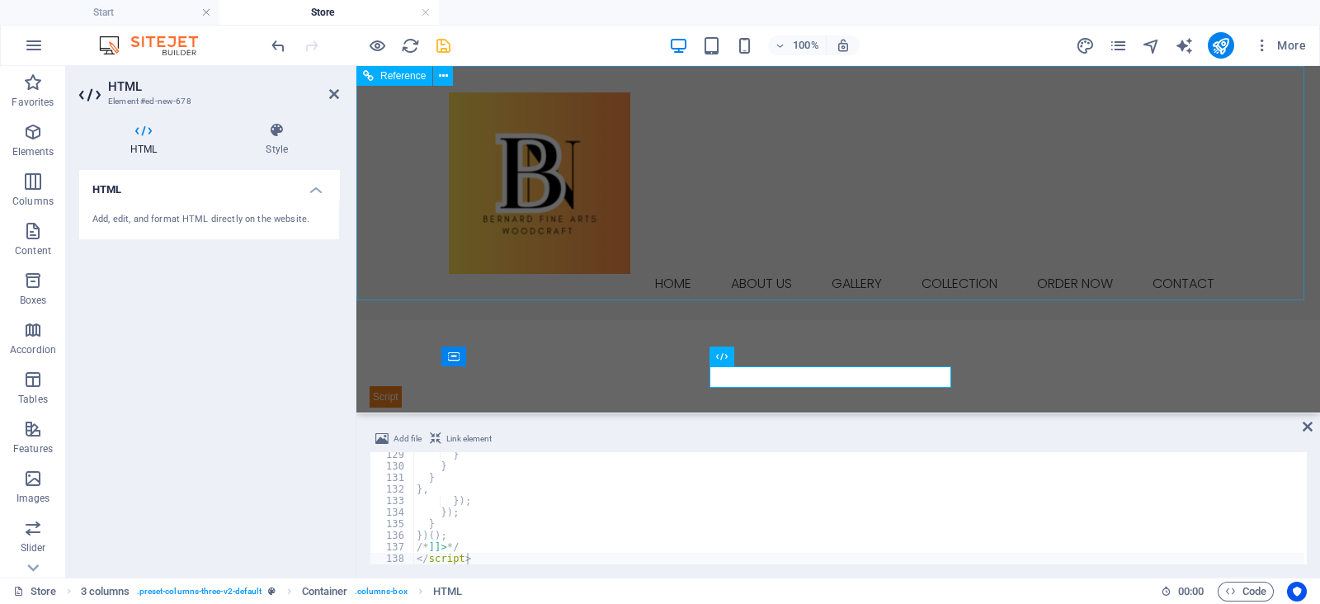
click at [643, 282] on div "Home About us Gallery Collection ORDER NOW Contact Menu" at bounding box center [837, 193] width 963 height 254
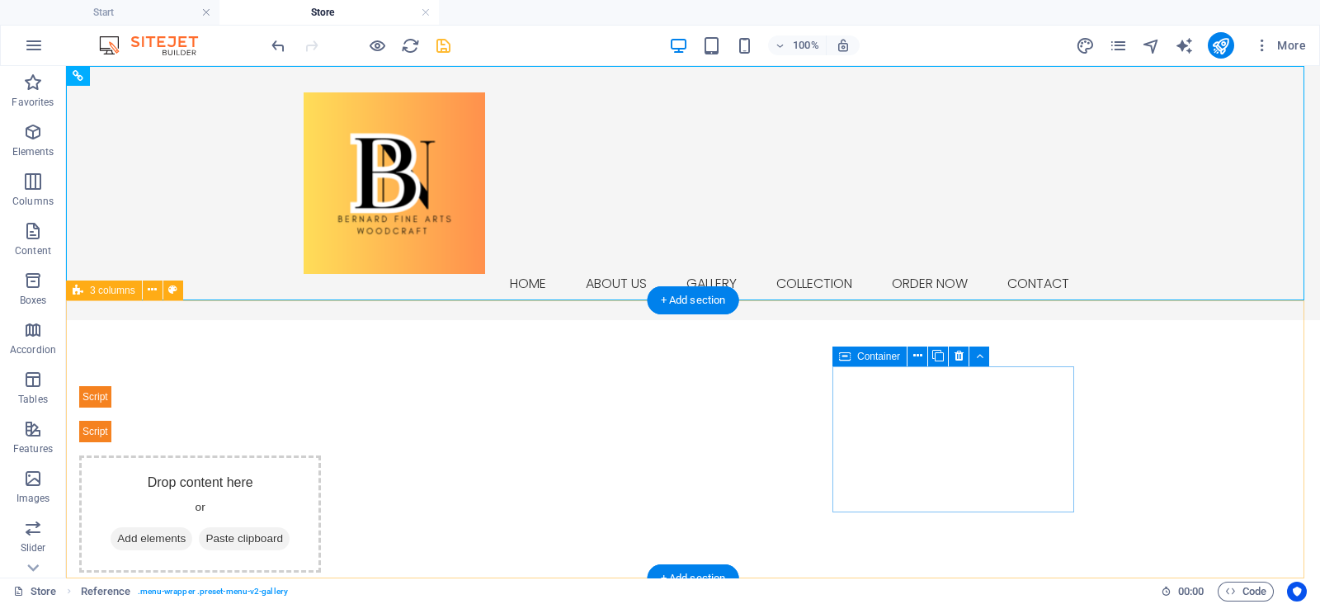
click at [192, 527] on span "Add elements" at bounding box center [152, 538] width 82 height 23
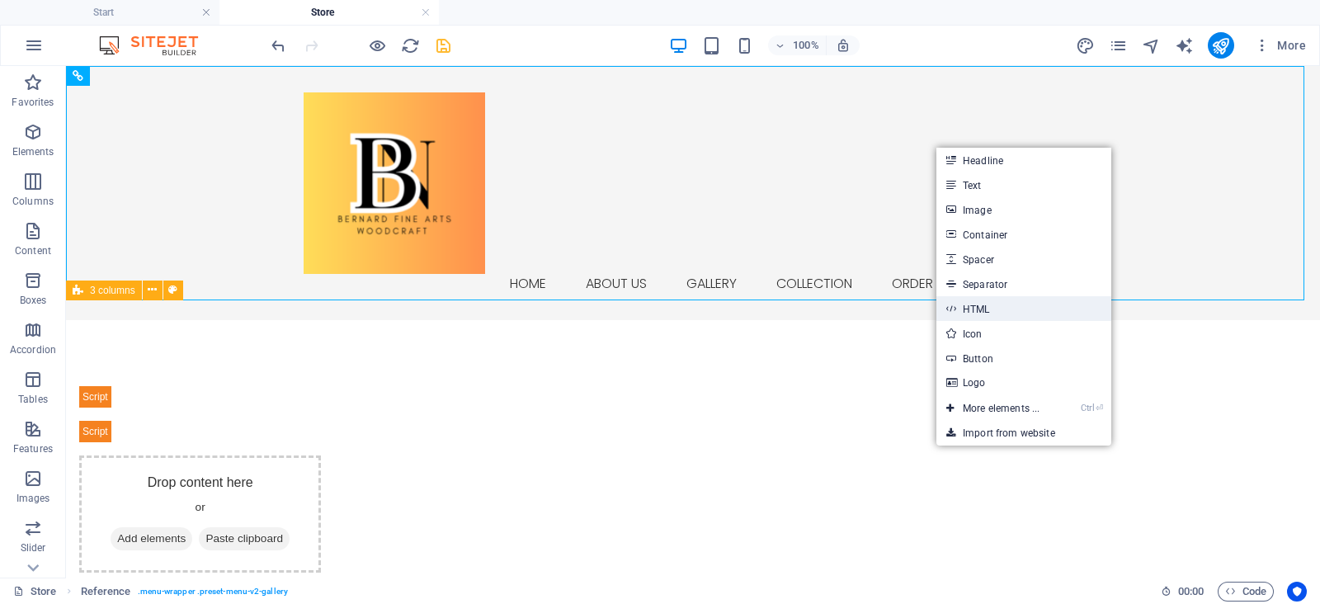
click at [1013, 308] on link "HTML" at bounding box center [1023, 308] width 175 height 25
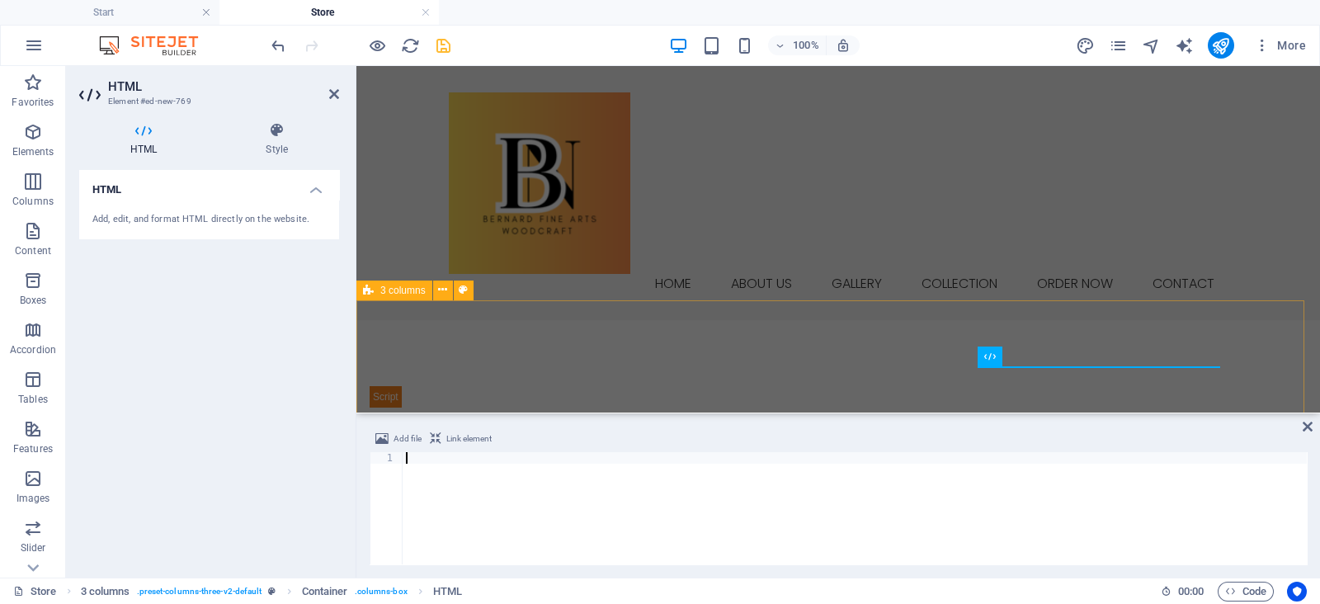
scroll to position [1492, 0]
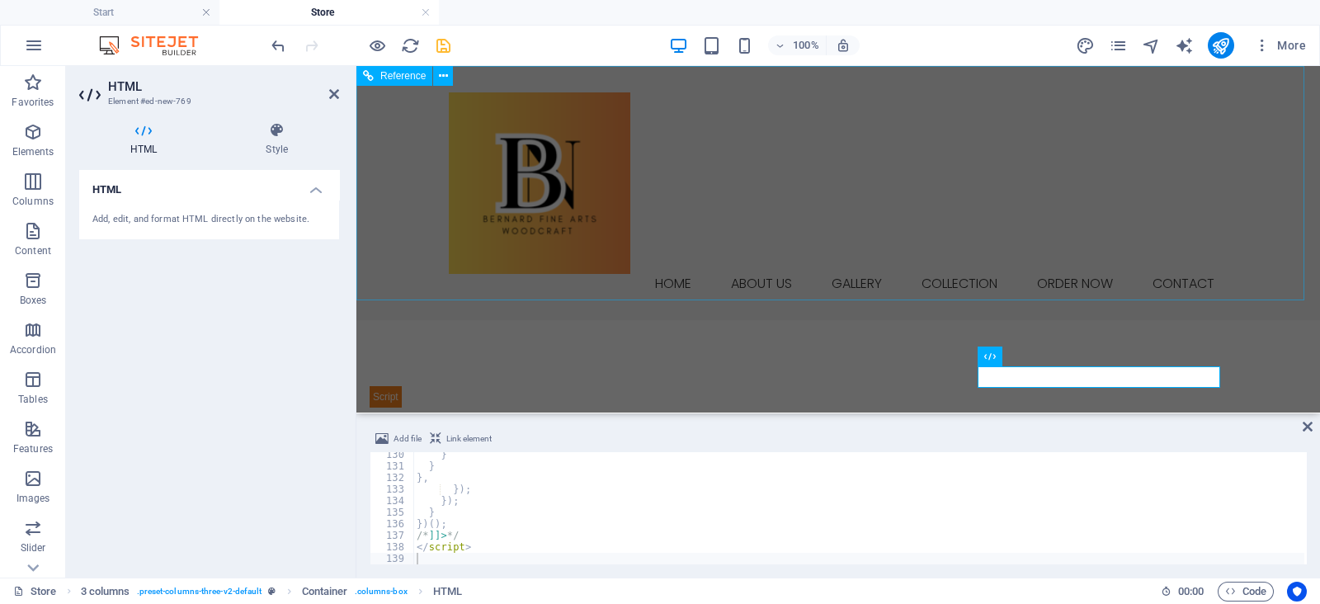
click at [627, 247] on div "Home About us Gallery Collection ORDER NOW Contact Menu" at bounding box center [837, 193] width 963 height 254
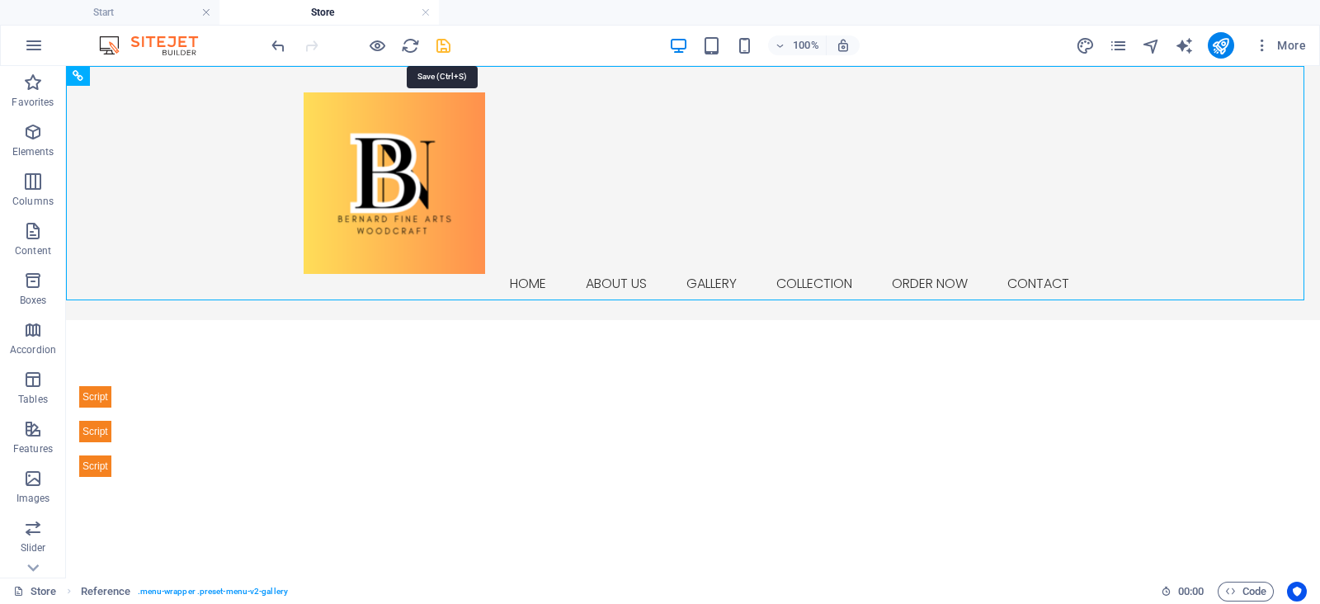
click at [445, 48] on icon "save" at bounding box center [443, 45] width 19 height 19
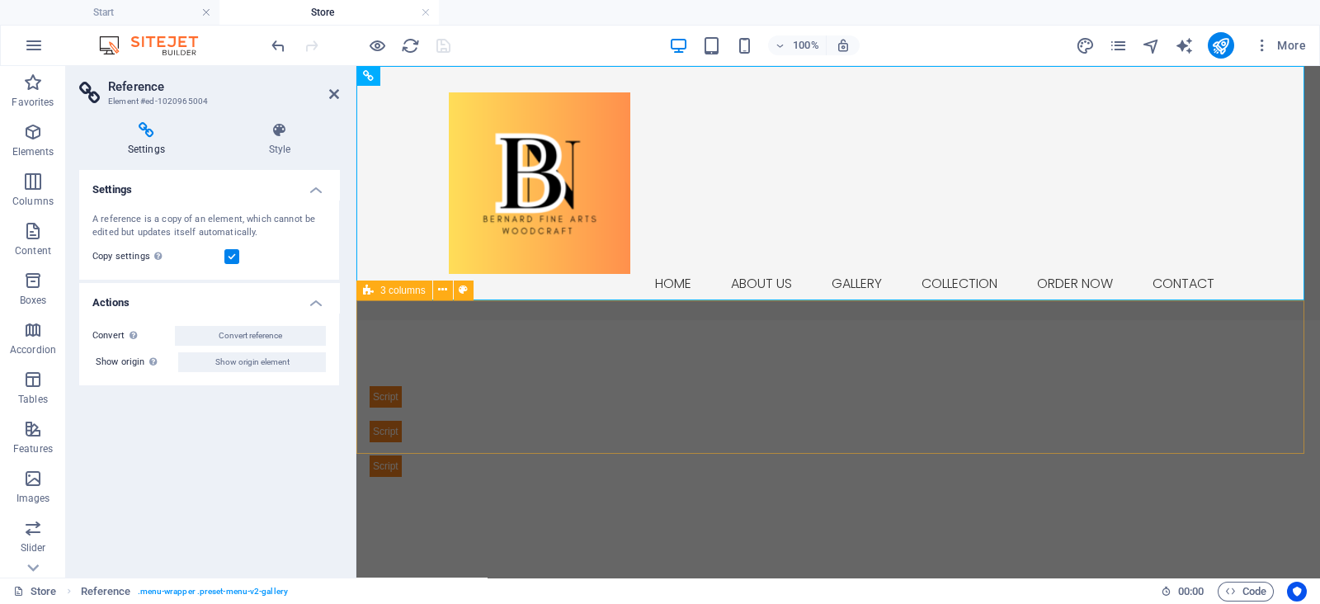
click at [852, 355] on div at bounding box center [837, 431] width 963 height 223
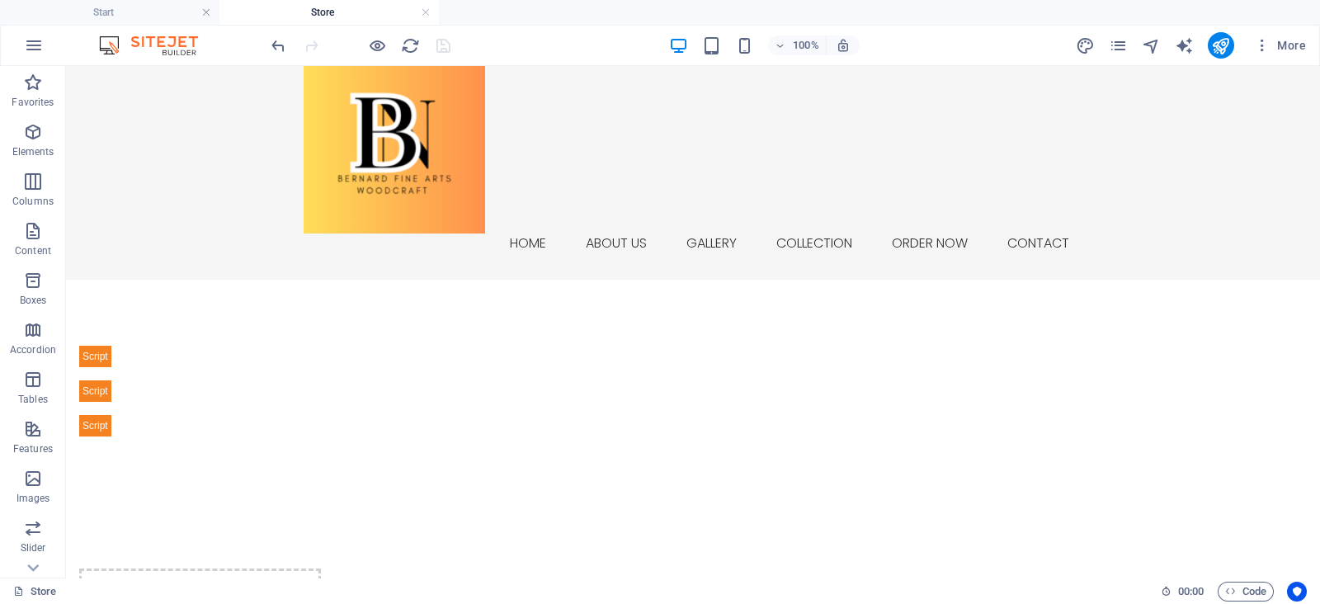
scroll to position [0, 0]
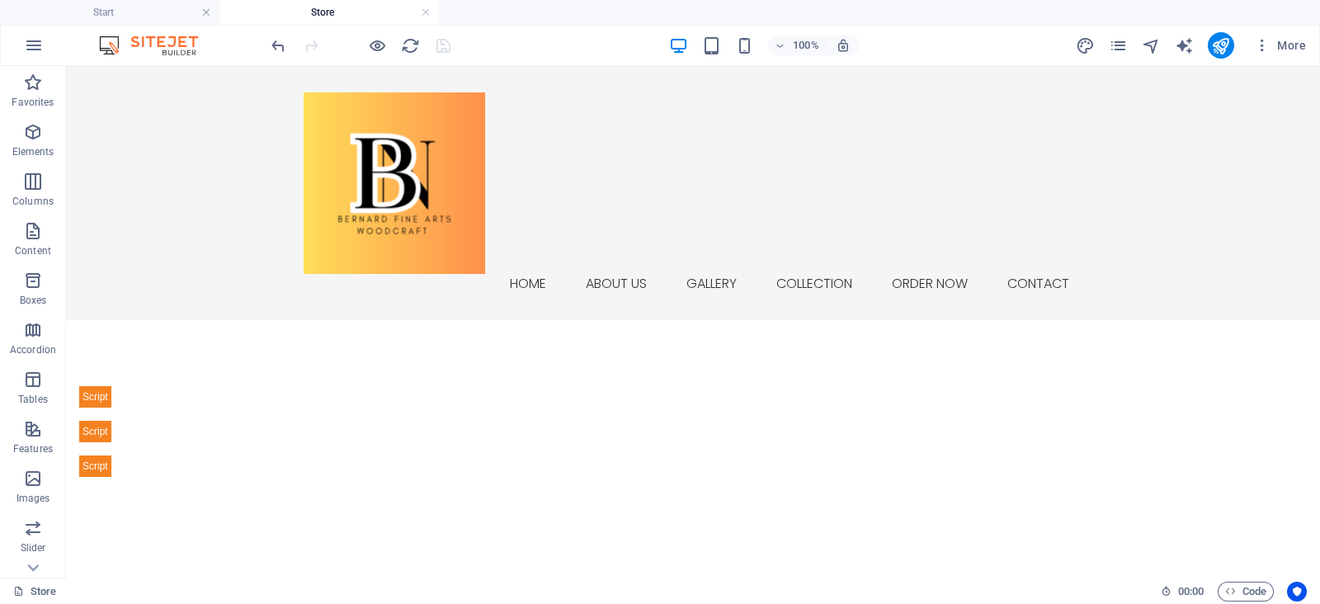
drag, startPoint x: 1319, startPoint y: 171, endPoint x: 1343, endPoint y: 125, distance: 51.3
click at [119, 5] on h4 "Start" at bounding box center [109, 12] width 219 height 18
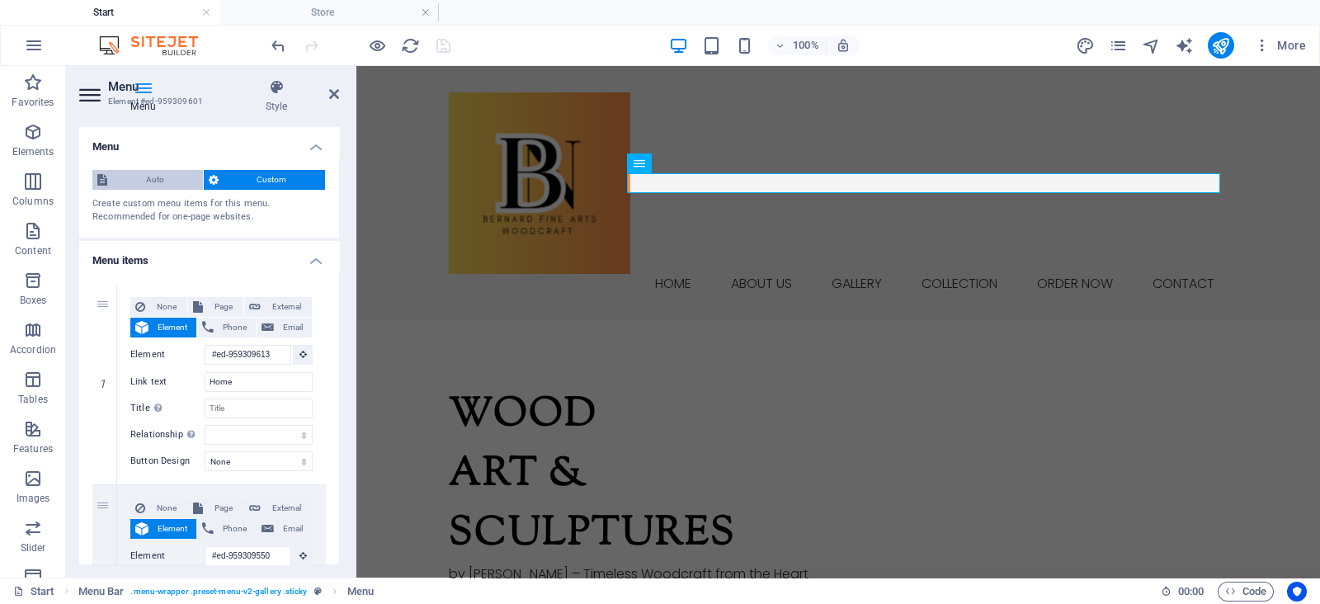
click at [154, 178] on span "Auto" at bounding box center [155, 180] width 86 height 20
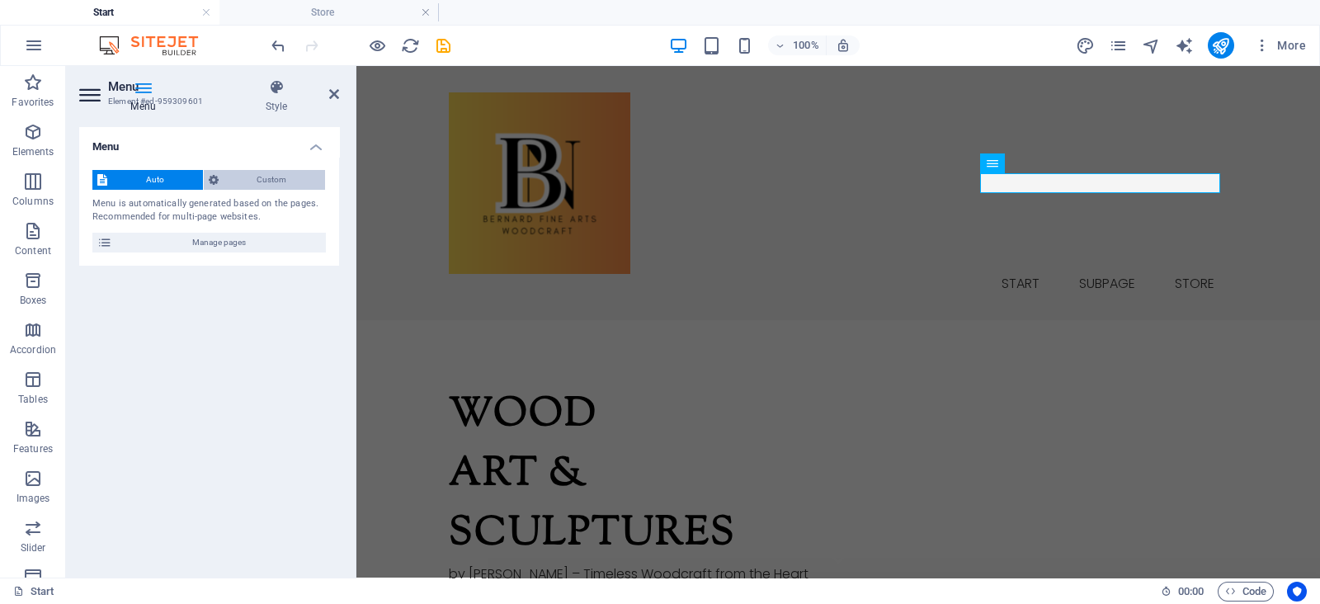
click at [233, 186] on span "Custom" at bounding box center [272, 180] width 97 height 20
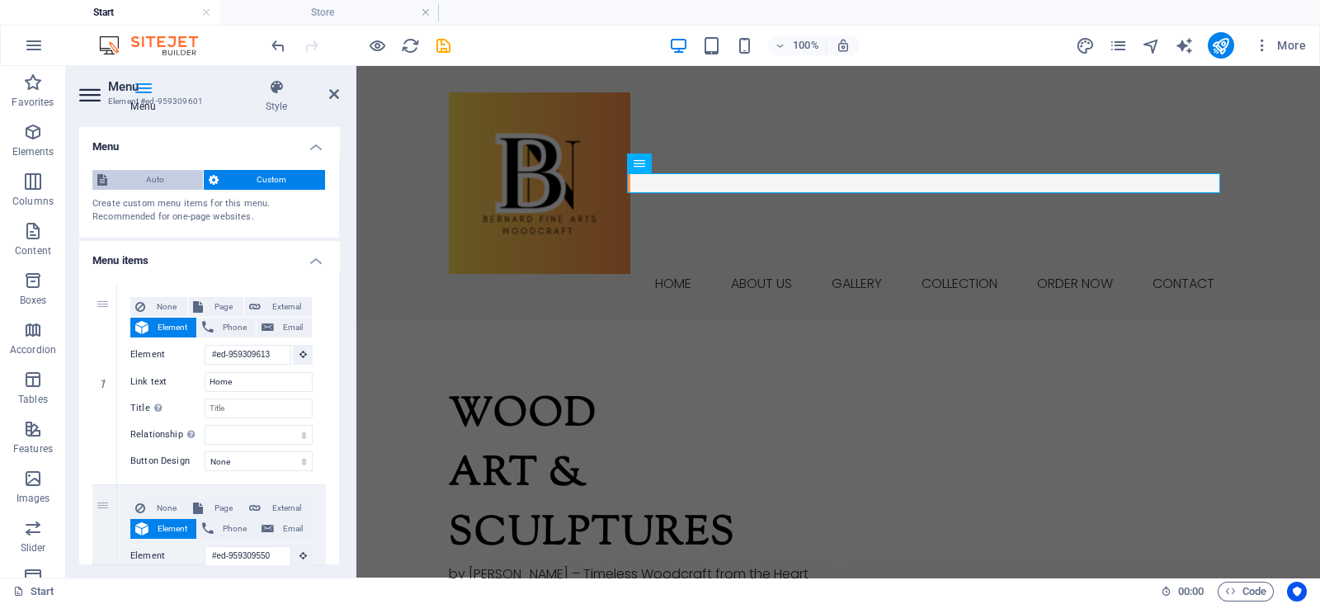
click at [153, 180] on span "Auto" at bounding box center [155, 180] width 86 height 20
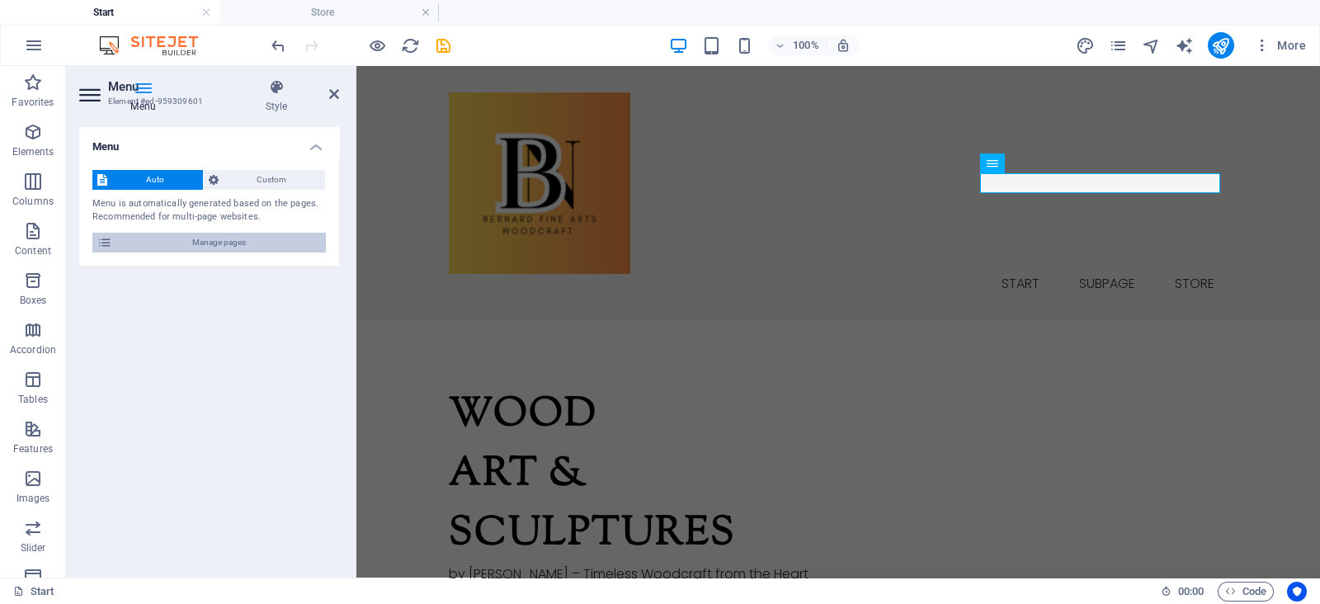
click at [153, 242] on span "Manage pages" at bounding box center [219, 243] width 204 height 20
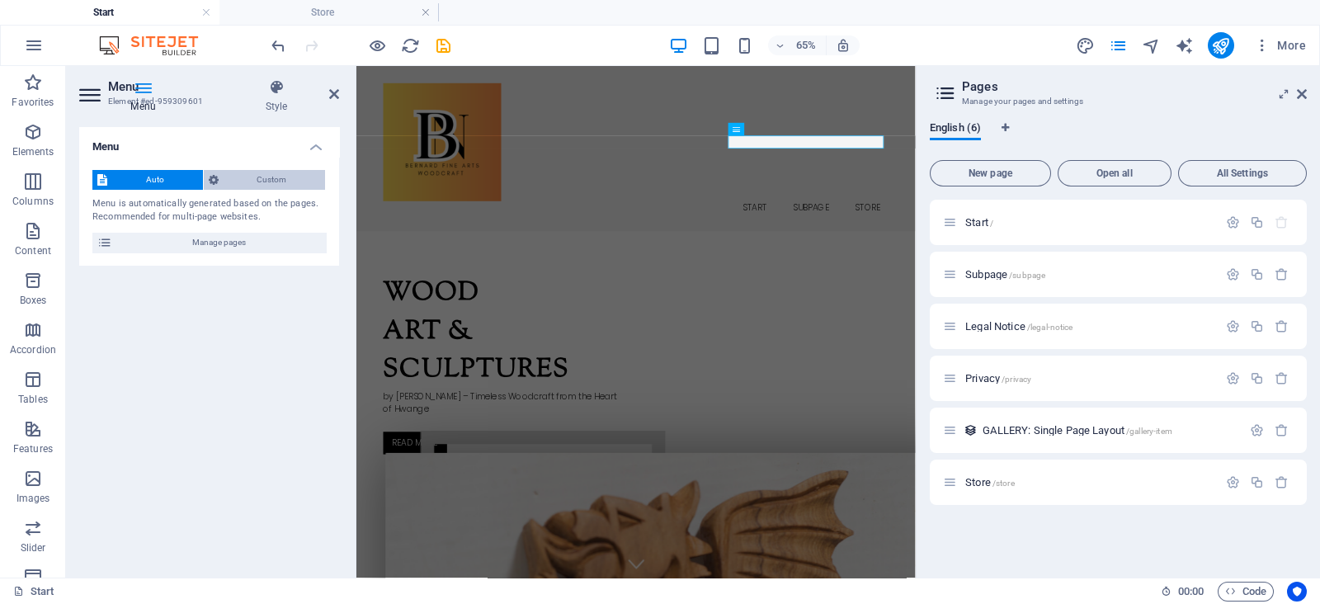
click at [289, 176] on span "Custom" at bounding box center [272, 180] width 97 height 20
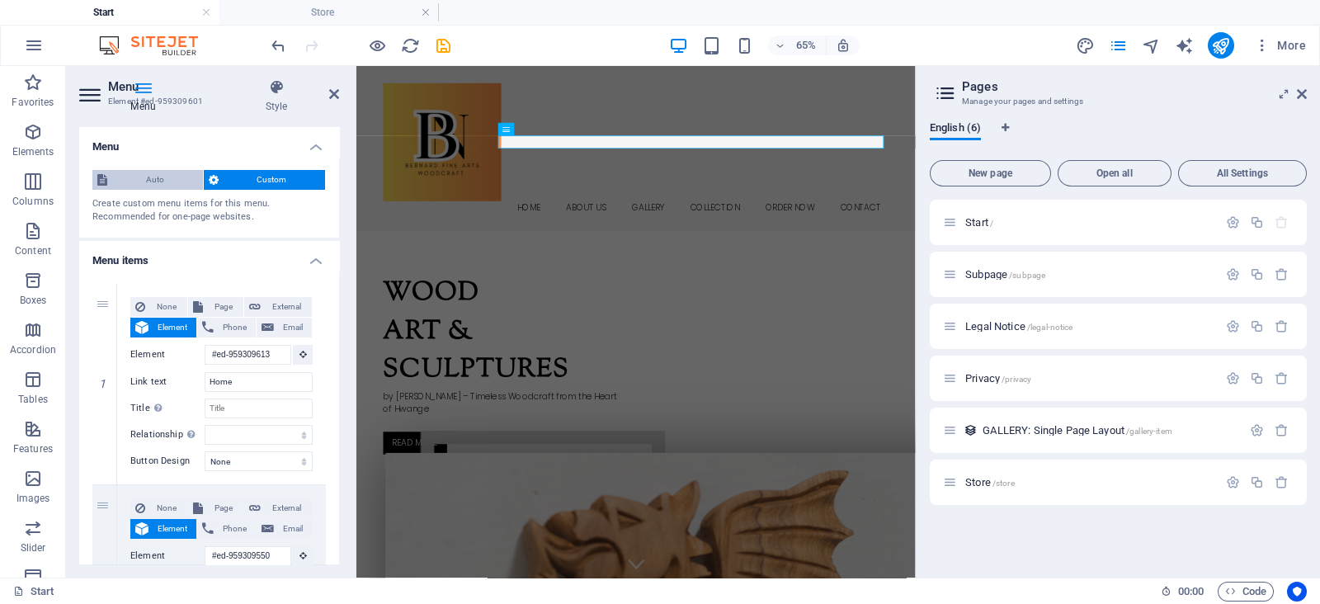
click at [136, 176] on span "Auto" at bounding box center [155, 180] width 86 height 20
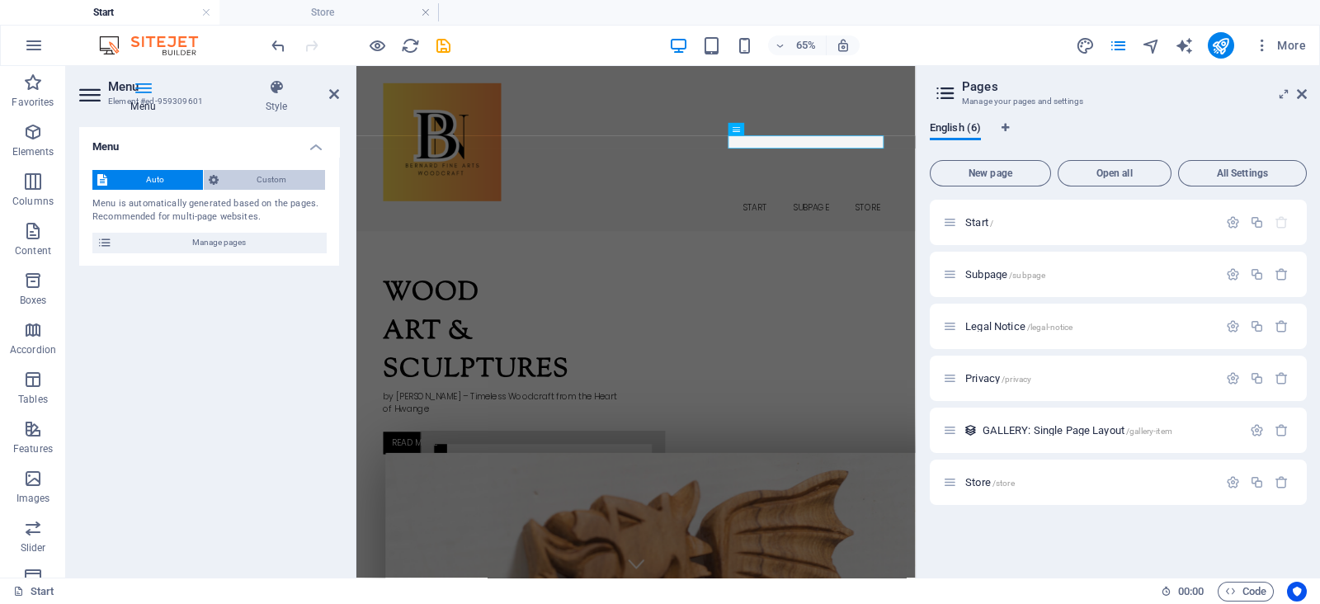
click at [244, 181] on span "Custom" at bounding box center [272, 180] width 97 height 20
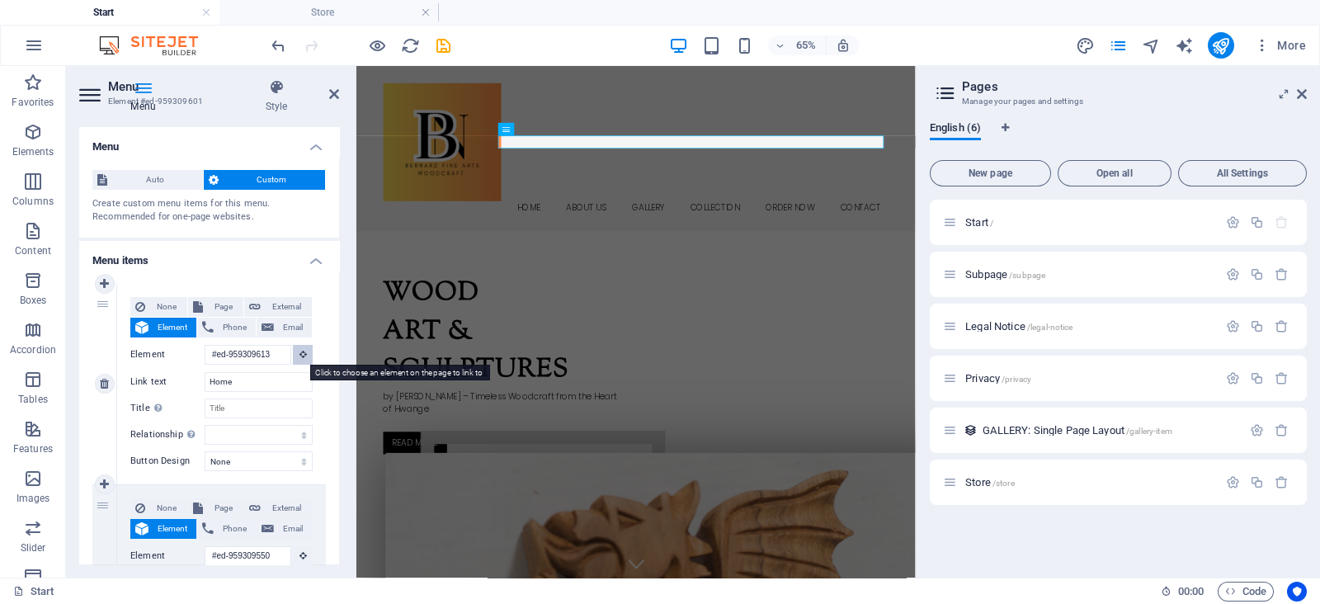
click at [305, 357] on button at bounding box center [303, 355] width 20 height 20
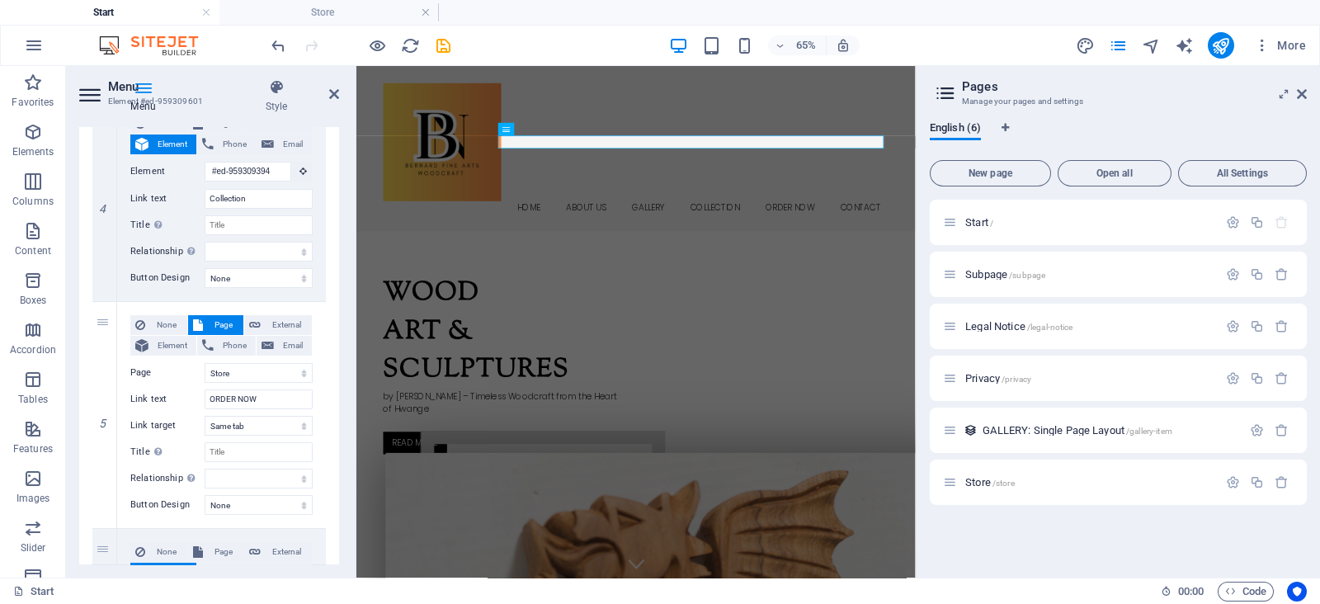
scroll to position [791, 0]
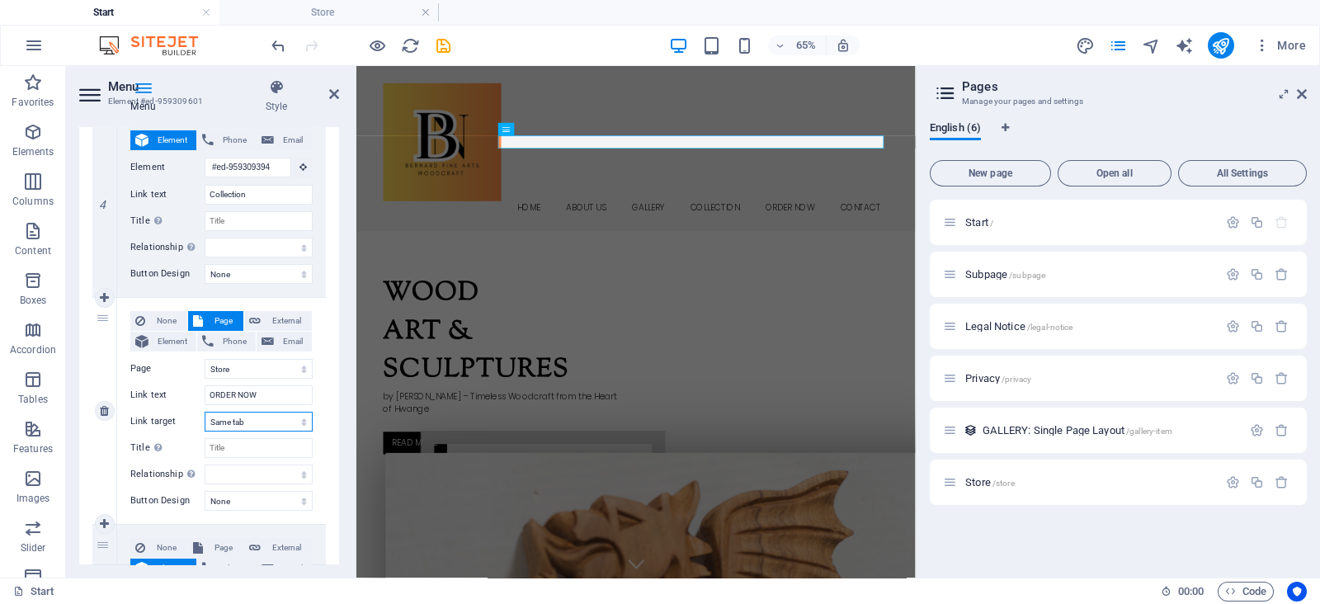
click at [266, 422] on select "New tab Same tab Overlay" at bounding box center [259, 422] width 108 height 20
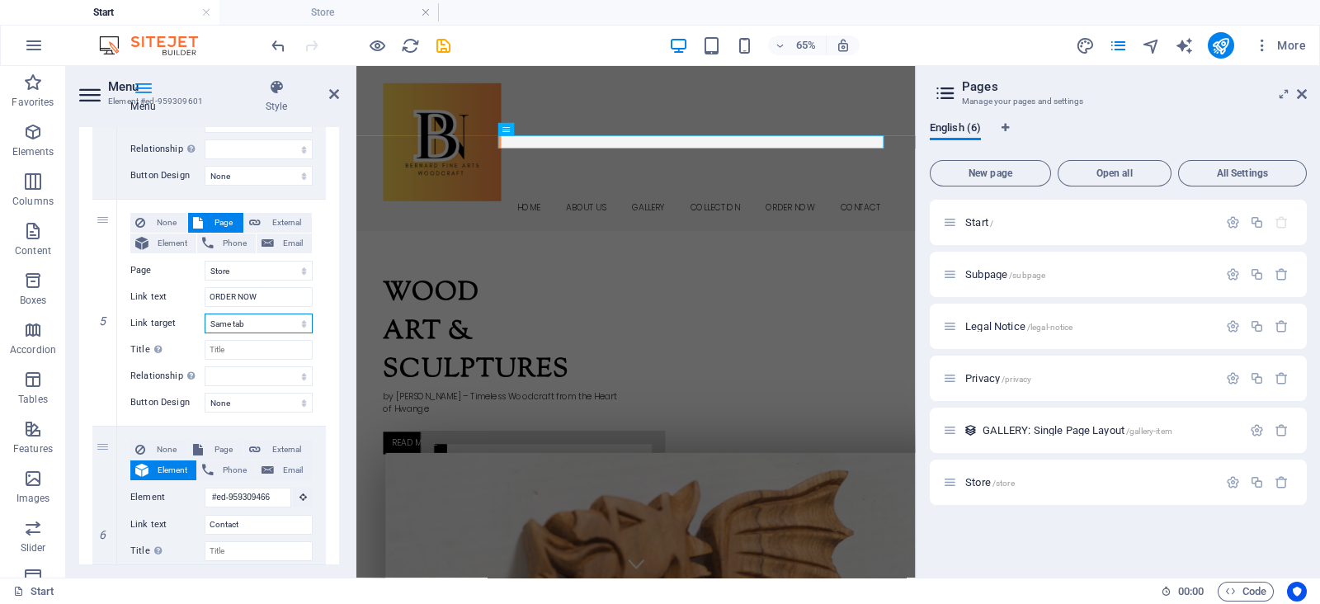
scroll to position [891, 0]
click at [282, 397] on select "None Default Primary Secondary" at bounding box center [259, 401] width 108 height 20
drag, startPoint x: 339, startPoint y: 425, endPoint x: 332, endPoint y: 447, distance: 23.5
click at [332, 447] on div "Menu Style Menu Auto Custom Create custom menu items for this menu. Recommended…" at bounding box center [209, 321] width 286 height 511
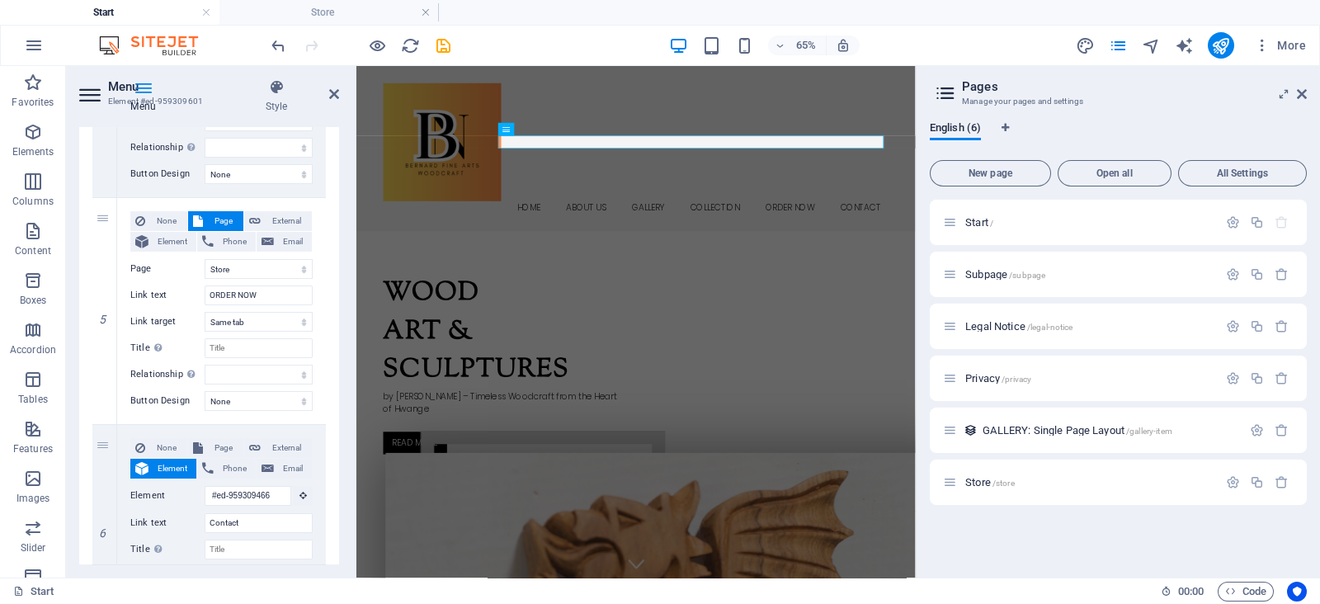
drag, startPoint x: 334, startPoint y: 454, endPoint x: 336, endPoint y: 497, distance: 42.9
click at [336, 497] on div "1 None Page External Element Phone Email Page Start Subpage Legal Notice Privac…" at bounding box center [209, 9] width 260 height 1259
drag, startPoint x: 336, startPoint y: 497, endPoint x: 337, endPoint y: 536, distance: 39.6
click at [337, 536] on div "Menu Auto Custom Create custom menu items for this menu. Recommended for one-pa…" at bounding box center [209, 345] width 260 height 437
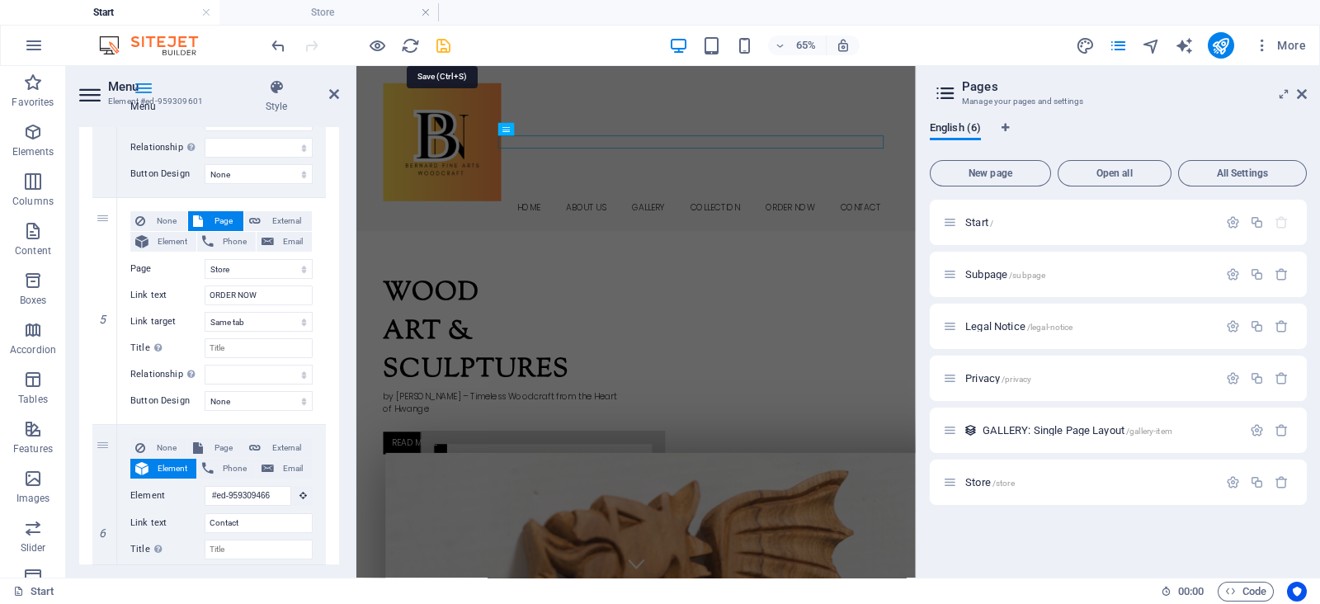
click at [437, 47] on icon "save" at bounding box center [443, 45] width 19 height 19
select select "4"
select select
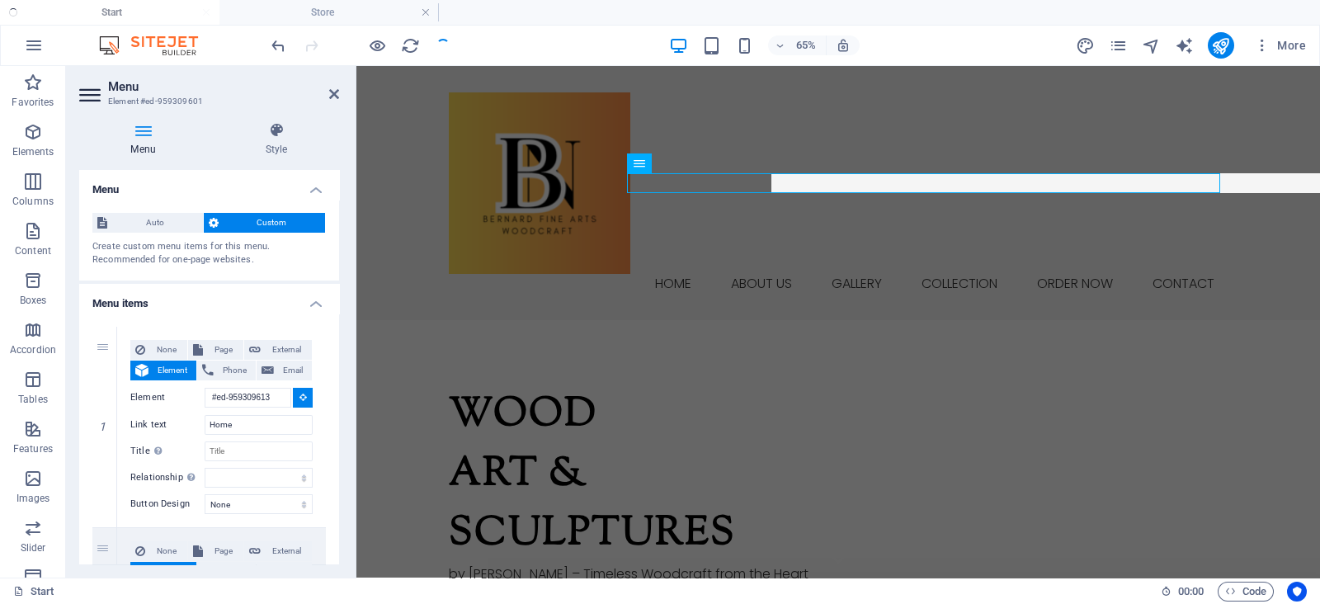
checkbox input "false"
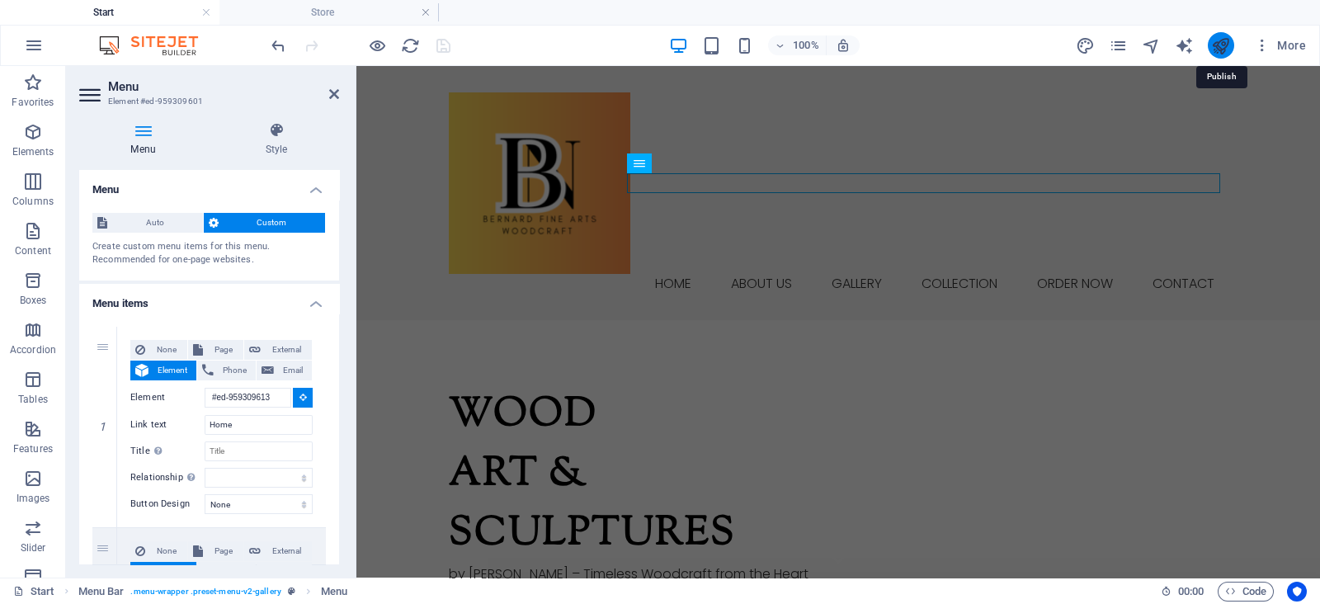
click at [1217, 49] on icon "publish" at bounding box center [1220, 45] width 19 height 19
select select "4"
select select
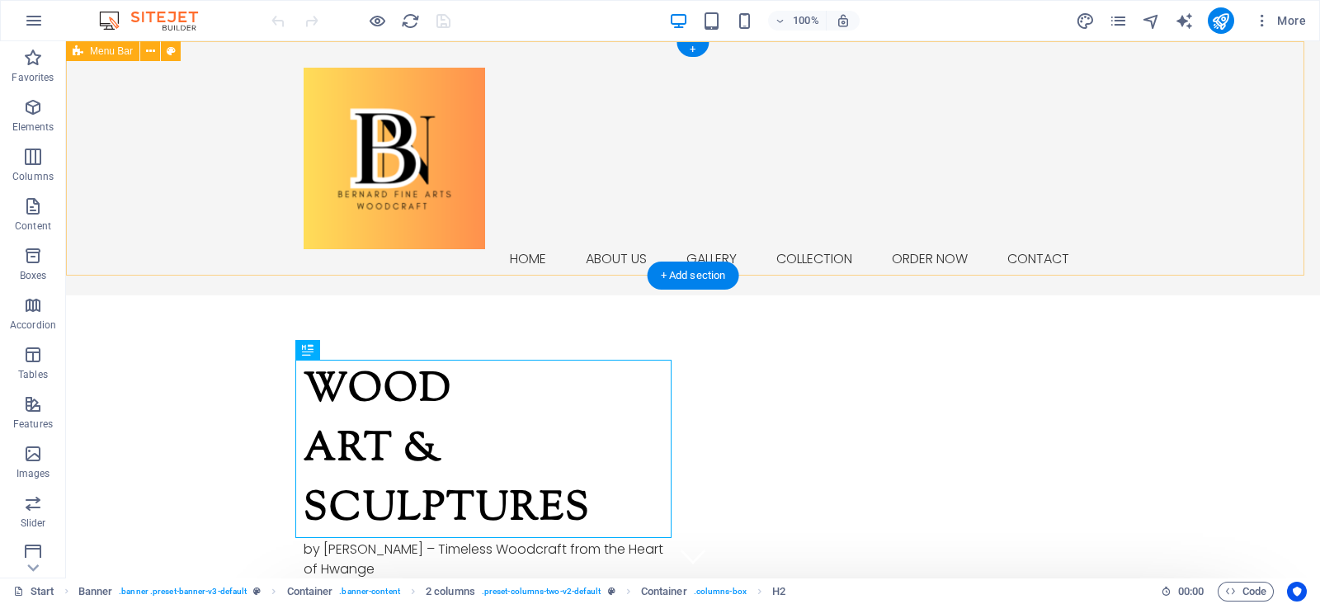
click at [239, 158] on div "Home About us Gallery Collection ORDER NOW Contact Menu" at bounding box center [693, 168] width 1254 height 254
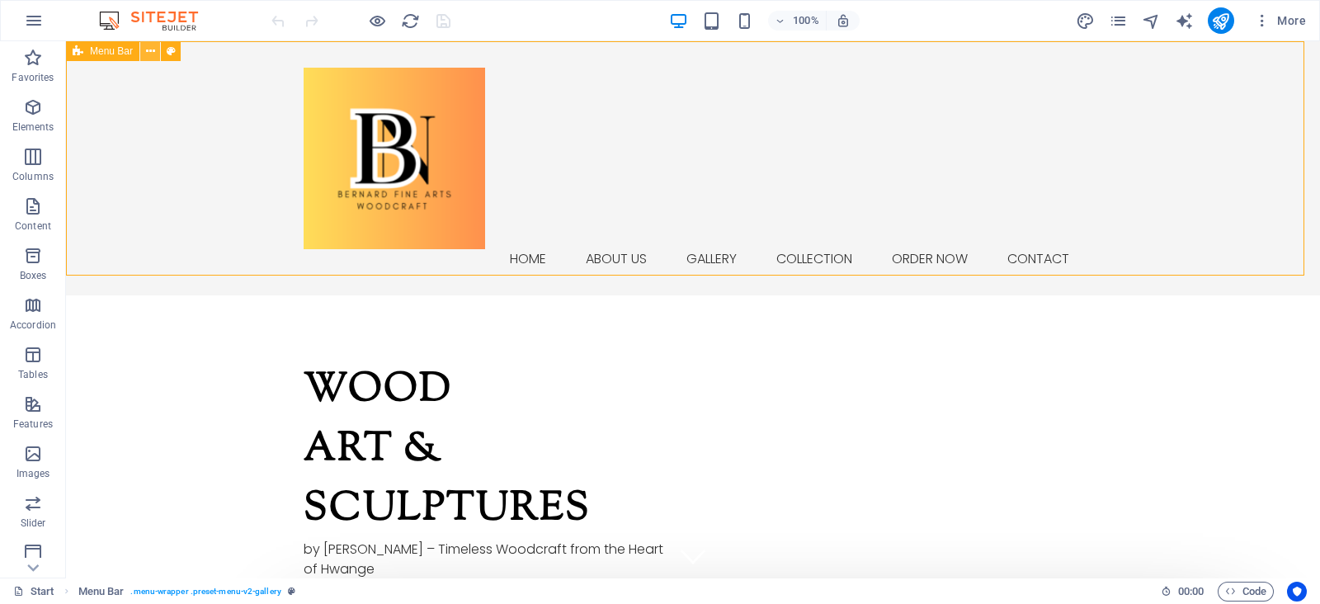
click at [146, 58] on icon at bounding box center [150, 51] width 9 height 17
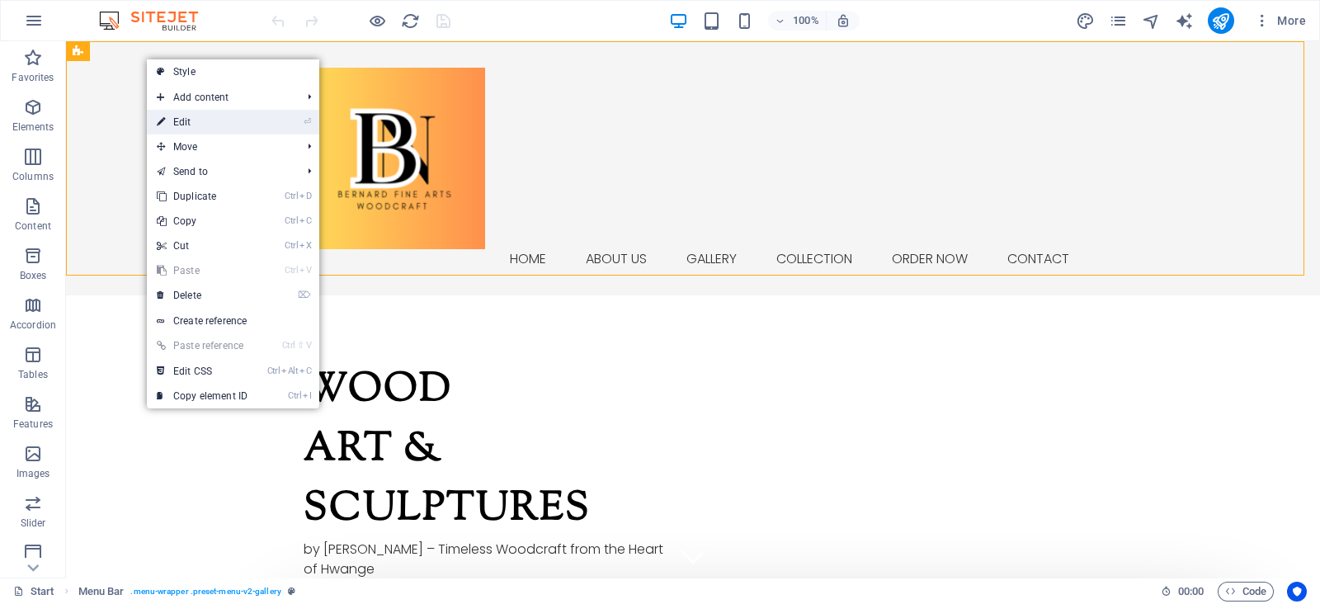
click at [170, 126] on link "⏎ Edit" at bounding box center [202, 122] width 111 height 25
select select "header"
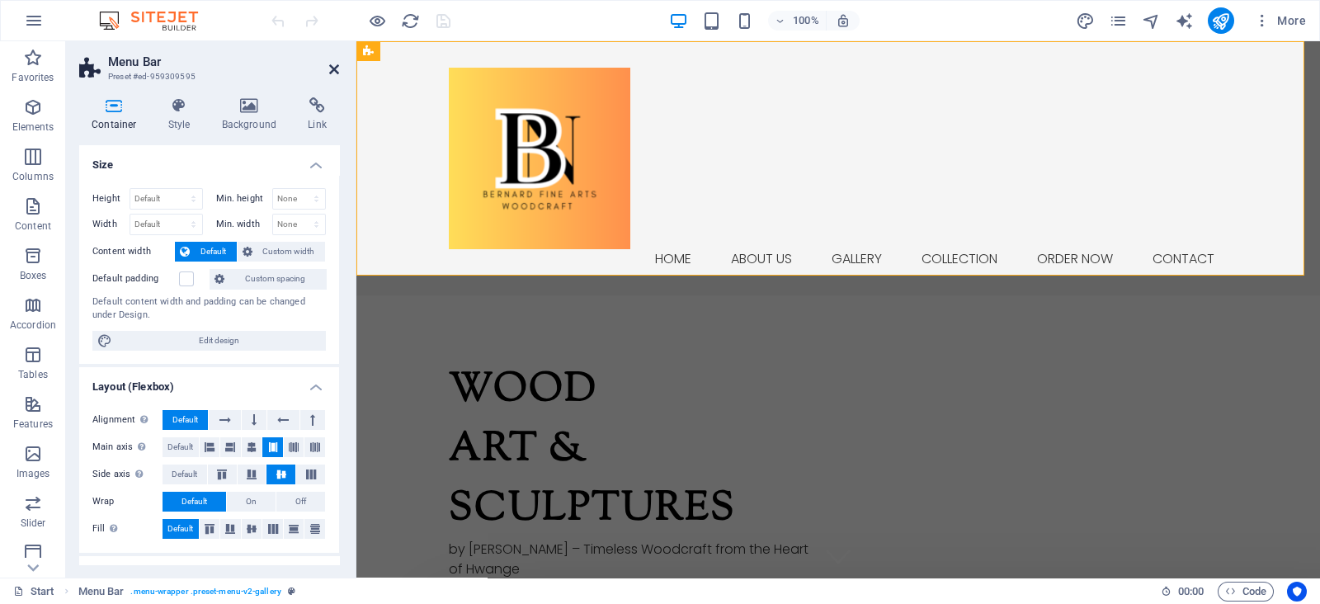
click at [335, 72] on icon at bounding box center [334, 69] width 10 height 13
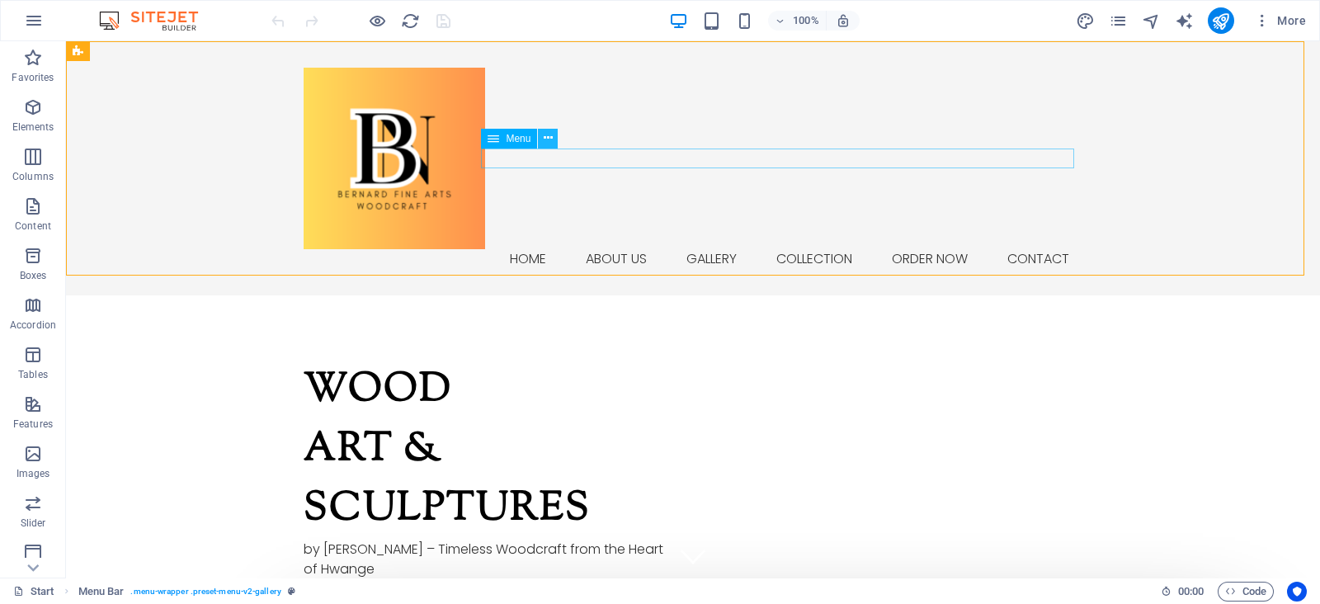
click at [547, 137] on icon at bounding box center [548, 138] width 9 height 17
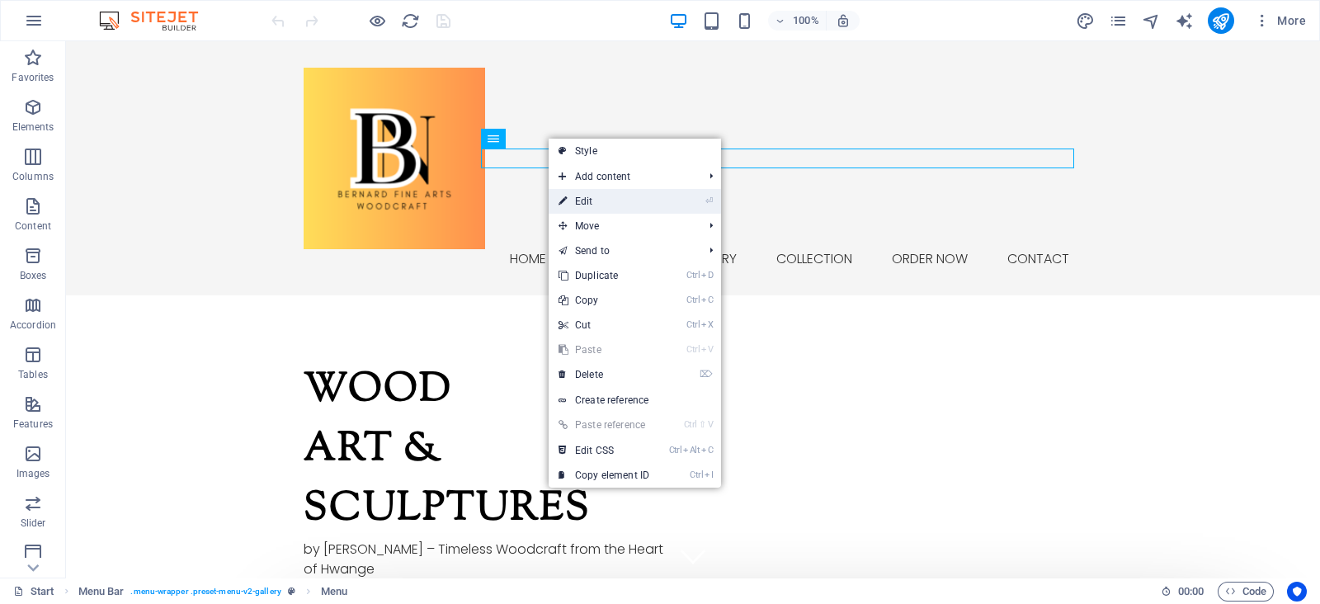
click at [574, 200] on link "⏎ Edit" at bounding box center [604, 201] width 111 height 25
select select "4"
select select
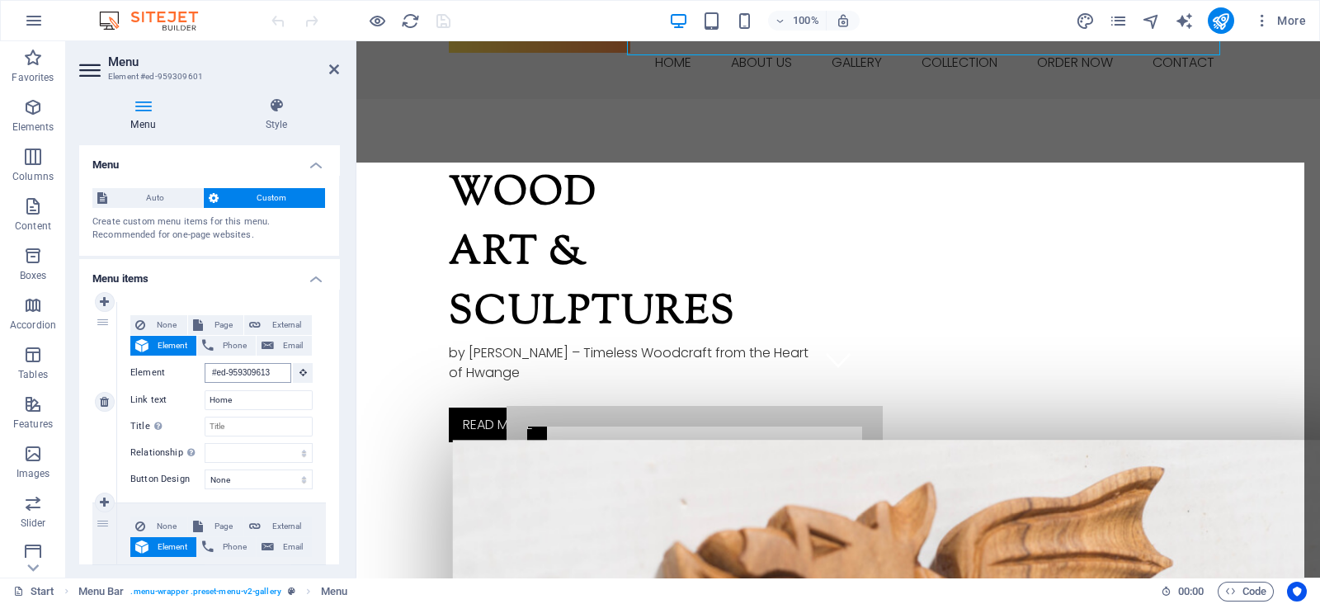
scroll to position [207, 0]
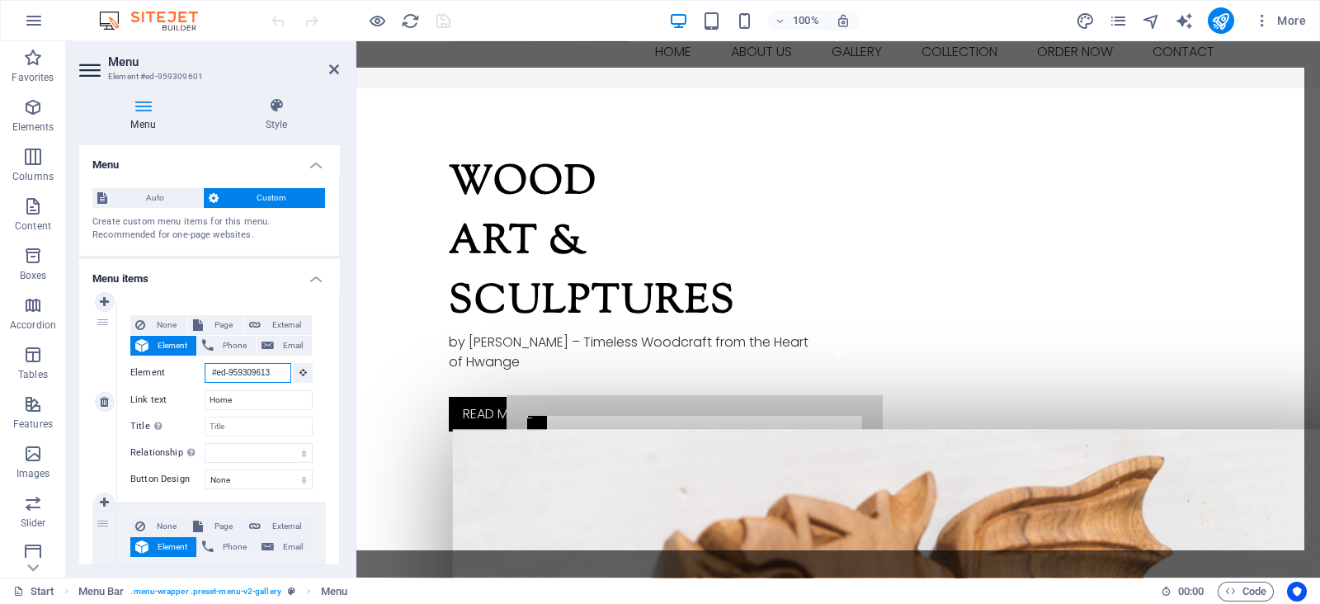
click at [258, 373] on input "#ed-959309613" at bounding box center [248, 373] width 87 height 20
click at [260, 373] on input "#ed-959309613" at bounding box center [248, 373] width 87 height 20
select select
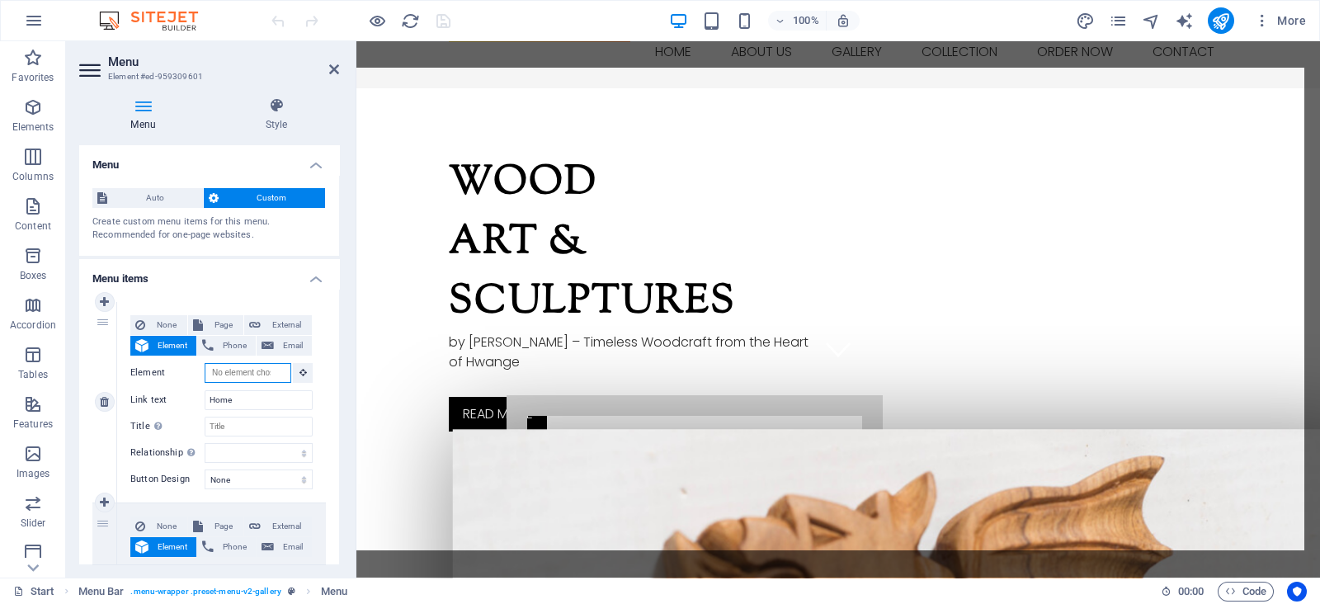
select select
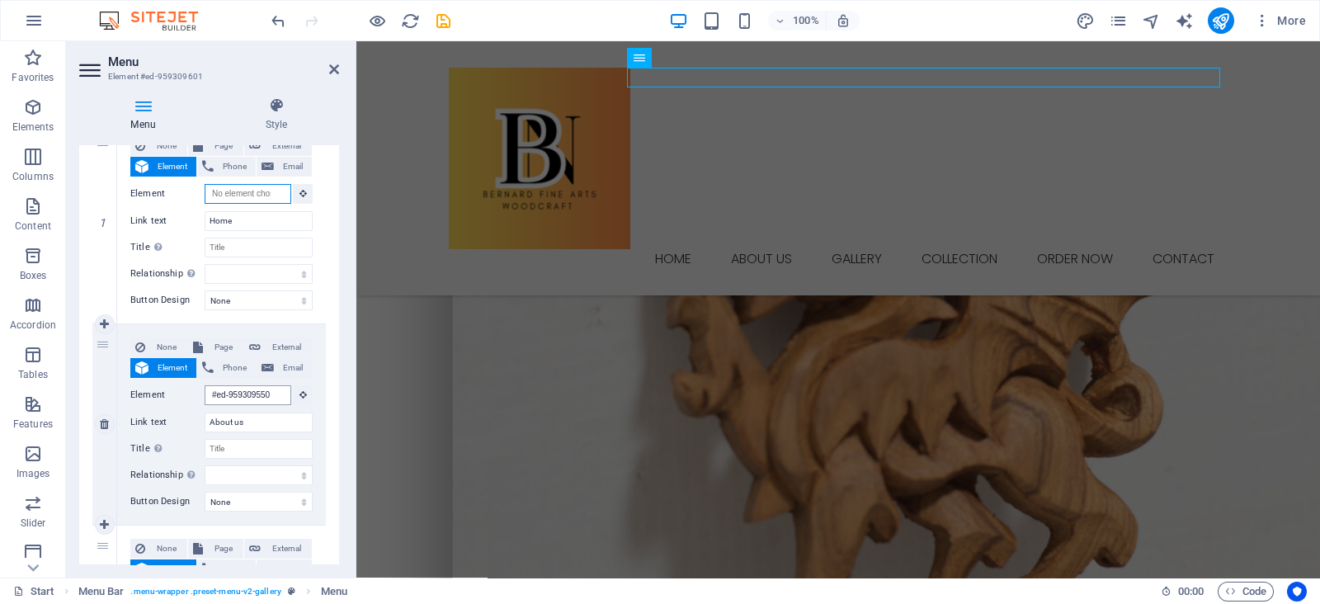
scroll to position [916, 0]
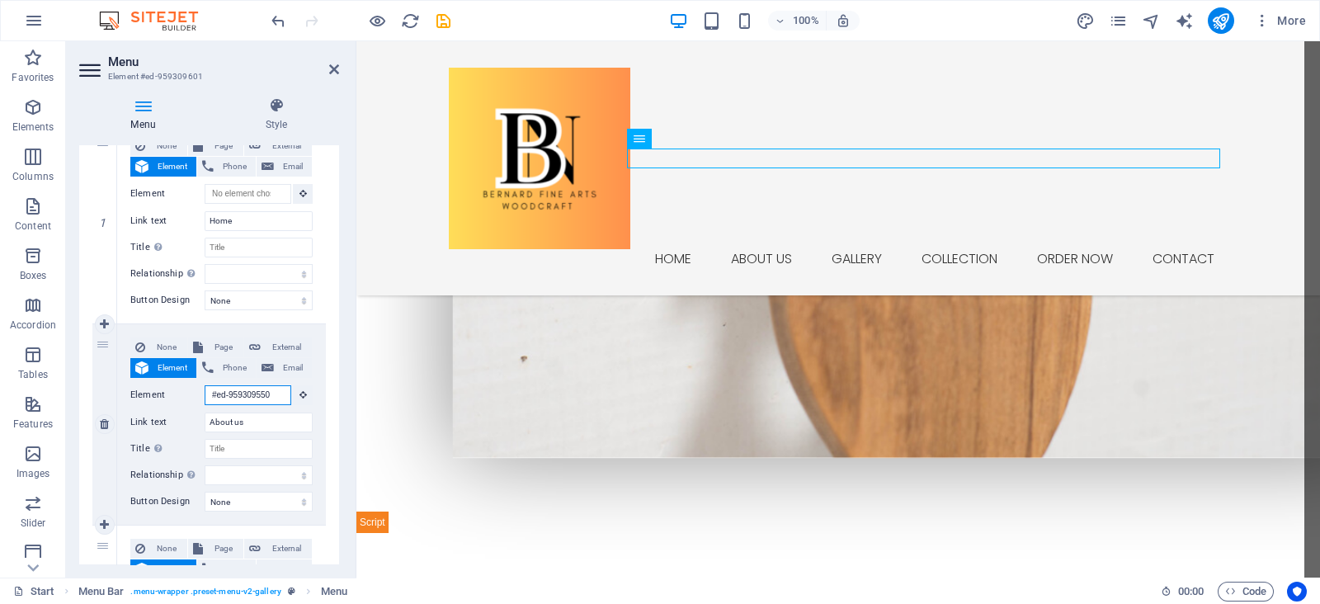
click at [252, 402] on input "#ed-959309550" at bounding box center [248, 395] width 87 height 20
select select
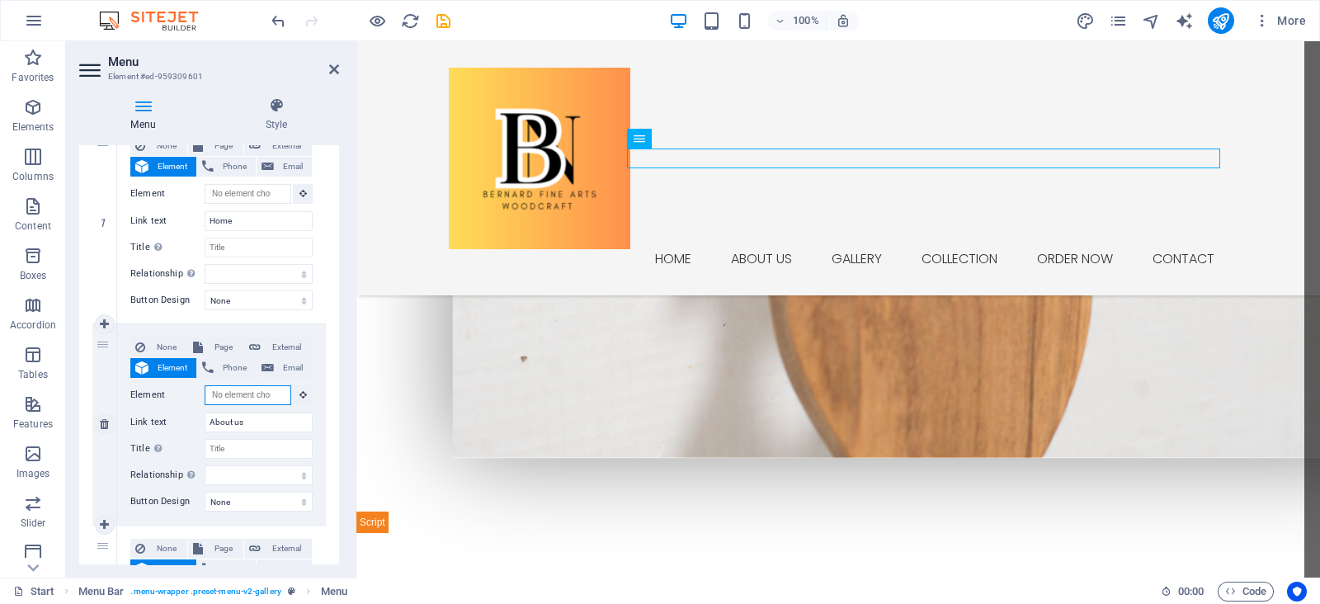
select select
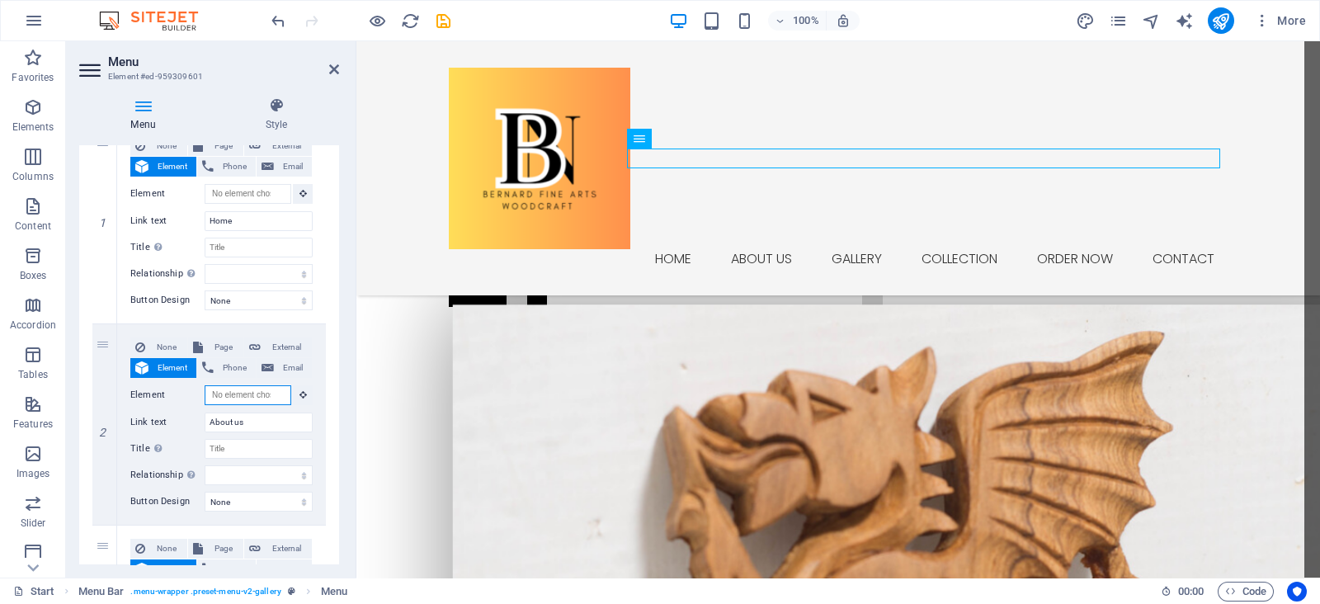
scroll to position [0, 0]
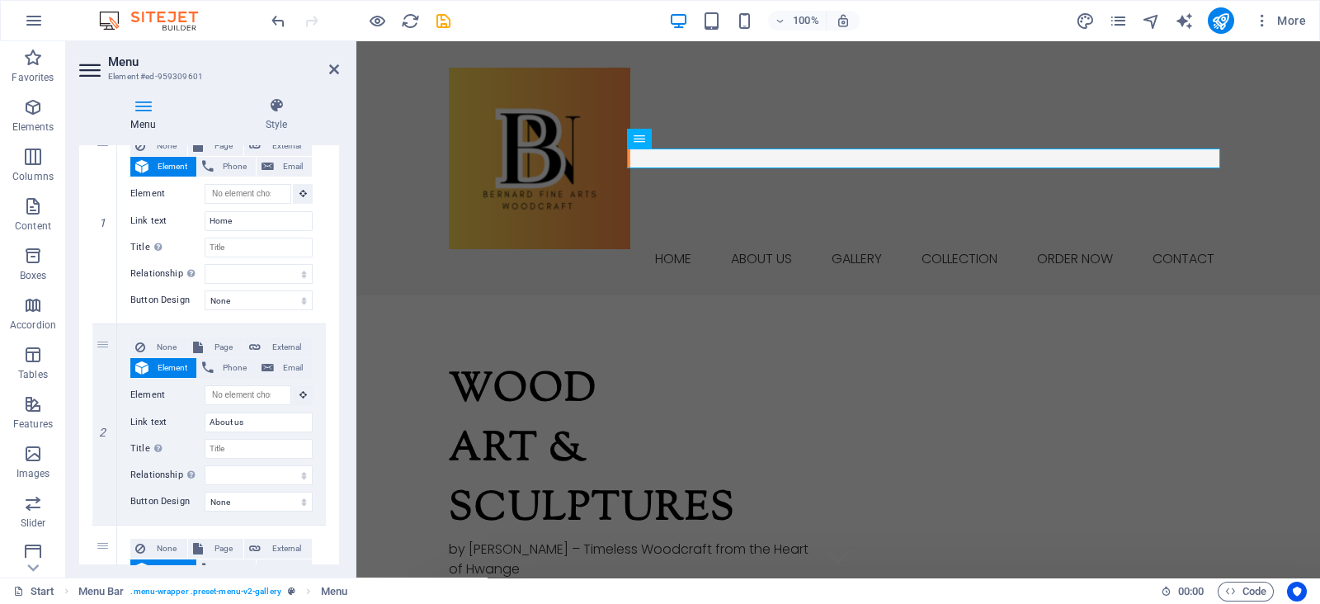
drag, startPoint x: 334, startPoint y: 303, endPoint x: 337, endPoint y: 313, distance: 10.4
click at [337, 313] on div "Menu Auto Custom Create custom menu items for this menu. Recommended for one-pa…" at bounding box center [209, 354] width 260 height 419
click at [214, 347] on span "Page" at bounding box center [223, 347] width 31 height 20
select select
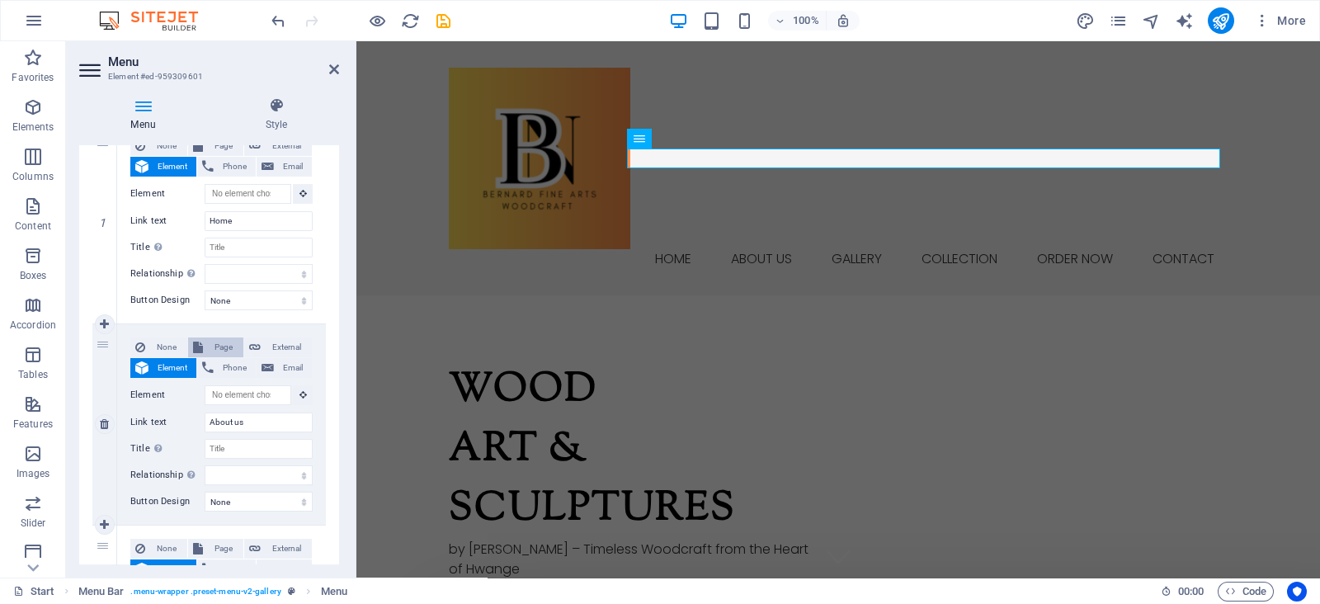
select select
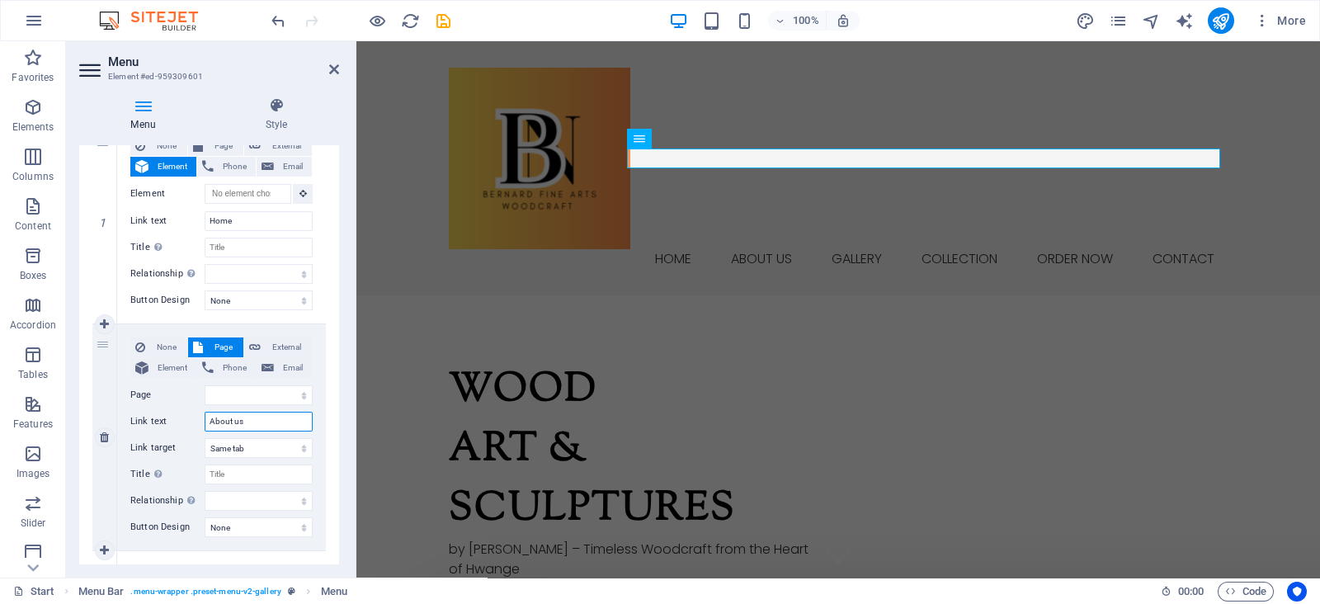
click at [253, 426] on input "About us" at bounding box center [259, 422] width 108 height 20
click at [273, 392] on select "Start Subpage Legal Notice Privacy Store" at bounding box center [259, 395] width 108 height 20
click at [174, 365] on span "Element" at bounding box center [172, 368] width 38 height 20
select select
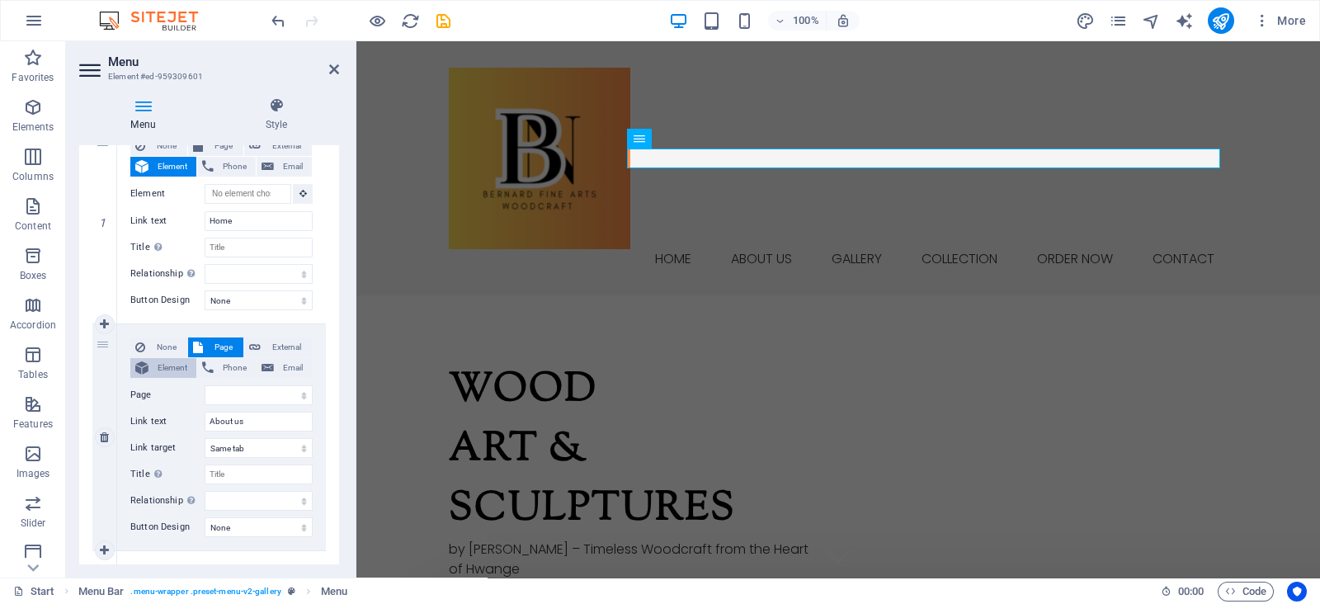
select select
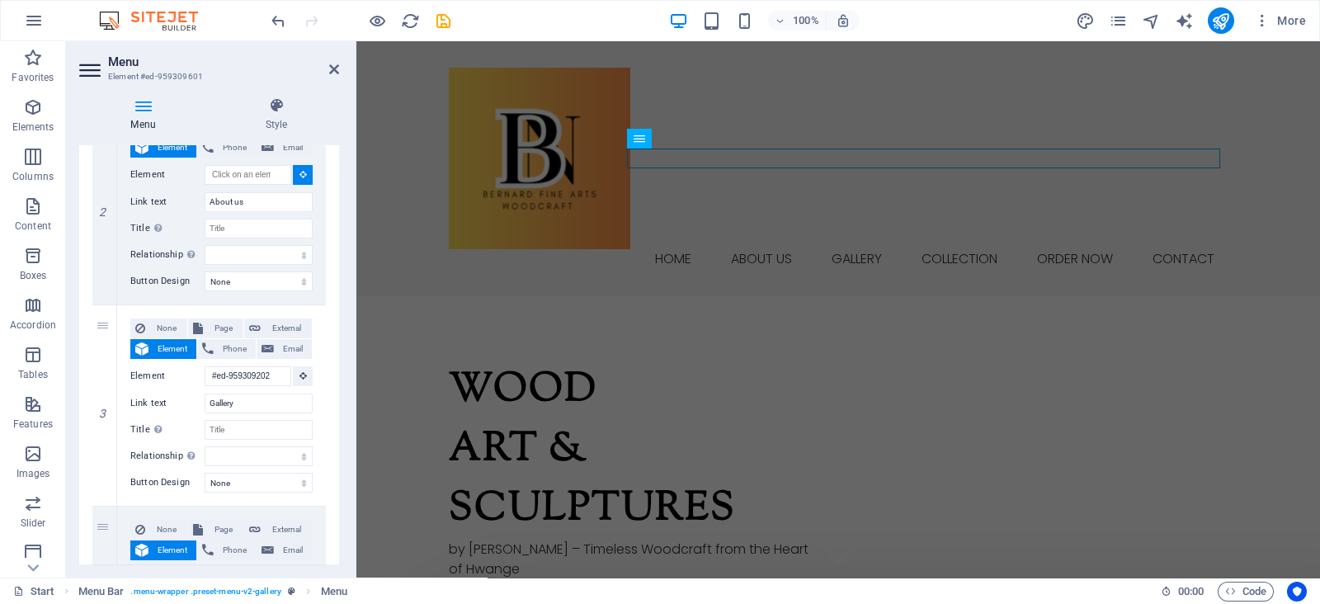
drag, startPoint x: 335, startPoint y: 328, endPoint x: 335, endPoint y: 302, distance: 26.4
click at [335, 302] on div "1 None Page External Element Phone Email Page Start Subpage Legal Notice Privac…" at bounding box center [209, 518] width 260 height 1259
drag, startPoint x: 335, startPoint y: 302, endPoint x: 334, endPoint y: 335, distance: 33.0
click at [334, 335] on div "1 None Page External Element Phone Email Page Start Subpage Legal Notice Privac…" at bounding box center [209, 518] width 260 height 1259
drag, startPoint x: 334, startPoint y: 335, endPoint x: 333, endPoint y: 375, distance: 40.4
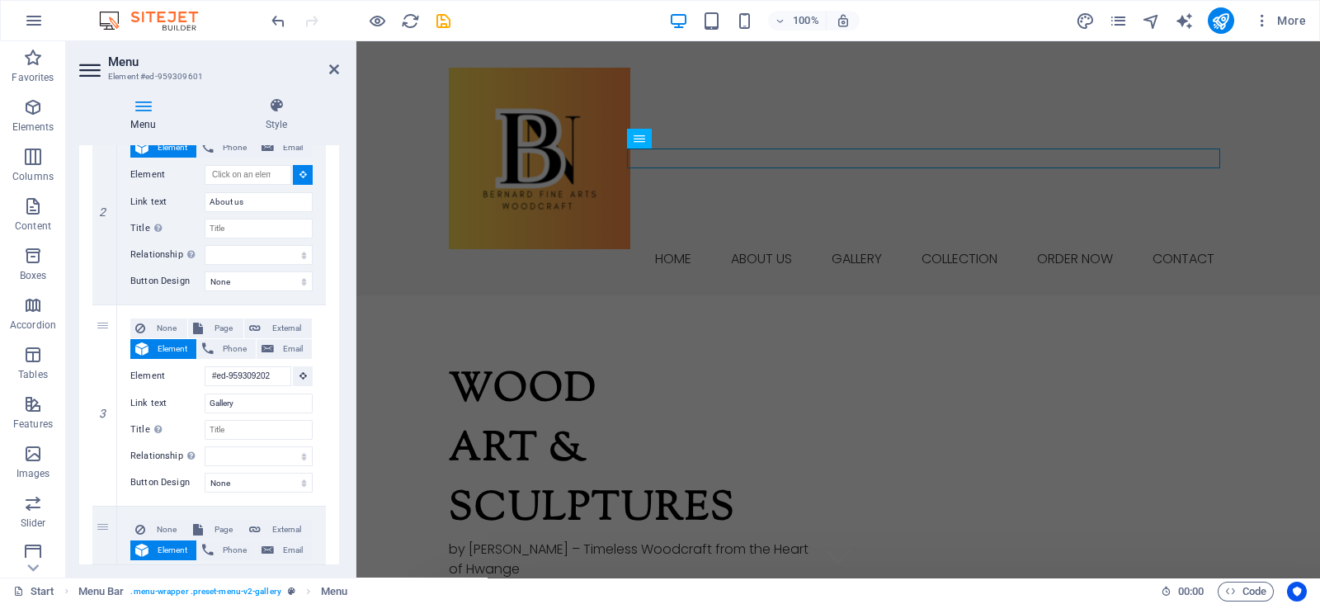
click at [333, 375] on div "1 None Page External Element Phone Email Page Start Subpage Legal Notice Privac…" at bounding box center [209, 518] width 260 height 1259
drag, startPoint x: 334, startPoint y: 379, endPoint x: 337, endPoint y: 412, distance: 33.2
click at [337, 412] on div "Menu Auto Custom Create custom menu items for this menu. Recommended for one-pa…" at bounding box center [209, 354] width 260 height 419
drag, startPoint x: 335, startPoint y: 304, endPoint x: 344, endPoint y: 241, distance: 63.3
click at [345, 245] on div "Menu Style Menu Auto Custom Create custom menu items for this menu. Recommended…" at bounding box center [209, 330] width 286 height 493
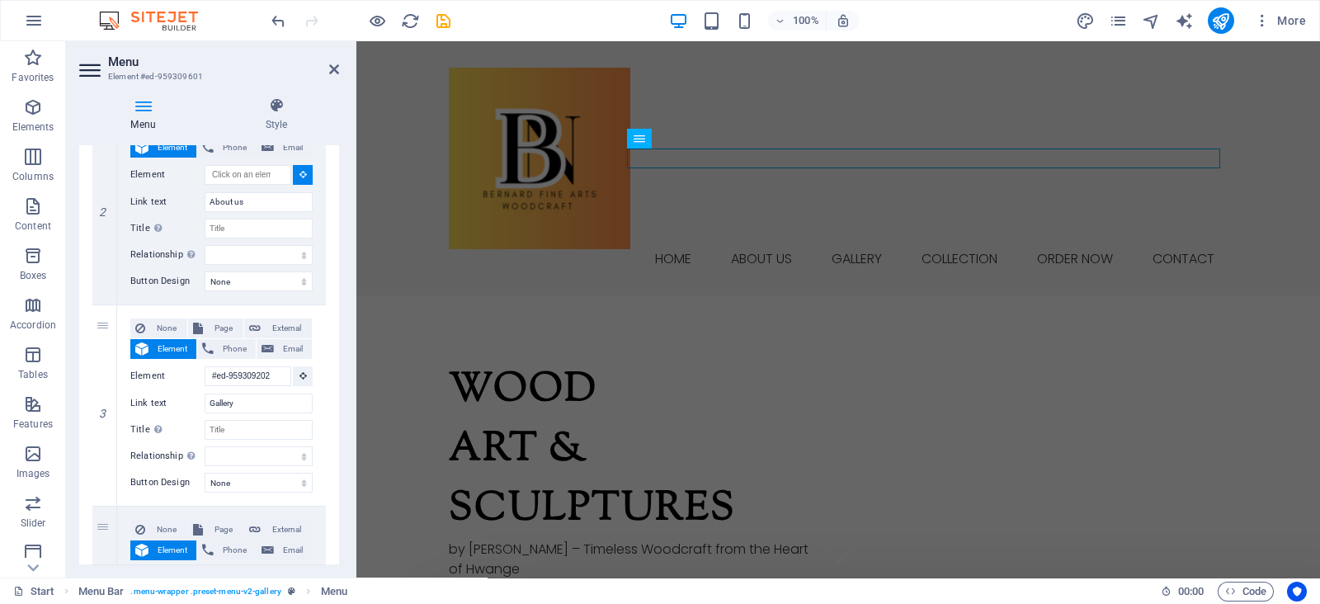
click at [343, 208] on div "Menu Style Menu Auto Custom Create custom menu items for this menu. Recommended…" at bounding box center [209, 330] width 286 height 493
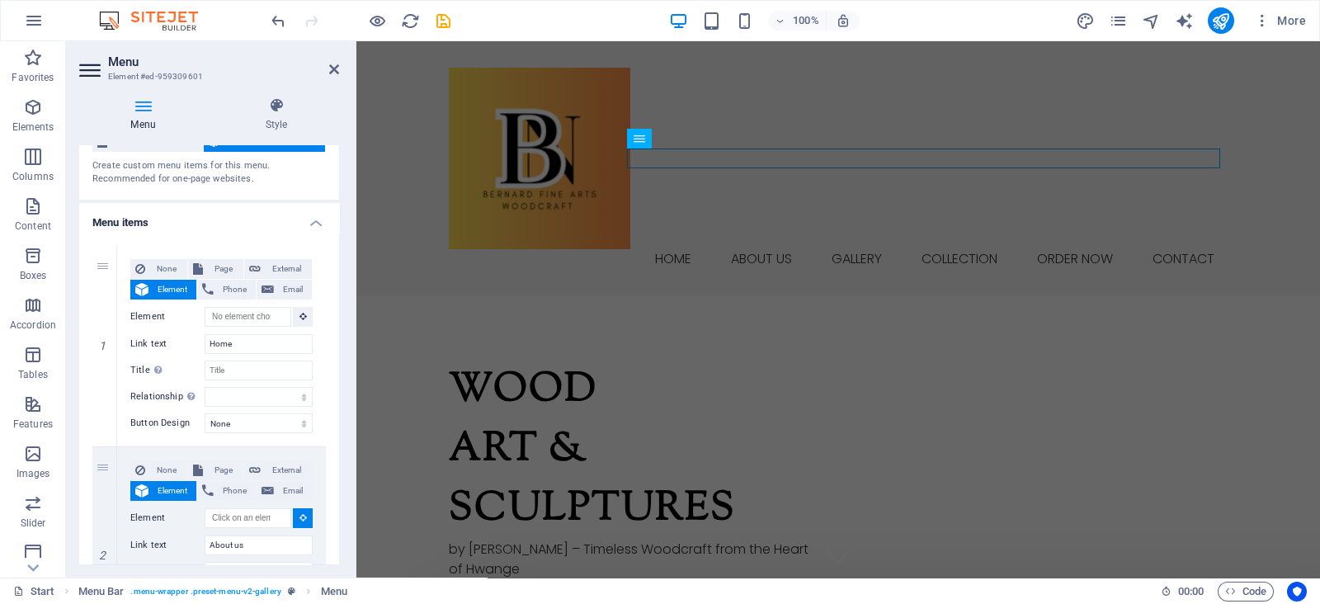
scroll to position [49, 0]
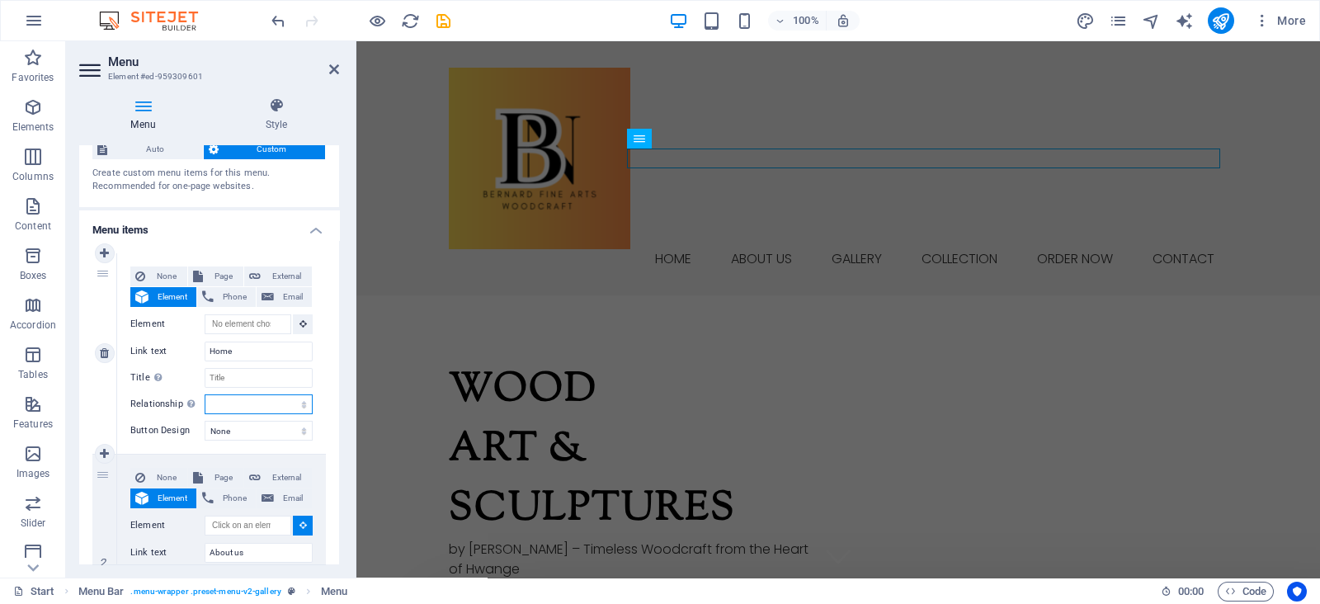
click at [258, 395] on select "alternate author bookmark external help license next nofollow noreferrer noopen…" at bounding box center [259, 404] width 108 height 20
click at [247, 436] on select "None Default Primary Secondary" at bounding box center [259, 431] width 108 height 20
drag, startPoint x: 336, startPoint y: 271, endPoint x: 338, endPoint y: 293, distance: 22.4
click at [338, 293] on div "Menu Auto Custom Create custom menu items for this menu. Recommended for one-pa…" at bounding box center [209, 354] width 260 height 419
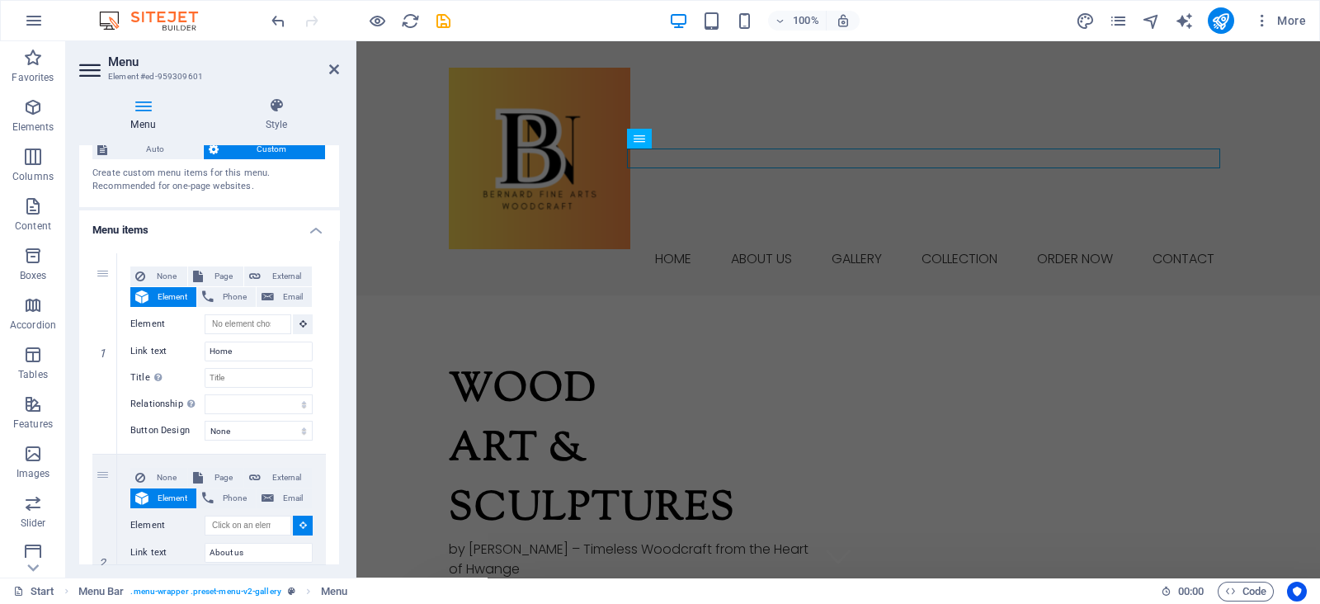
click at [338, 293] on div "Menu Auto Custom Create custom menu items for this menu. Recommended for one-pa…" at bounding box center [209, 354] width 260 height 419
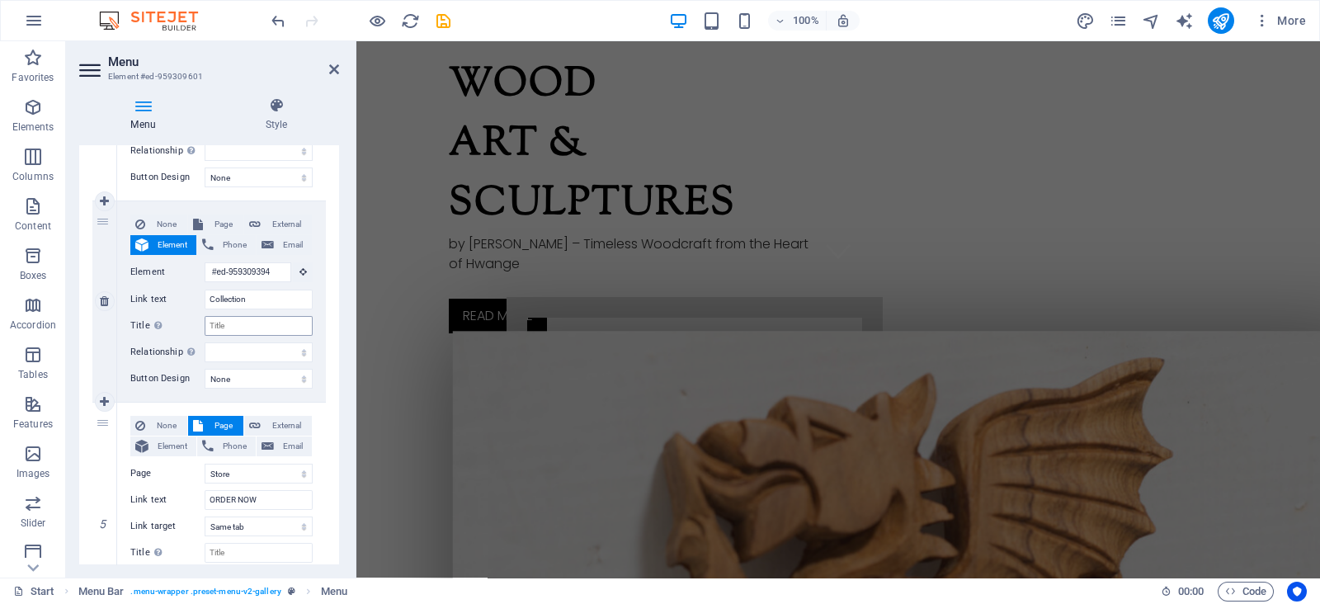
scroll to position [0, 0]
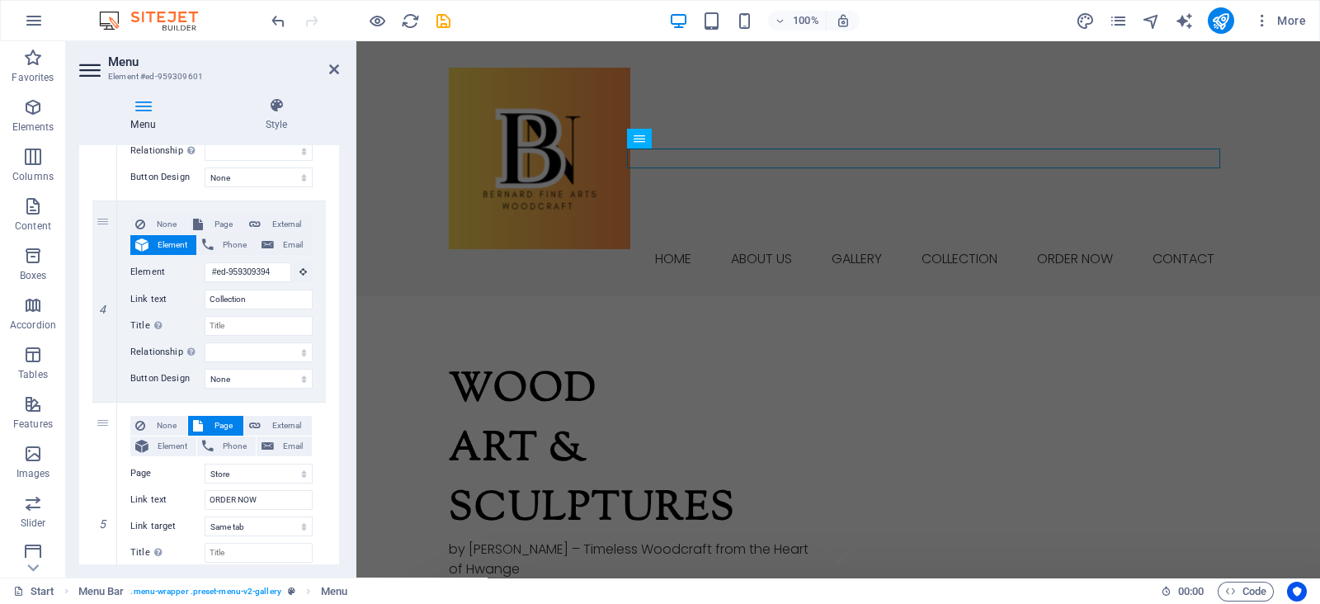
click at [335, 391] on div "1 None Page External Element Phone Email Page Start Subpage Legal Notice Privac…" at bounding box center [209, 213] width 260 height 1259
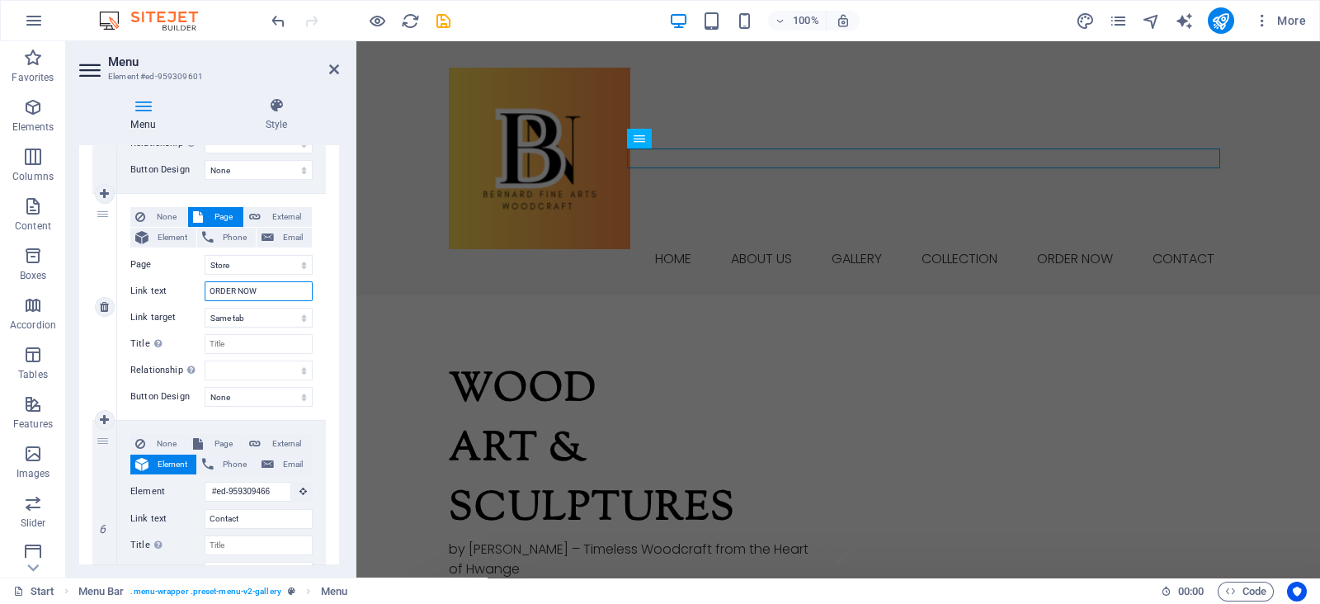
click at [259, 290] on input "ORDER NOW" at bounding box center [259, 291] width 108 height 20
drag, startPoint x: 259, startPoint y: 290, endPoint x: 228, endPoint y: 285, distance: 30.9
click at [228, 285] on input "ORDER NOW" at bounding box center [259, 291] width 108 height 20
type input "Ord"
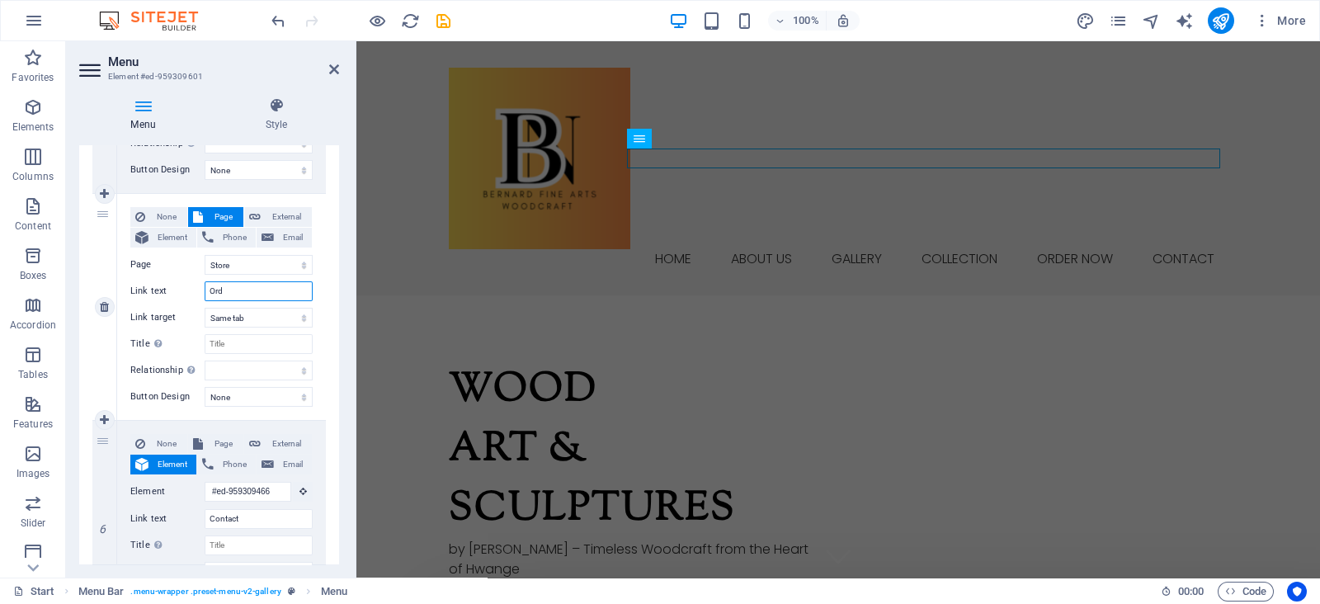
select select
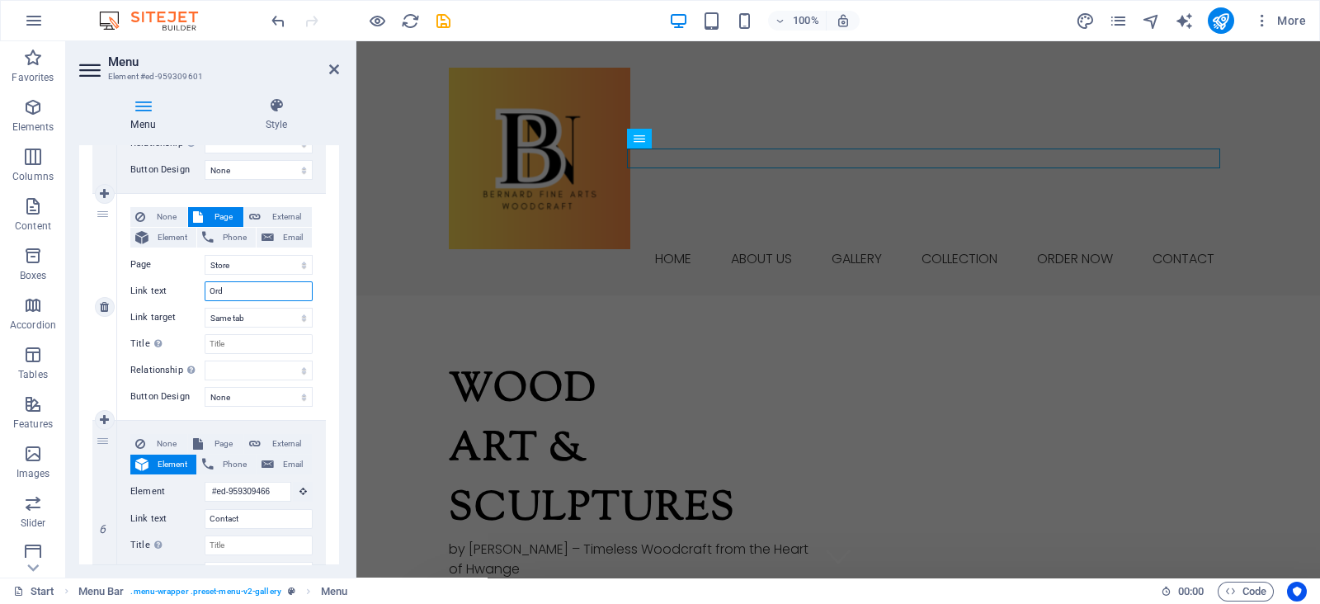
select select
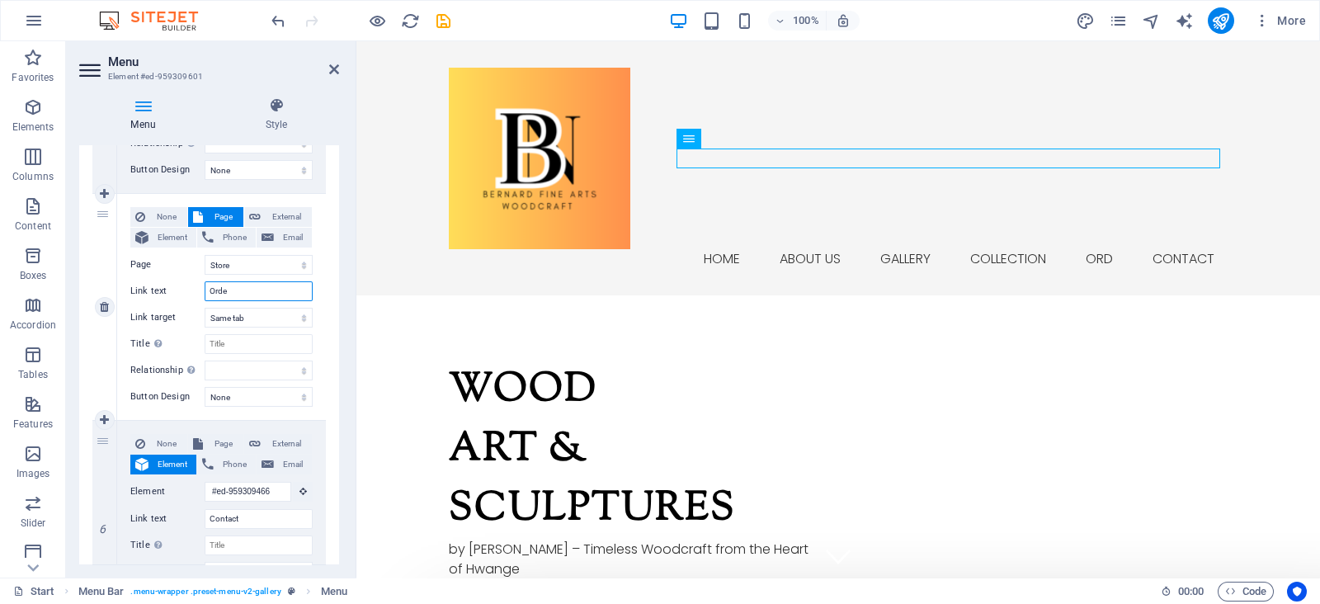
type input "Ordee"
select select
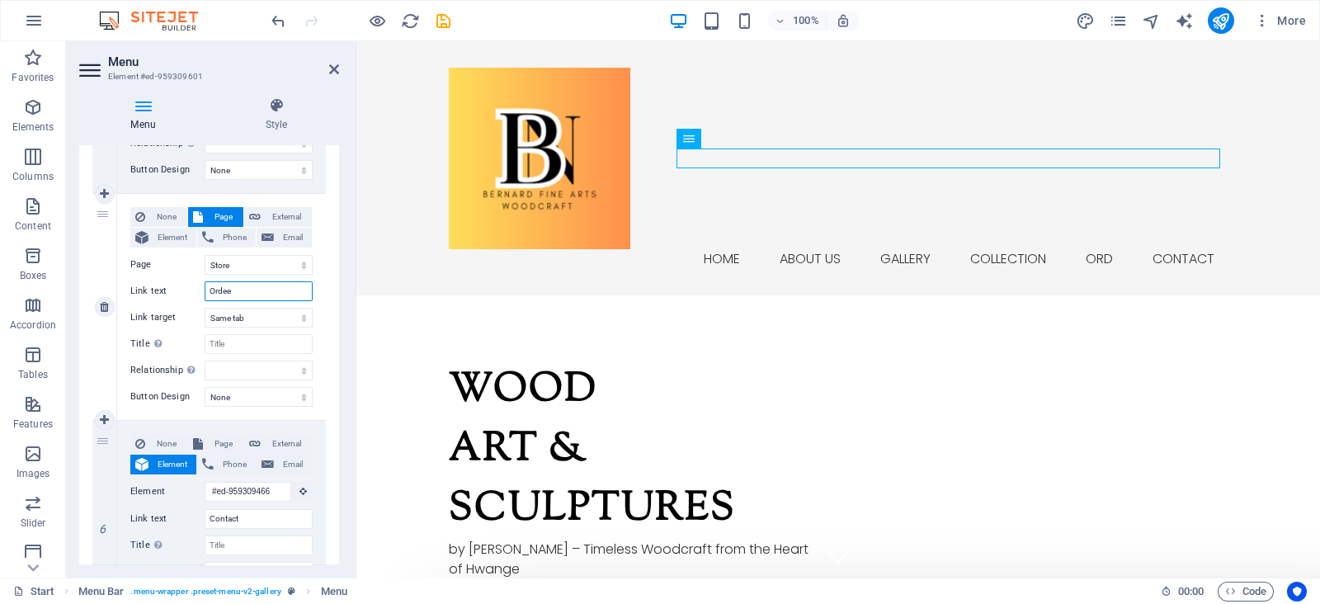
select select
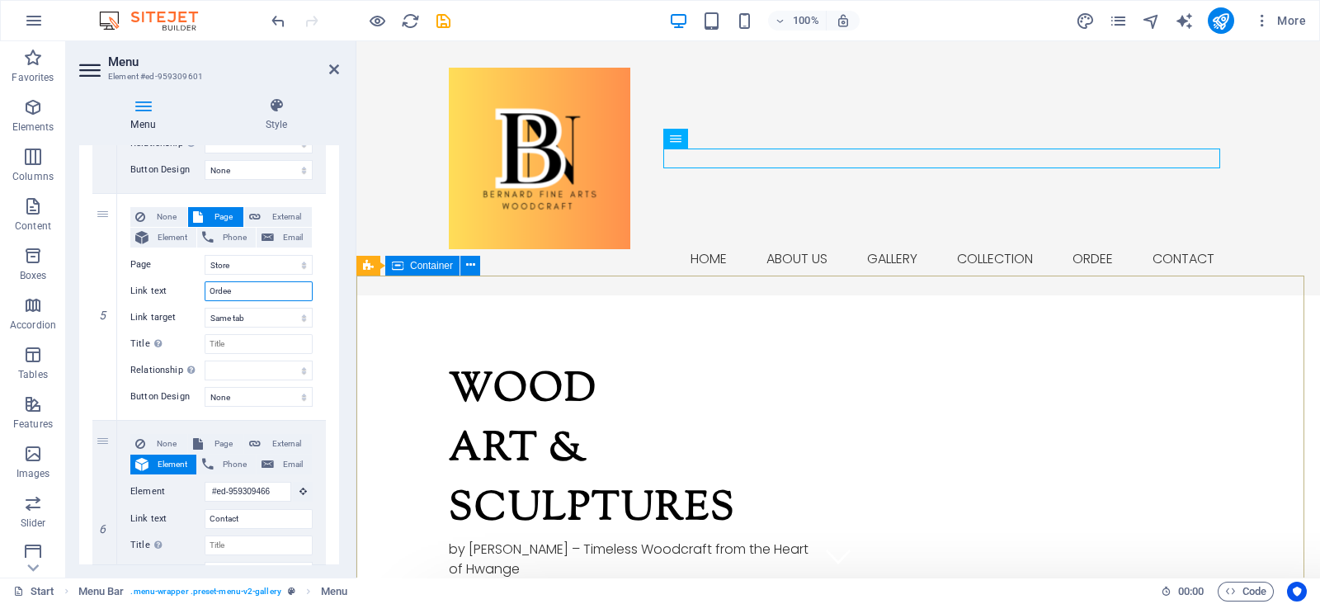
type input "Orde"
select select
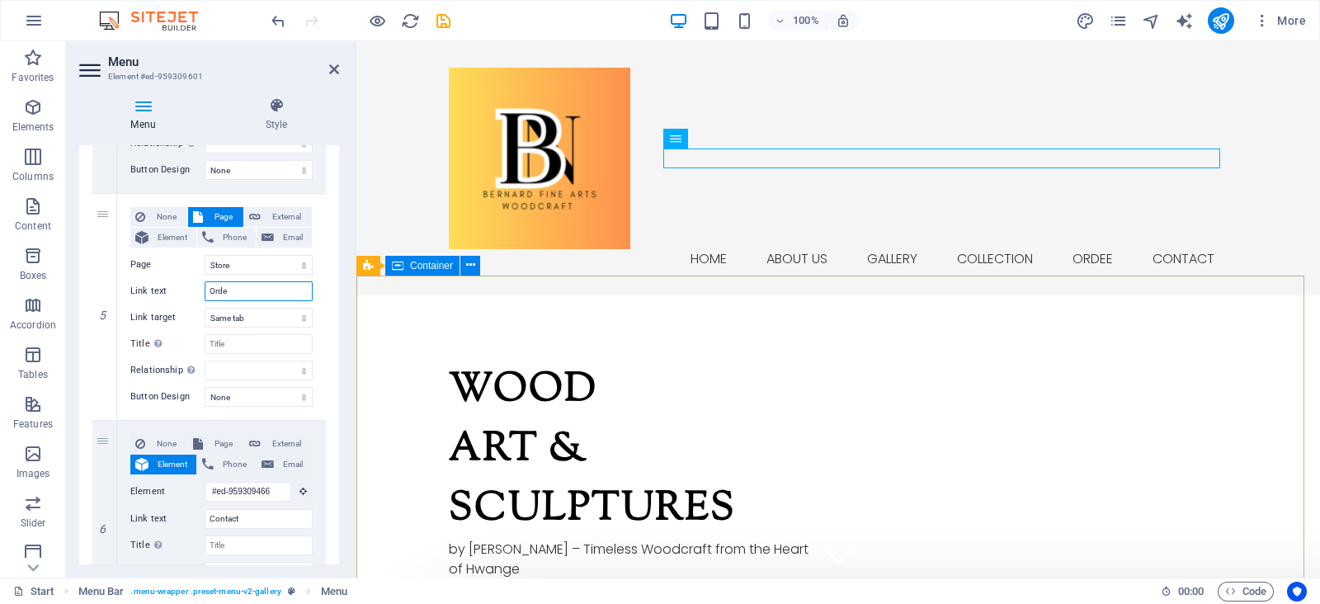
select select
type input "Order Now"
select select
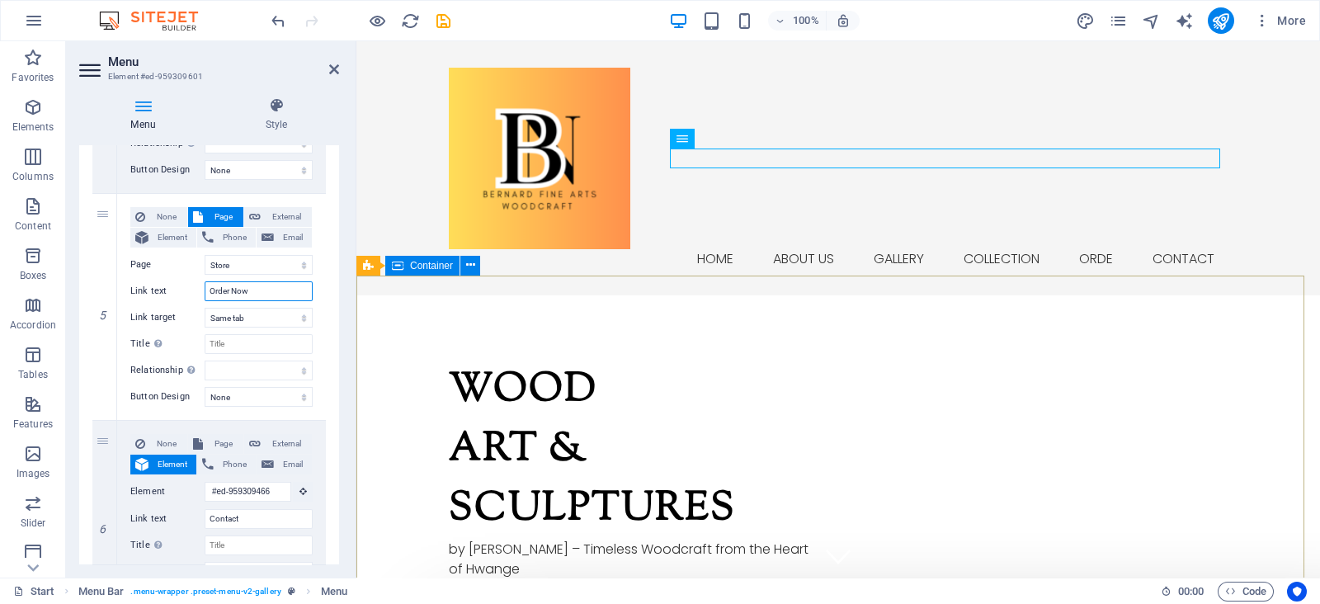
select select
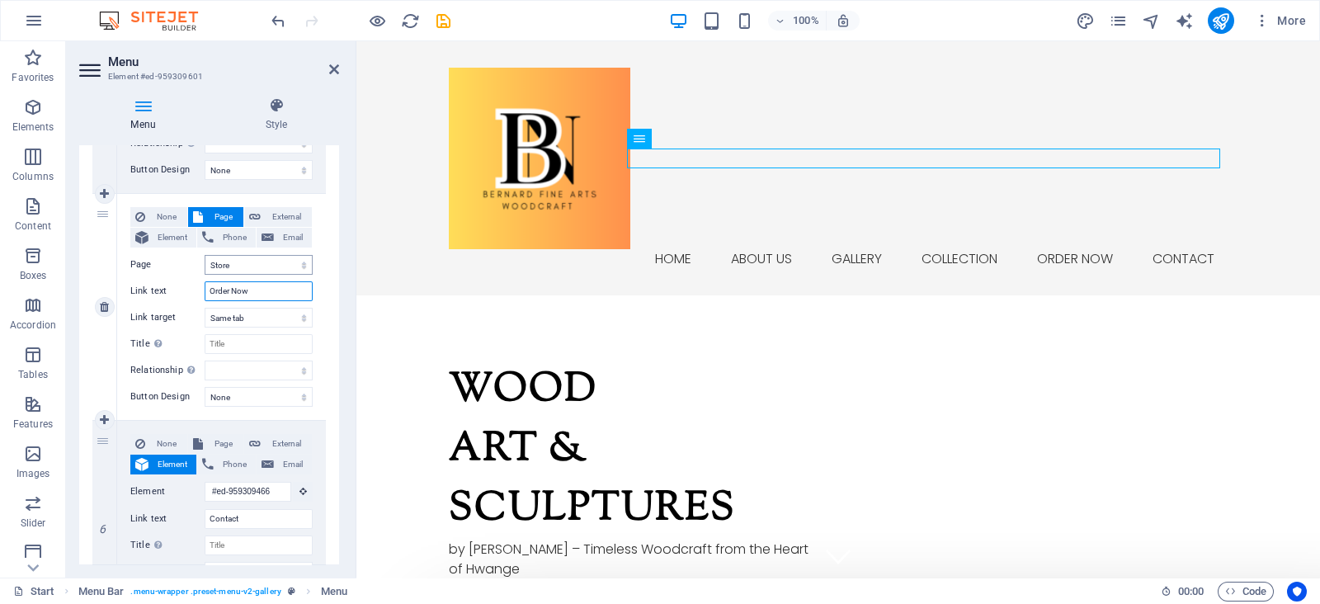
type input "Order Now"
click at [242, 266] on select "Start Subpage Legal Notice Privacy Store" at bounding box center [259, 265] width 108 height 20
click at [205, 255] on select "Start Subpage Legal Notice Privacy Store" at bounding box center [259, 265] width 108 height 20
click at [247, 378] on select "alternate author bookmark external help license next nofollow noreferrer noopen…" at bounding box center [259, 370] width 108 height 20
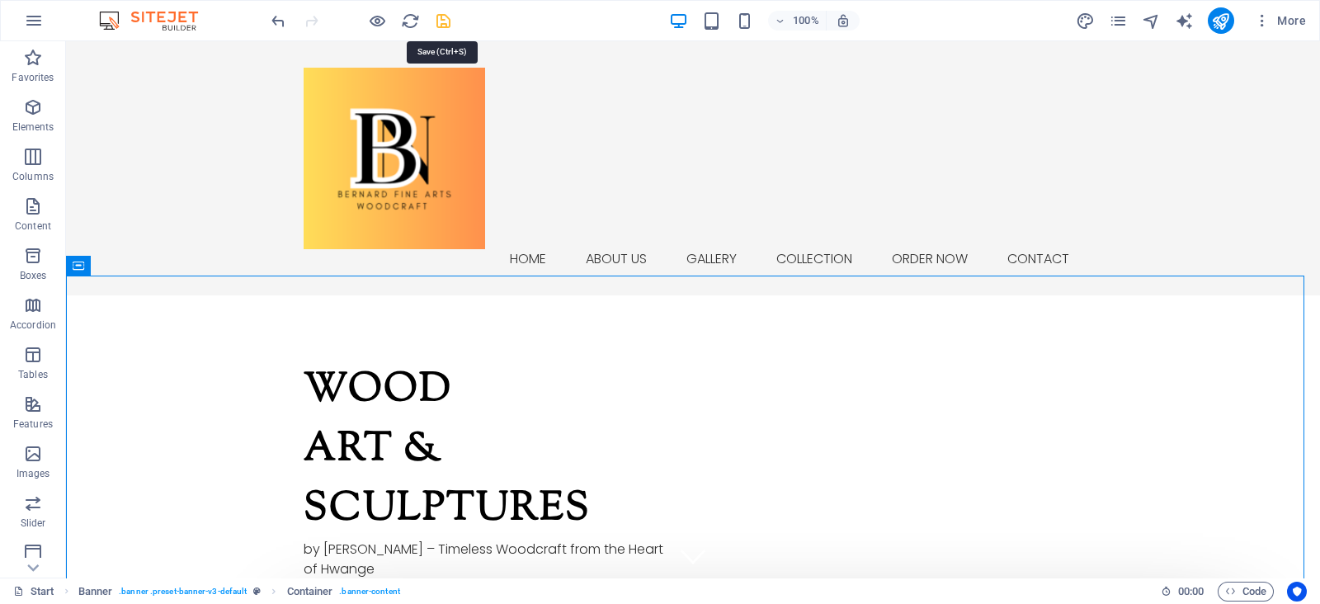
click at [445, 21] on icon "save" at bounding box center [443, 21] width 19 height 19
checkbox input "false"
